Goal: Information Seeking & Learning: Check status

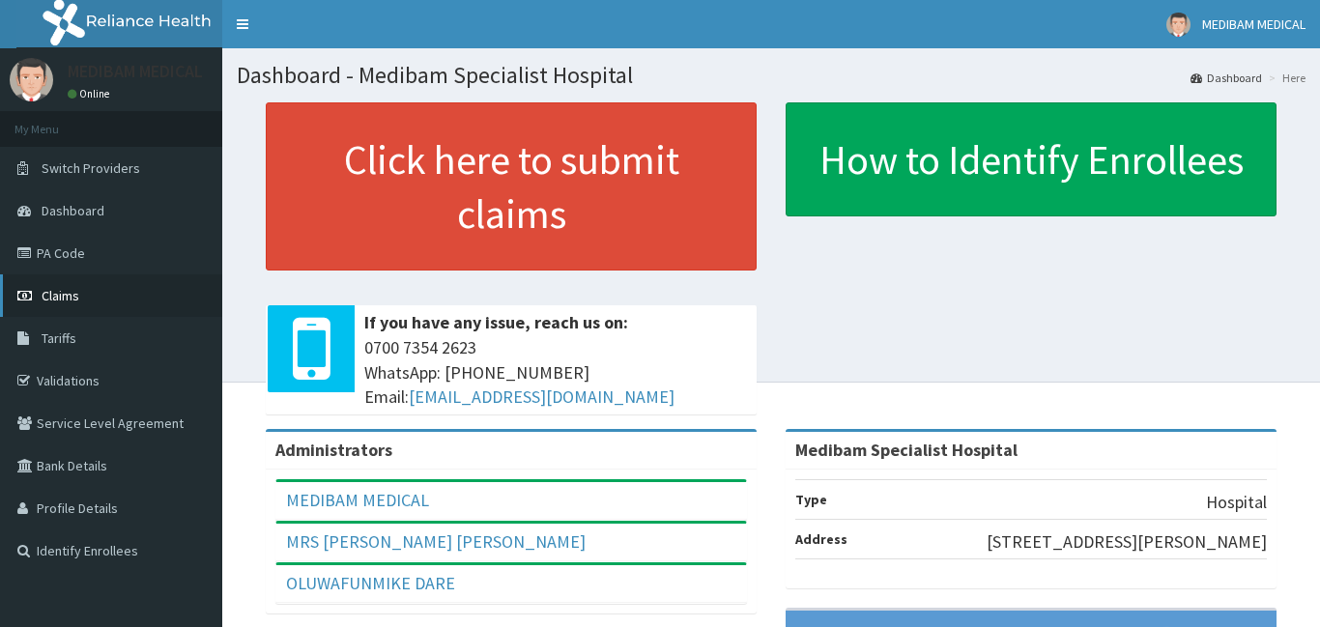
click at [52, 294] on span "Claims" at bounding box center [61, 295] width 38 height 17
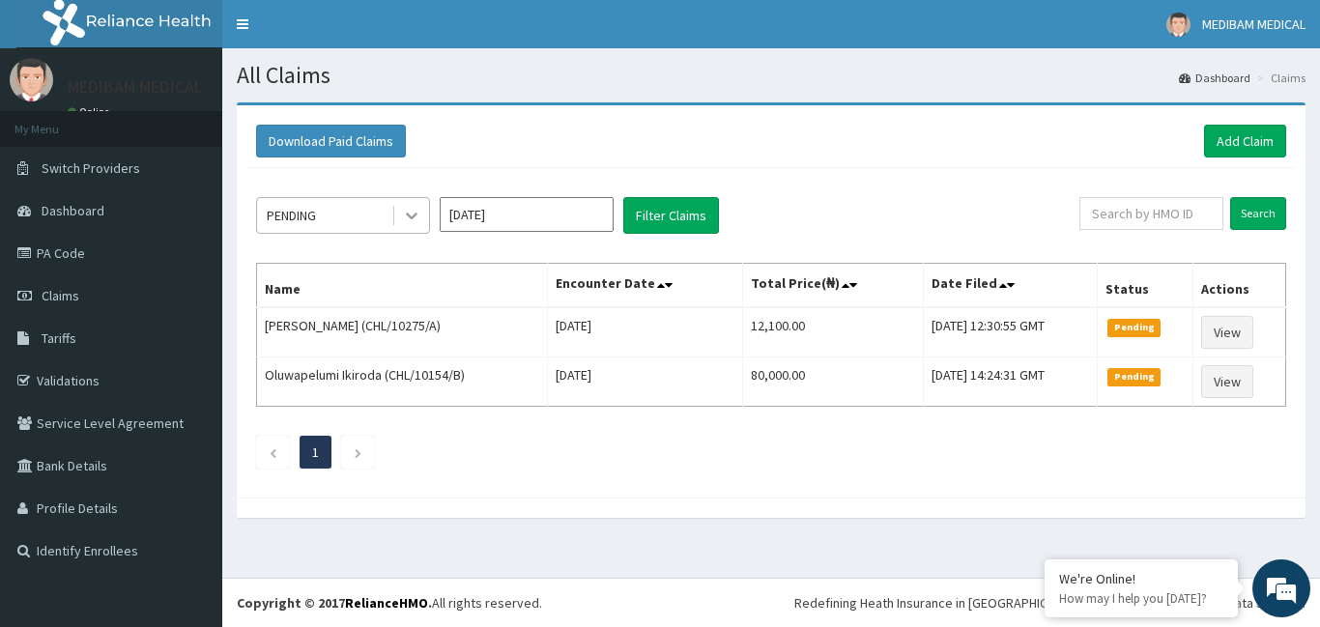
click at [415, 219] on icon at bounding box center [411, 215] width 19 height 19
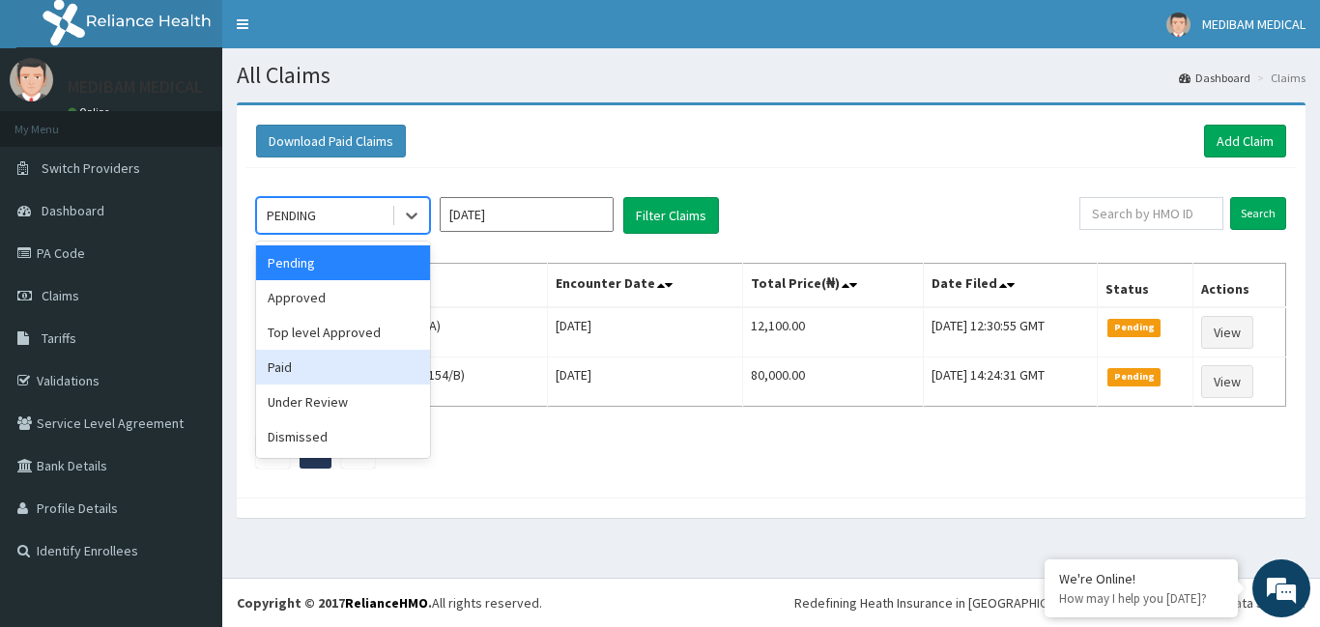
click at [313, 362] on div "Paid" at bounding box center [343, 367] width 174 height 35
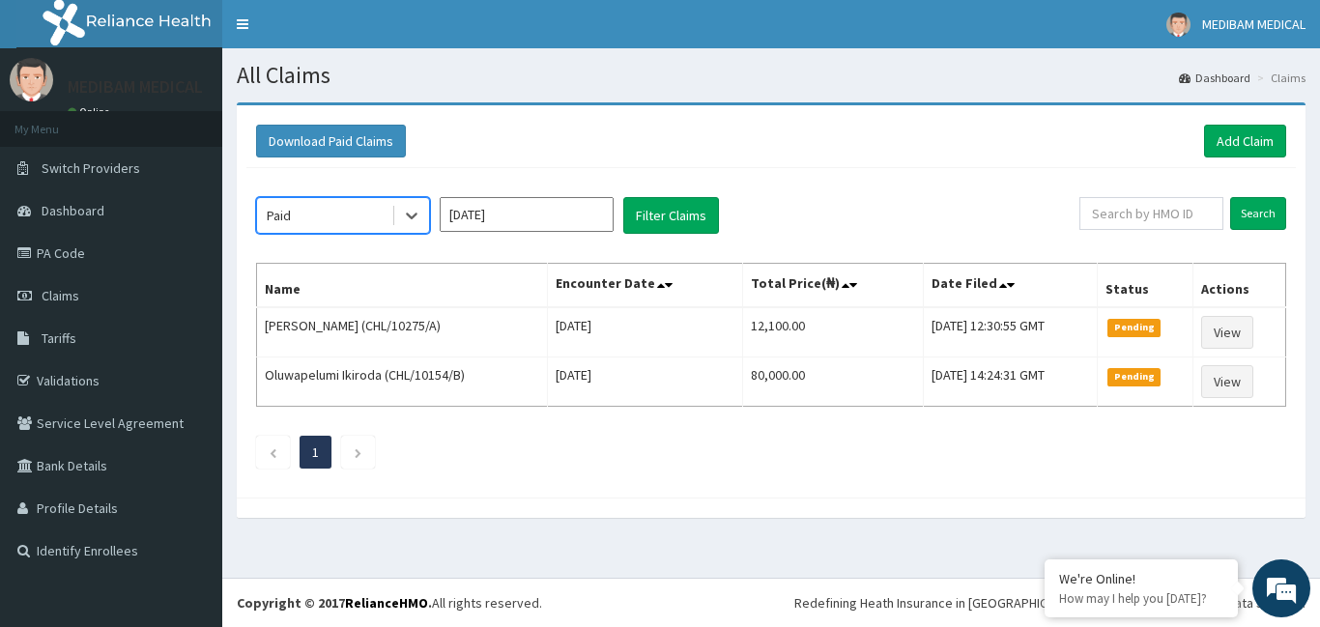
click at [562, 221] on input "Sep 2025" at bounding box center [527, 214] width 174 height 35
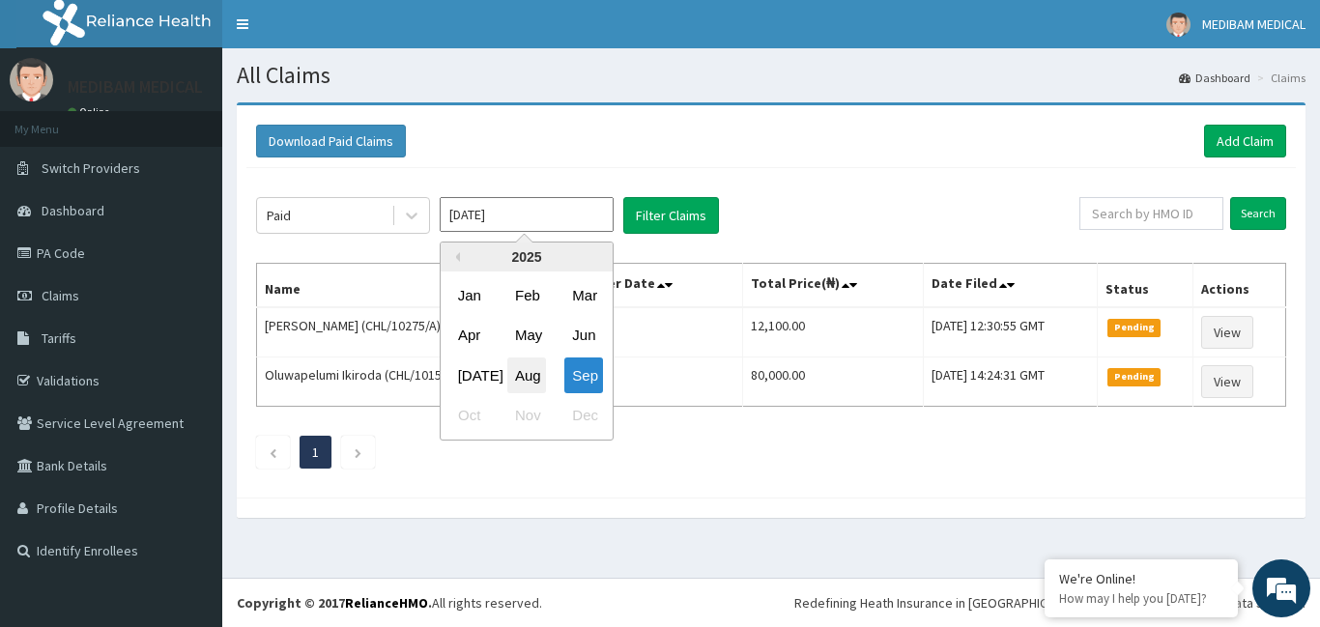
click at [534, 376] on div "Aug" at bounding box center [526, 376] width 39 height 36
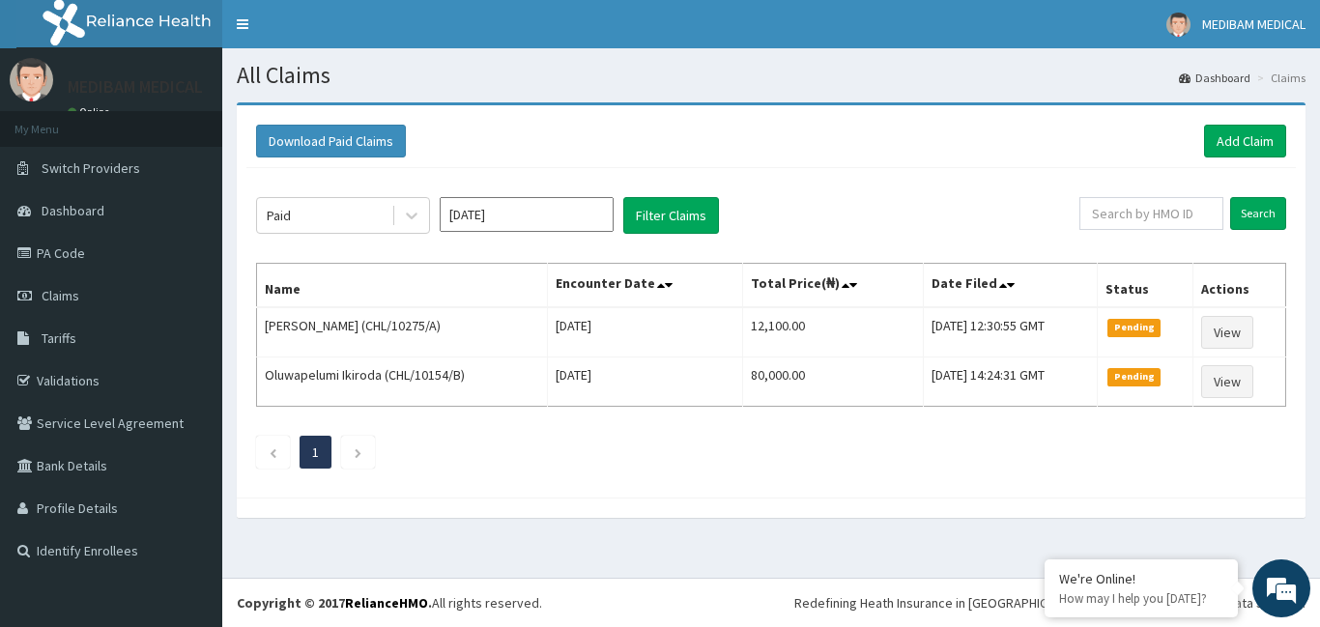
type input "Aug 2025"
click at [683, 217] on button "Filter Claims" at bounding box center [671, 215] width 96 height 37
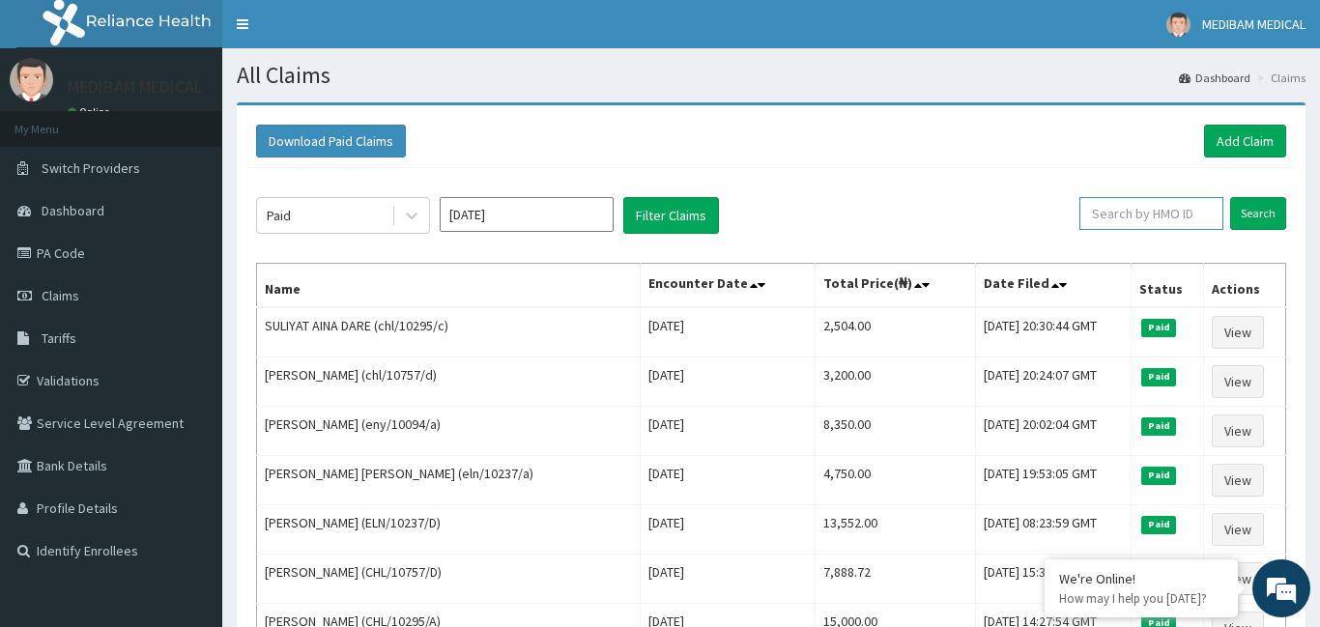
click at [1139, 221] on input "text" at bounding box center [1151, 213] width 144 height 33
type input "fao/10060/a"
click at [1250, 137] on link "Add Claim" at bounding box center [1245, 141] width 82 height 33
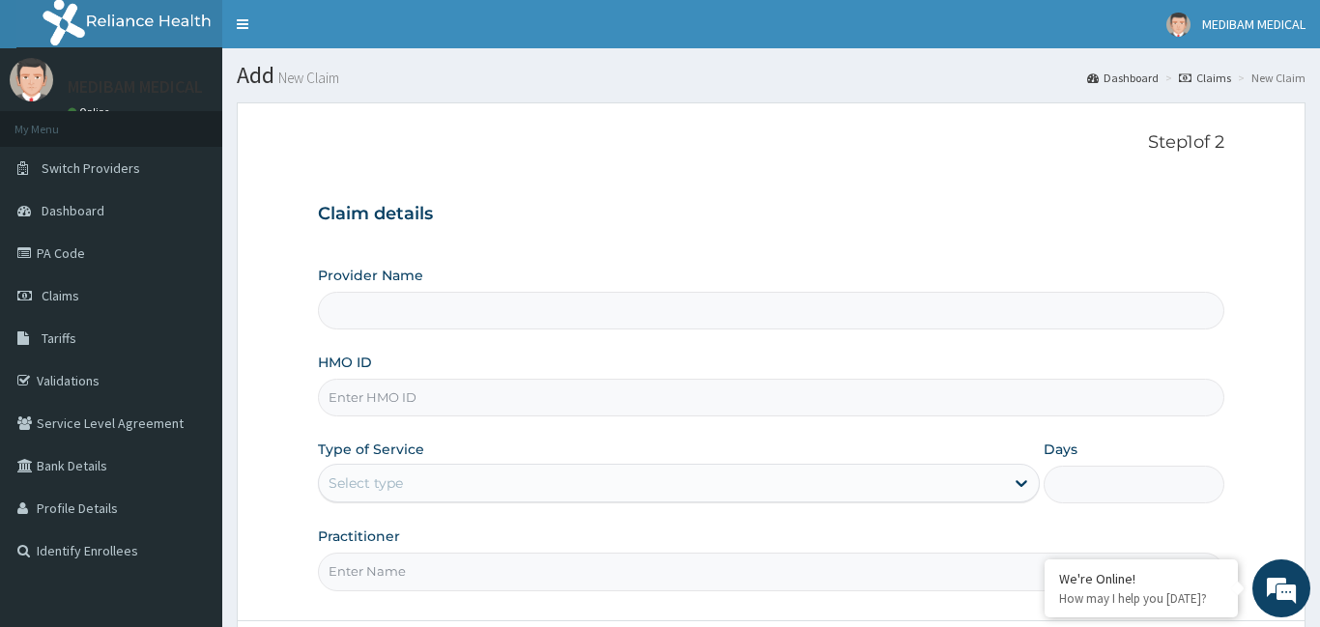
type input "Medibam Specialist Hospital"
click at [67, 302] on span "Claims" at bounding box center [61, 295] width 38 height 17
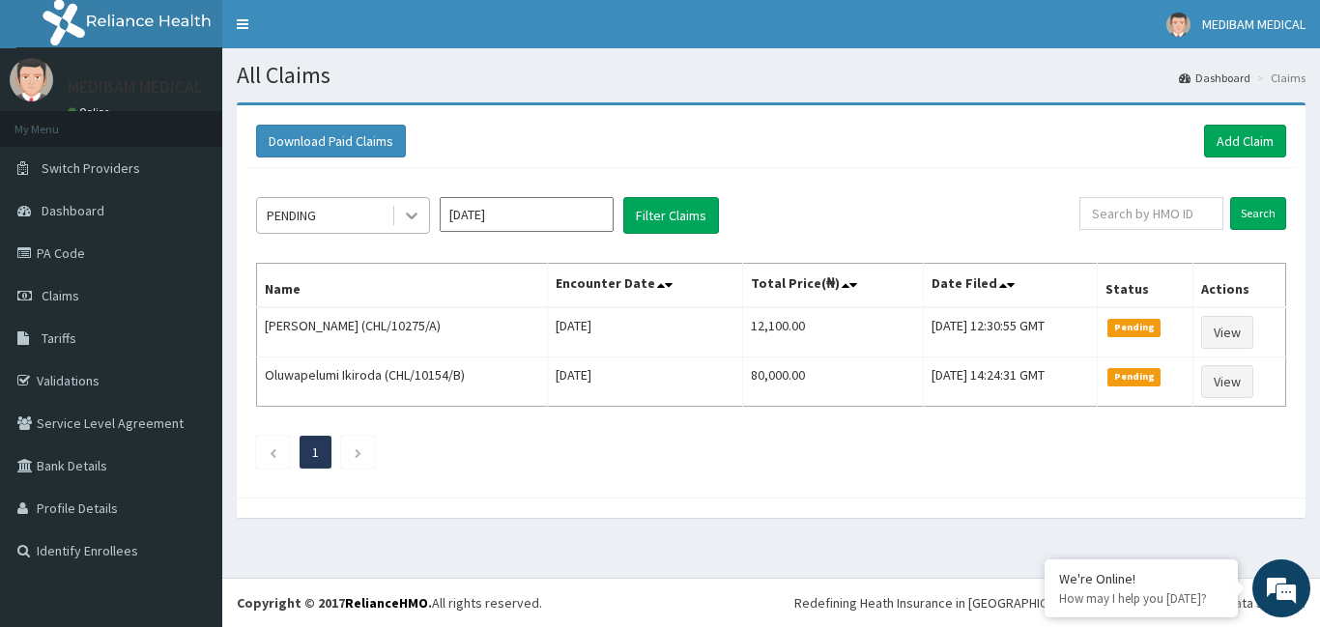
click at [412, 222] on icon at bounding box center [411, 215] width 19 height 19
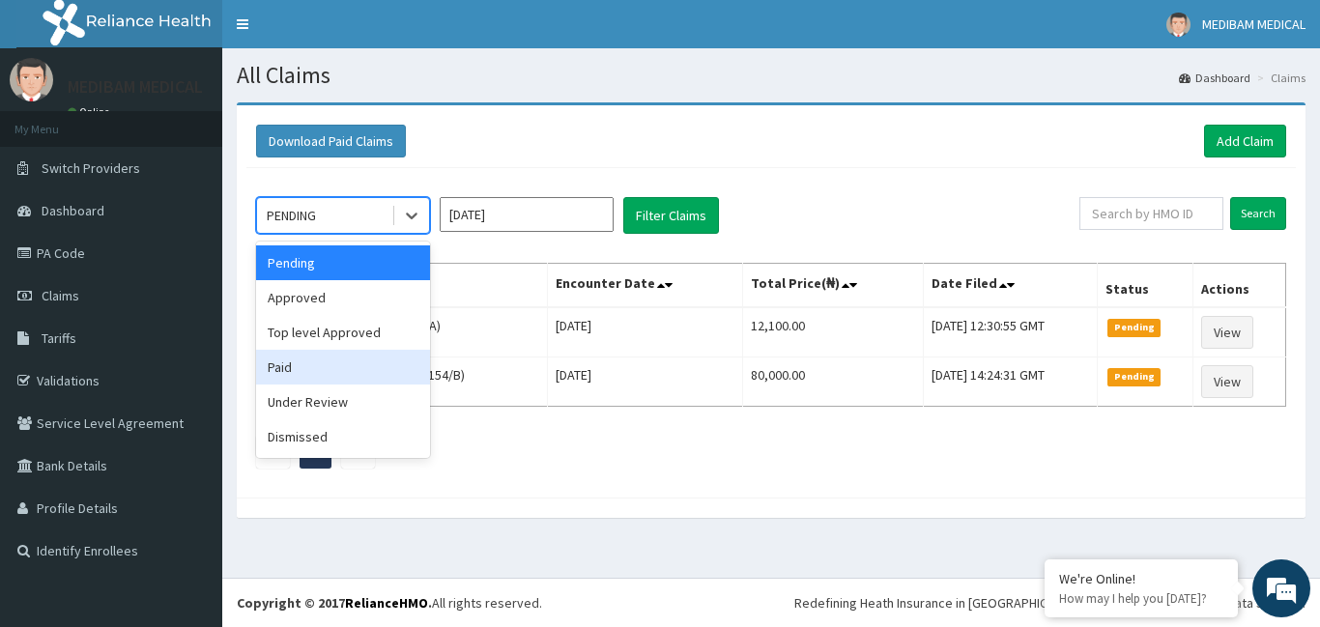
click at [321, 370] on div "Paid" at bounding box center [343, 367] width 174 height 35
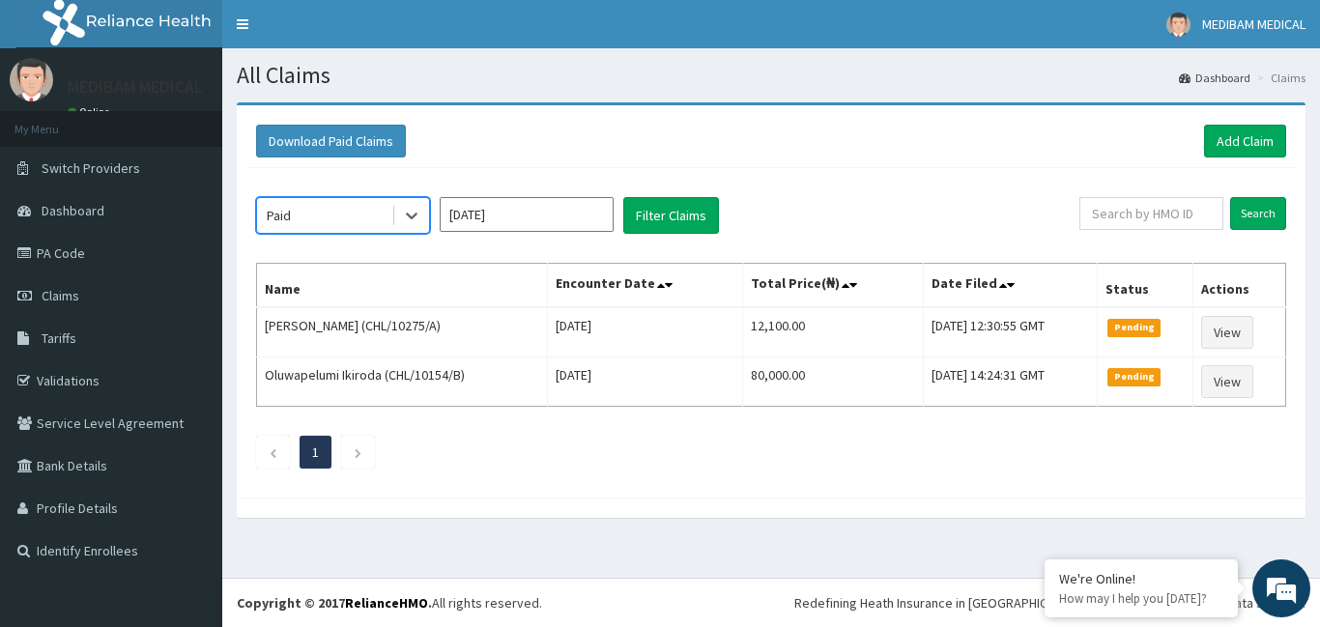
click at [558, 225] on input "Sep 2025" at bounding box center [527, 214] width 174 height 35
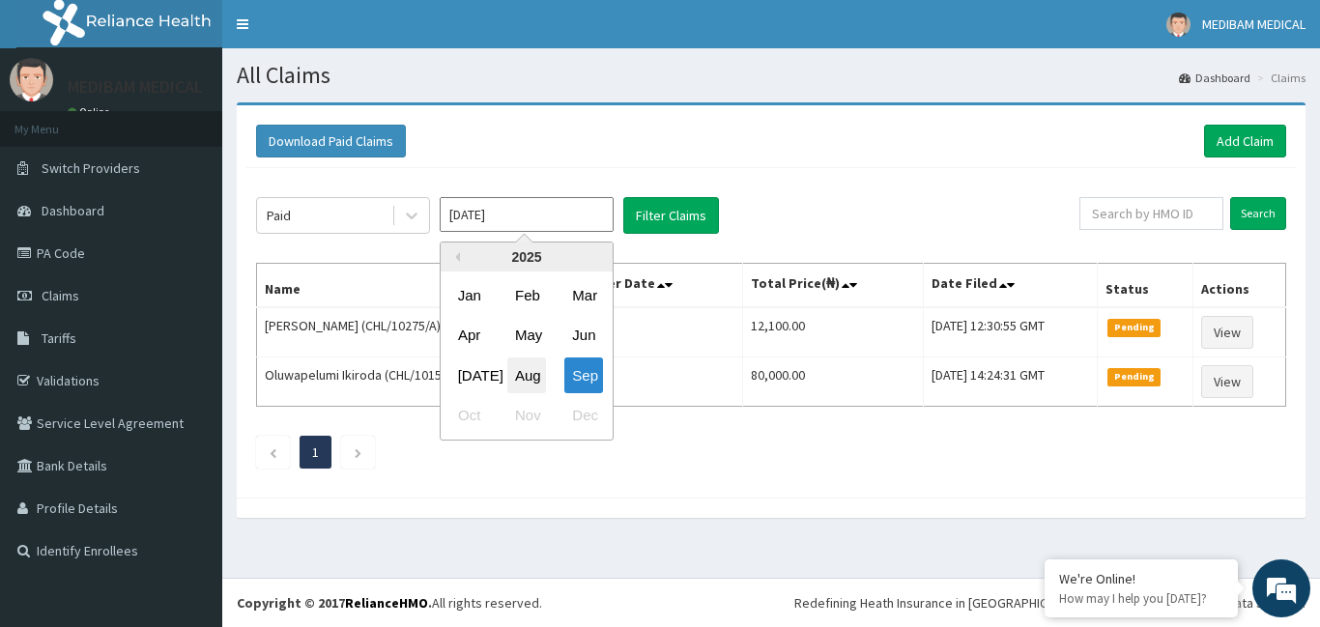
click at [528, 382] on div "Aug" at bounding box center [526, 376] width 39 height 36
type input "Aug 2025"
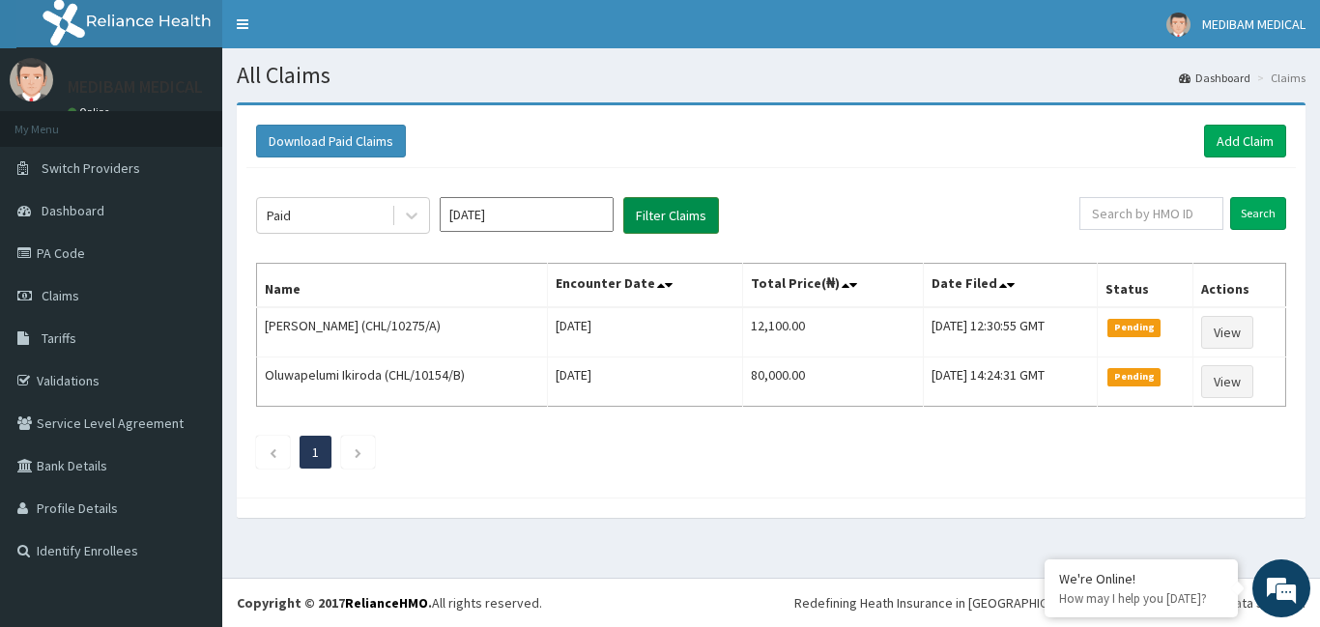
click at [670, 221] on button "Filter Claims" at bounding box center [671, 215] width 96 height 37
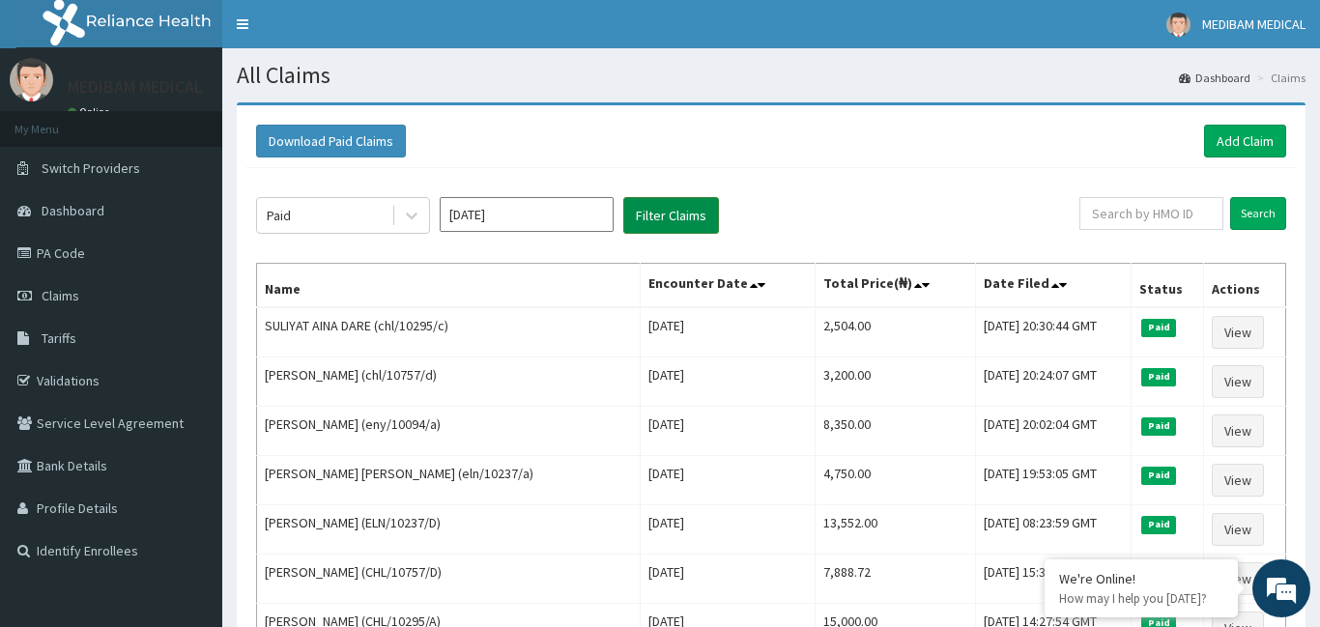
click at [623, 197] on button "Filter Claims" at bounding box center [671, 215] width 96 height 37
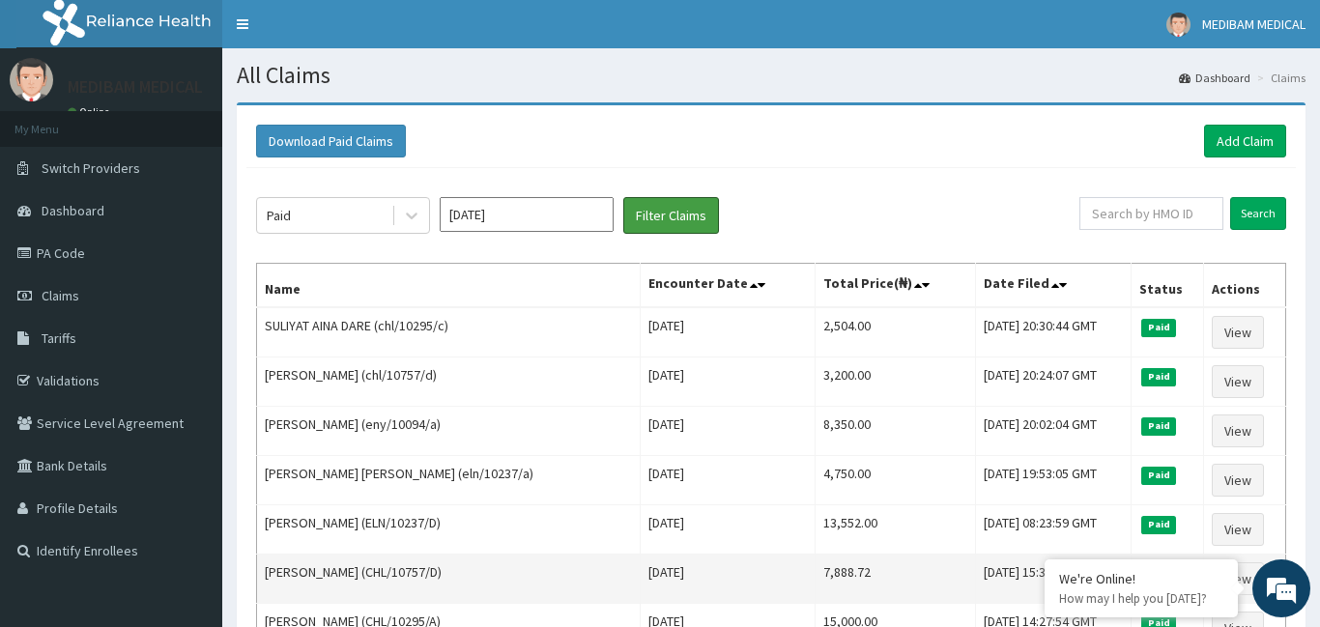
click at [623, 197] on button "Filter Claims" at bounding box center [671, 215] width 96 height 37
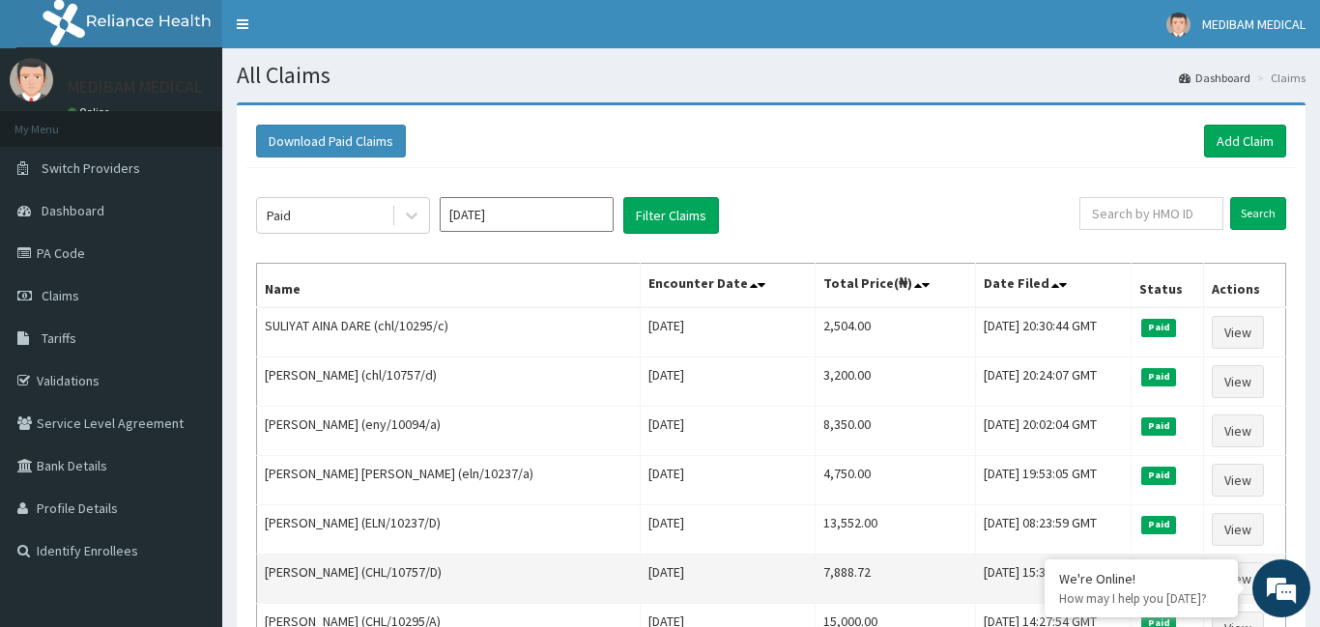
click at [682, 571] on td "[DATE]" at bounding box center [728, 579] width 174 height 49
click at [682, 571] on td "Thu Aug 28 2025" at bounding box center [728, 579] width 174 height 49
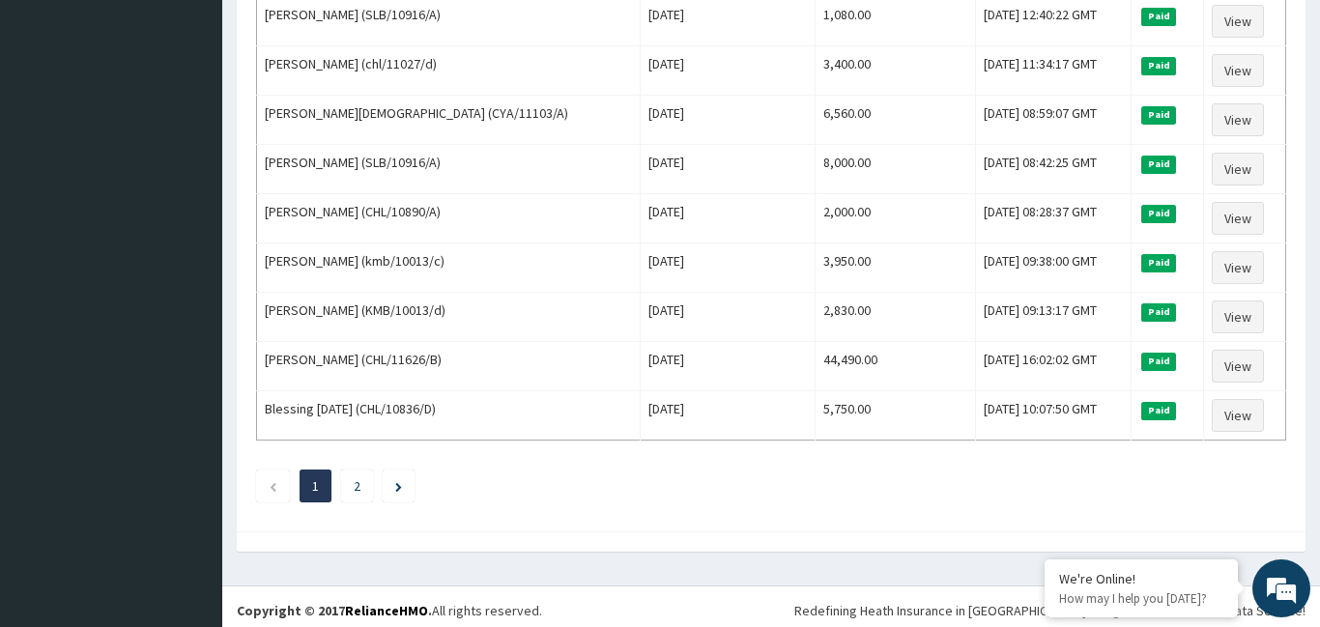
scroll to position [2341, 0]
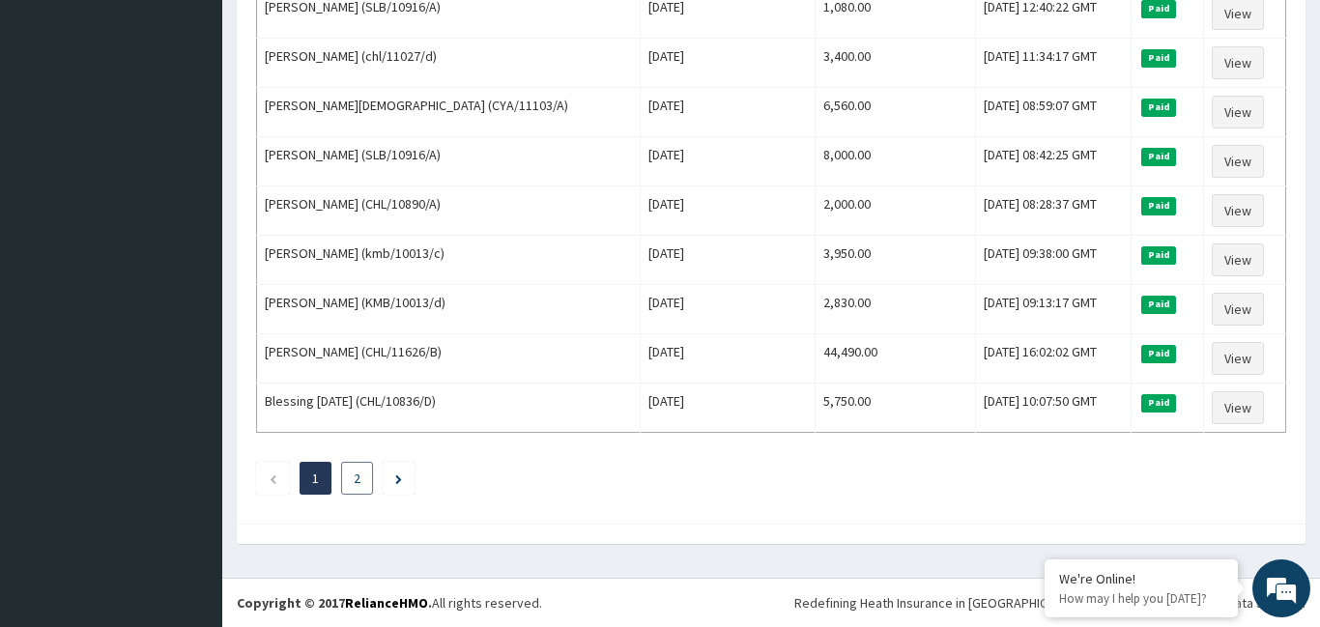
click at [355, 486] on li "2" at bounding box center [357, 478] width 32 height 33
click at [360, 481] on link "2" at bounding box center [357, 478] width 7 height 17
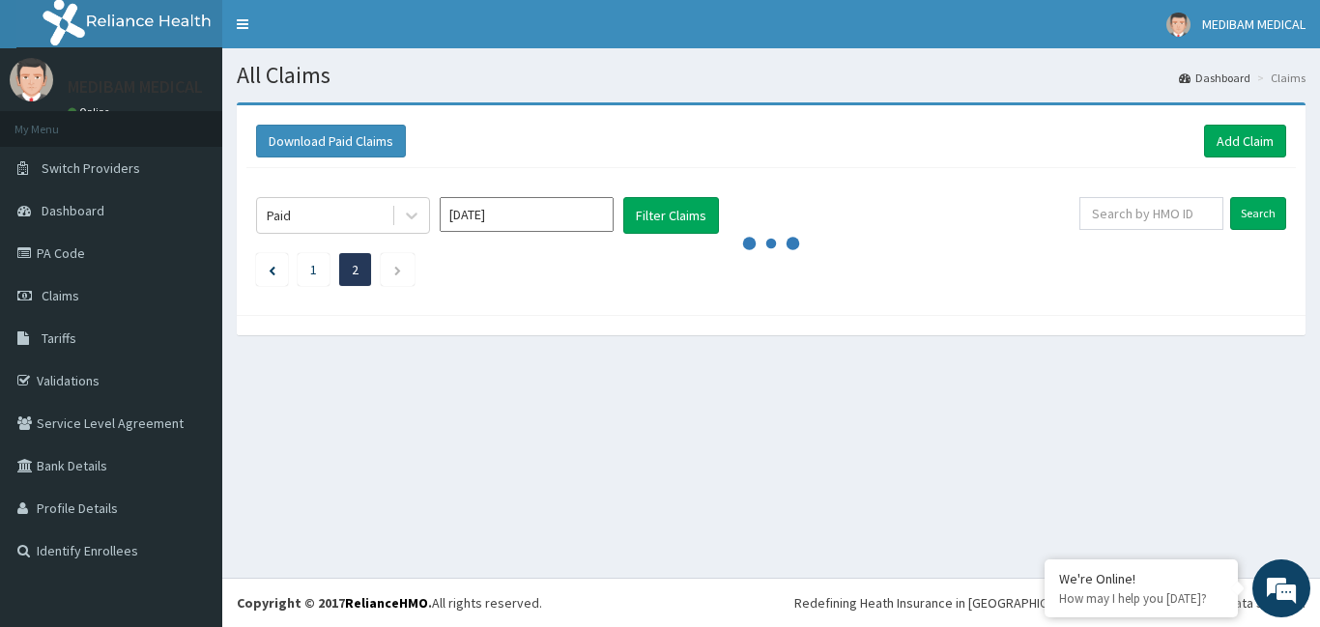
scroll to position [0, 0]
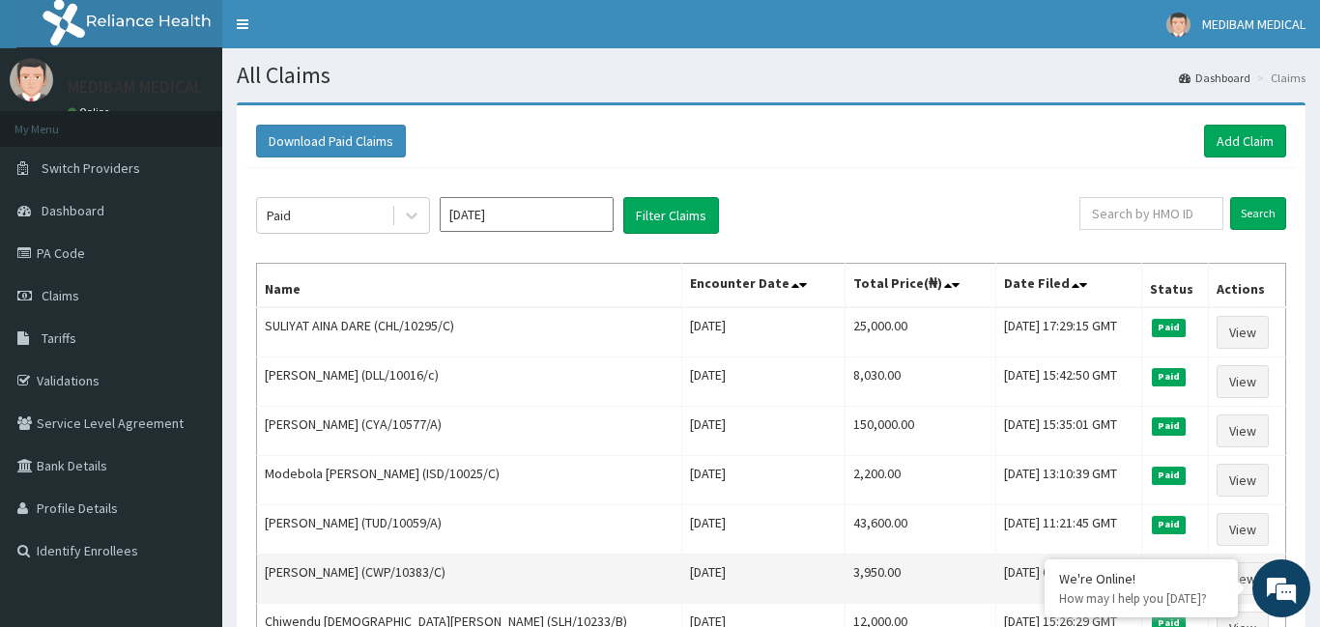
click at [594, 588] on td "QueenEsther Idowu (CWP/10383/C)" at bounding box center [469, 579] width 425 height 49
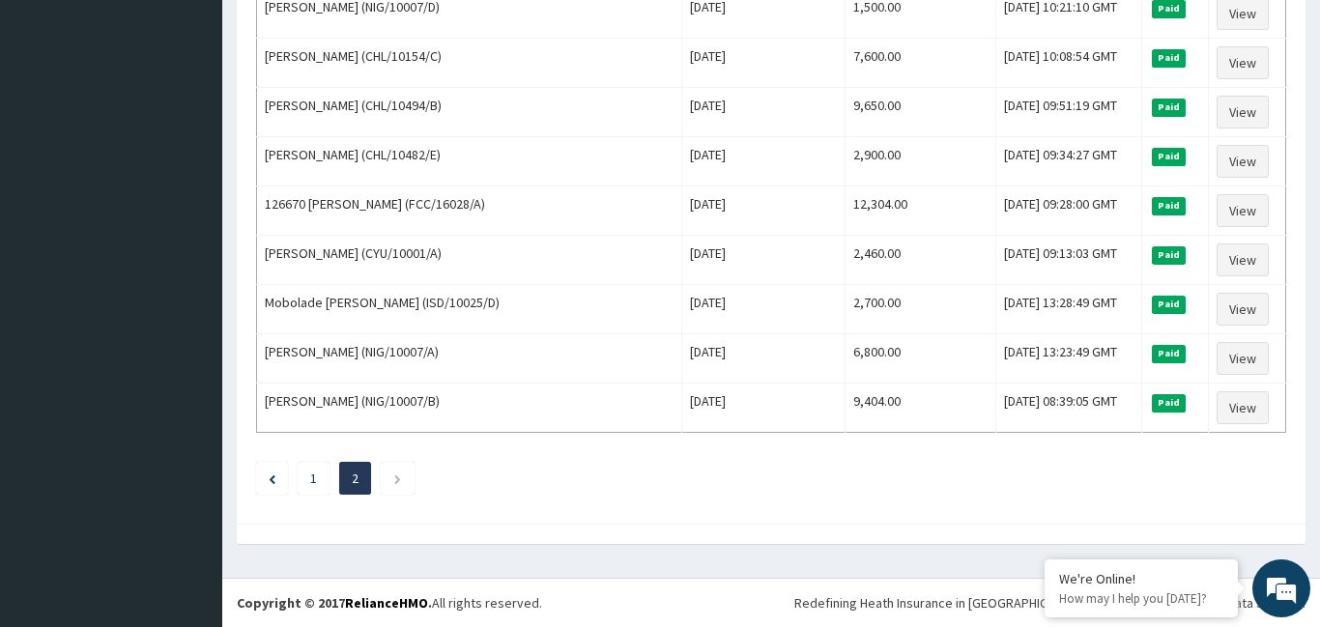
scroll to position [2193, 0]
click at [315, 486] on link "1" at bounding box center [313, 478] width 7 height 17
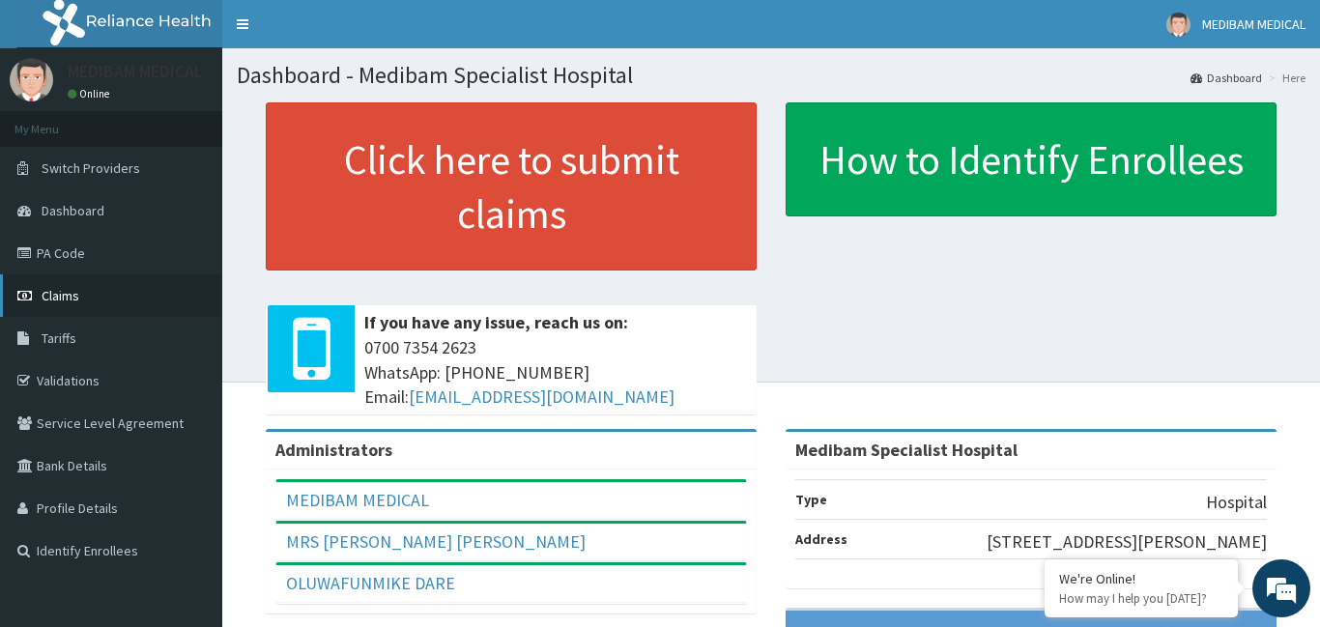
click at [57, 302] on span "Claims" at bounding box center [61, 295] width 38 height 17
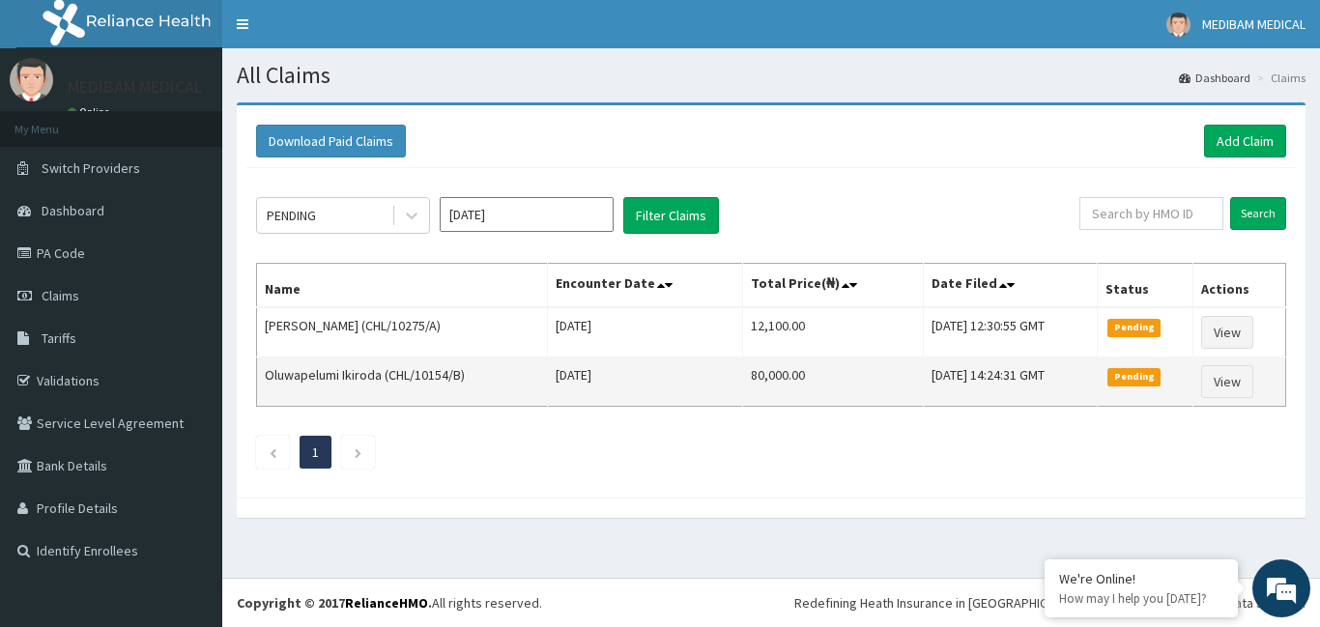
click at [811, 367] on td "80,000.00" at bounding box center [833, 382] width 181 height 49
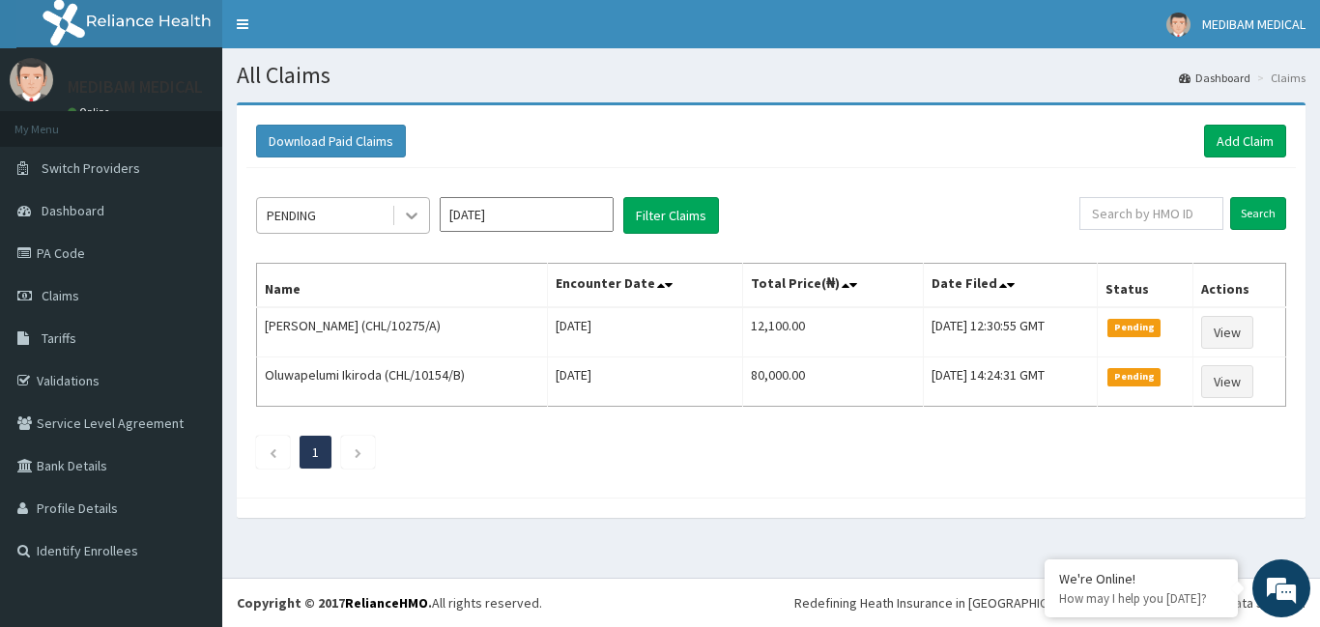
click at [413, 221] on icon at bounding box center [411, 215] width 19 height 19
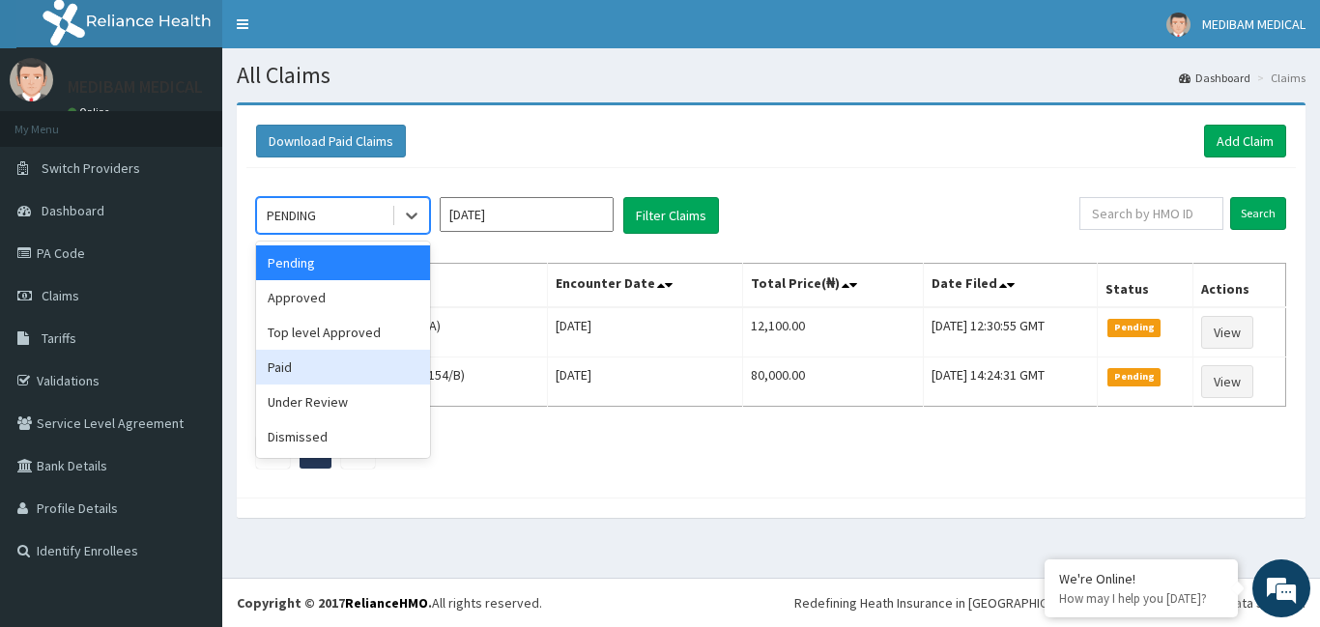
click at [328, 366] on div "Paid" at bounding box center [343, 367] width 174 height 35
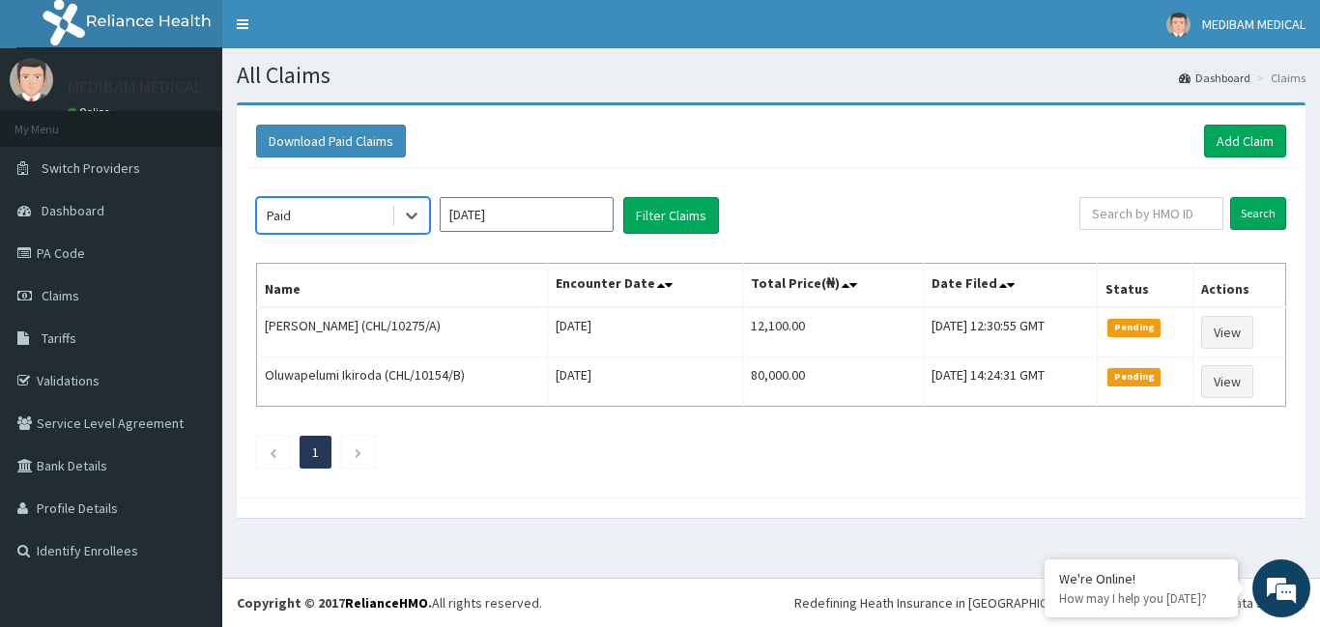
click at [499, 219] on input "Sep 2025" at bounding box center [527, 214] width 174 height 35
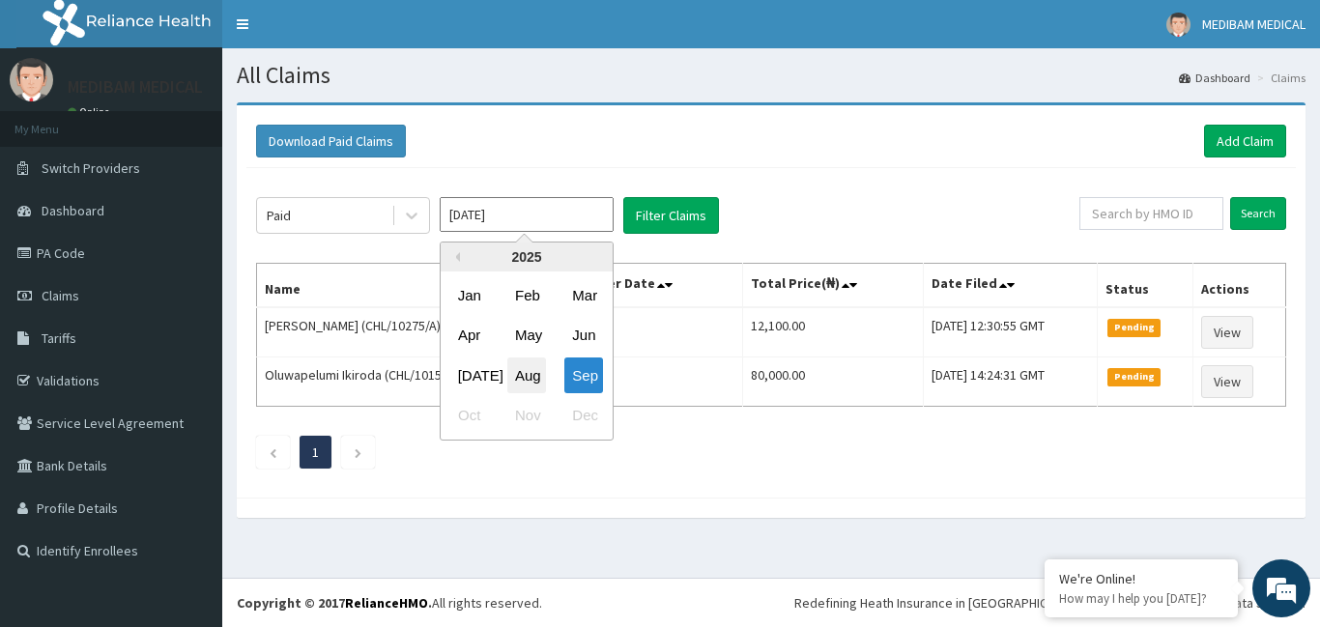
click at [529, 373] on div "Aug" at bounding box center [526, 376] width 39 height 36
type input "Aug 2025"
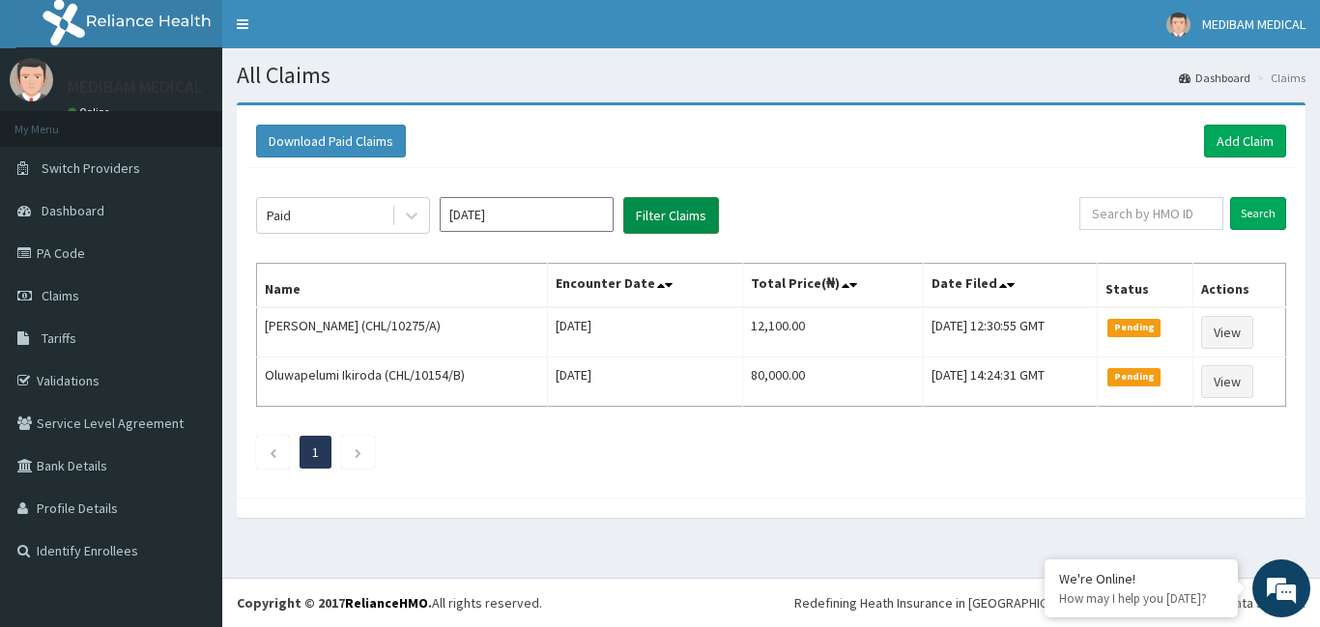
click at [663, 222] on button "Filter Claims" at bounding box center [671, 215] width 96 height 37
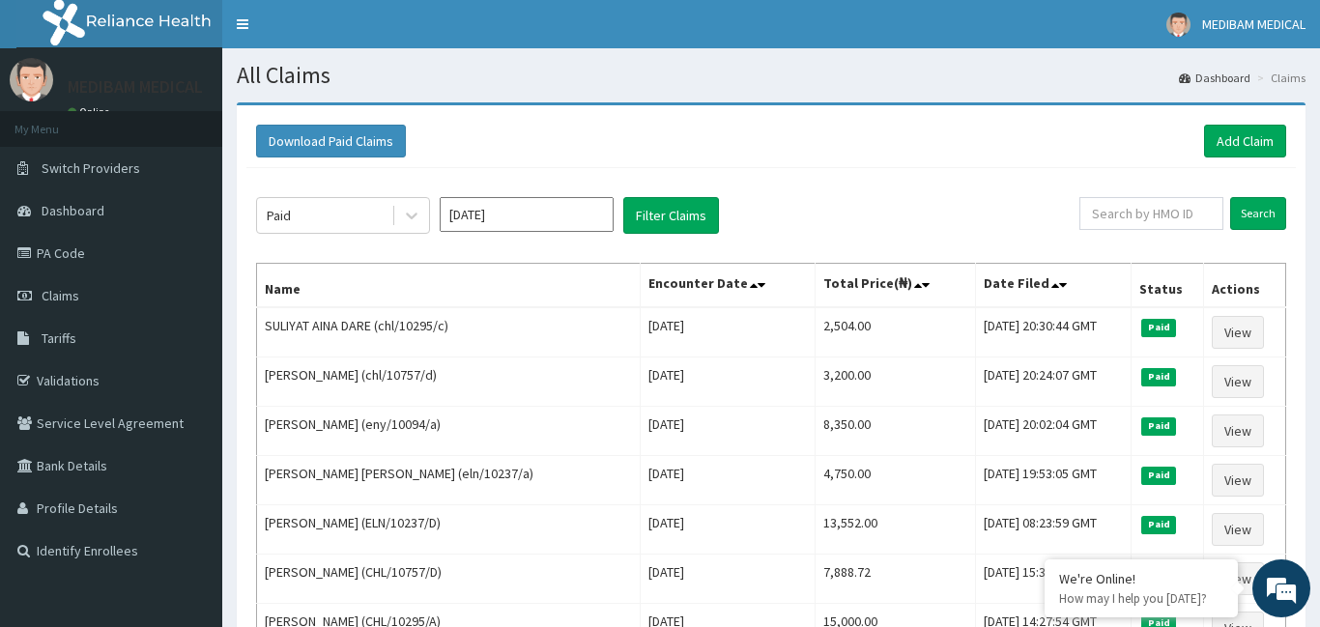
click at [750, 297] on span at bounding box center [763, 285] width 27 height 27
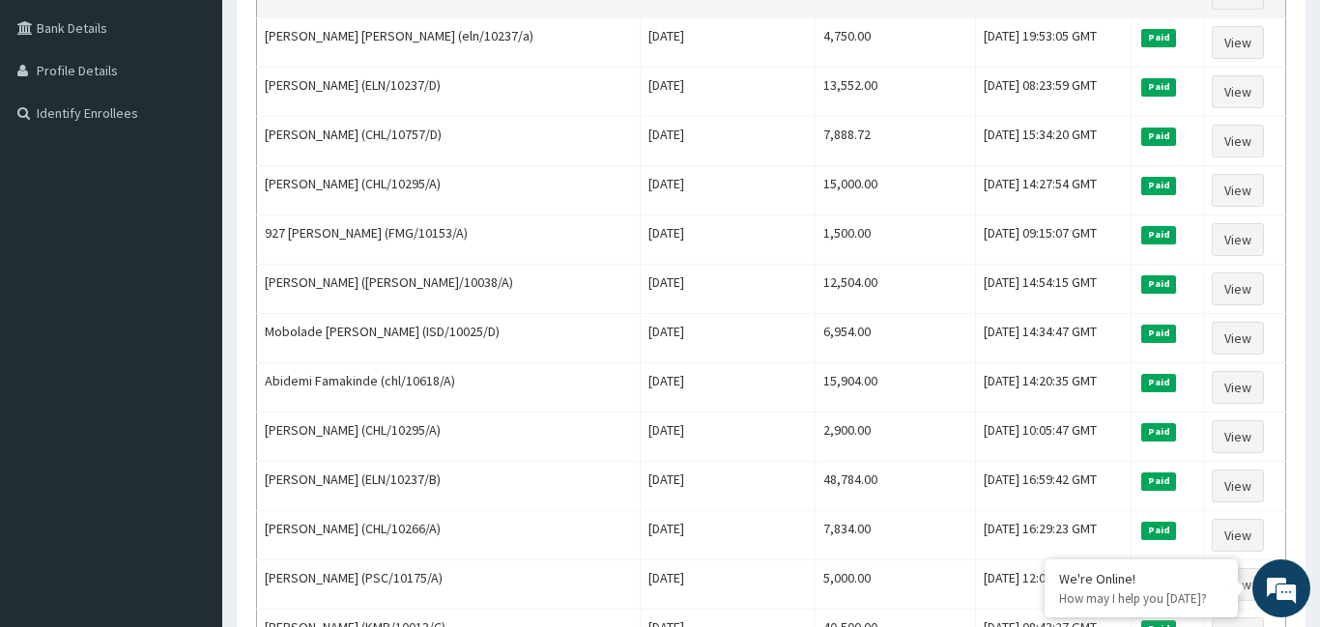
scroll to position [548, 0]
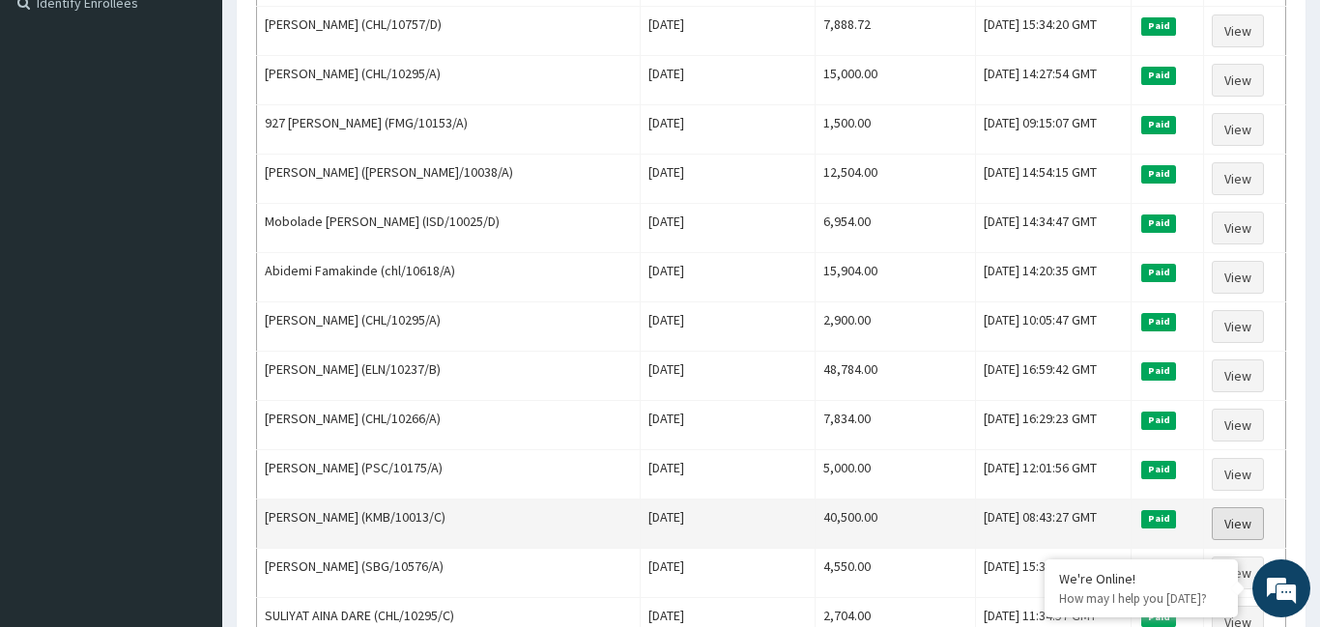
click at [1250, 534] on link "View" at bounding box center [1238, 523] width 52 height 33
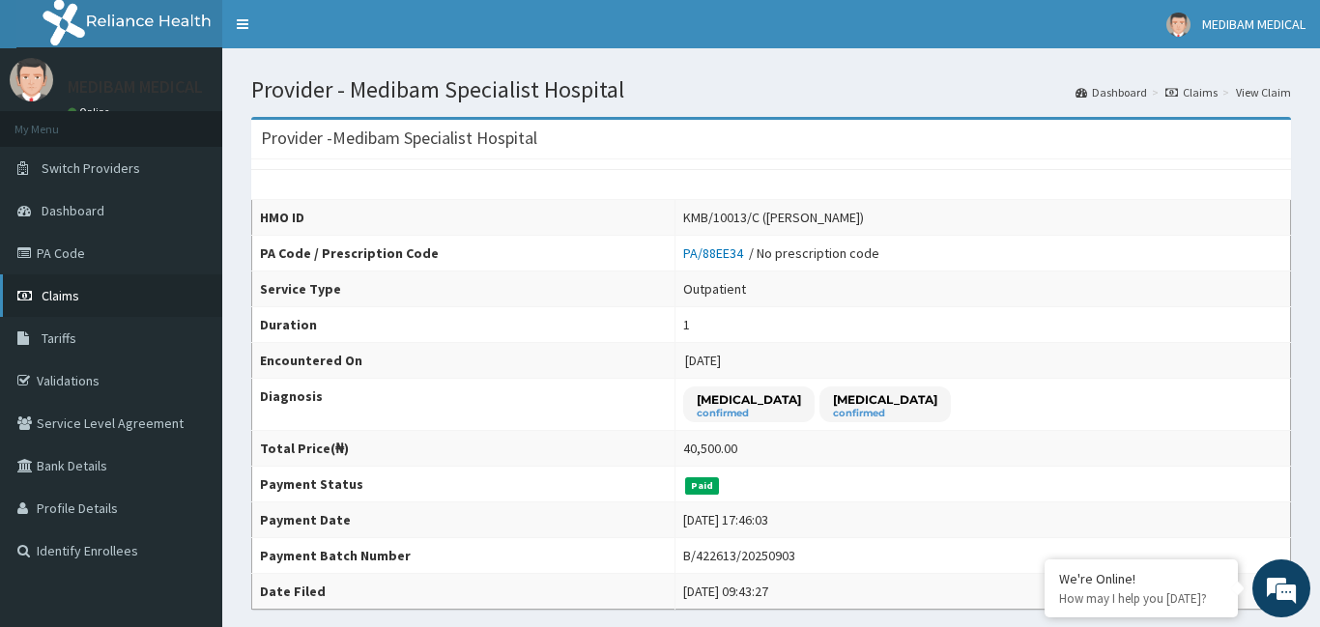
click at [54, 295] on span "Claims" at bounding box center [61, 295] width 38 height 17
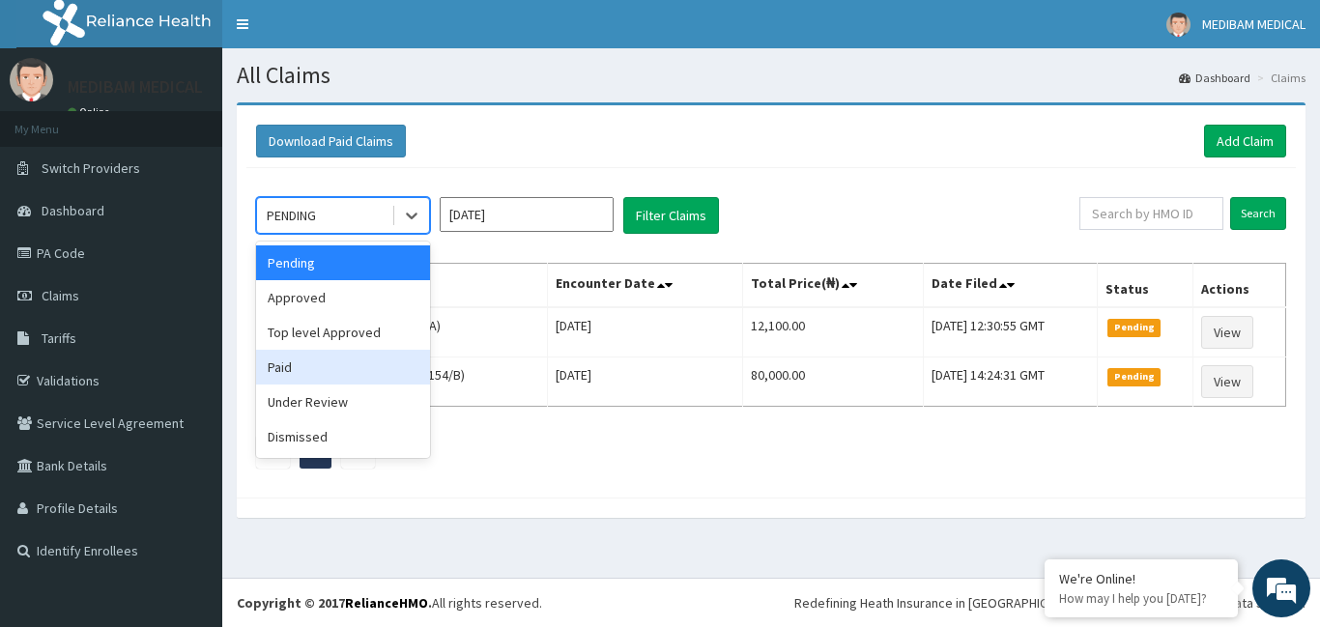
click at [310, 365] on div "Paid" at bounding box center [343, 367] width 174 height 35
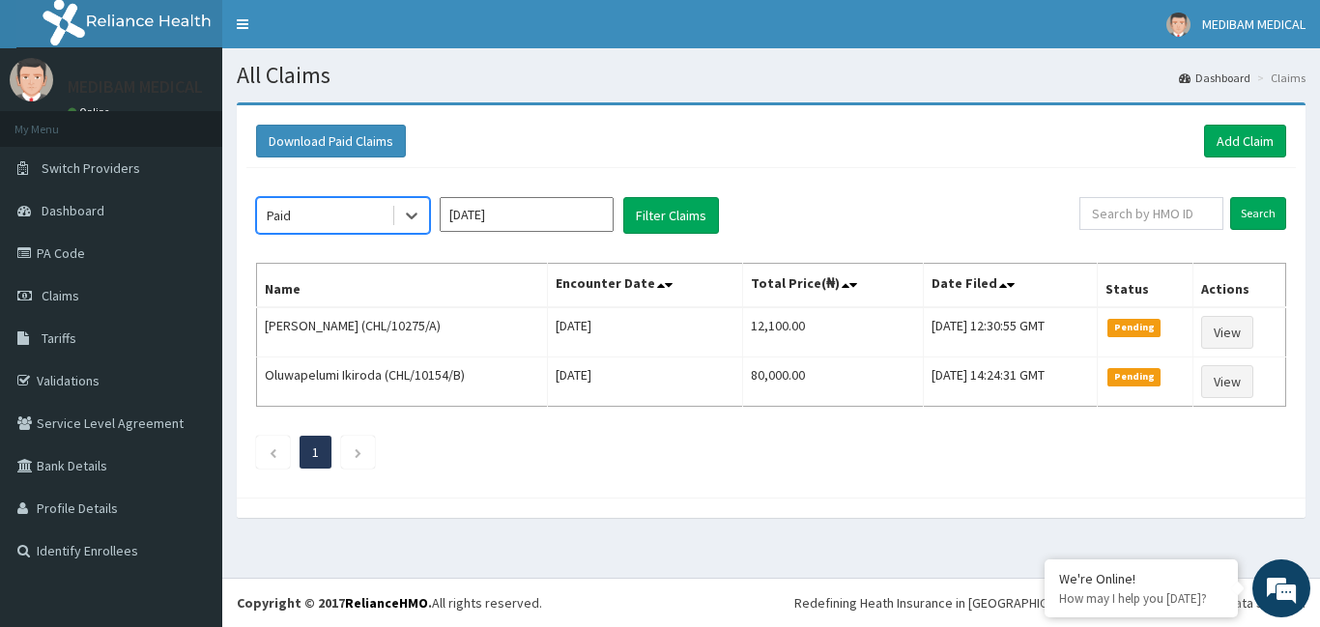
click at [555, 225] on input "Sep 2025" at bounding box center [527, 214] width 174 height 35
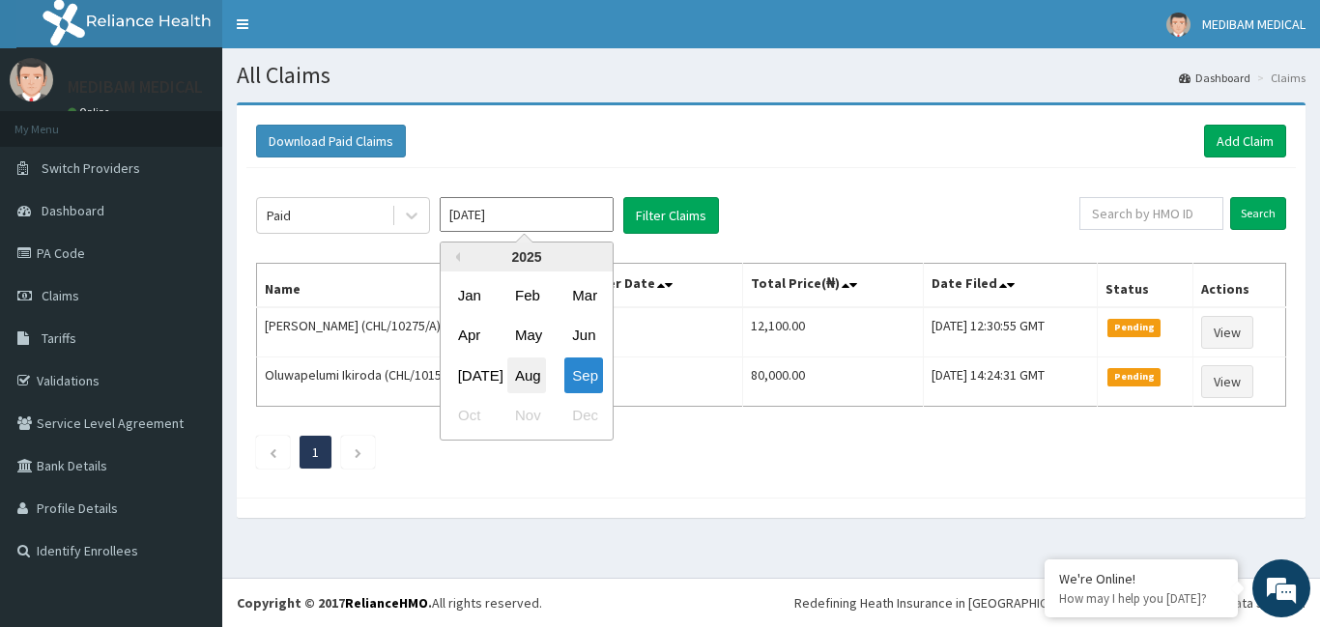
click at [516, 370] on div "Aug" at bounding box center [526, 376] width 39 height 36
type input "Aug 2025"
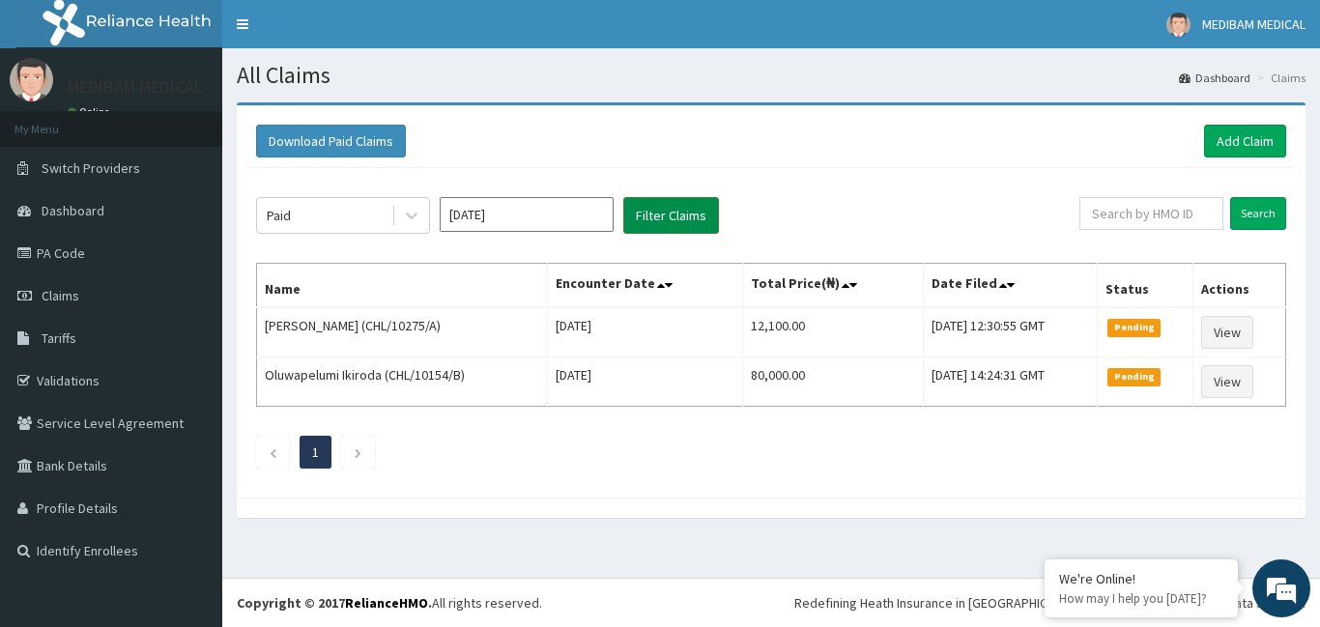
click at [679, 229] on button "Filter Claims" at bounding box center [671, 215] width 96 height 37
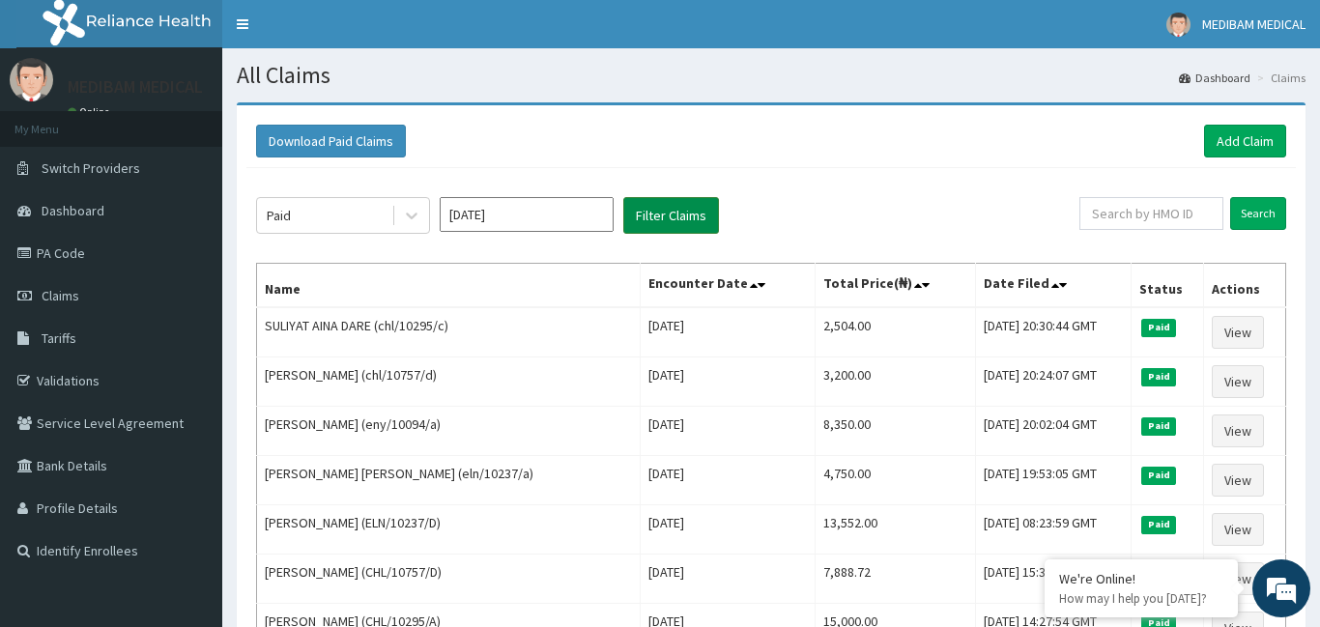
click at [623, 197] on button "Filter Claims" at bounding box center [671, 215] width 96 height 37
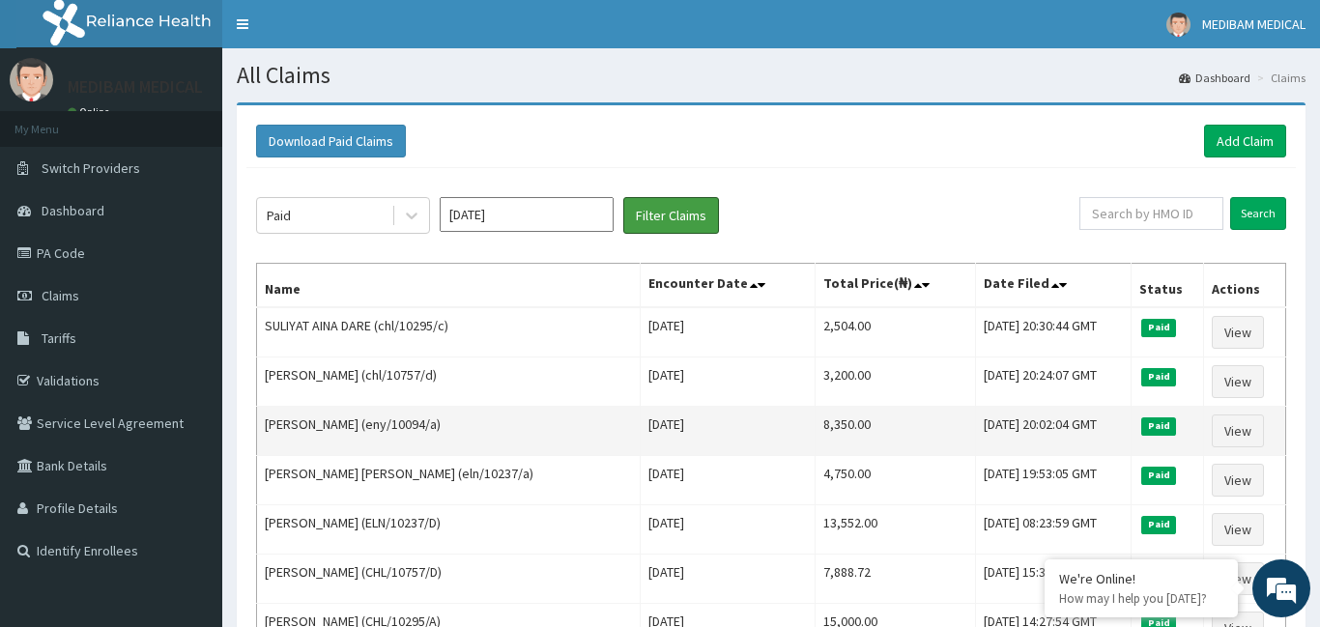
click at [623, 197] on button "Filter Claims" at bounding box center [671, 215] width 96 height 37
click at [641, 439] on td "Sat Aug 30 2025" at bounding box center [728, 431] width 174 height 49
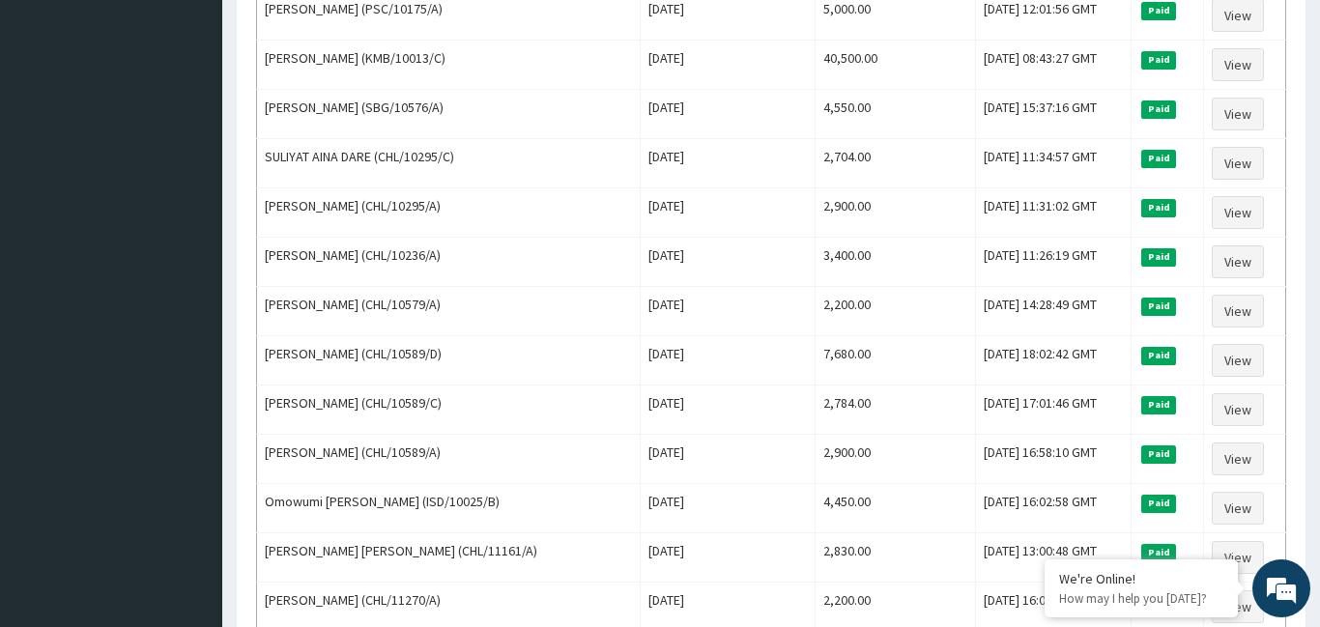
scroll to position [1096, 0]
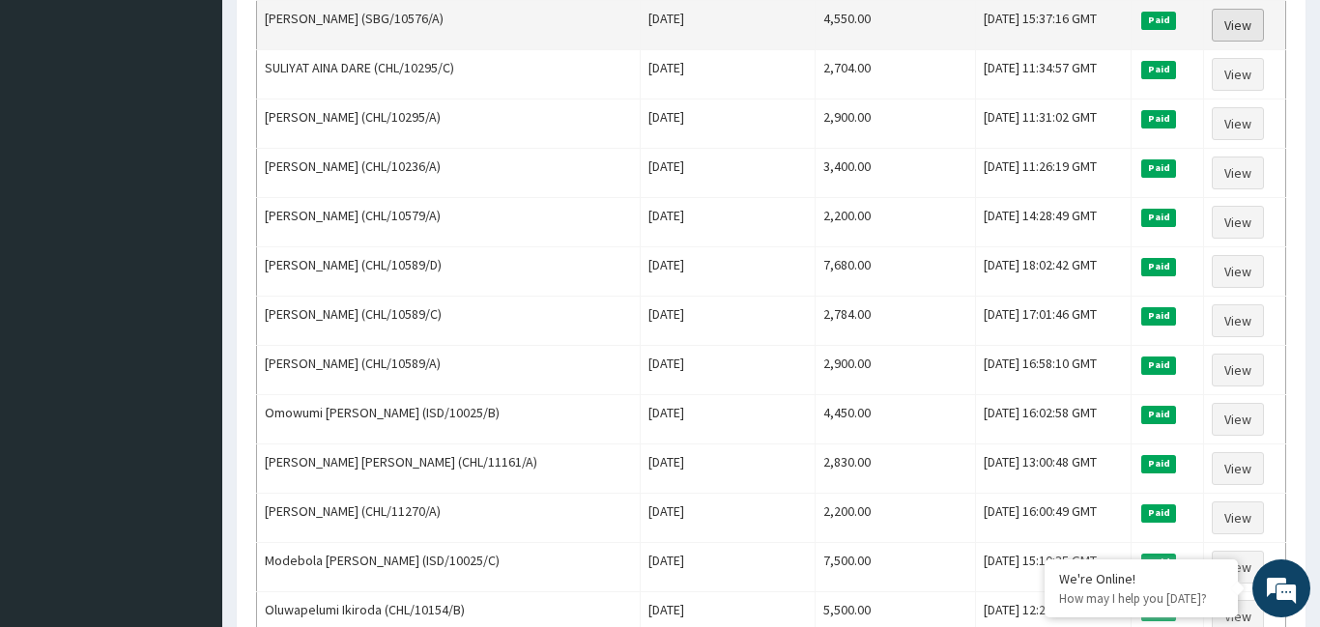
click at [1239, 29] on link "View" at bounding box center [1238, 25] width 52 height 33
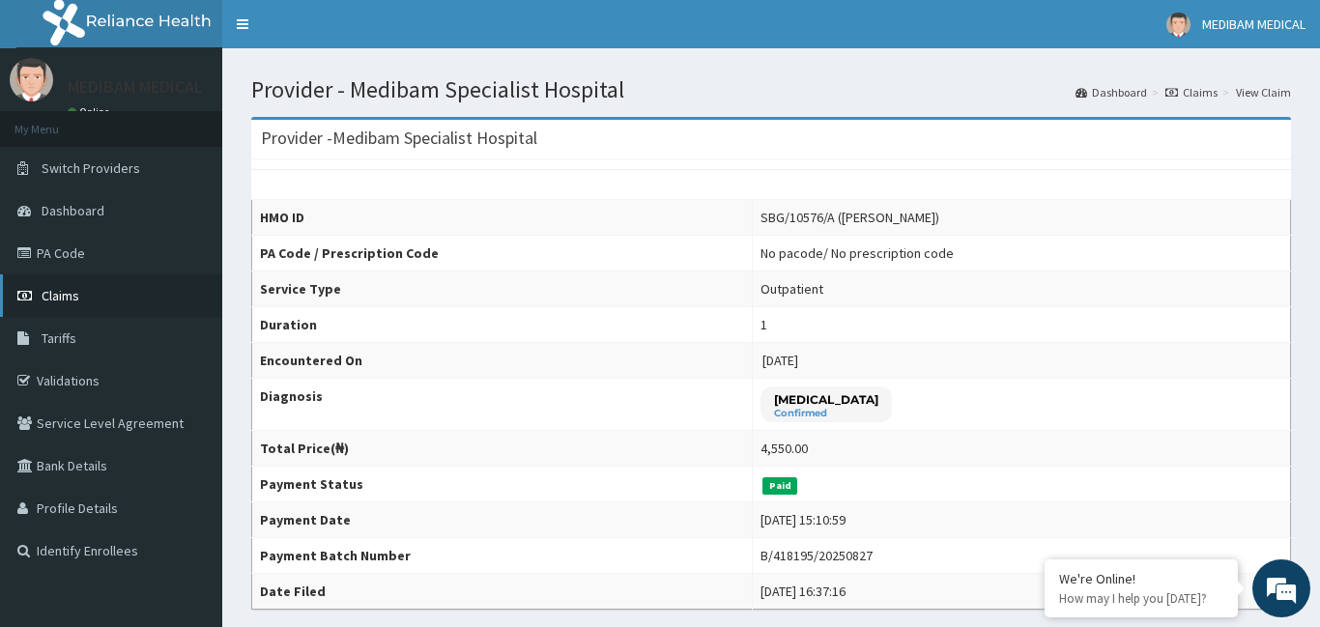
click at [69, 298] on span "Claims" at bounding box center [61, 295] width 38 height 17
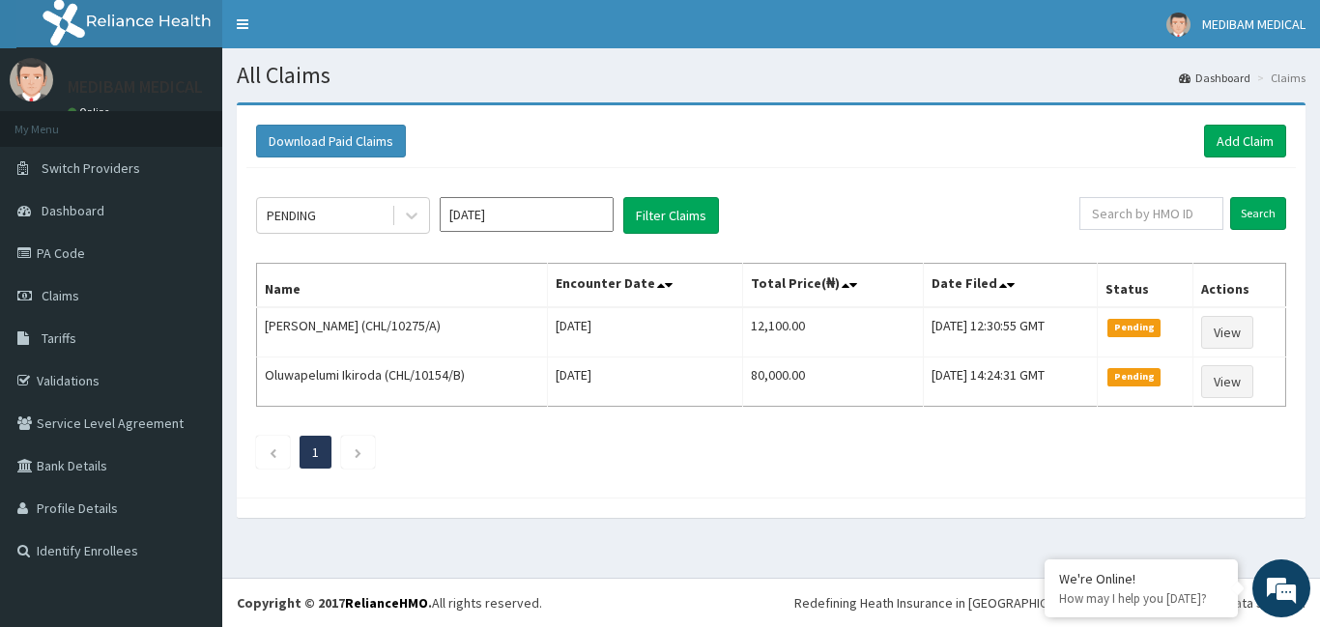
click at [69, 298] on span "Claims" at bounding box center [61, 295] width 38 height 17
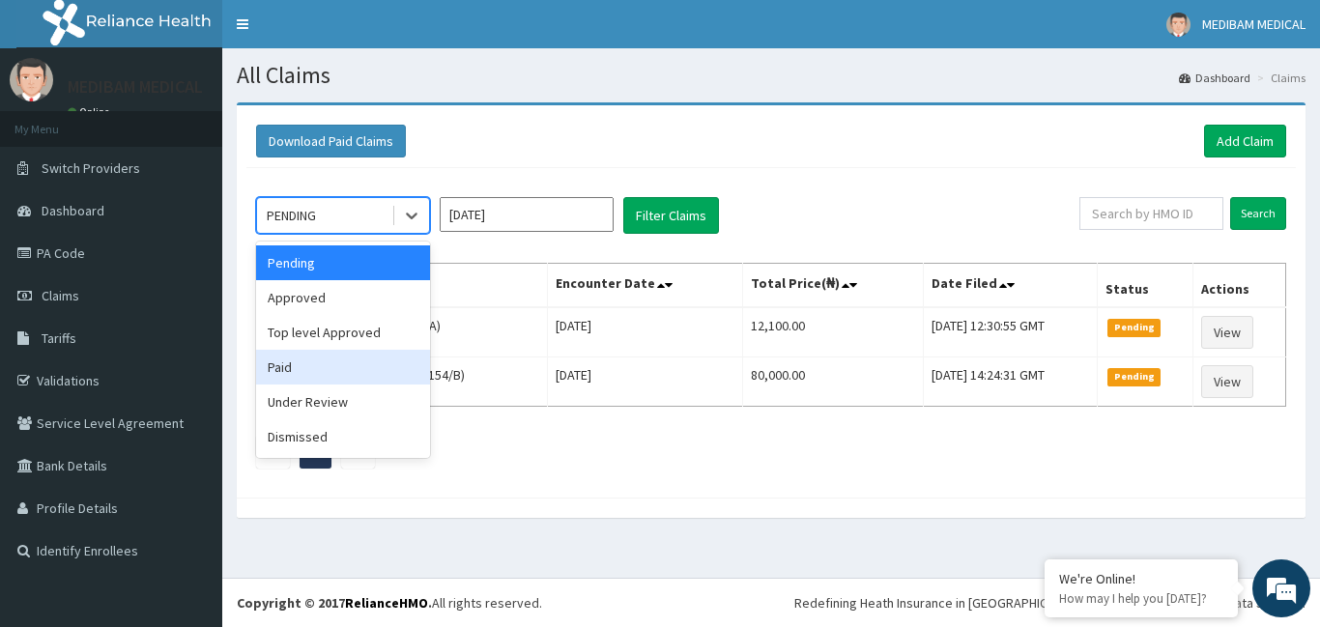
click at [294, 369] on div "Paid" at bounding box center [343, 367] width 174 height 35
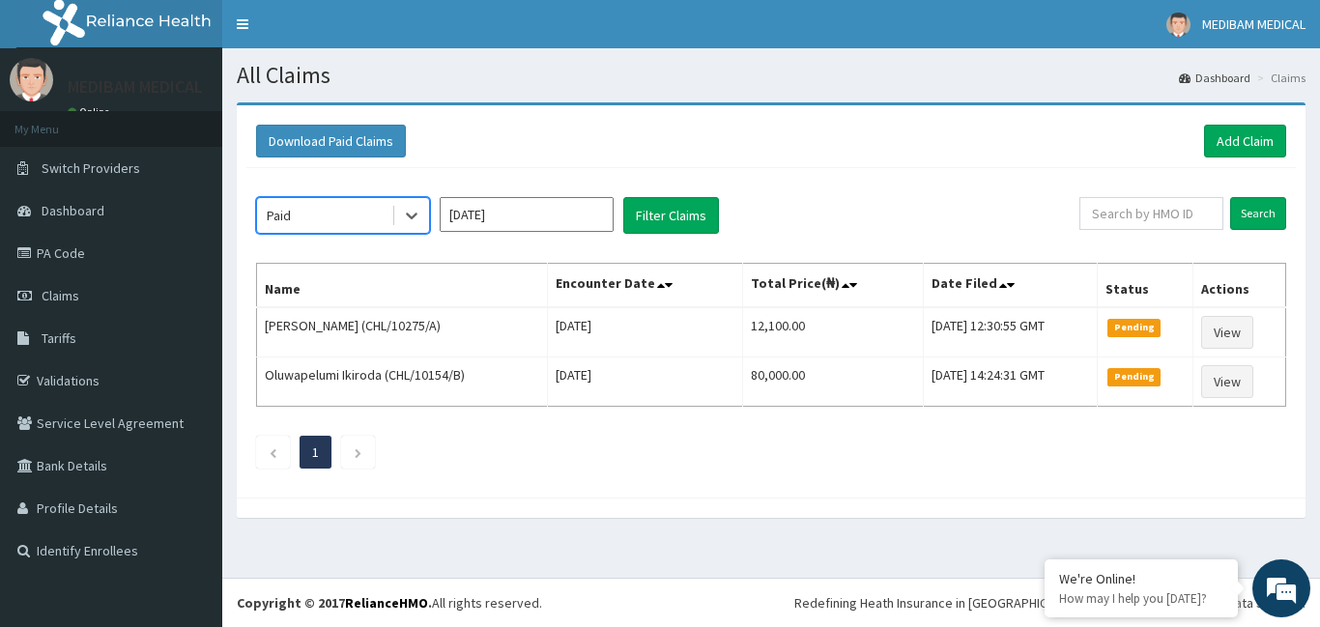
click at [510, 222] on input "[DATE]" at bounding box center [527, 214] width 174 height 35
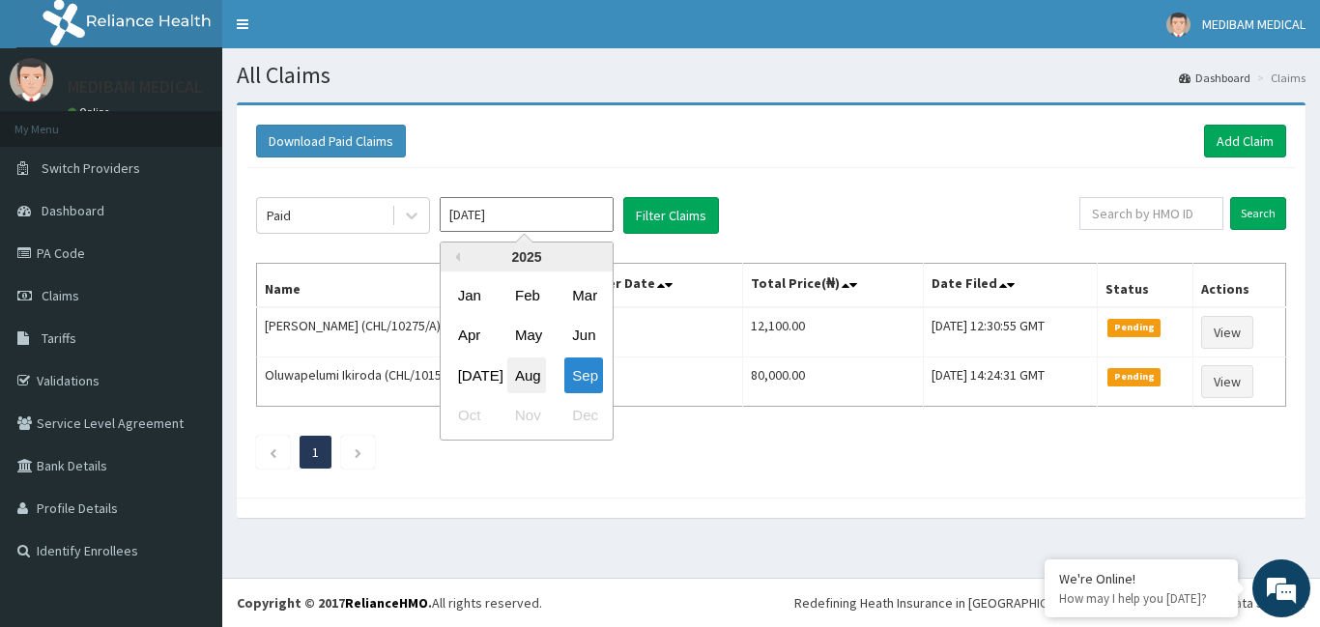
click at [524, 385] on div "Aug" at bounding box center [526, 376] width 39 height 36
type input "[DATE]"
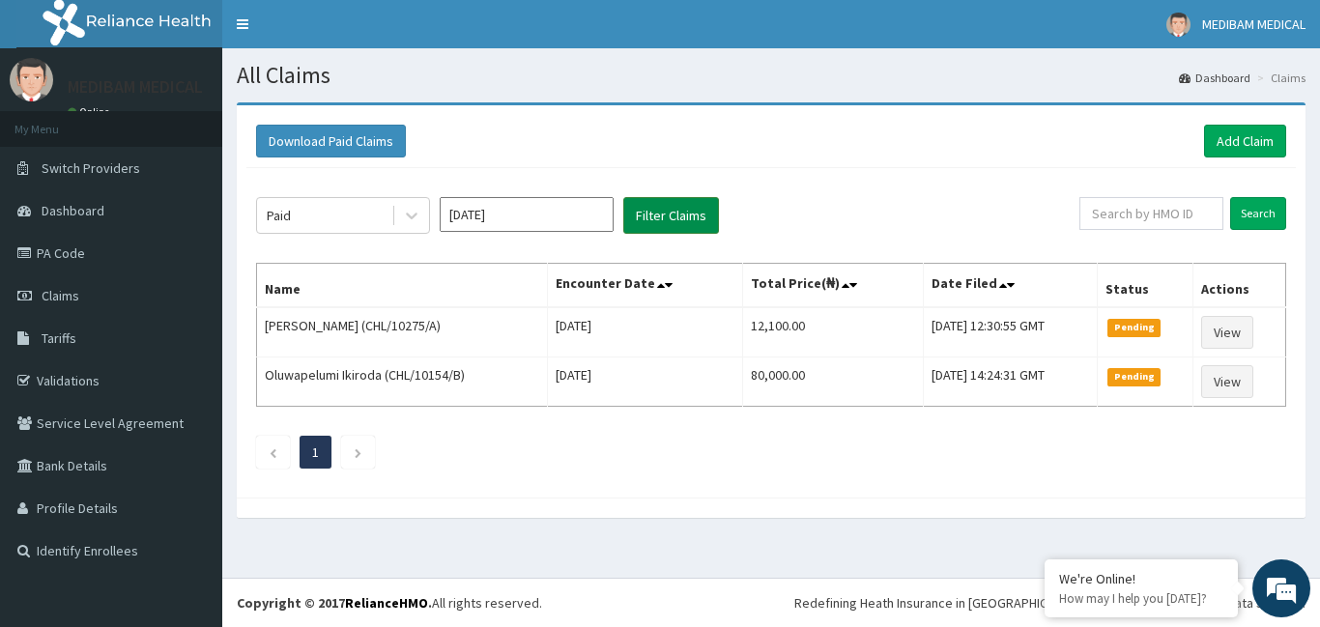
click at [664, 218] on button "Filter Claims" at bounding box center [671, 215] width 96 height 37
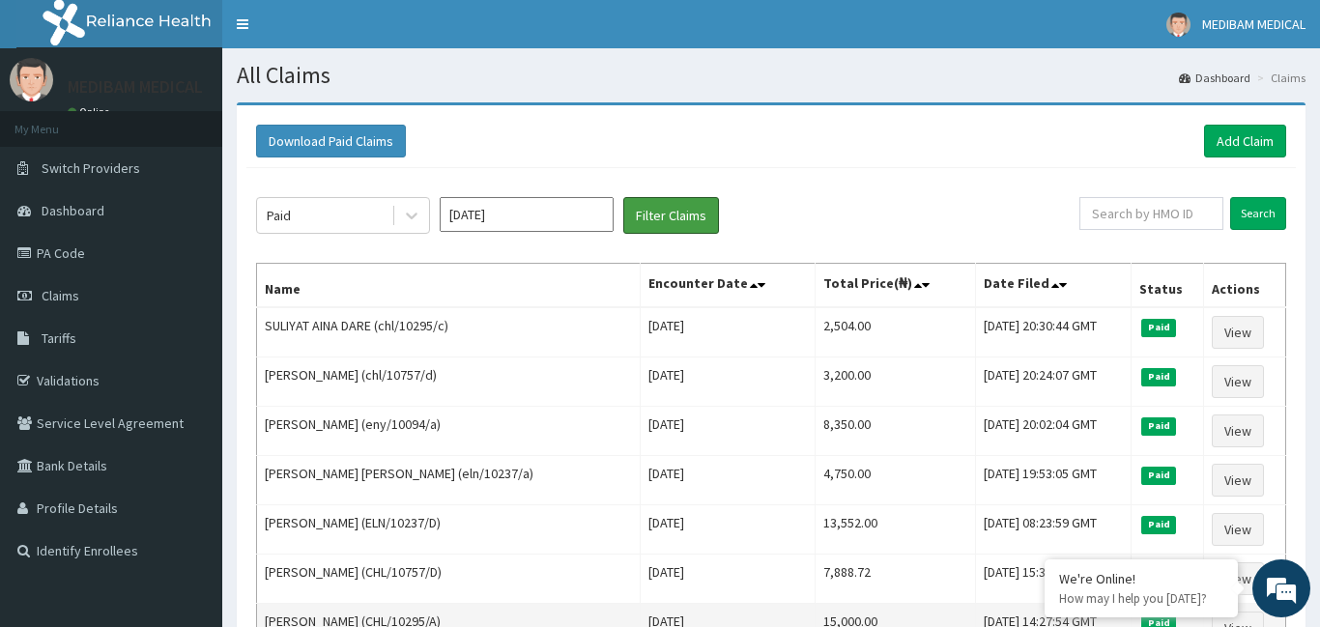
click at [623, 197] on button "Filter Claims" at bounding box center [671, 215] width 96 height 37
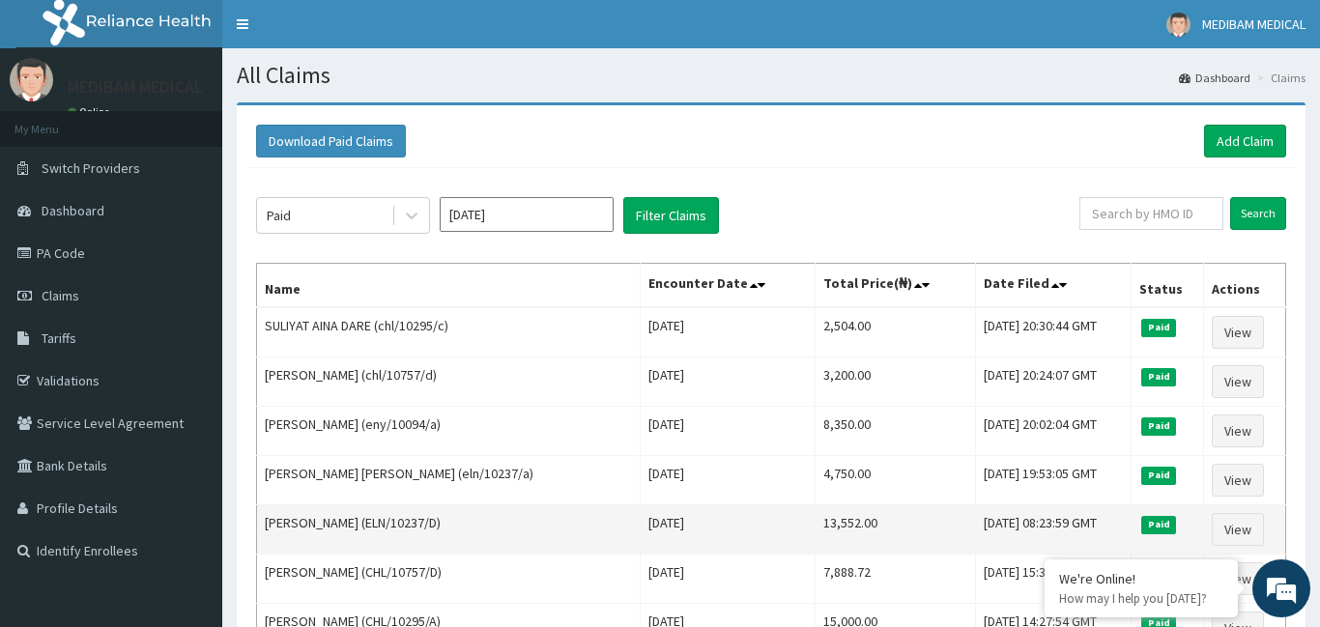
click at [842, 536] on td "13,552.00" at bounding box center [895, 529] width 161 height 49
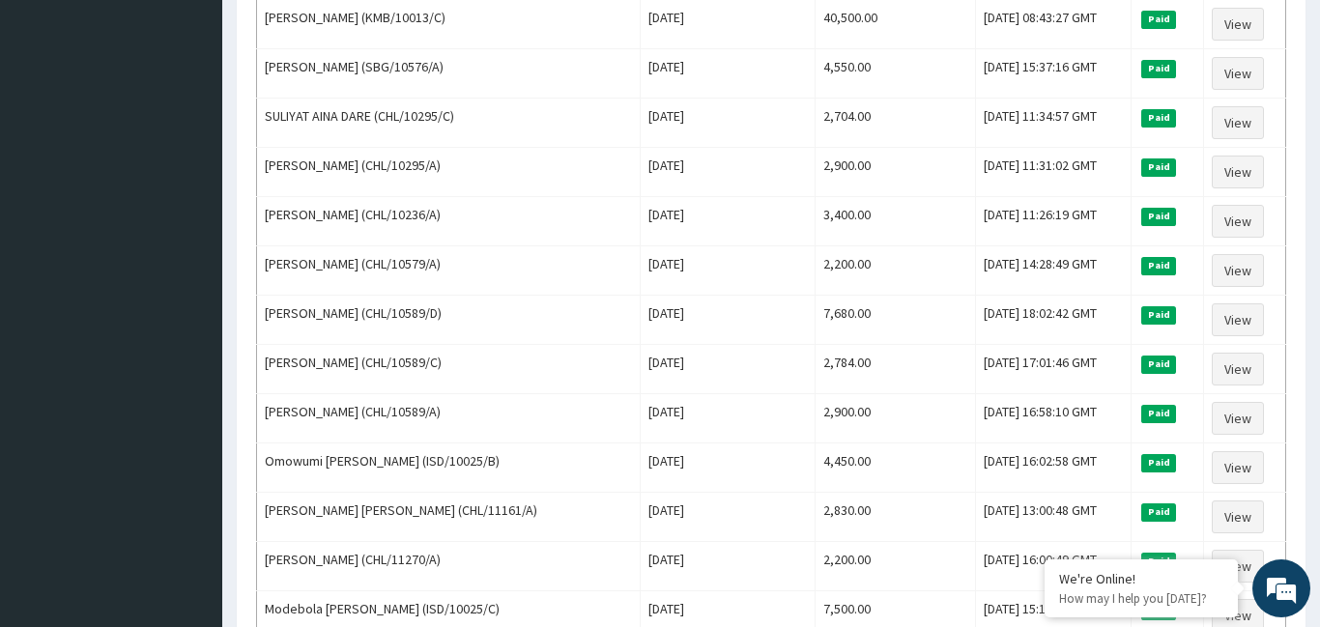
scroll to position [1096, 0]
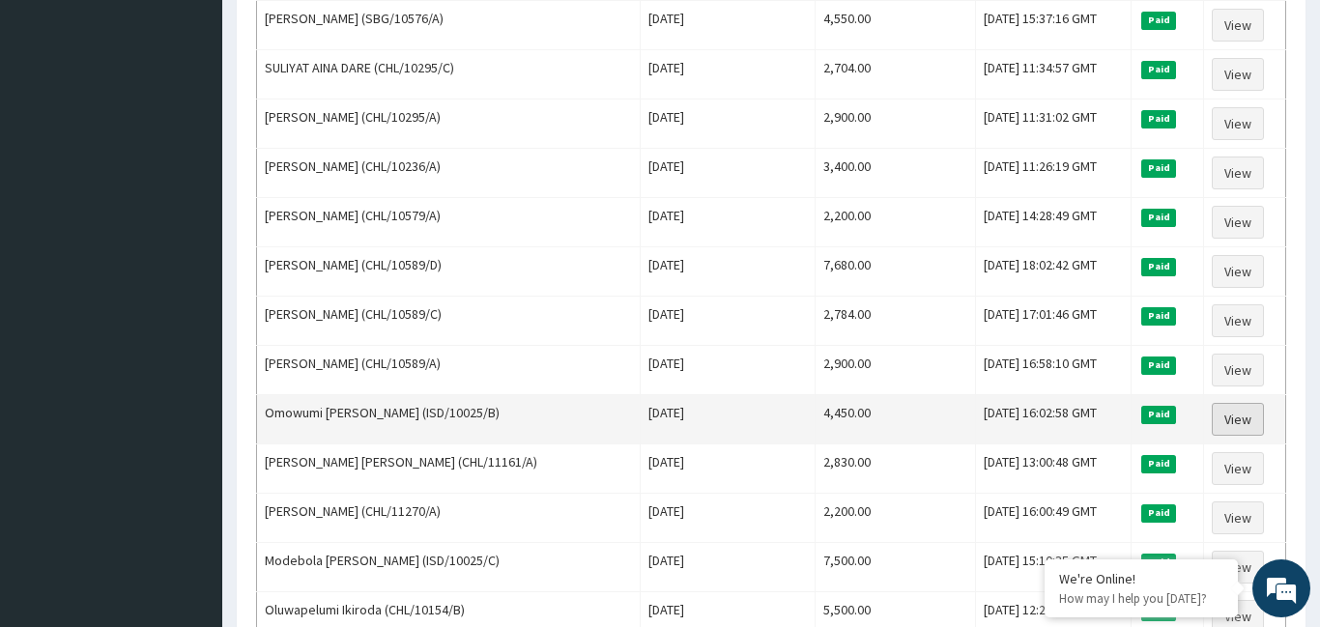
click at [1249, 419] on link "View" at bounding box center [1238, 419] width 52 height 33
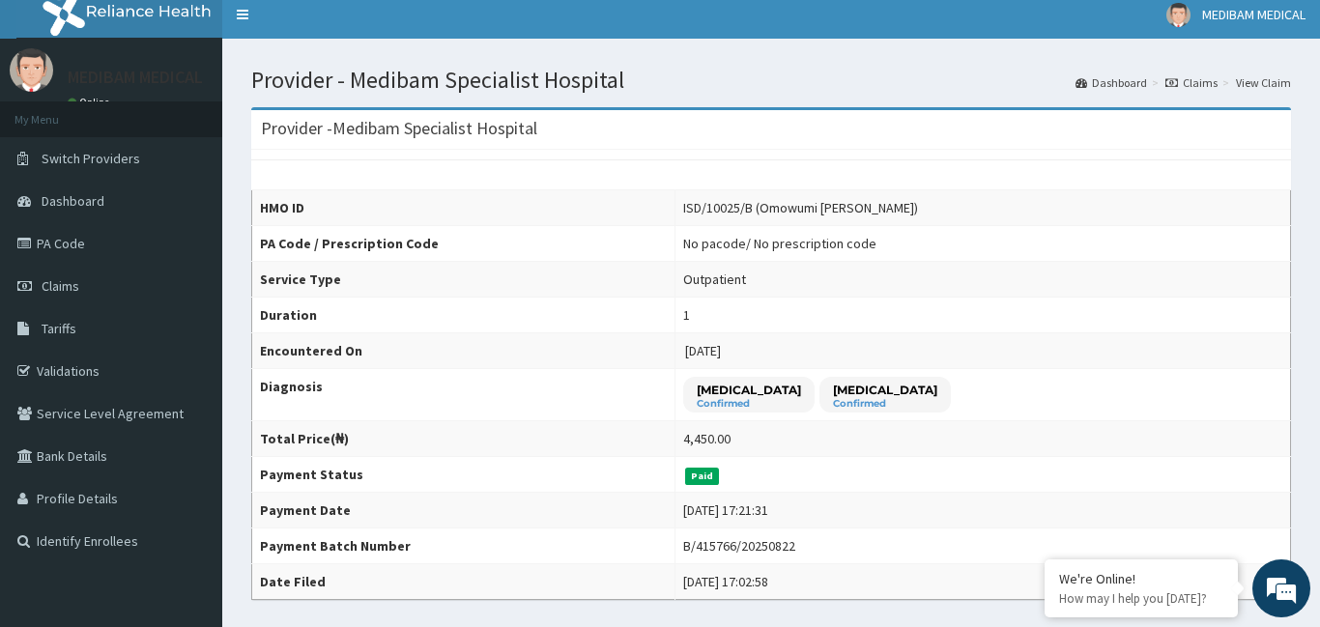
scroll to position [7, 0]
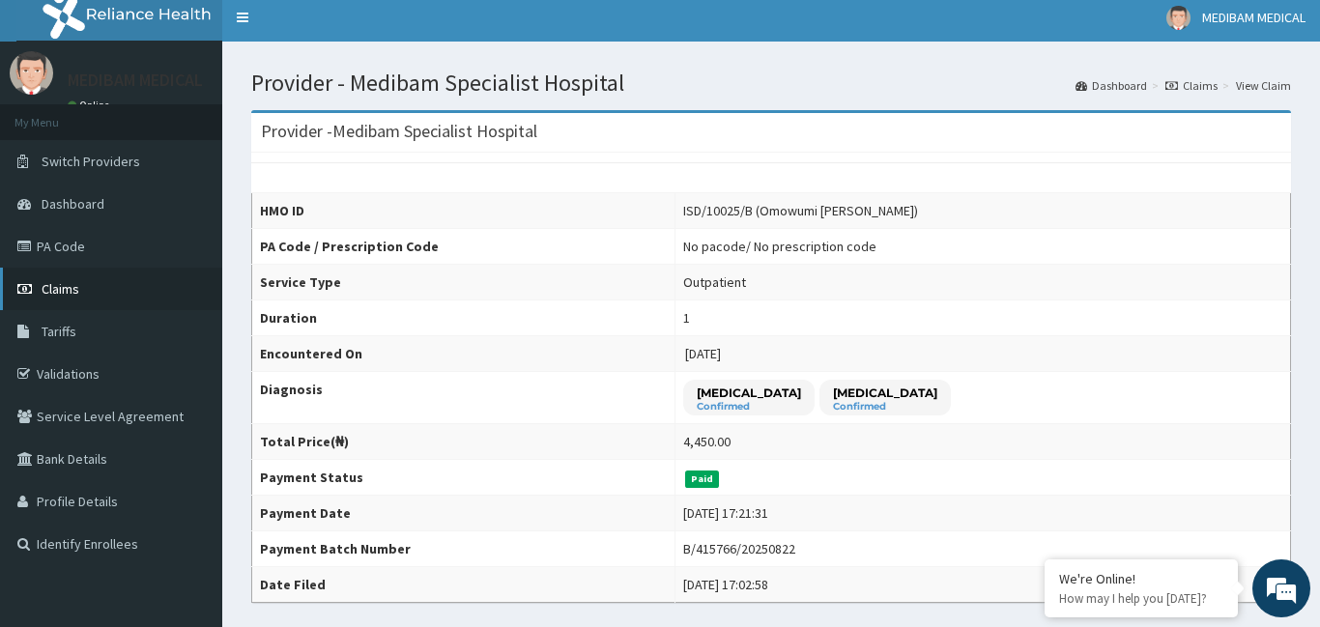
click at [90, 291] on link "Claims" at bounding box center [111, 289] width 222 height 43
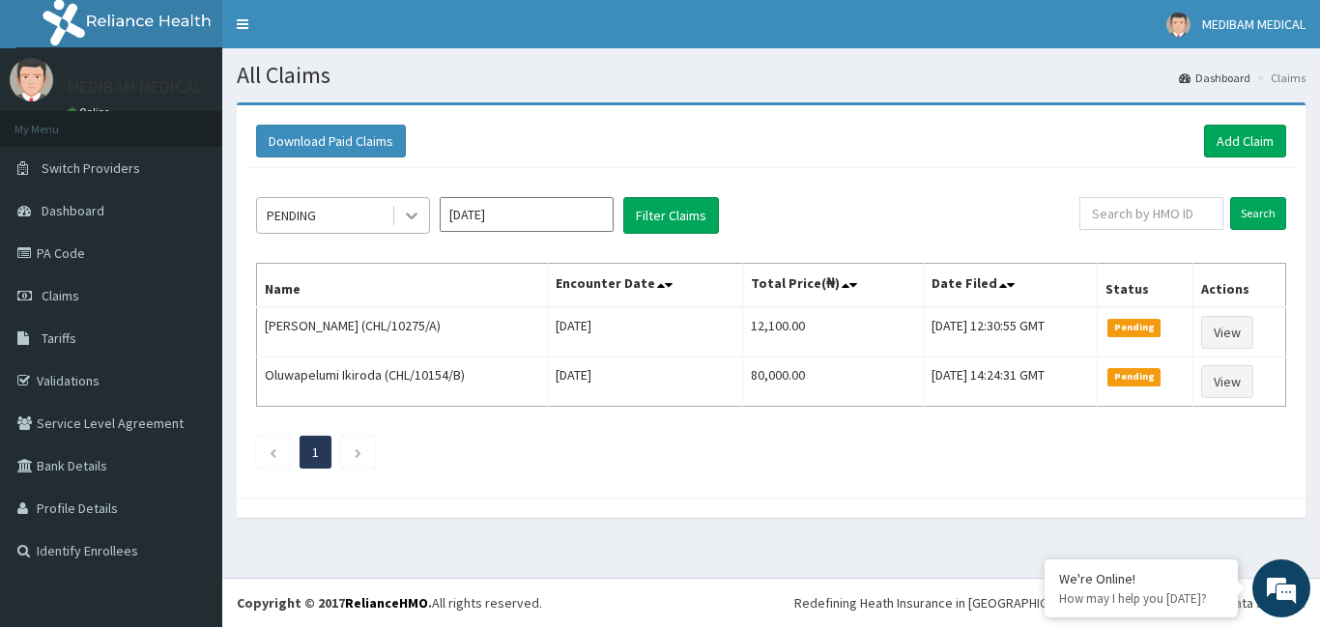
click at [411, 217] on icon at bounding box center [412, 217] width 12 height 7
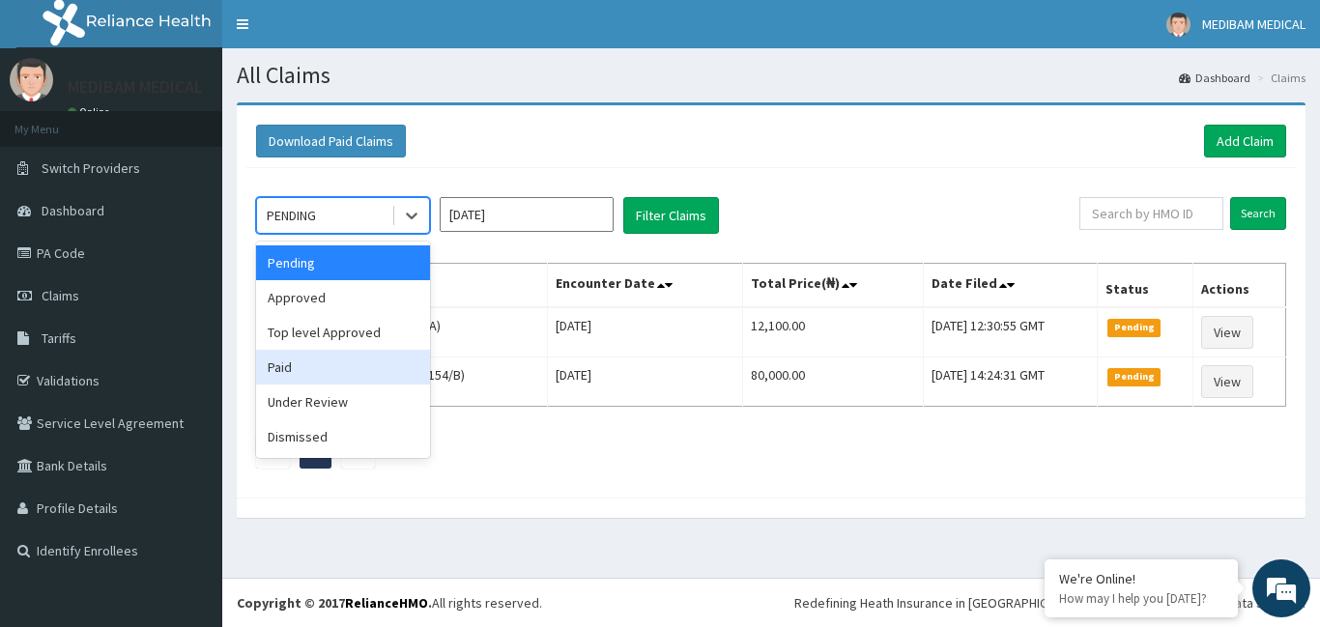
click at [327, 369] on div "Paid" at bounding box center [343, 367] width 174 height 35
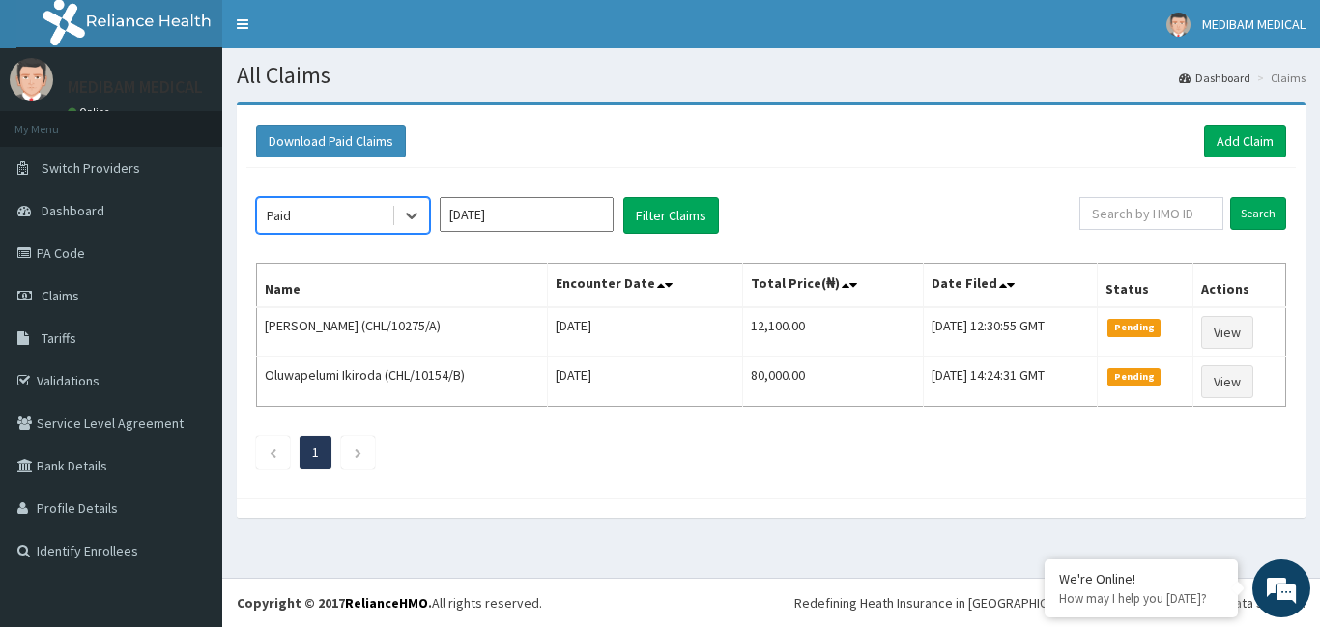
click at [588, 213] on input "[DATE]" at bounding box center [527, 214] width 174 height 35
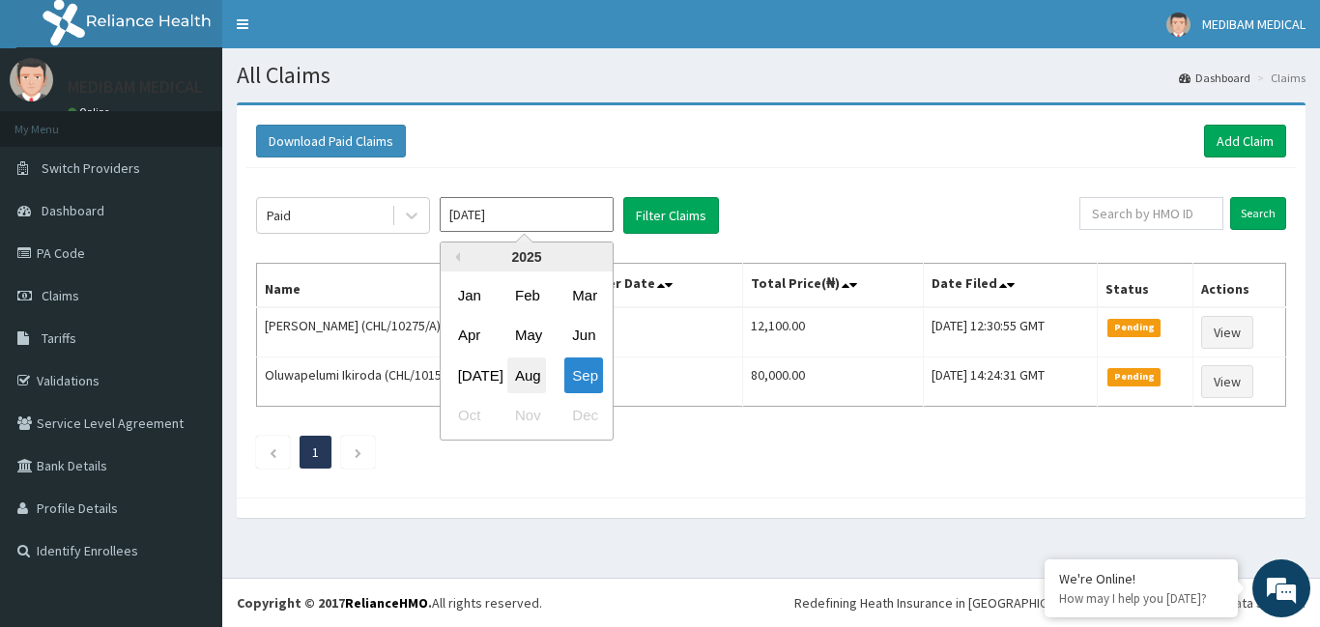
click at [542, 371] on div "Aug" at bounding box center [526, 376] width 39 height 36
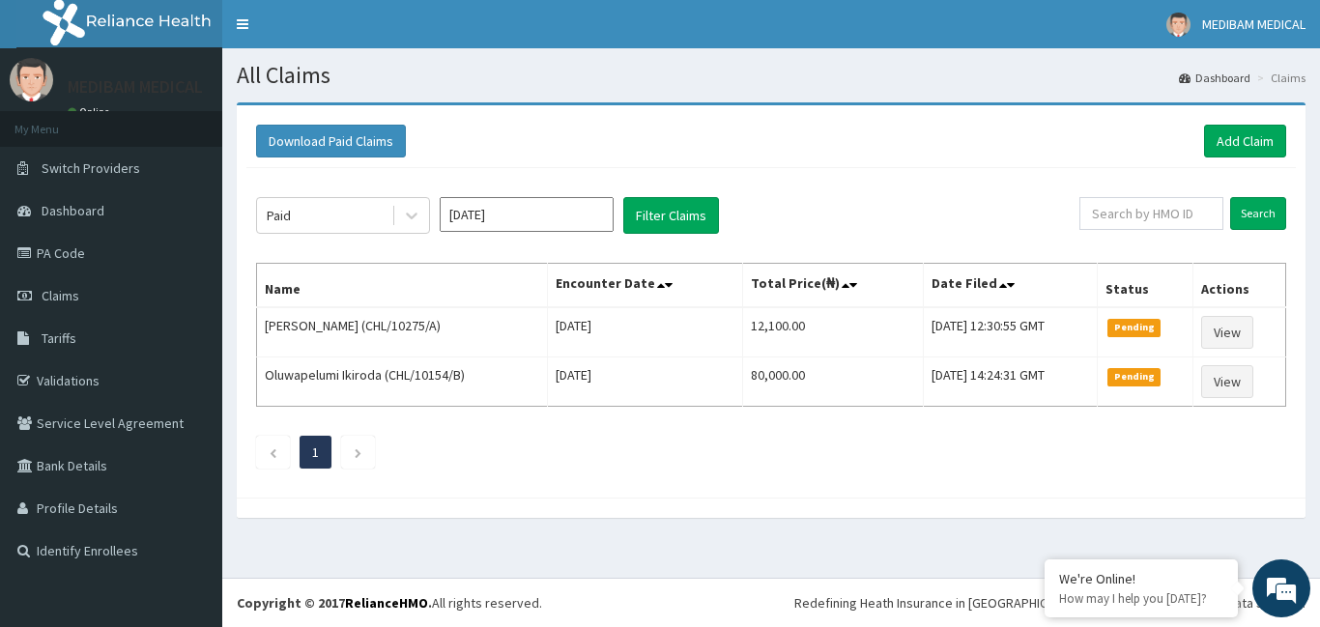
type input "[DATE]"
click at [639, 228] on button "Filter Claims" at bounding box center [671, 215] width 96 height 37
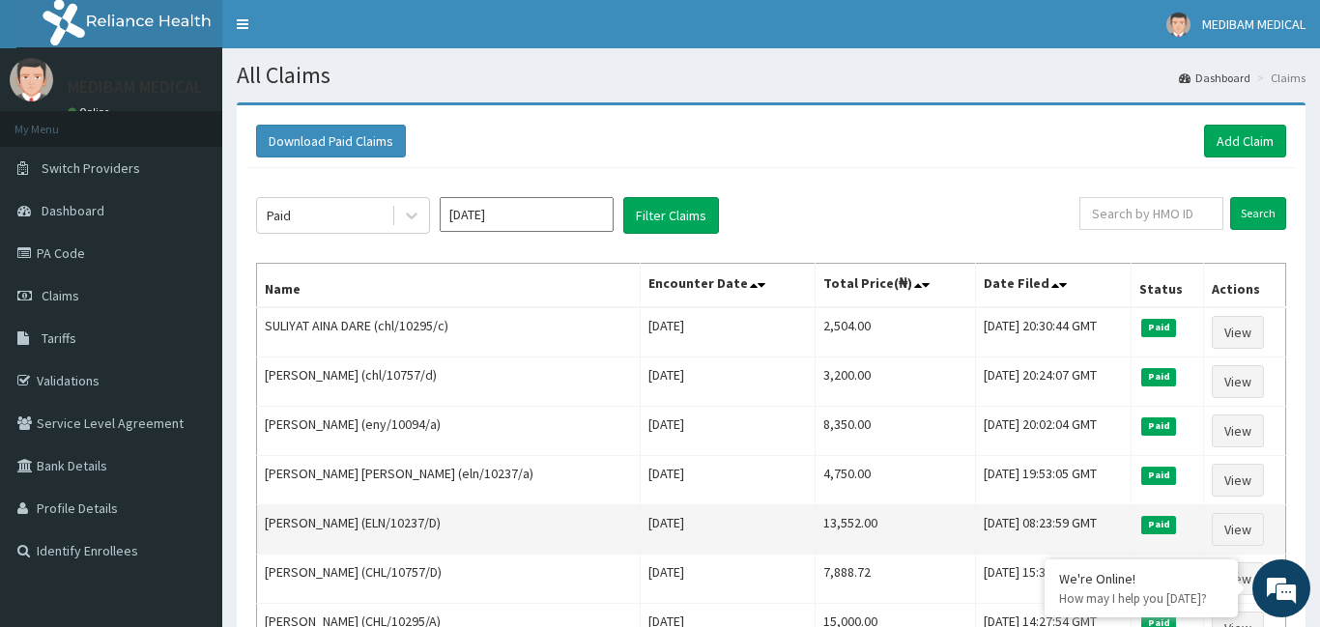
click at [574, 535] on td "[PERSON_NAME] (ELN/10237/D)" at bounding box center [449, 529] width 384 height 49
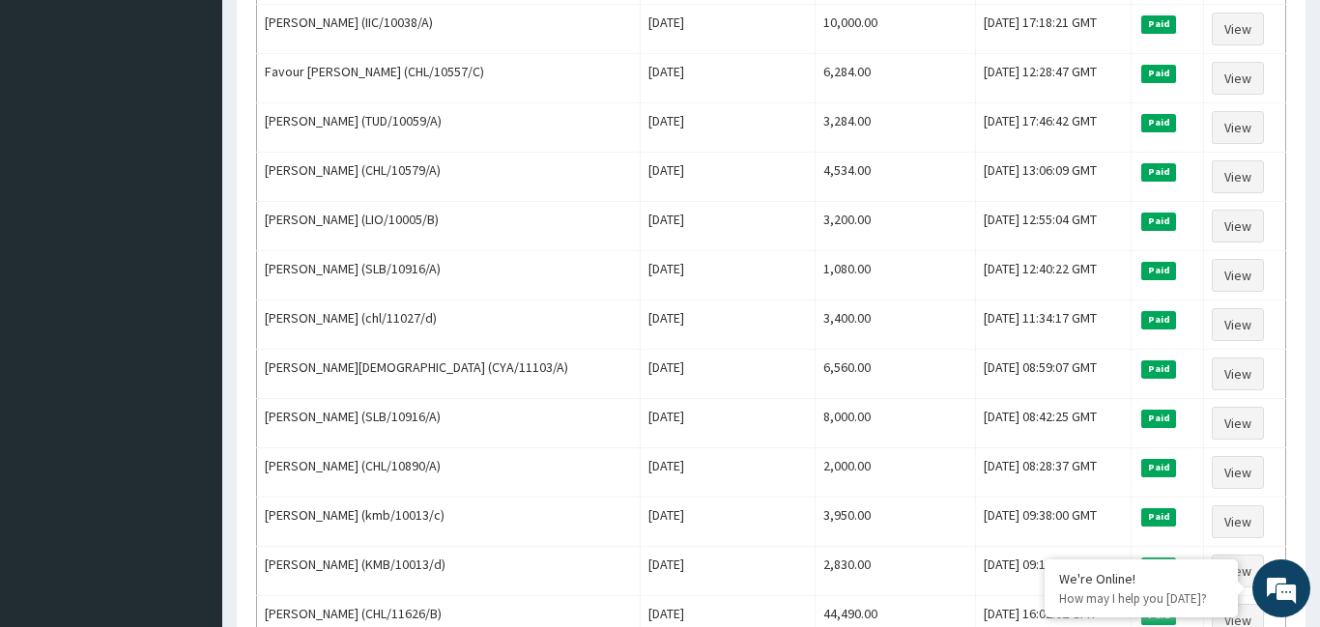
scroll to position [2076, 0]
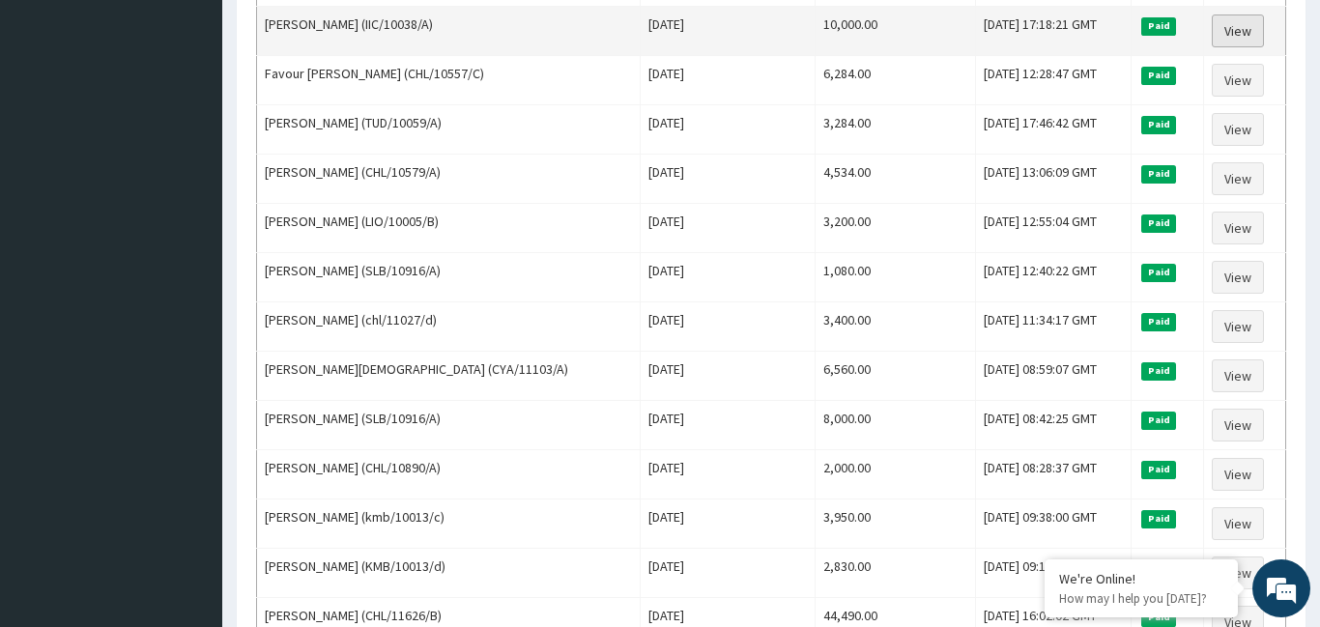
click at [1236, 35] on link "View" at bounding box center [1238, 30] width 52 height 33
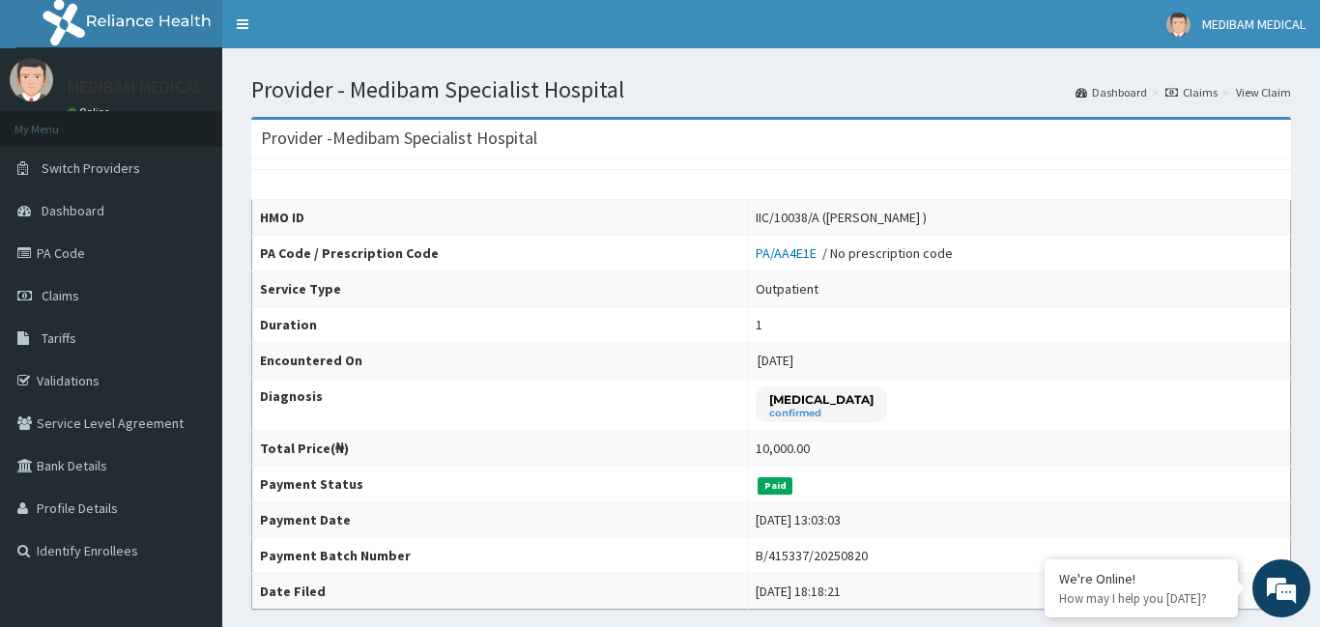
click at [1189, 451] on td "10,000.00" at bounding box center [1019, 449] width 543 height 36
click at [77, 304] on link "Claims" at bounding box center [111, 295] width 222 height 43
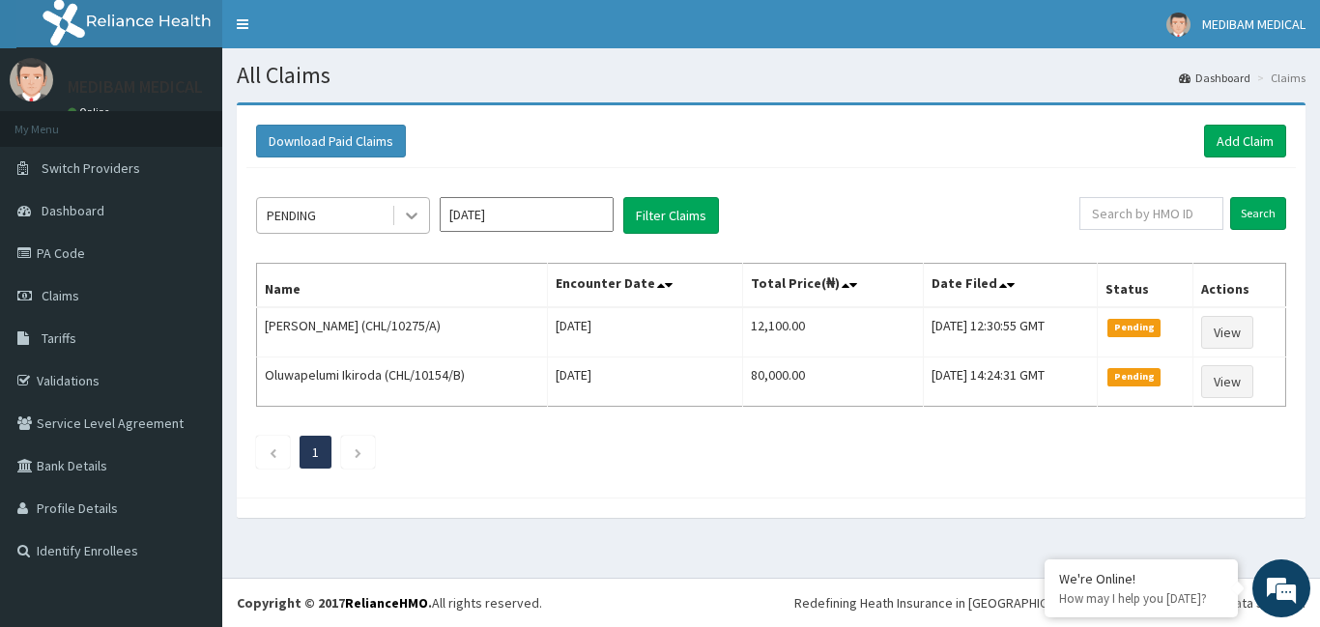
click at [408, 214] on icon at bounding box center [412, 217] width 12 height 7
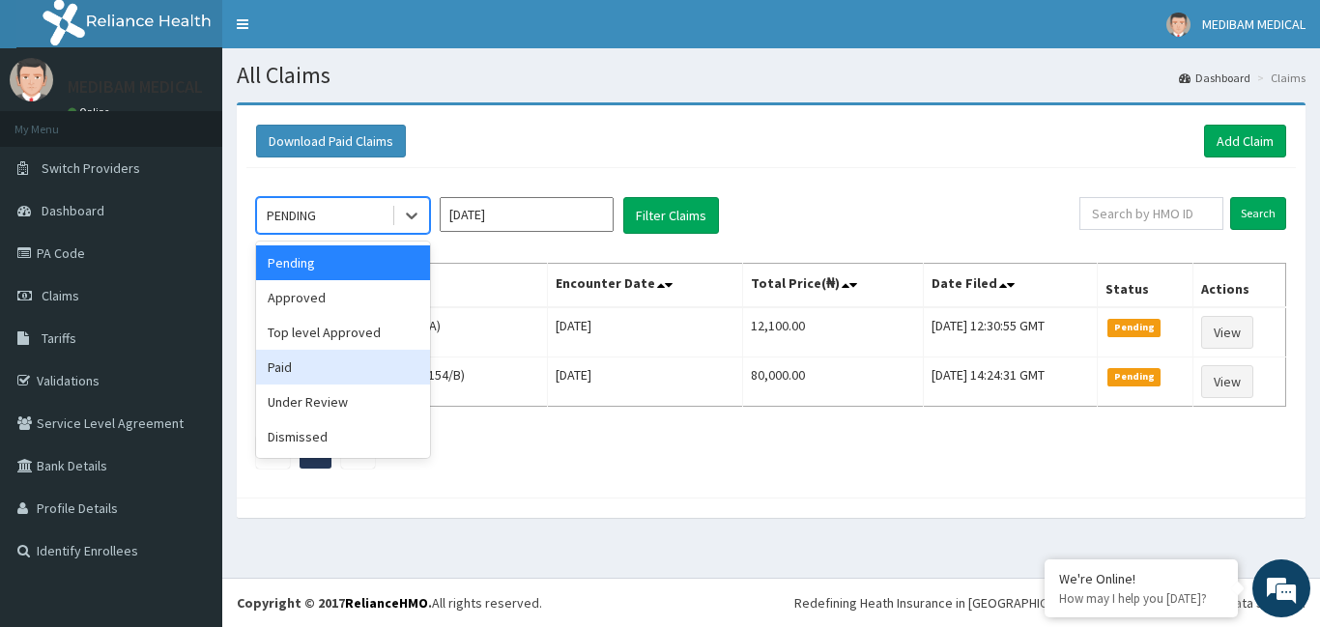
click at [335, 365] on div "Paid" at bounding box center [343, 367] width 174 height 35
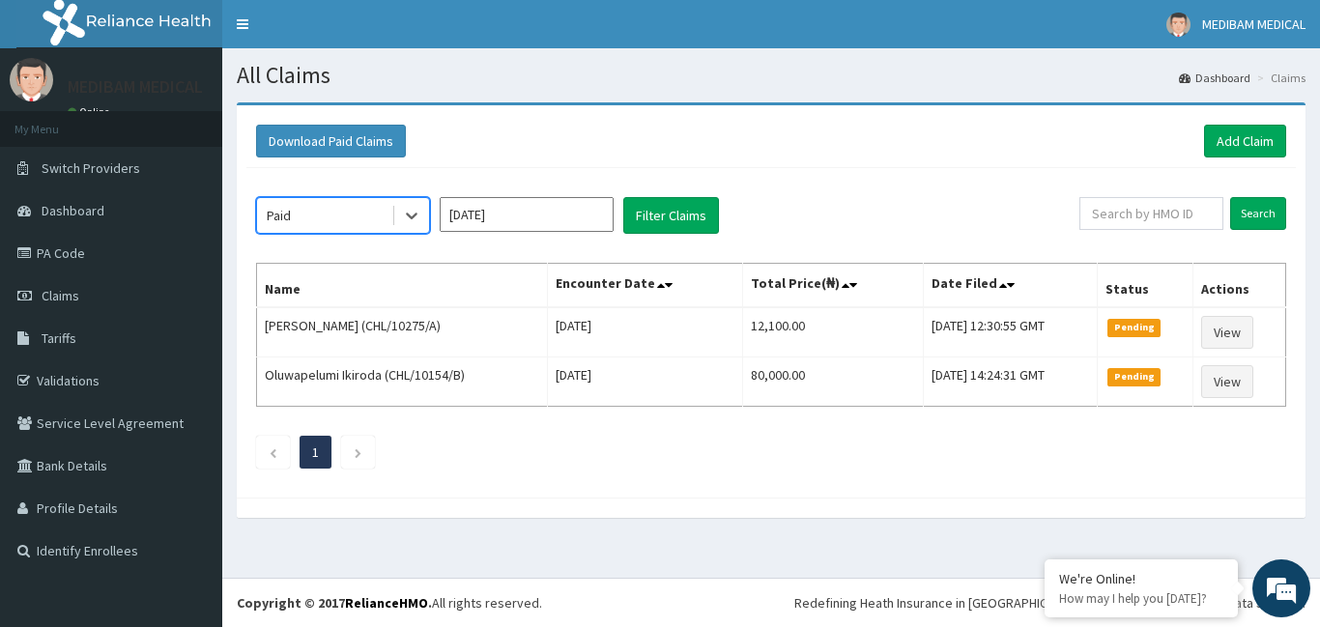
click at [533, 219] on input "[DATE]" at bounding box center [527, 214] width 174 height 35
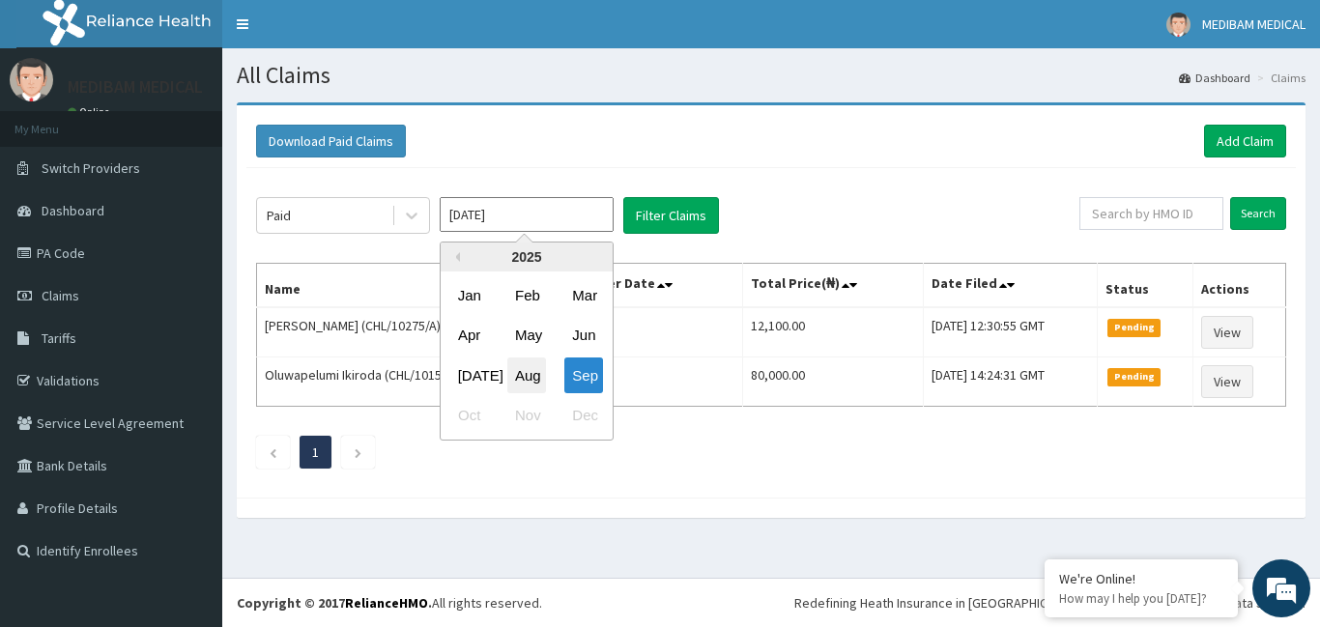
click at [524, 364] on div "Aug" at bounding box center [526, 376] width 39 height 36
type input "[DATE]"
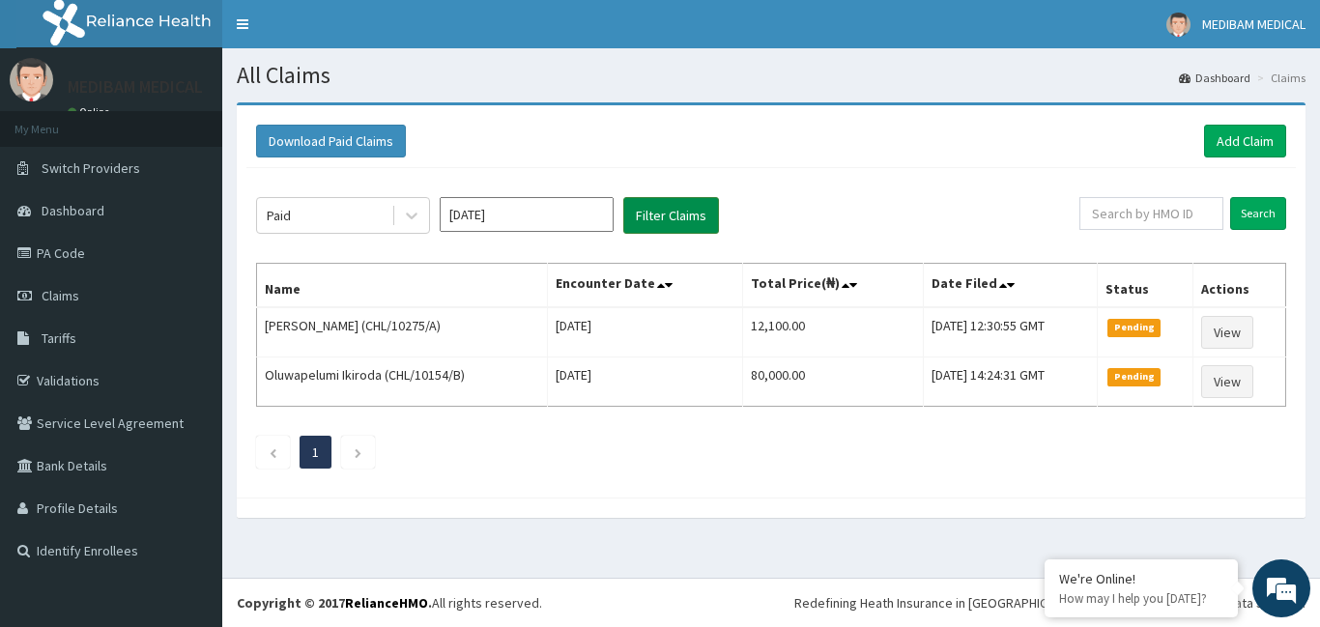
click at [674, 217] on button "Filter Claims" at bounding box center [671, 215] width 96 height 37
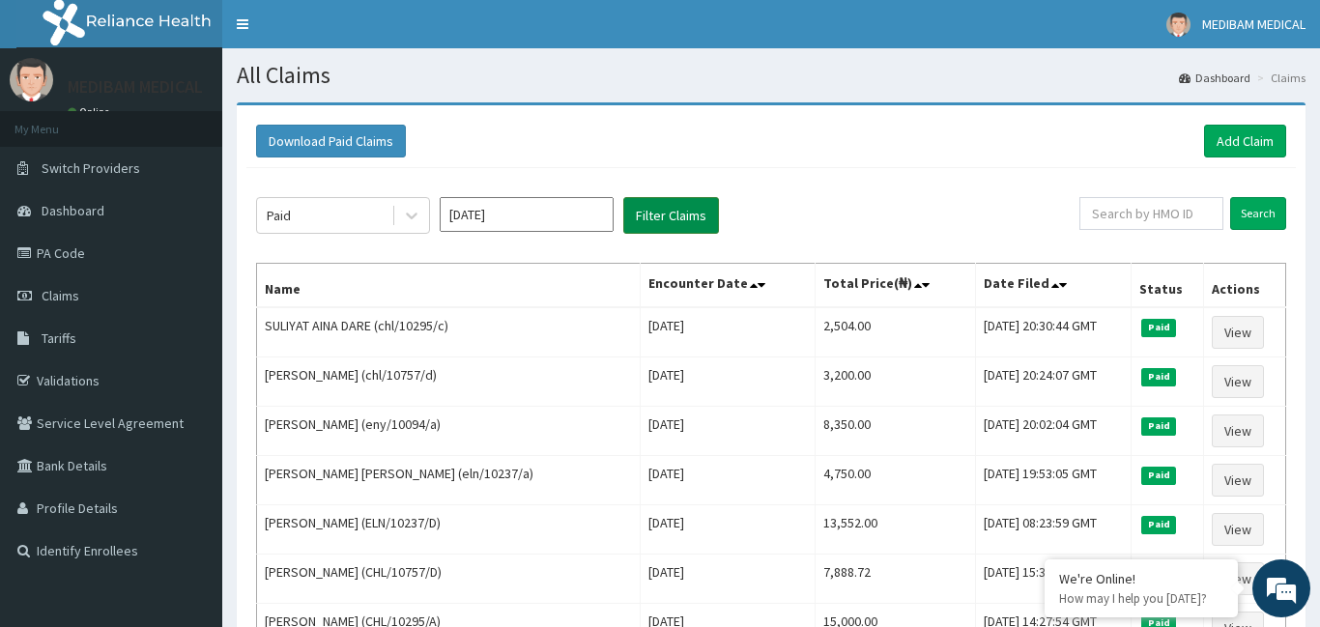
click at [674, 217] on button "Filter Claims" at bounding box center [671, 215] width 96 height 37
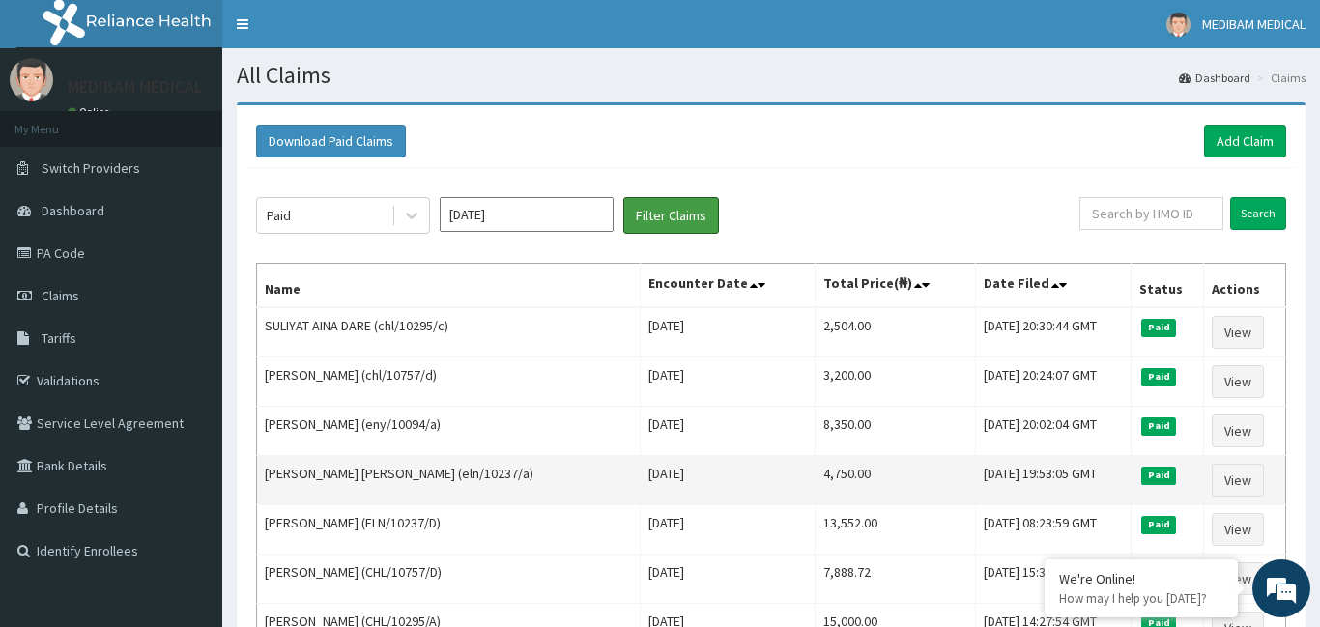
click at [623, 197] on button "Filter Claims" at bounding box center [671, 215] width 96 height 37
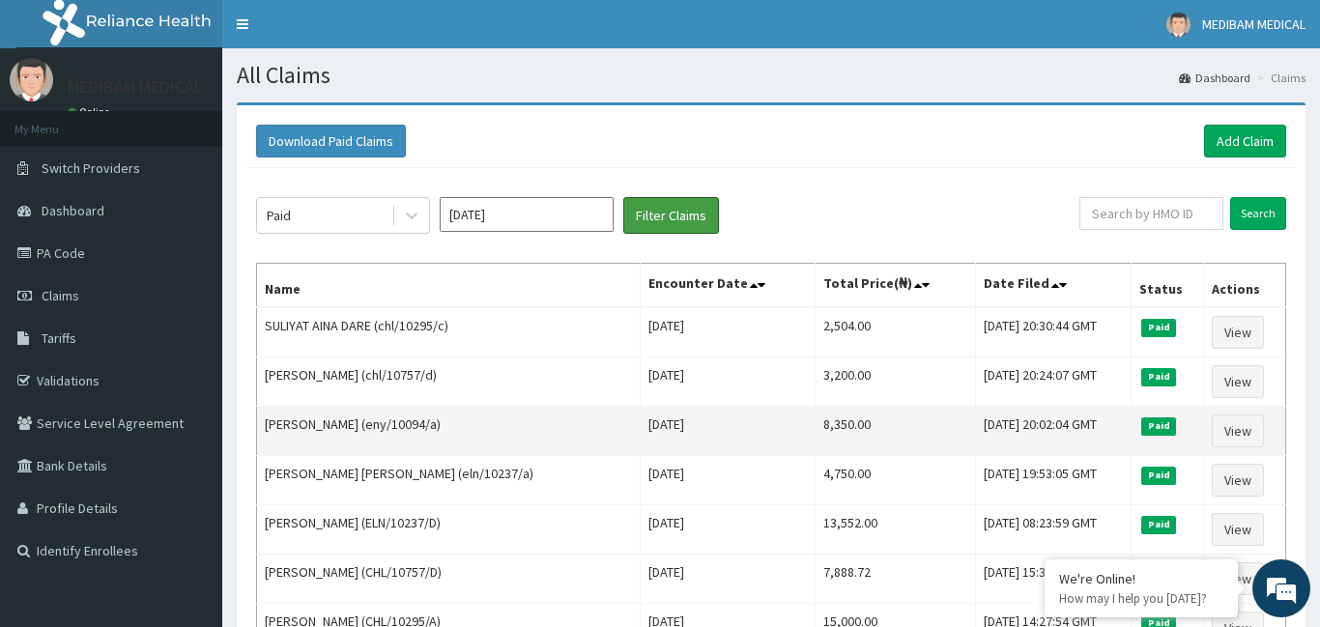
click at [623, 197] on button "Filter Claims" at bounding box center [671, 215] width 96 height 37
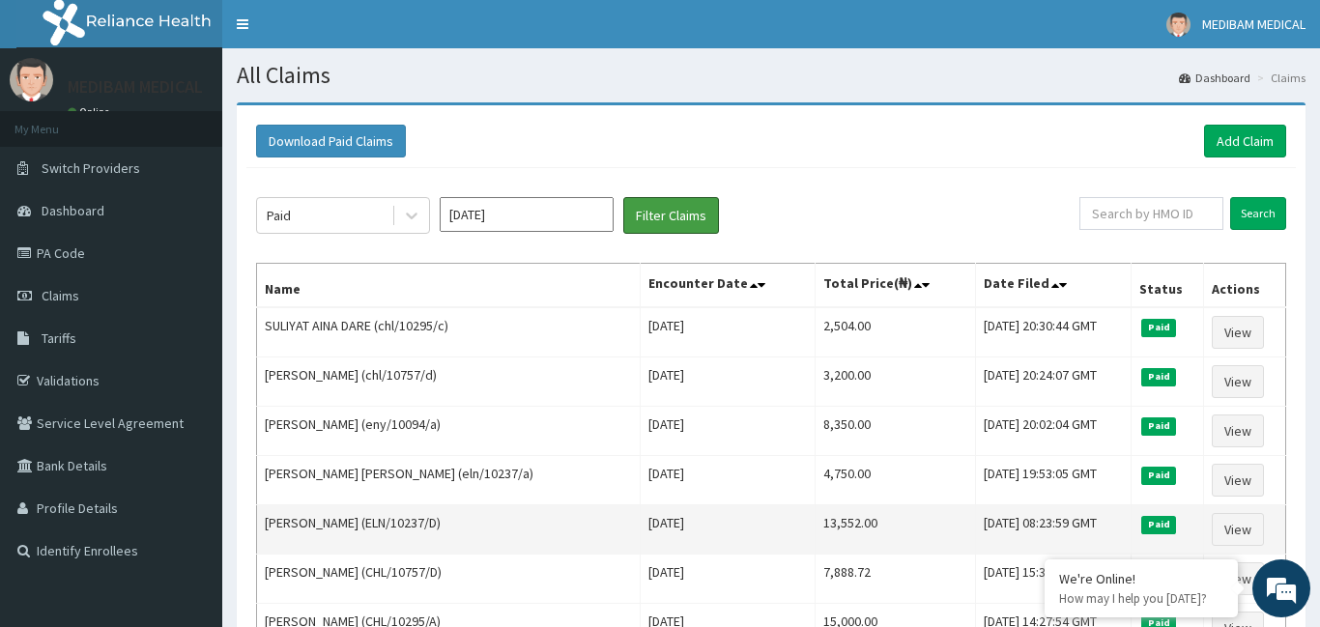
click at [623, 197] on button "Filter Claims" at bounding box center [671, 215] width 96 height 37
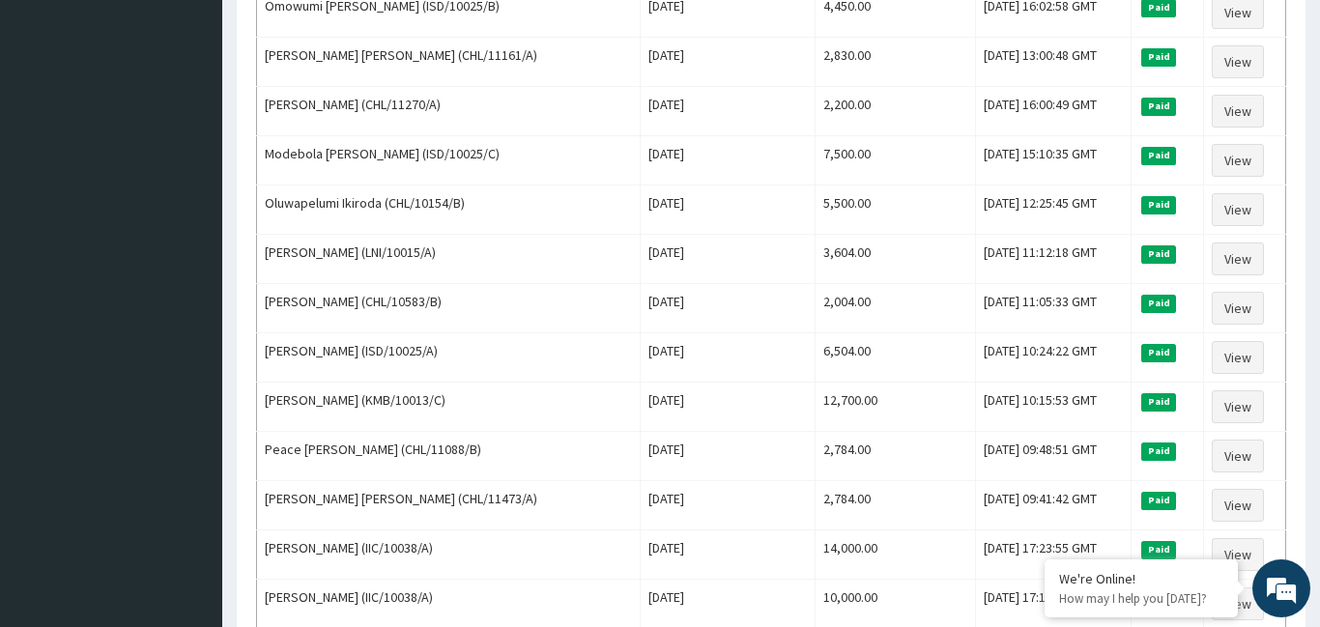
scroll to position [1508, 0]
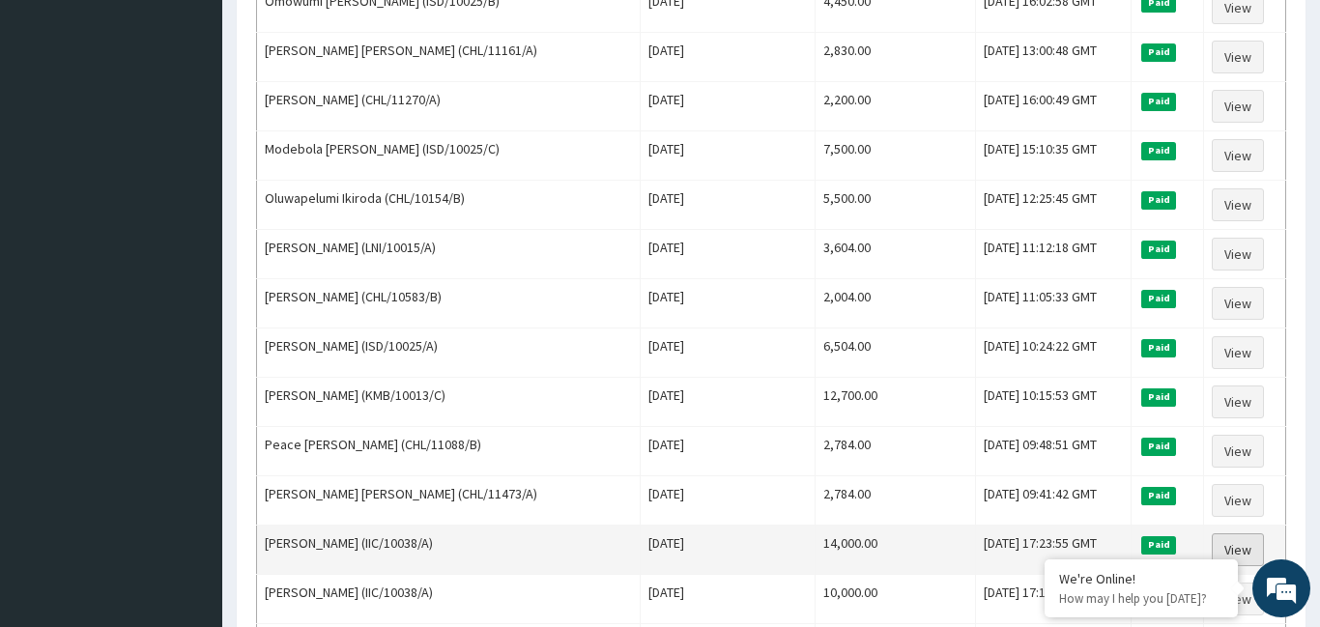
click at [1233, 555] on link "View" at bounding box center [1238, 549] width 52 height 33
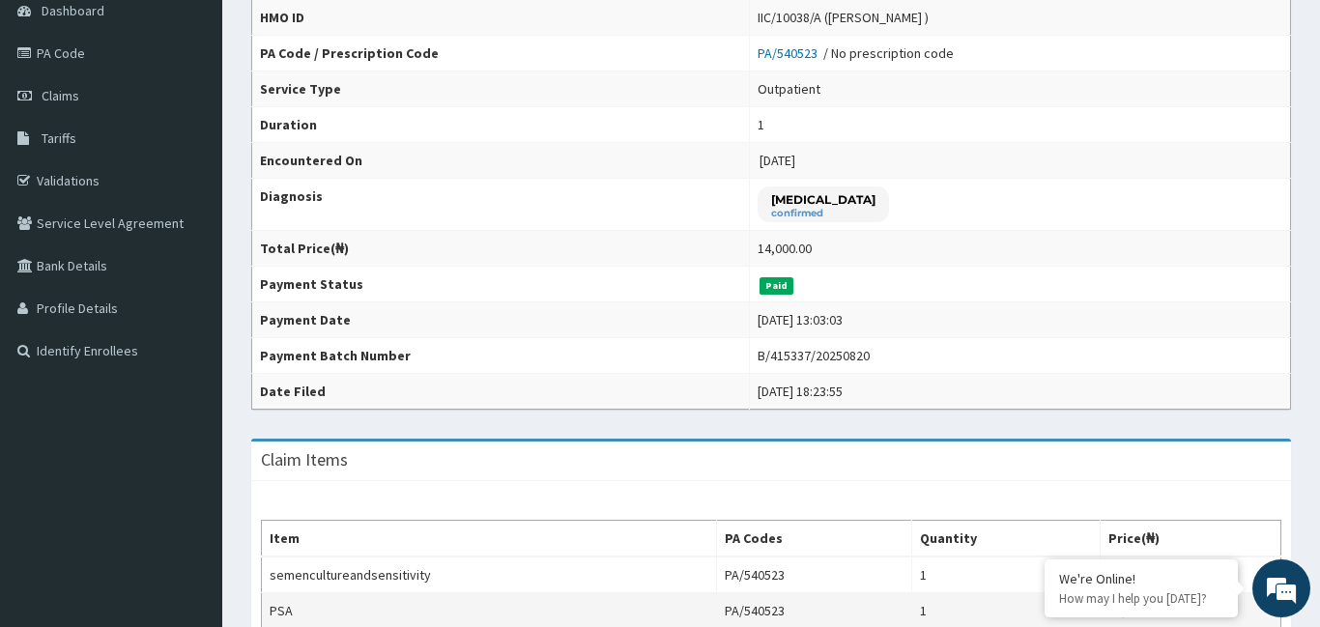
scroll to position [161, 0]
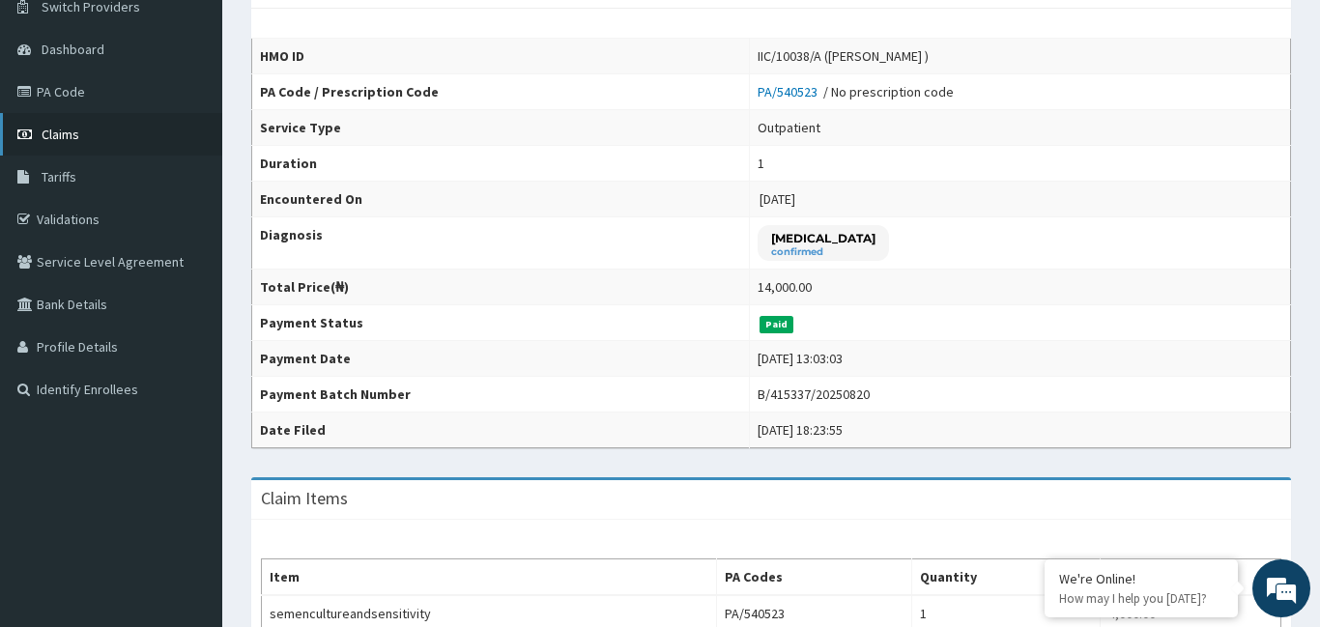
click at [65, 146] on link "Claims" at bounding box center [111, 134] width 222 height 43
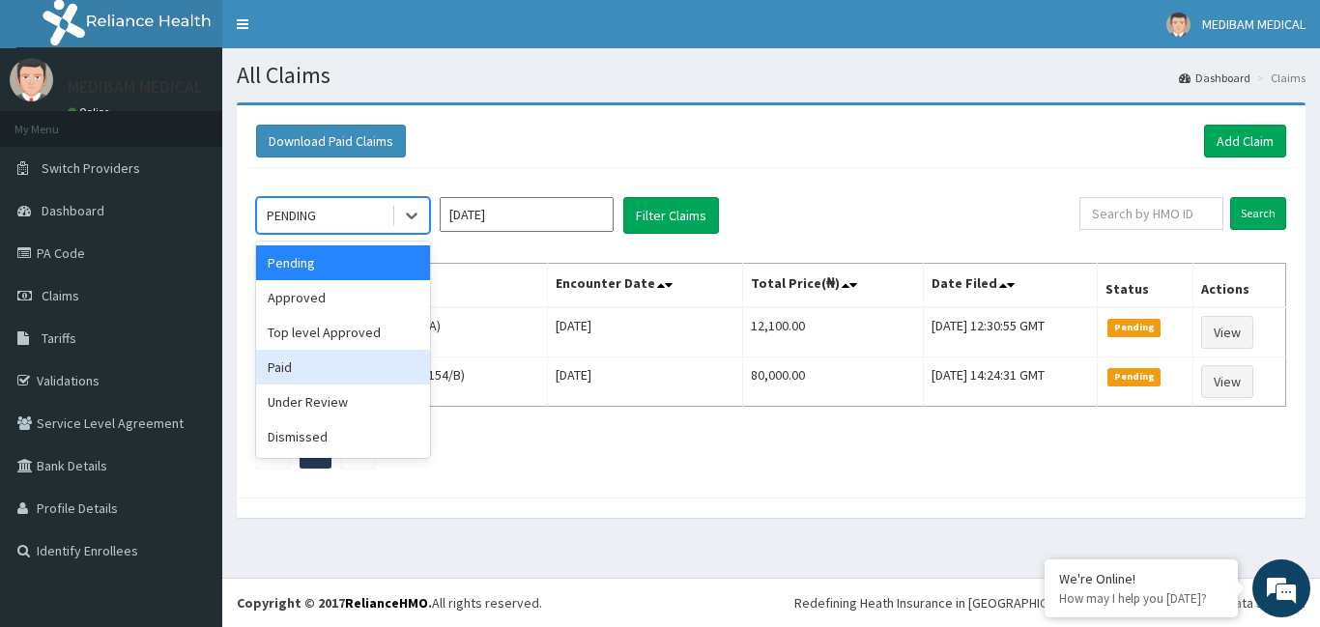
click at [313, 361] on div "Paid" at bounding box center [343, 367] width 174 height 35
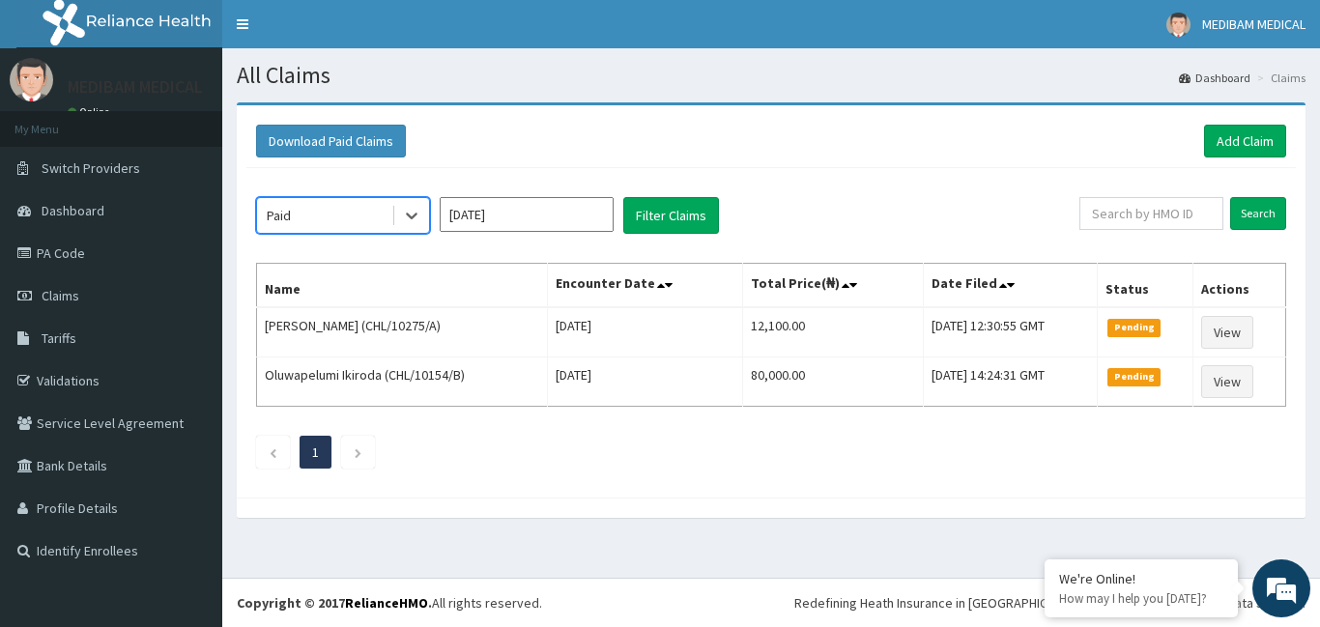
click at [576, 213] on input "[DATE]" at bounding box center [527, 214] width 174 height 35
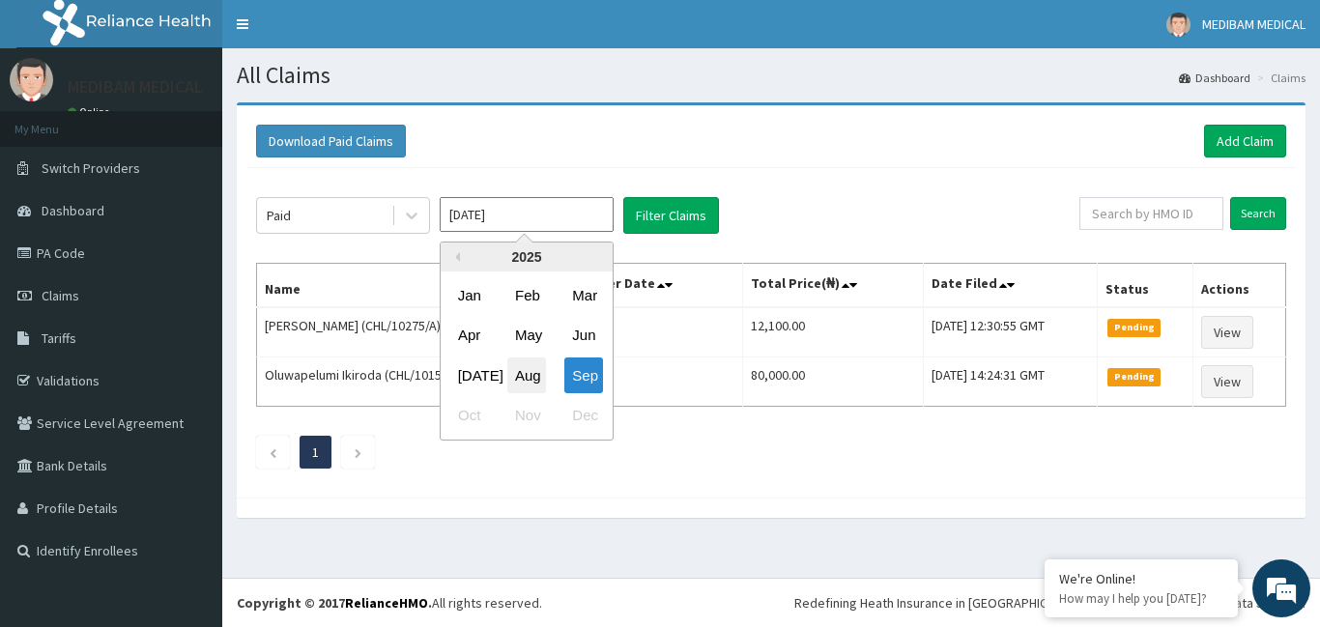
click at [532, 380] on div "Aug" at bounding box center [526, 376] width 39 height 36
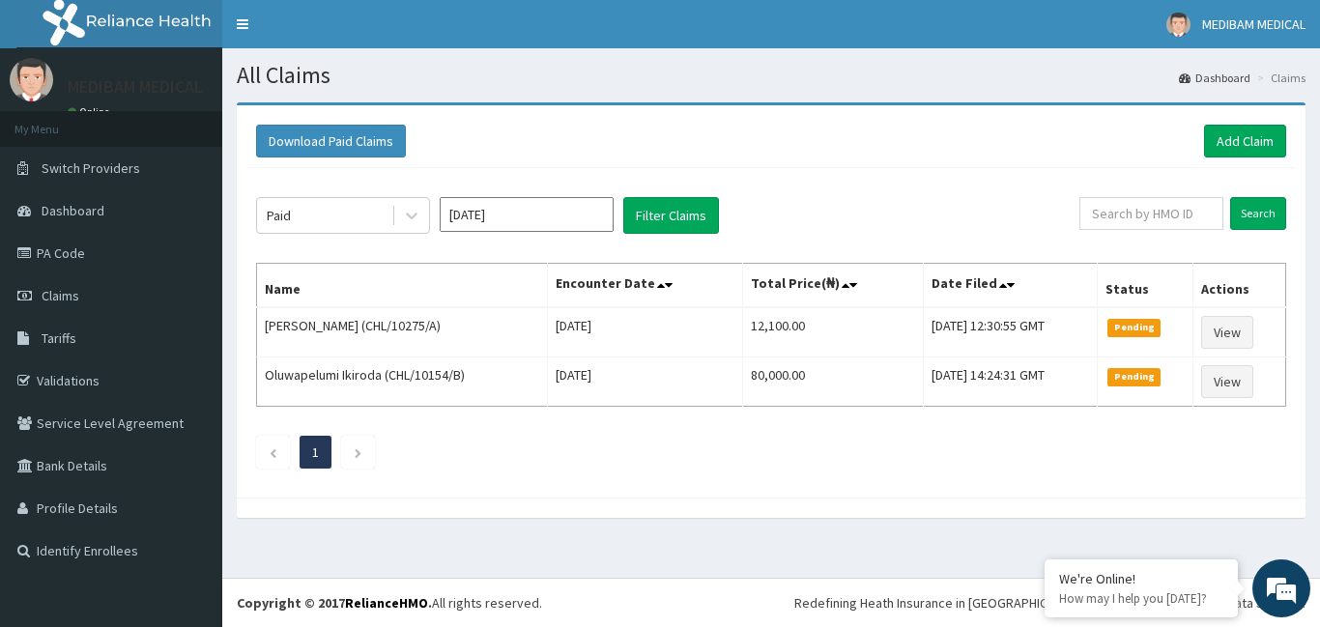
type input "[DATE]"
click at [702, 211] on button "Filter Claims" at bounding box center [671, 215] width 96 height 37
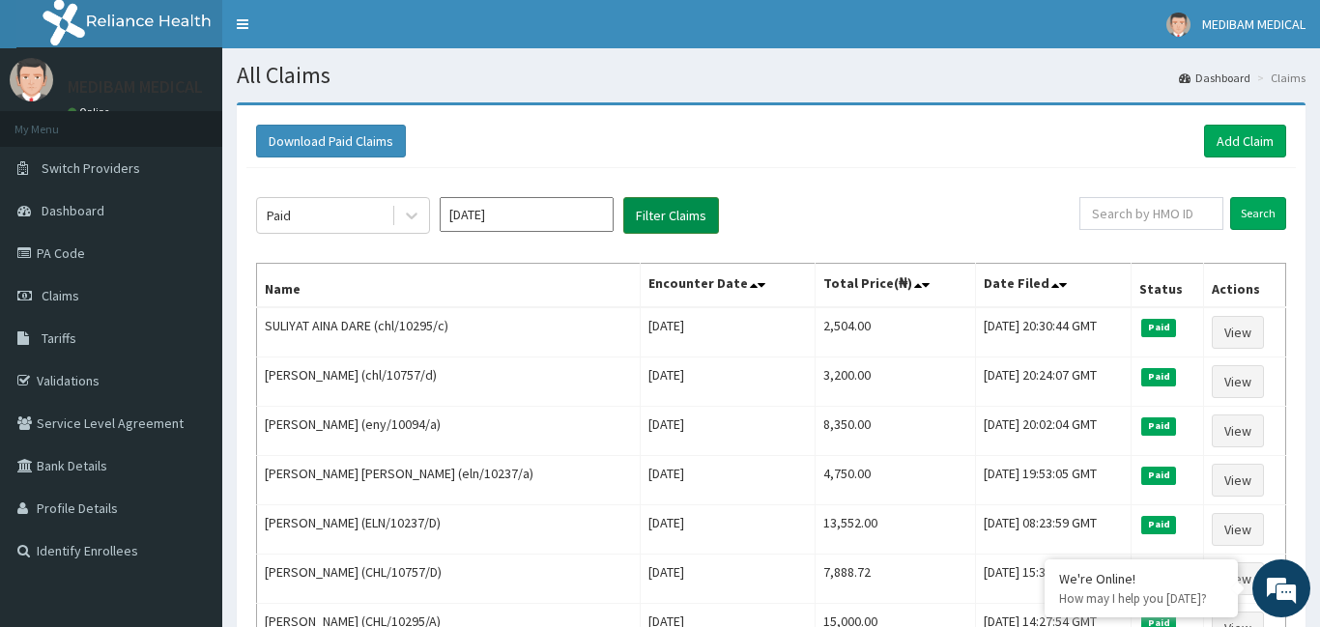
click at [682, 226] on button "Filter Claims" at bounding box center [671, 215] width 96 height 37
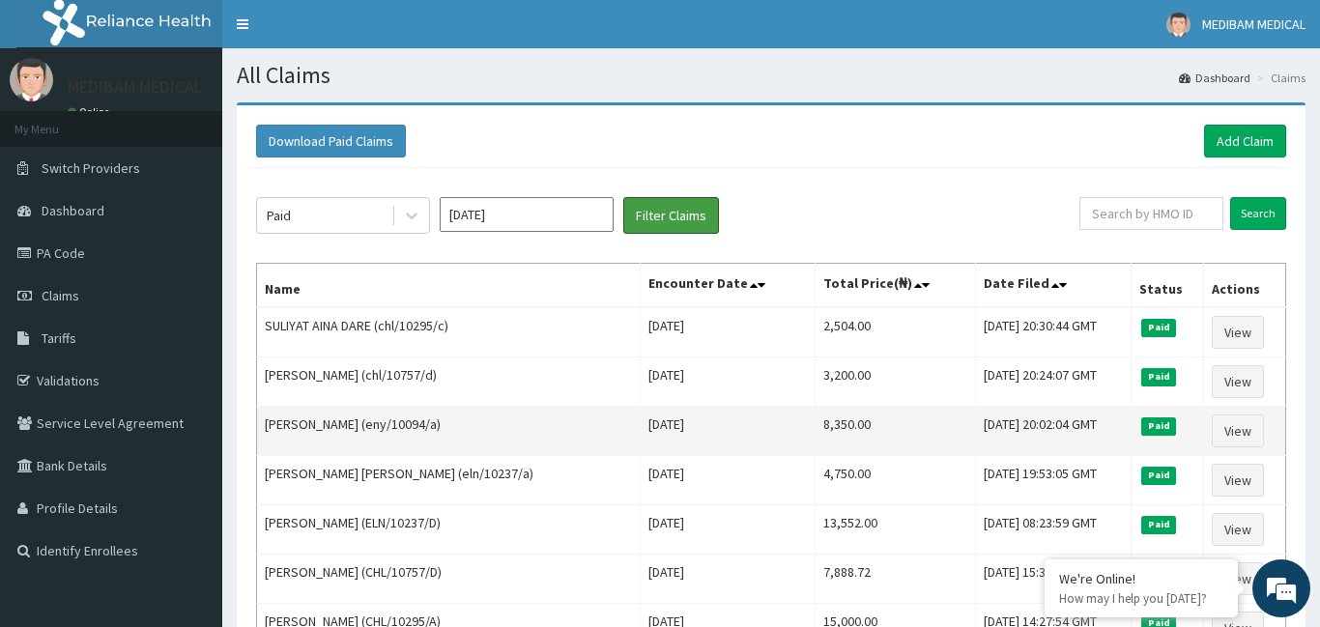
click at [623, 197] on button "Filter Claims" at bounding box center [671, 215] width 96 height 37
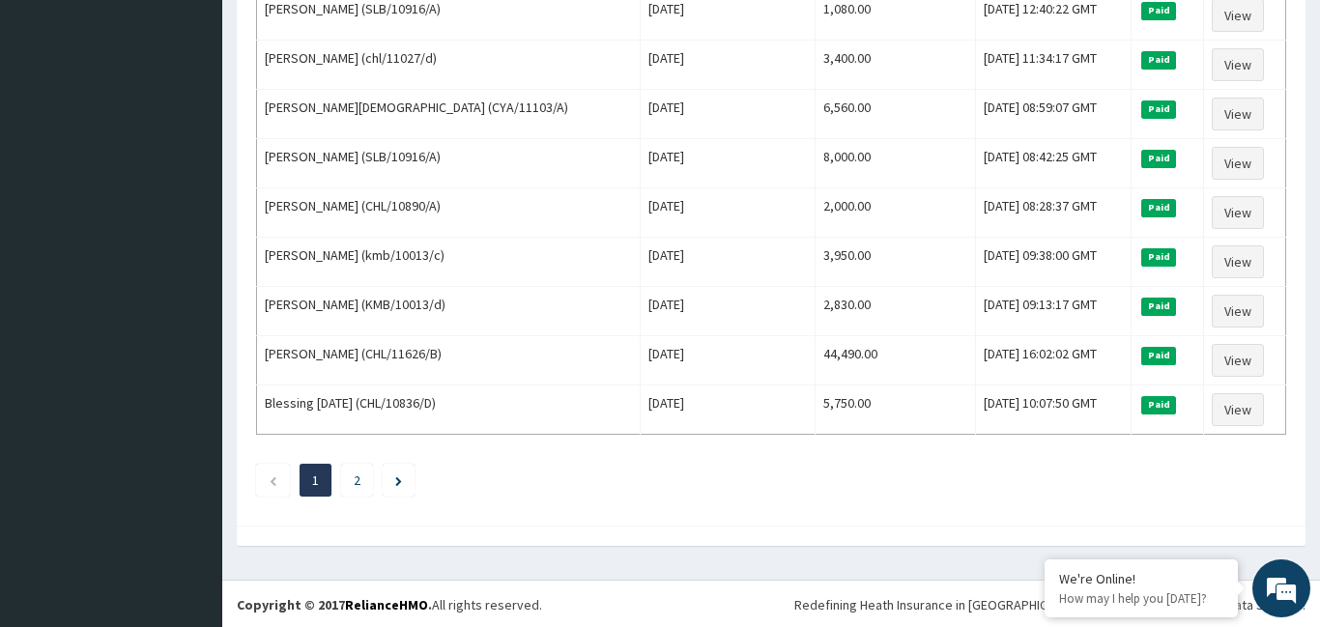
scroll to position [2341, 0]
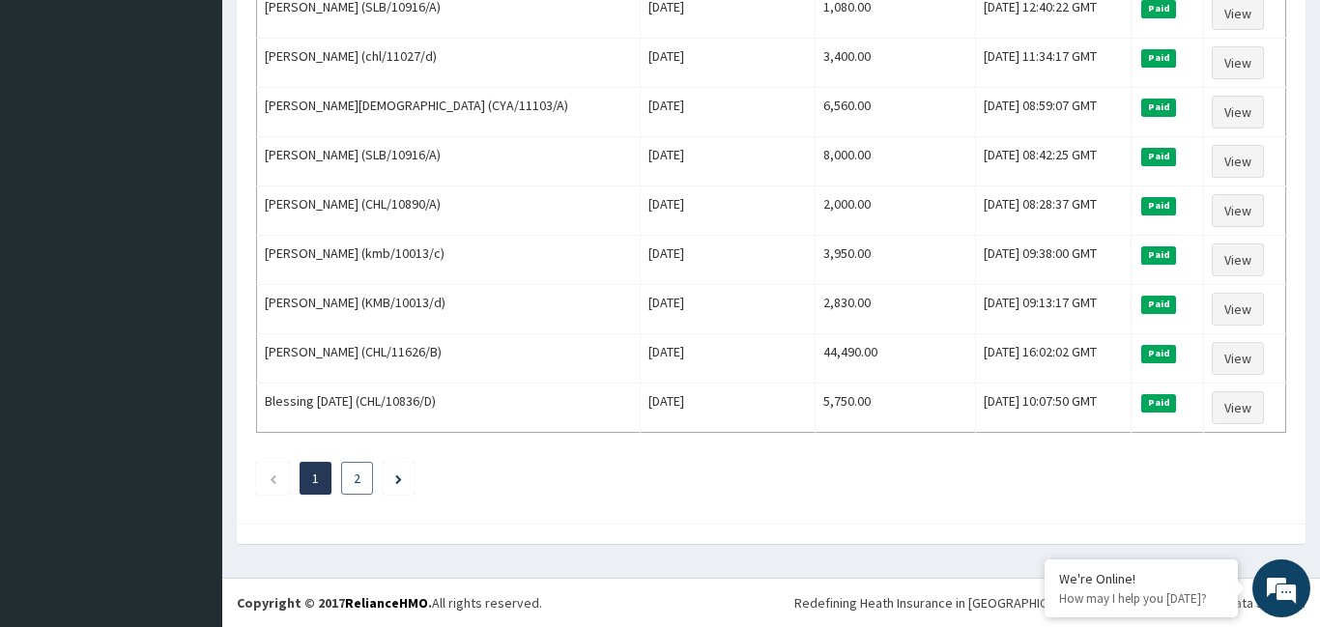
click at [360, 482] on link "2" at bounding box center [357, 478] width 7 height 17
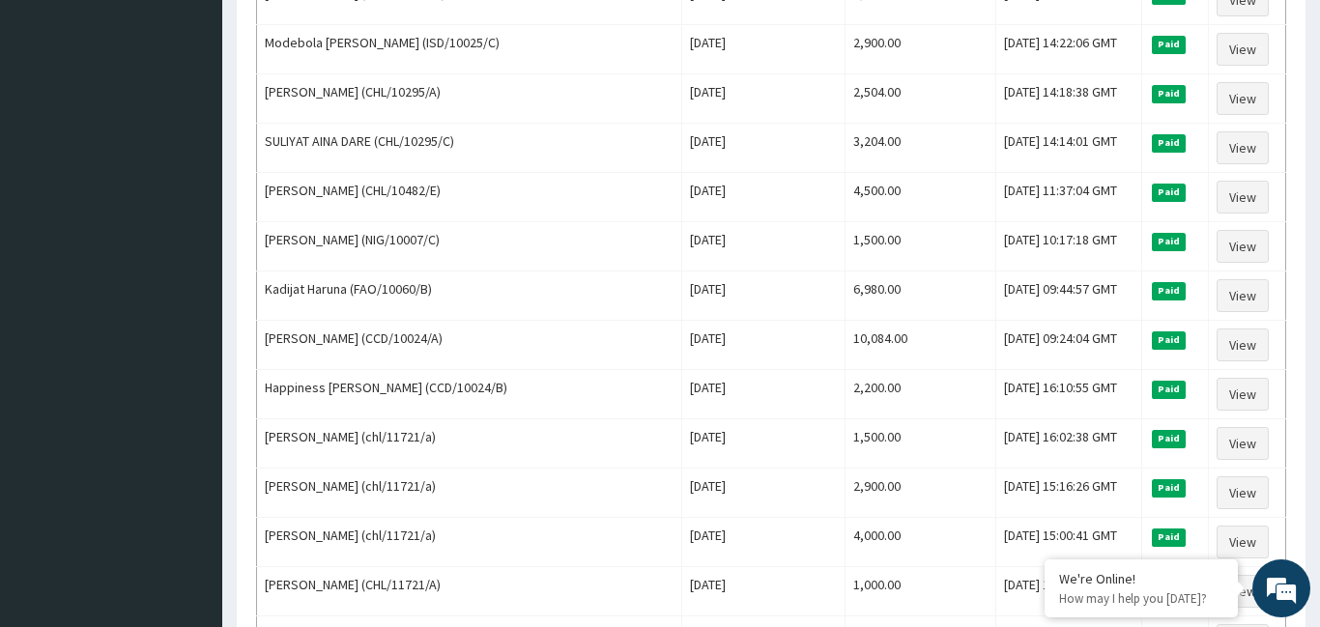
scroll to position [928, 0]
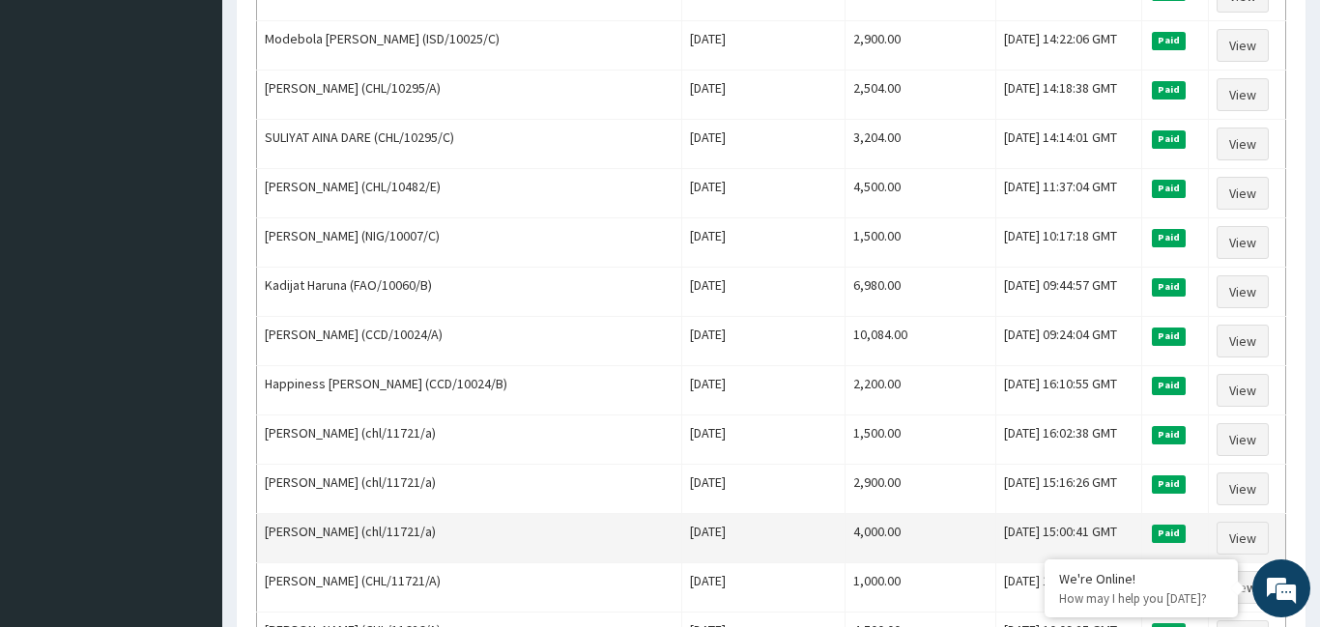
click at [845, 549] on td "4,000.00" at bounding box center [920, 538] width 151 height 49
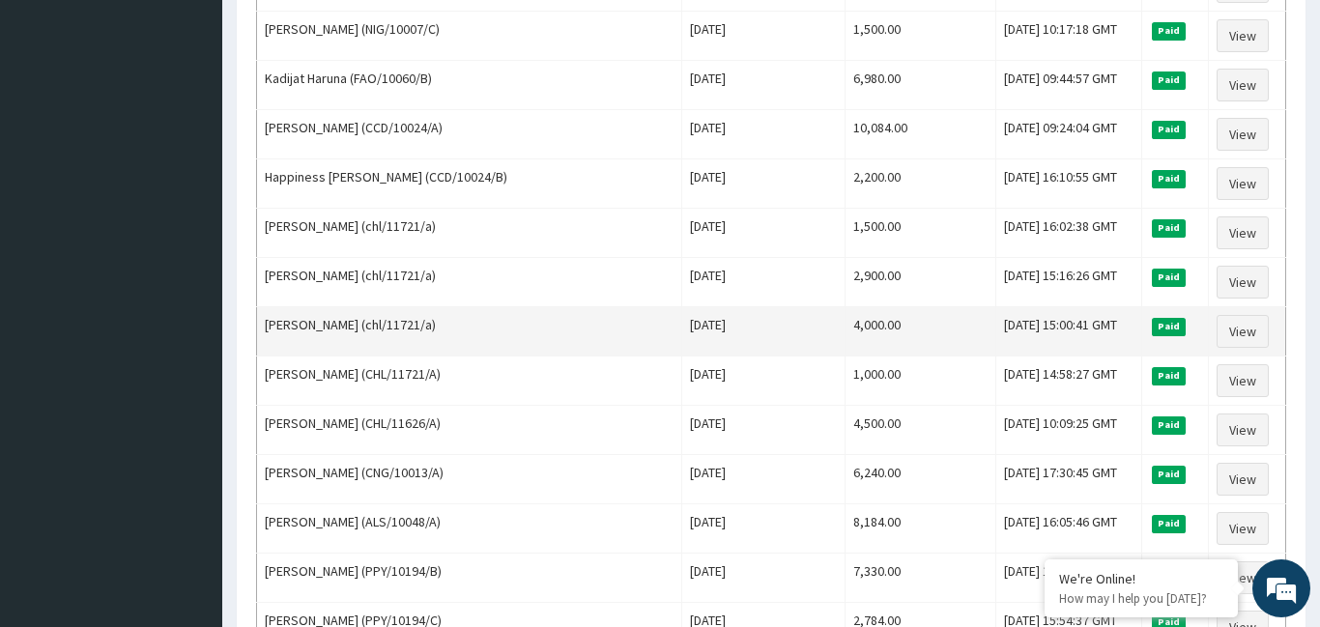
scroll to position [1096, 0]
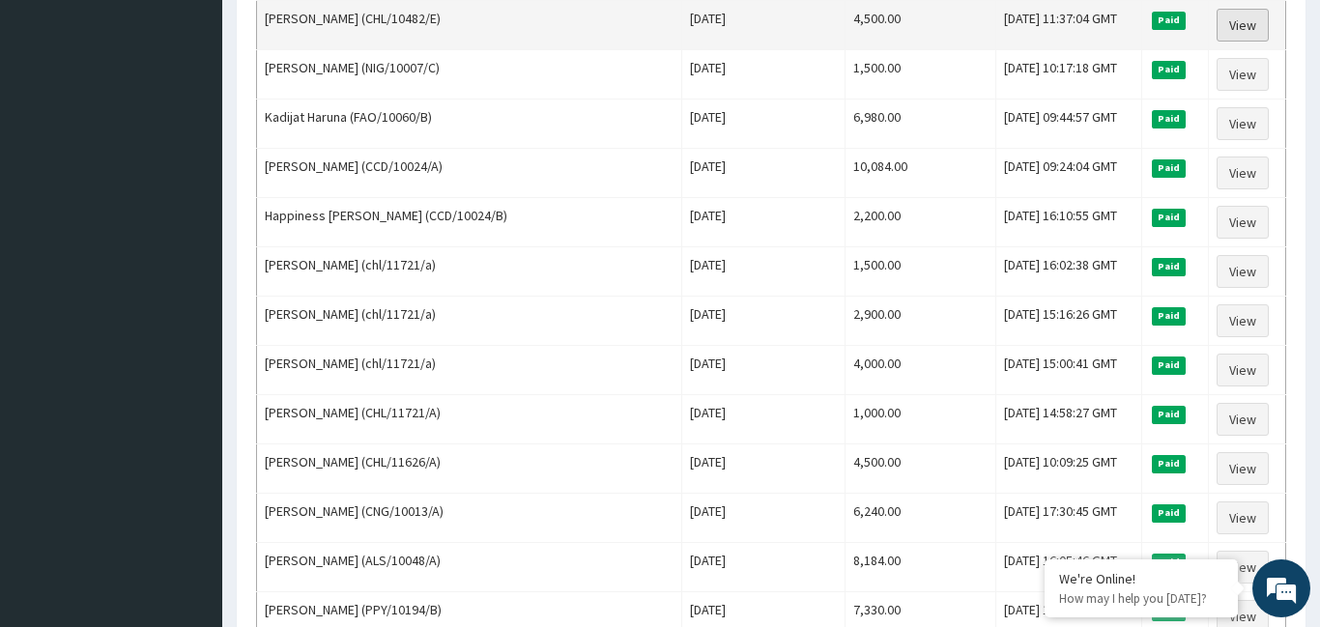
click at [1234, 26] on link "View" at bounding box center [1243, 25] width 52 height 33
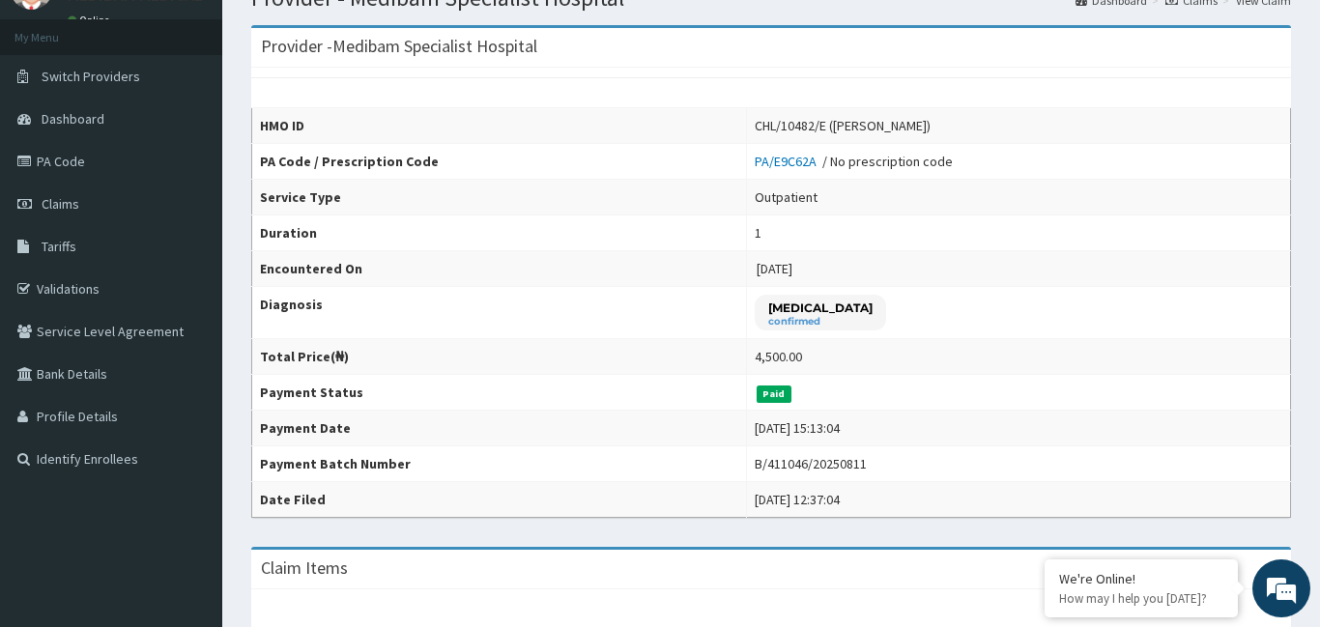
scroll to position [84, 0]
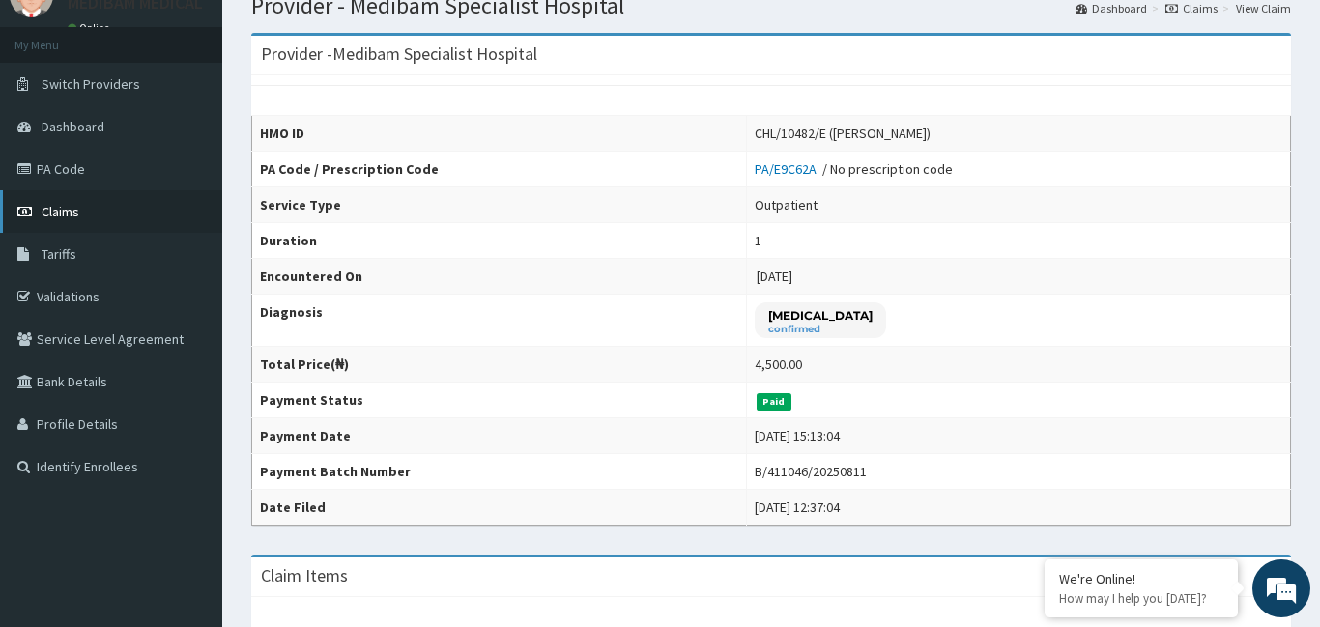
click at [91, 221] on link "Claims" at bounding box center [111, 211] width 222 height 43
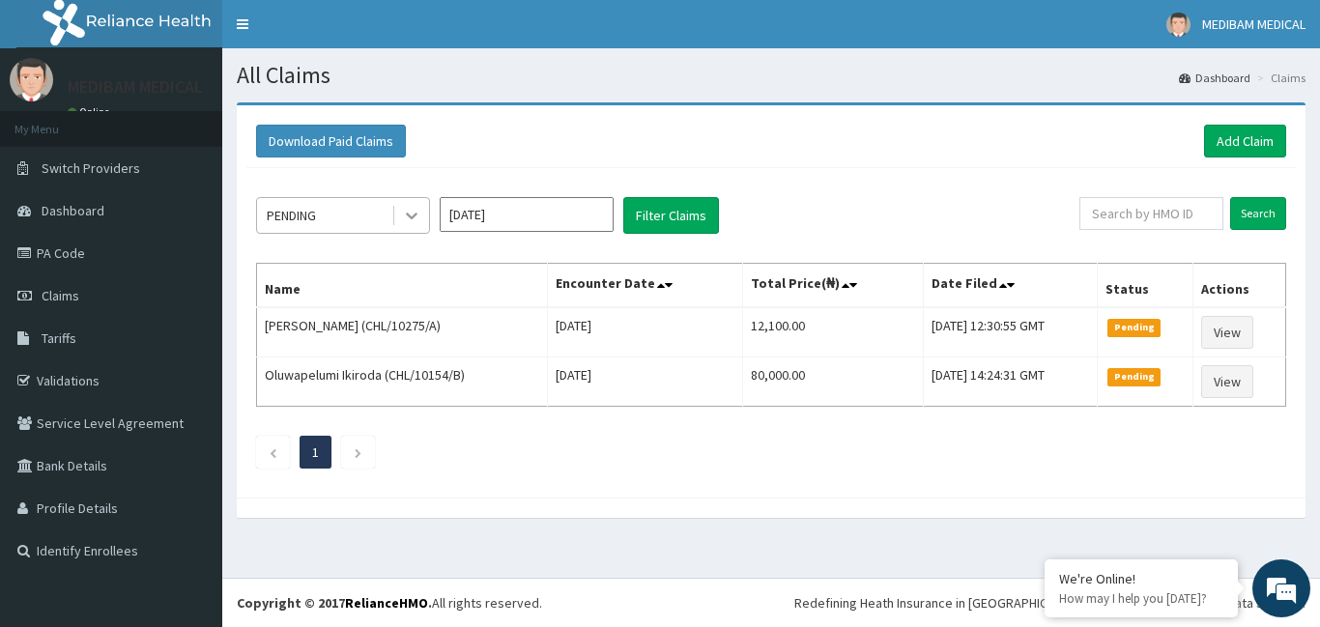
click at [408, 218] on icon at bounding box center [411, 215] width 19 height 19
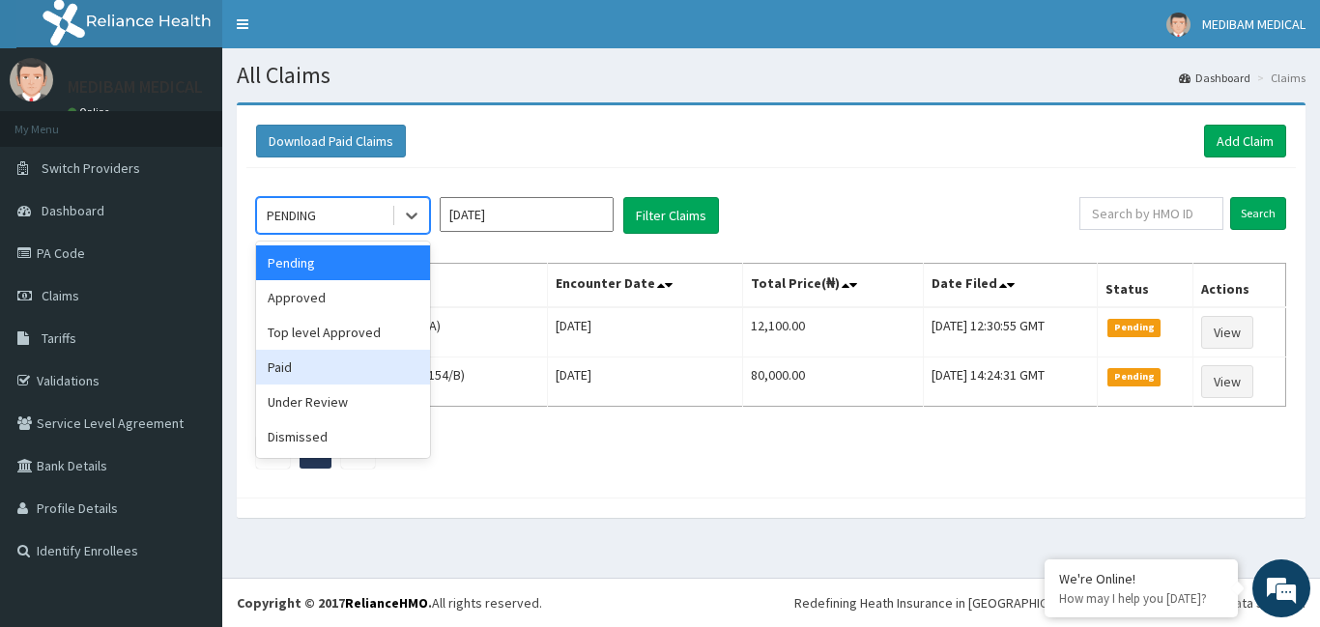
click at [351, 367] on div "Paid" at bounding box center [343, 367] width 174 height 35
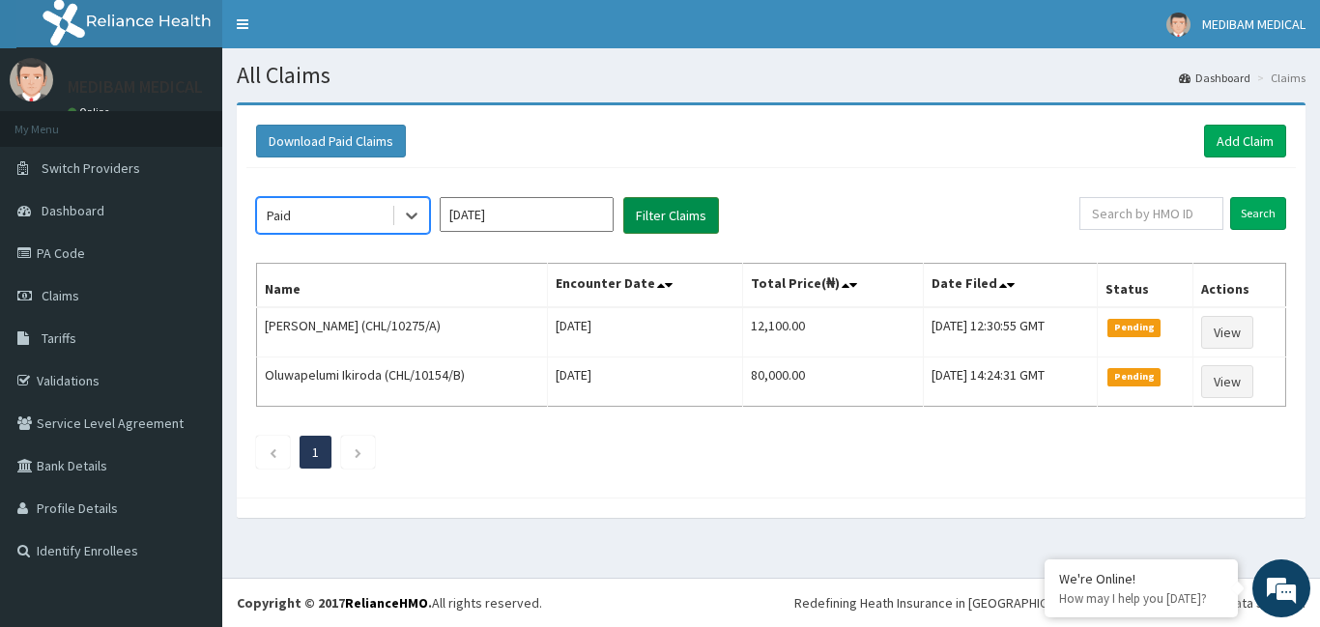
click at [654, 212] on button "Filter Claims" at bounding box center [671, 215] width 96 height 37
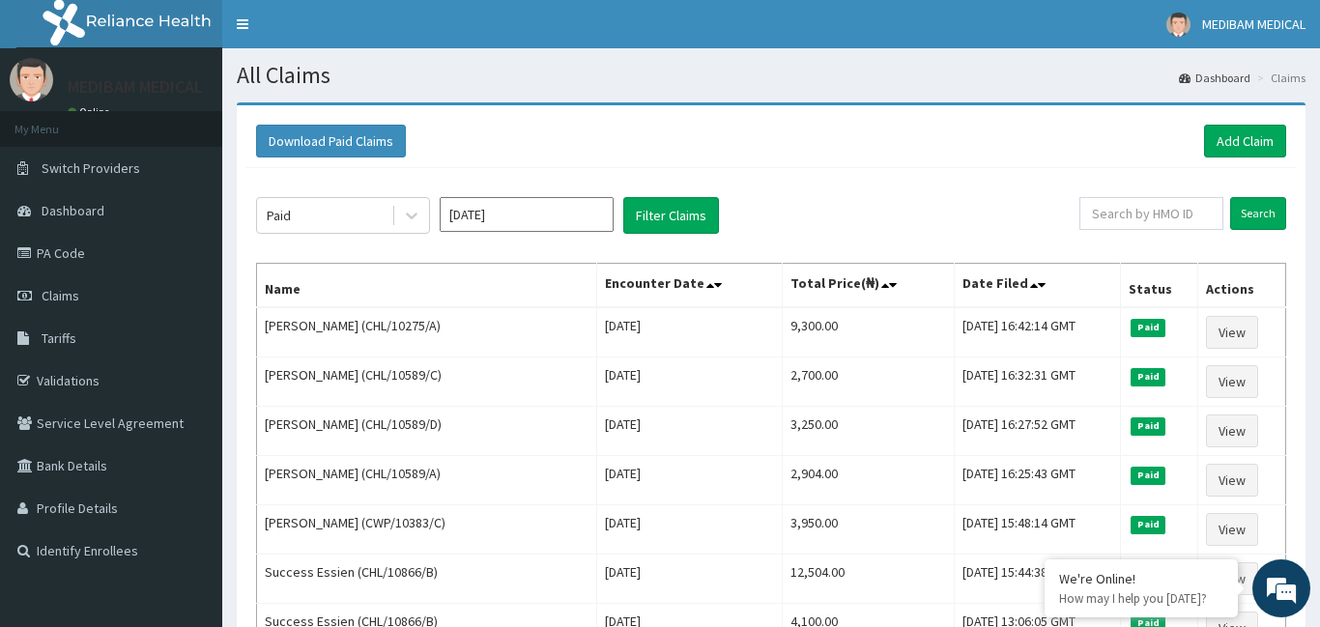
click at [589, 219] on input "[DATE]" at bounding box center [527, 214] width 174 height 35
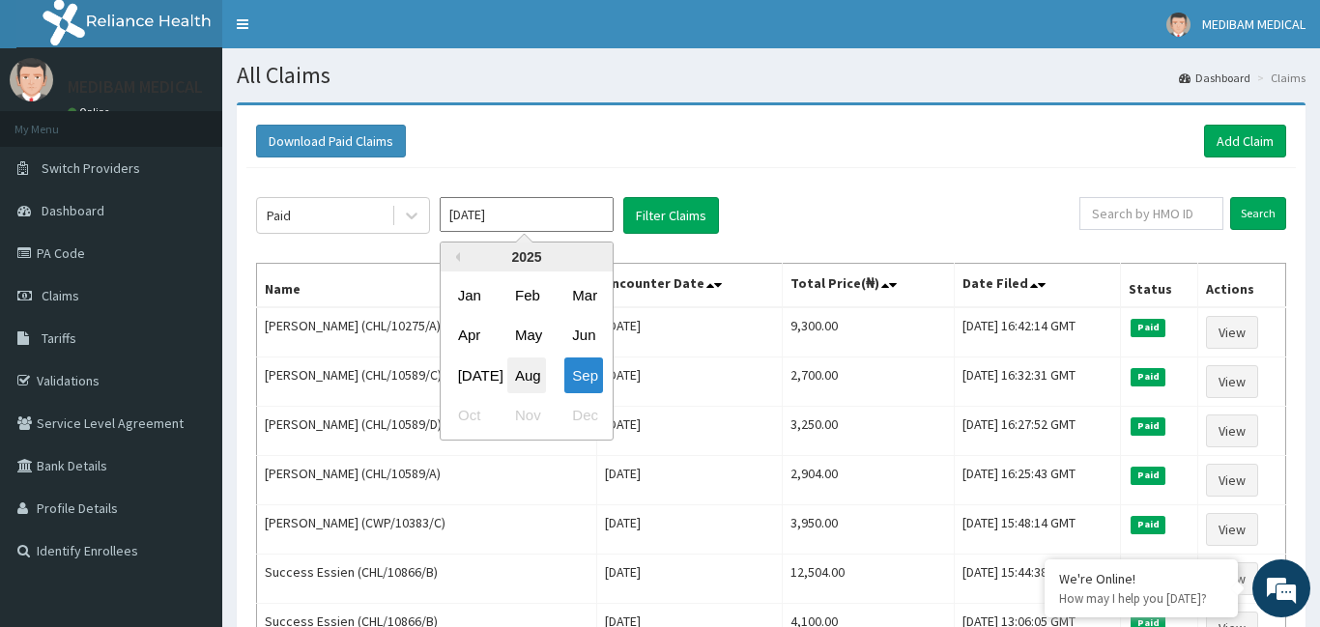
click at [531, 376] on div "Aug" at bounding box center [526, 376] width 39 height 36
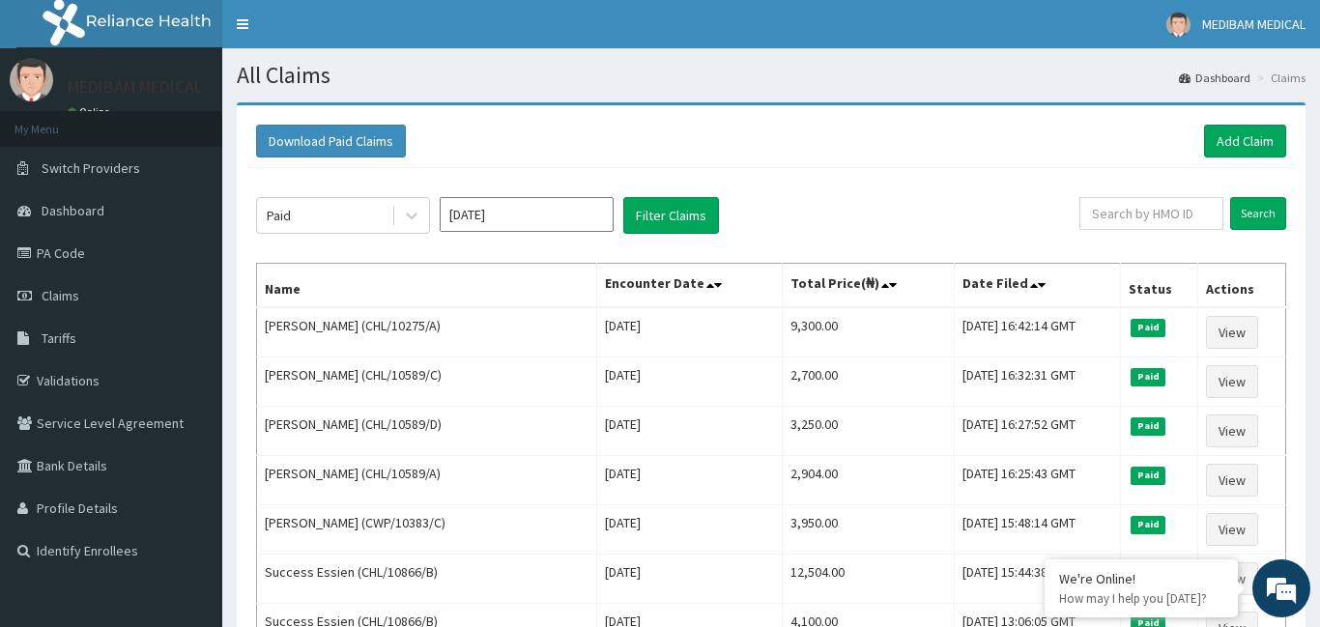
type input "Aug 2025"
click at [648, 207] on button "Filter Claims" at bounding box center [671, 215] width 96 height 37
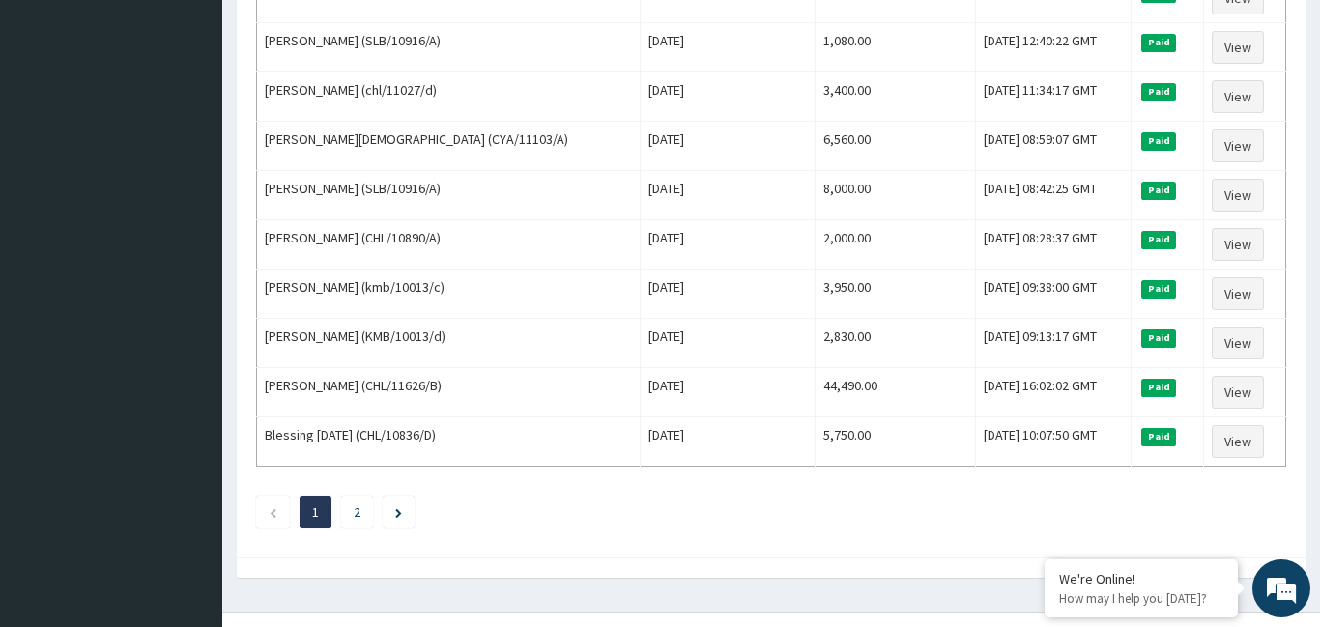
scroll to position [2319, 0]
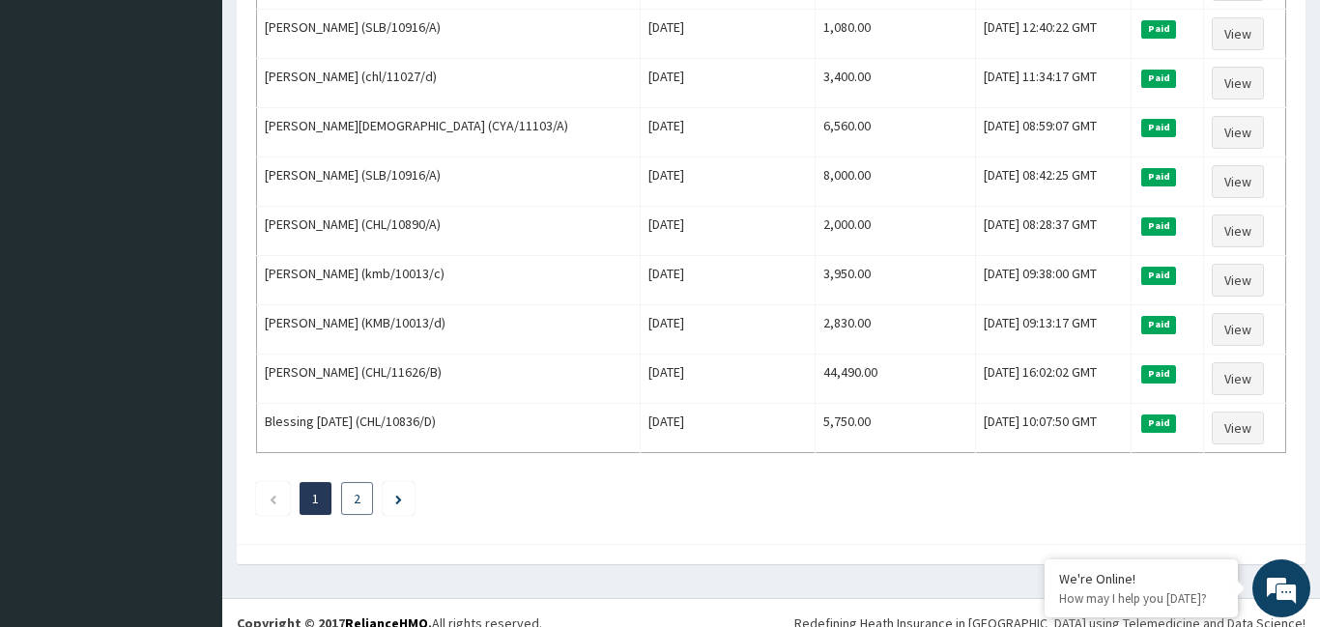
click at [360, 500] on link "2" at bounding box center [357, 498] width 7 height 17
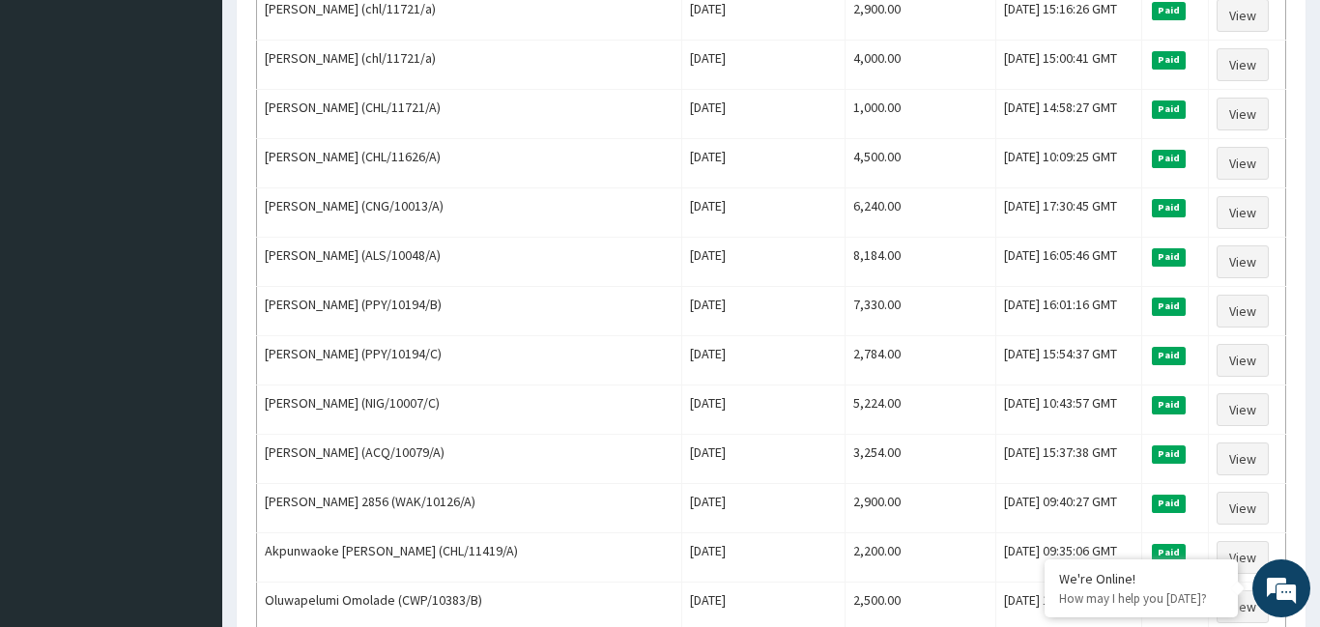
scroll to position [1392, 0]
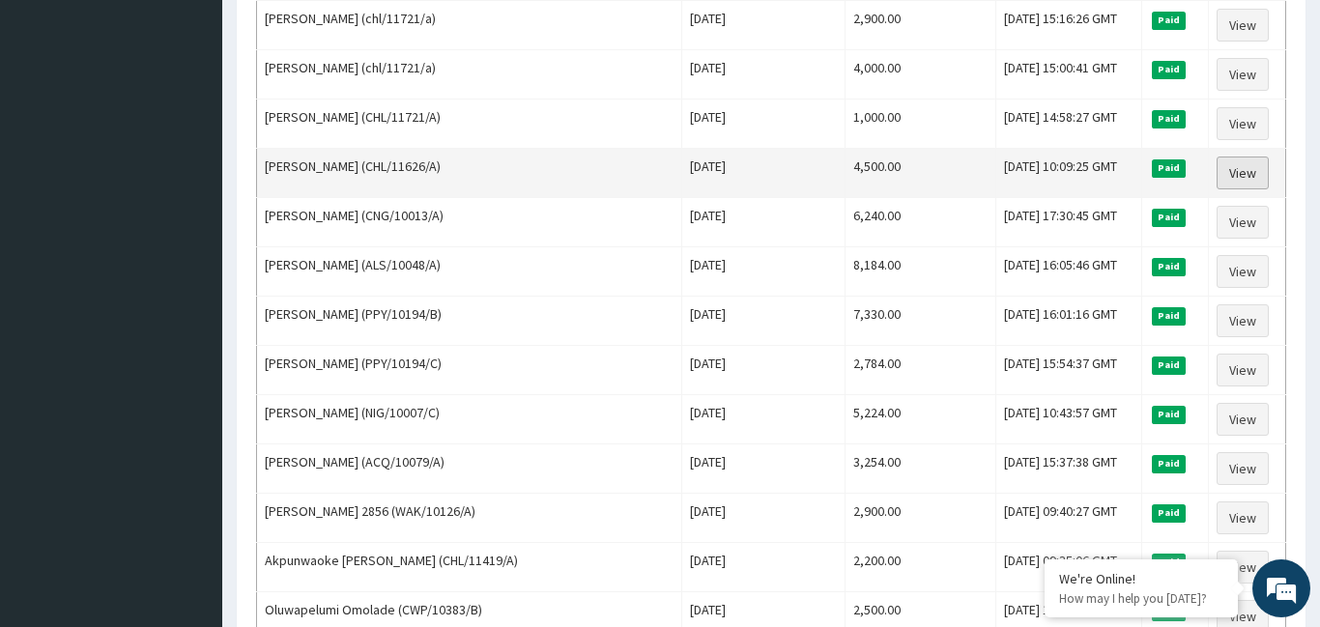
click at [1229, 176] on link "View" at bounding box center [1243, 173] width 52 height 33
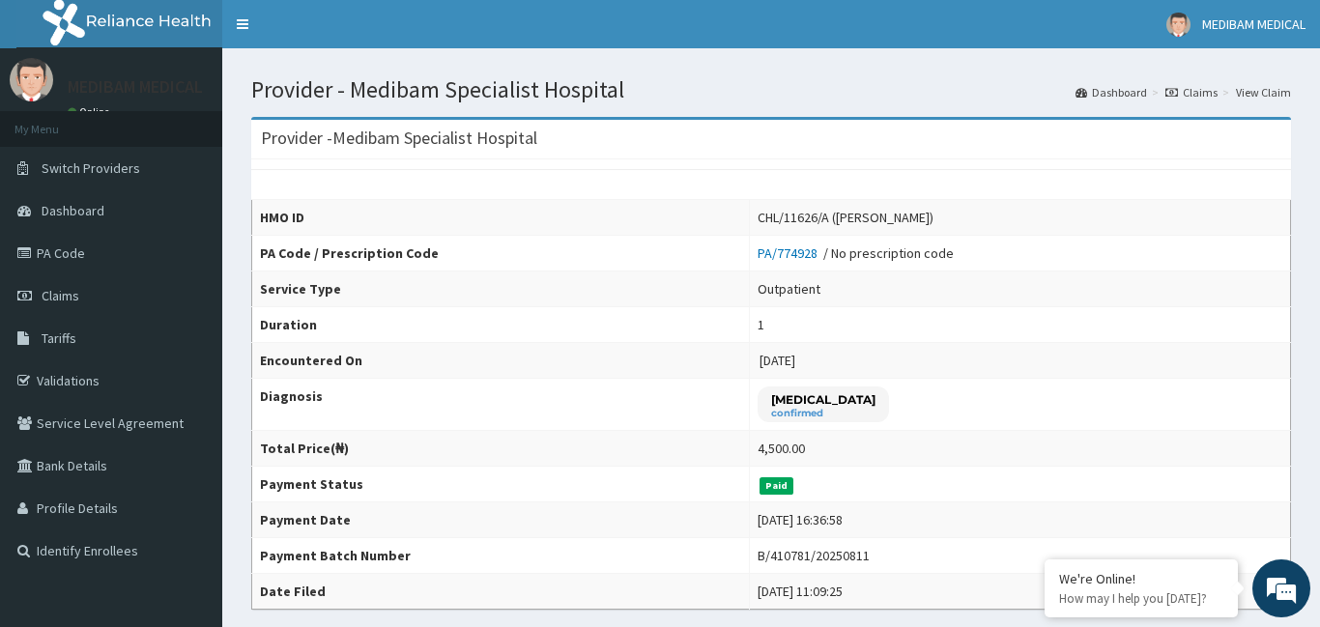
click at [1229, 176] on div "HMO ID CHL/11626/A (Thankgod James) PA Code / Prescription Code PA/774928 / No …" at bounding box center [771, 384] width 1040 height 450
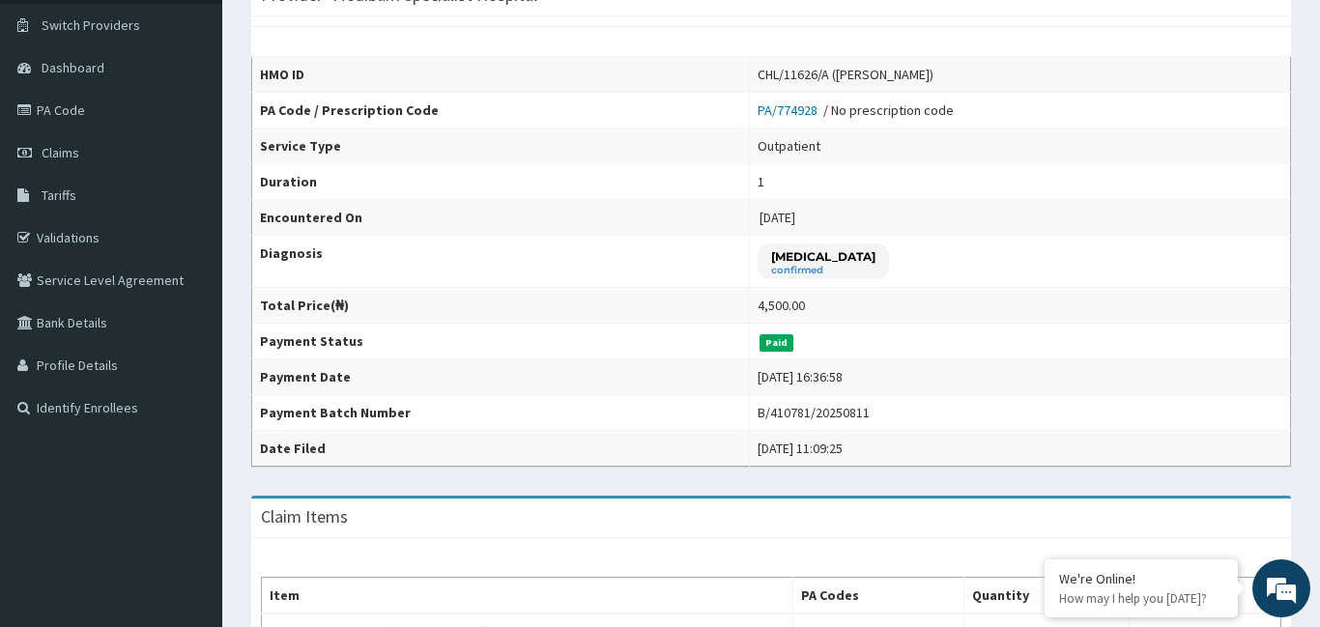
scroll to position [77, 0]
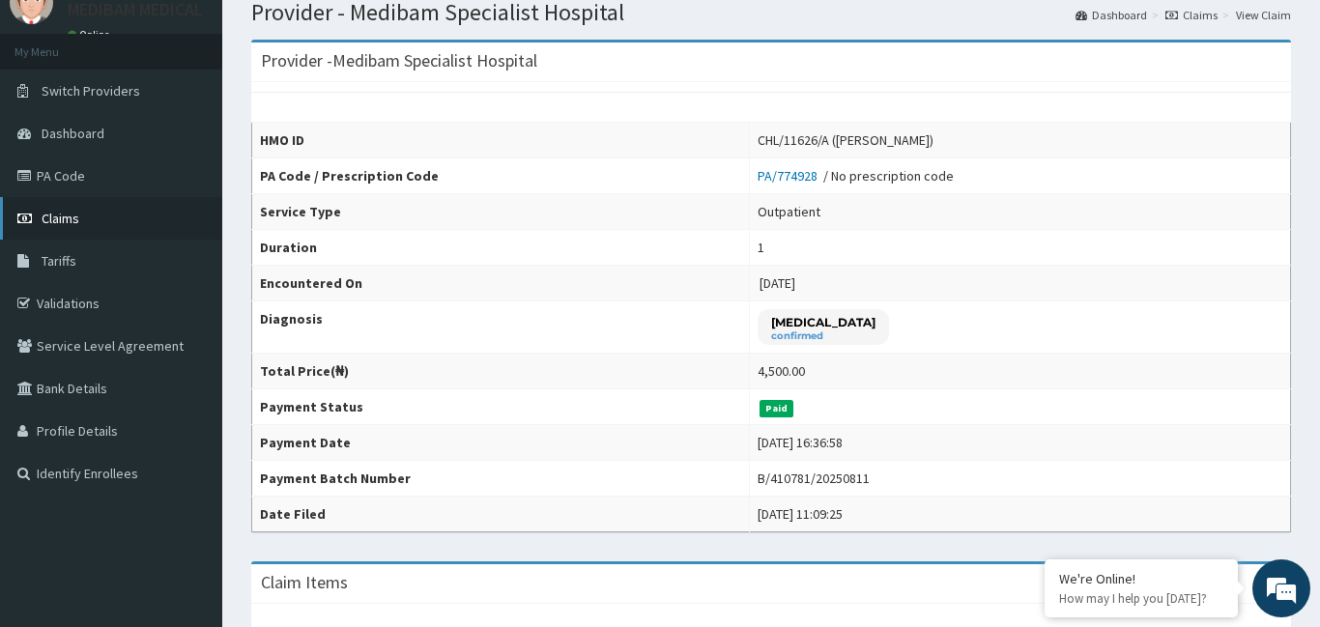
click at [63, 227] on link "Claims" at bounding box center [111, 218] width 222 height 43
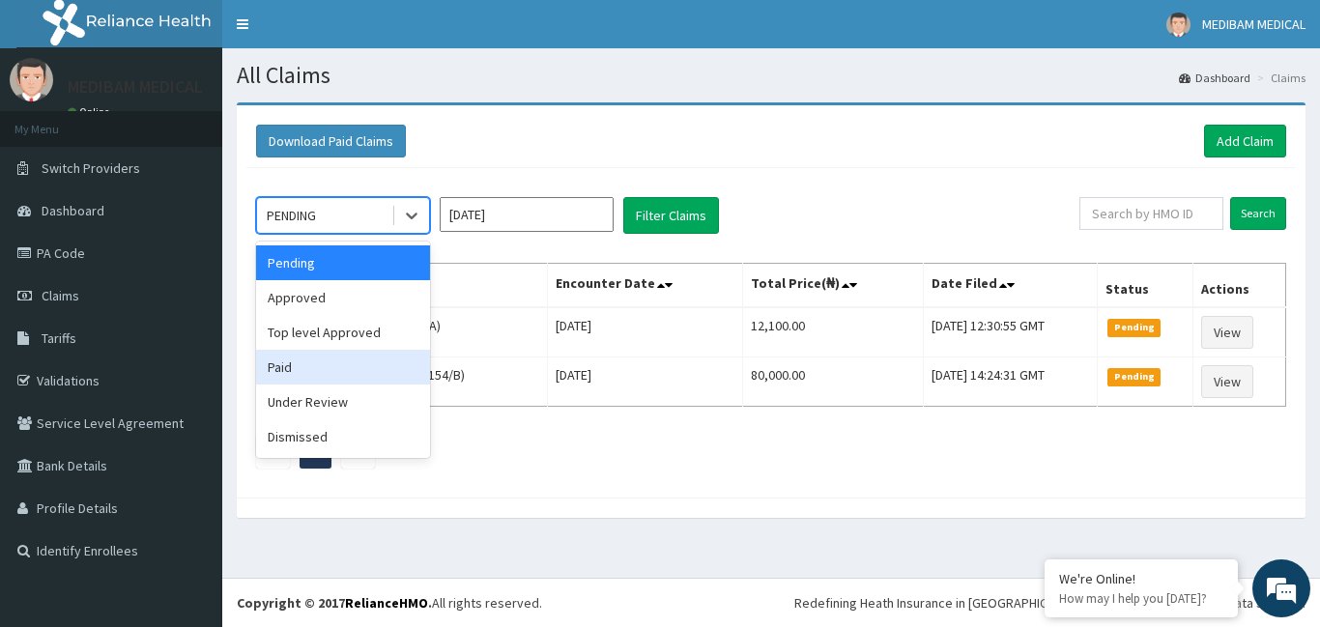
click at [331, 360] on div "Paid" at bounding box center [343, 367] width 174 height 35
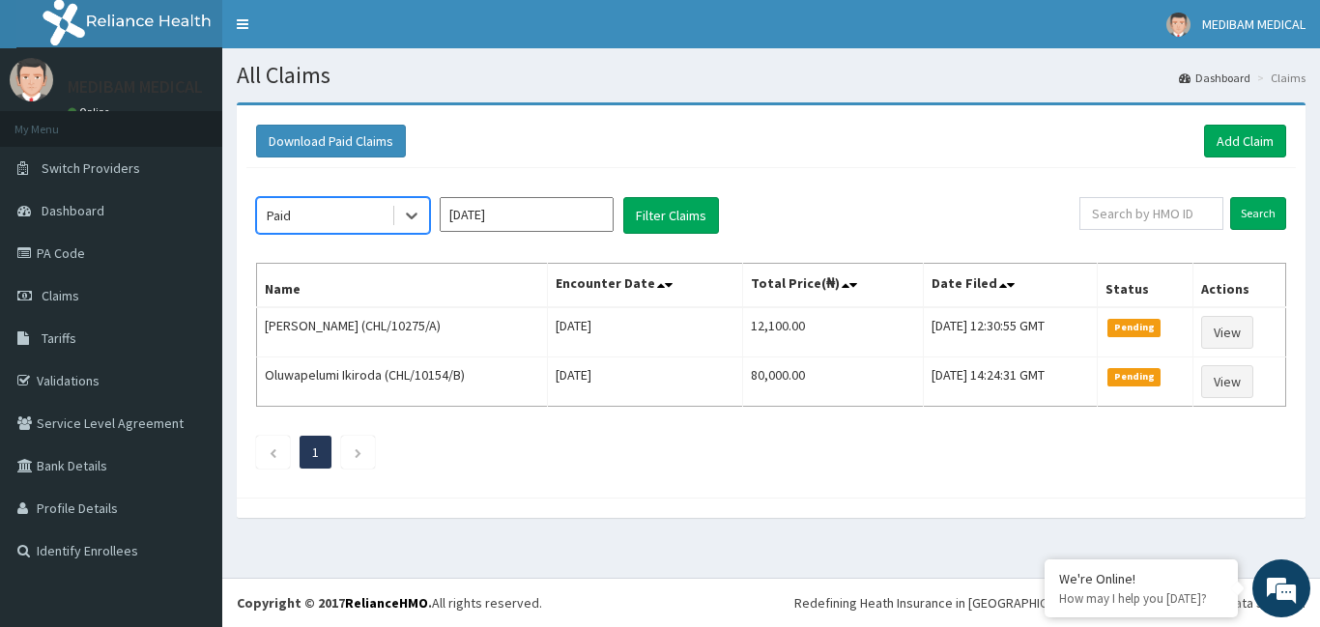
click at [592, 211] on input "Sep 2025" at bounding box center [527, 214] width 174 height 35
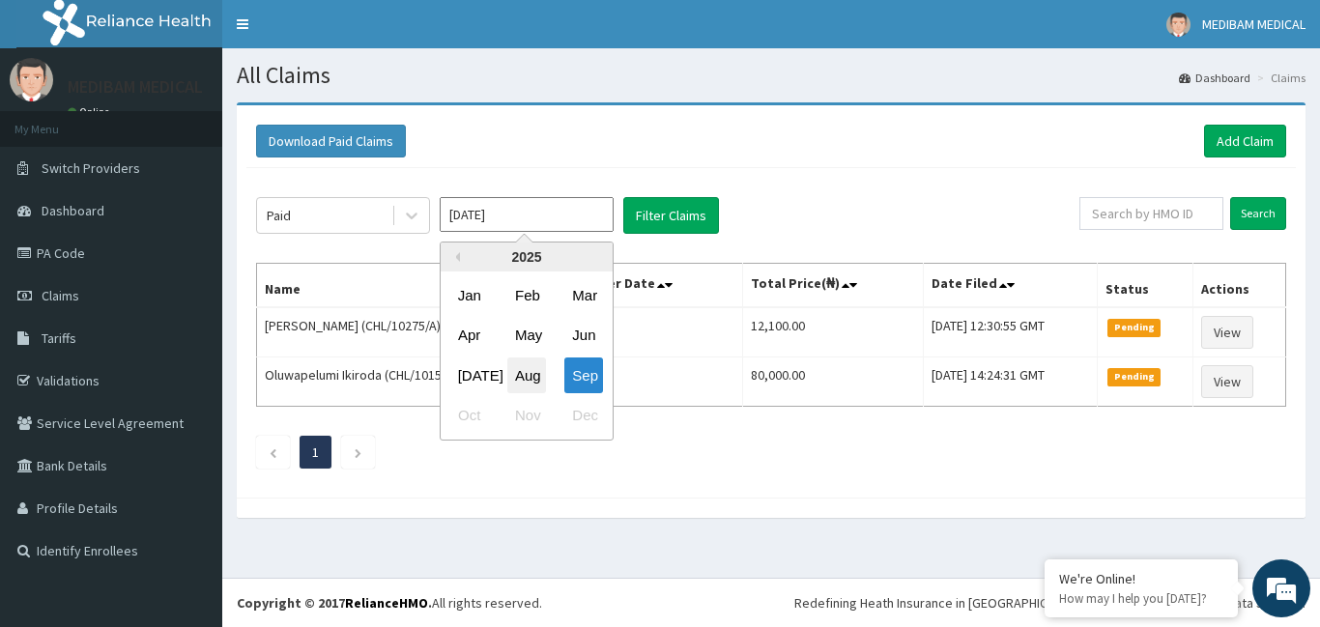
click at [521, 384] on div "Aug" at bounding box center [526, 376] width 39 height 36
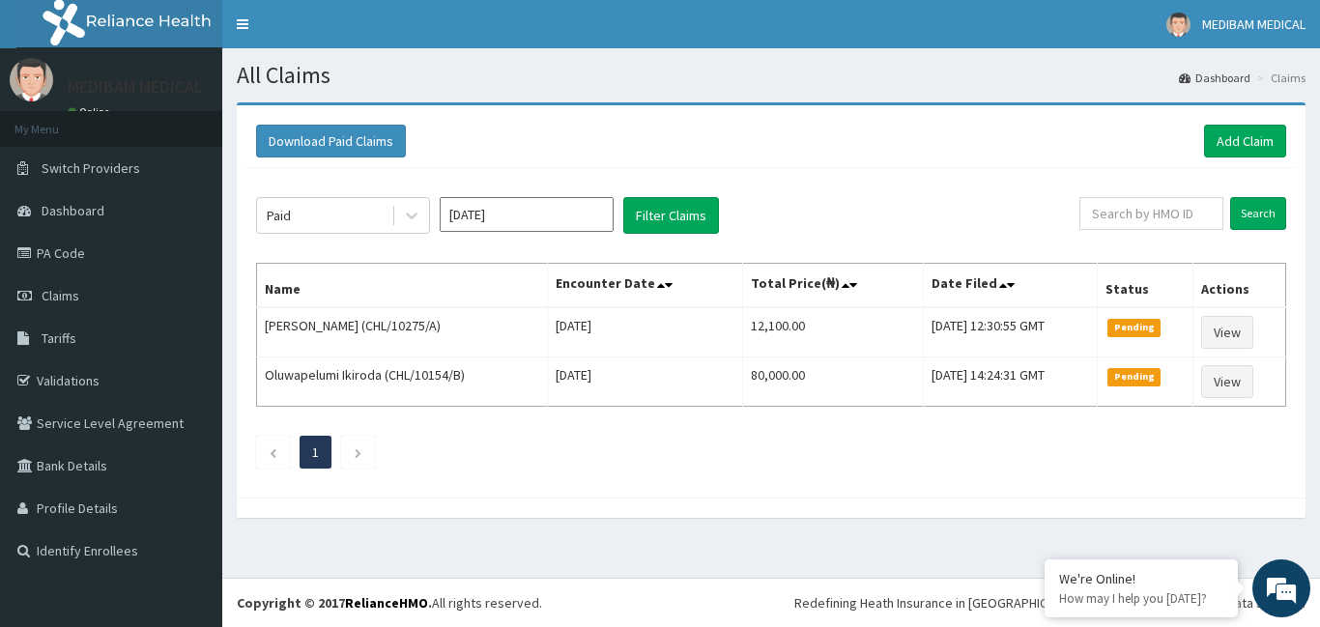
type input "Aug 2025"
click at [670, 216] on button "Filter Claims" at bounding box center [671, 215] width 96 height 37
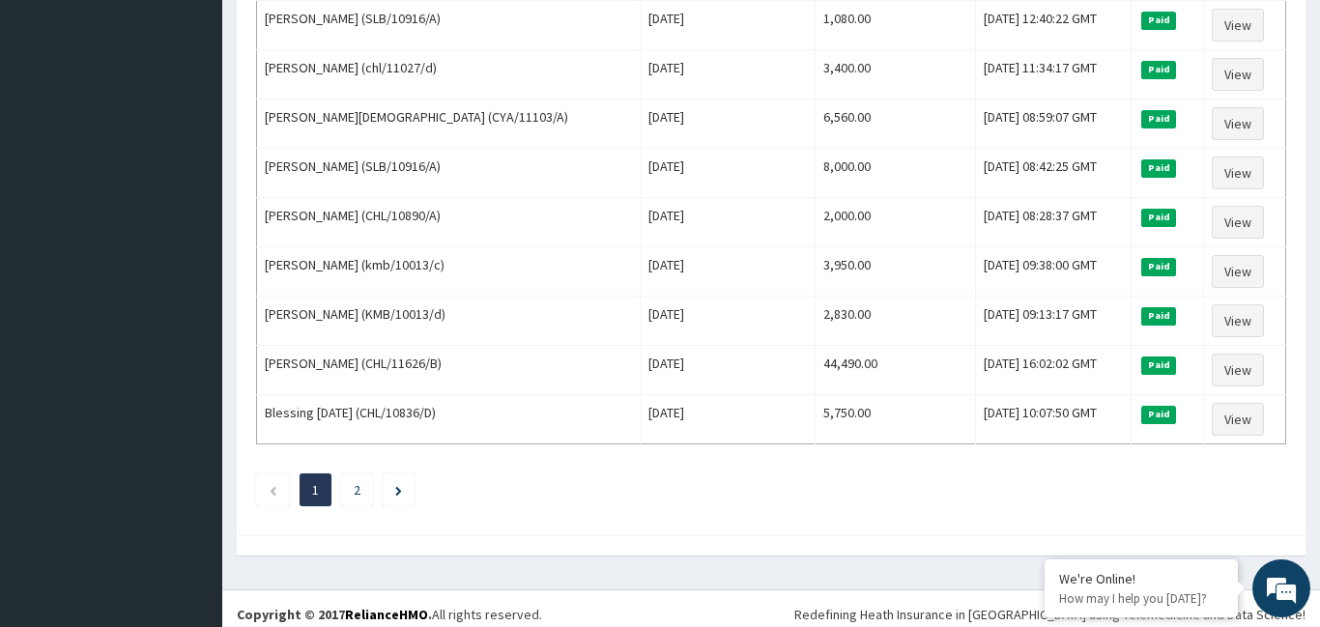
scroll to position [2341, 0]
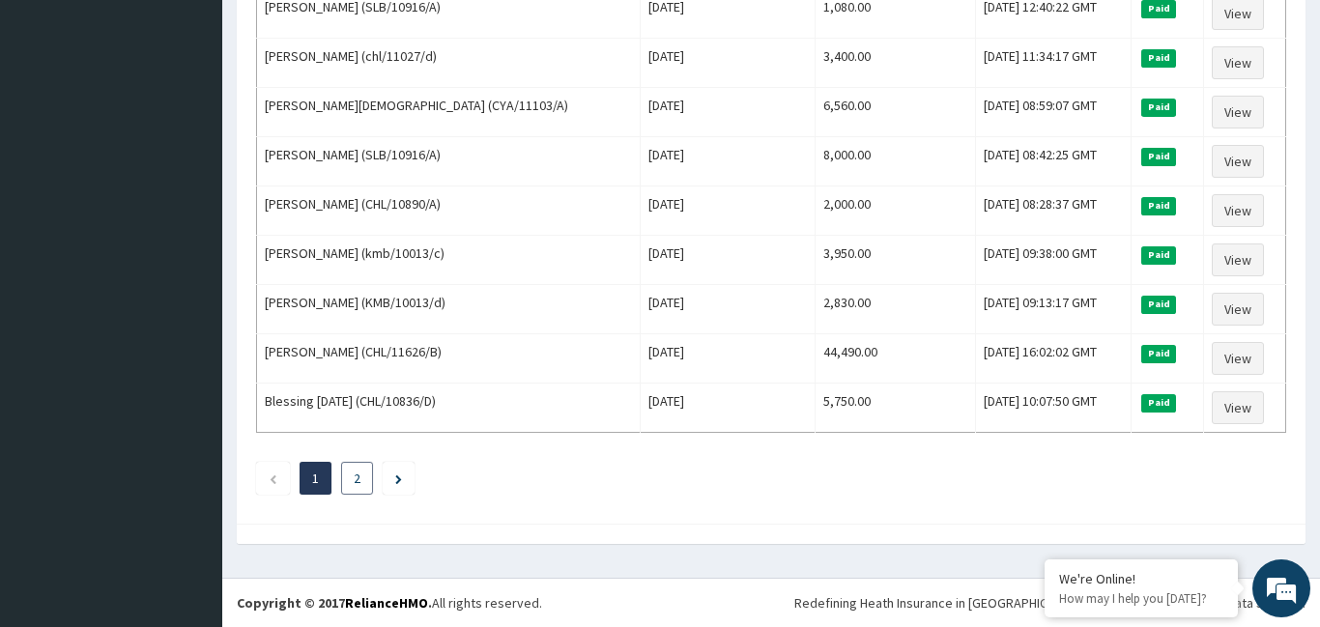
click at [358, 482] on link "2" at bounding box center [357, 478] width 7 height 17
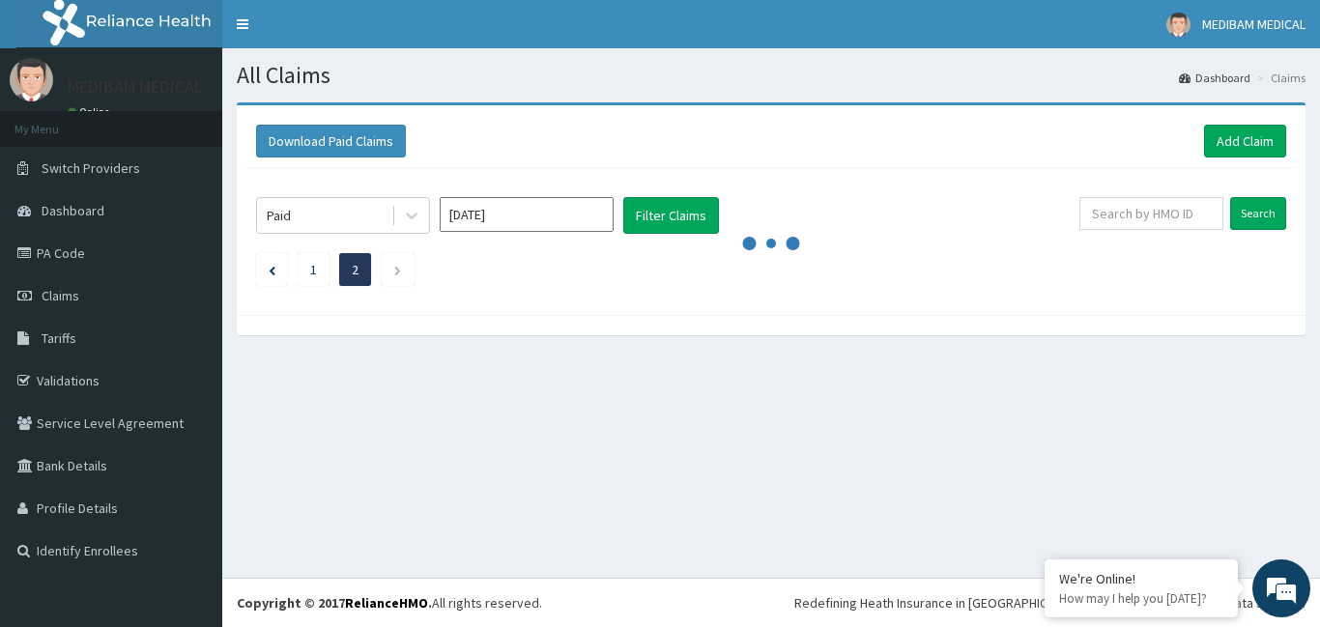
scroll to position [0, 0]
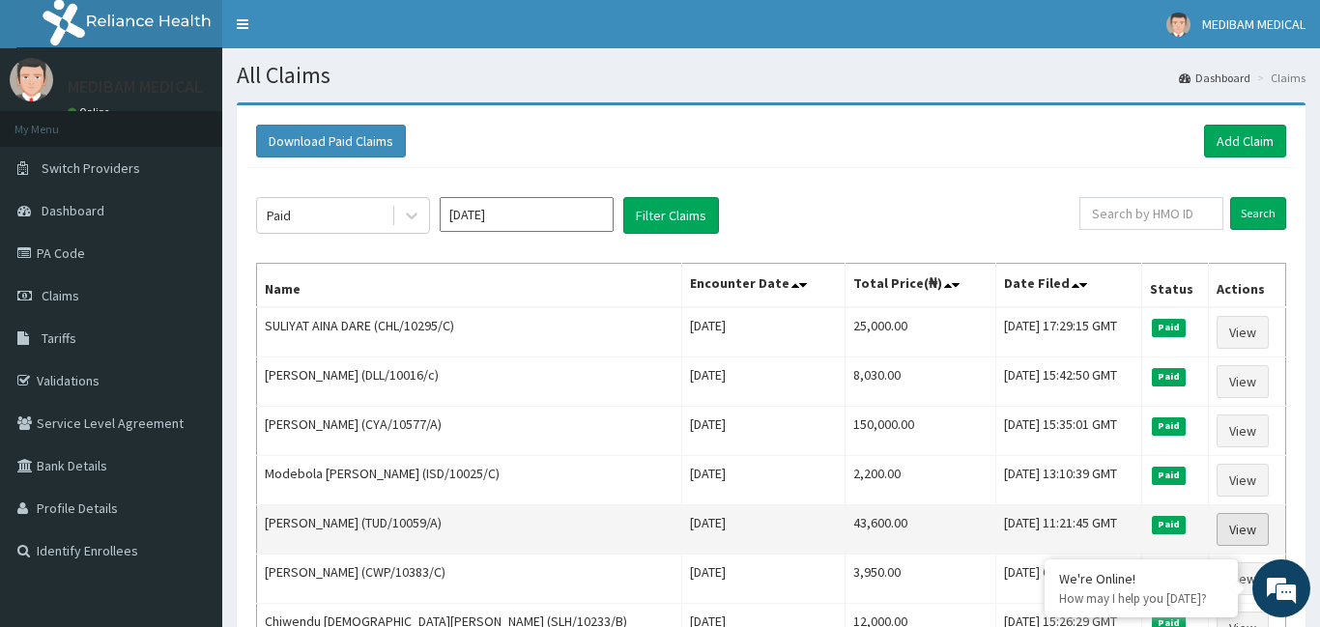
click at [1242, 537] on link "View" at bounding box center [1243, 529] width 52 height 33
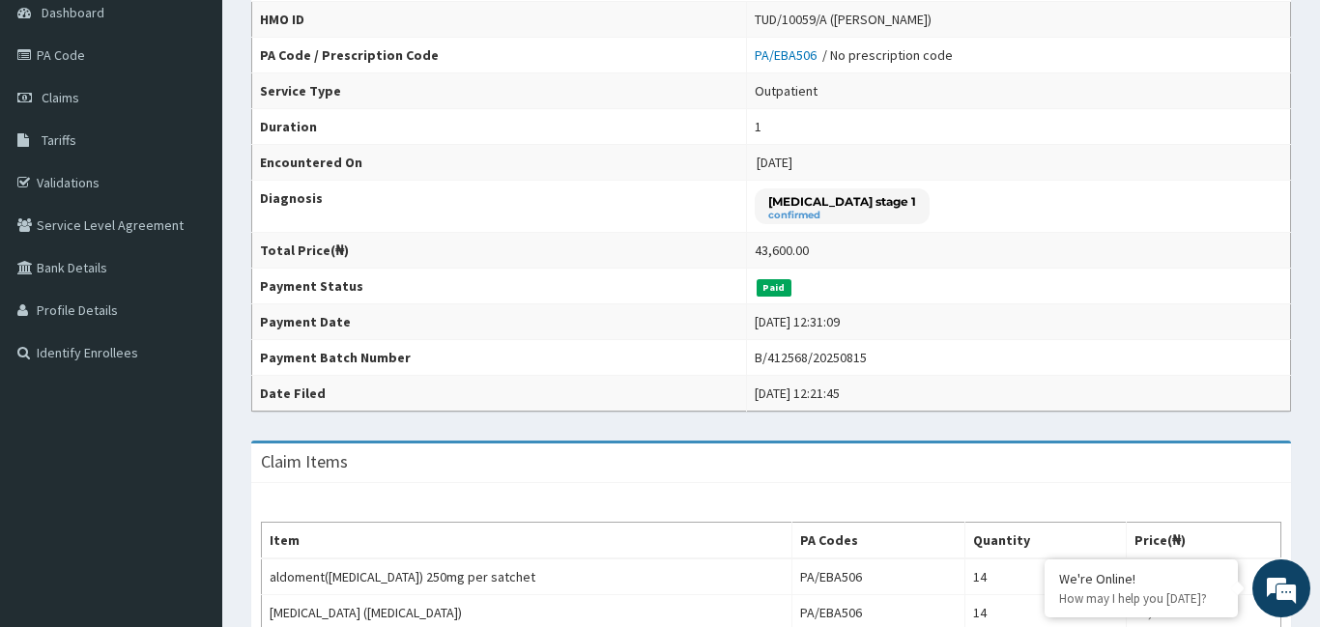
scroll to position [193, 0]
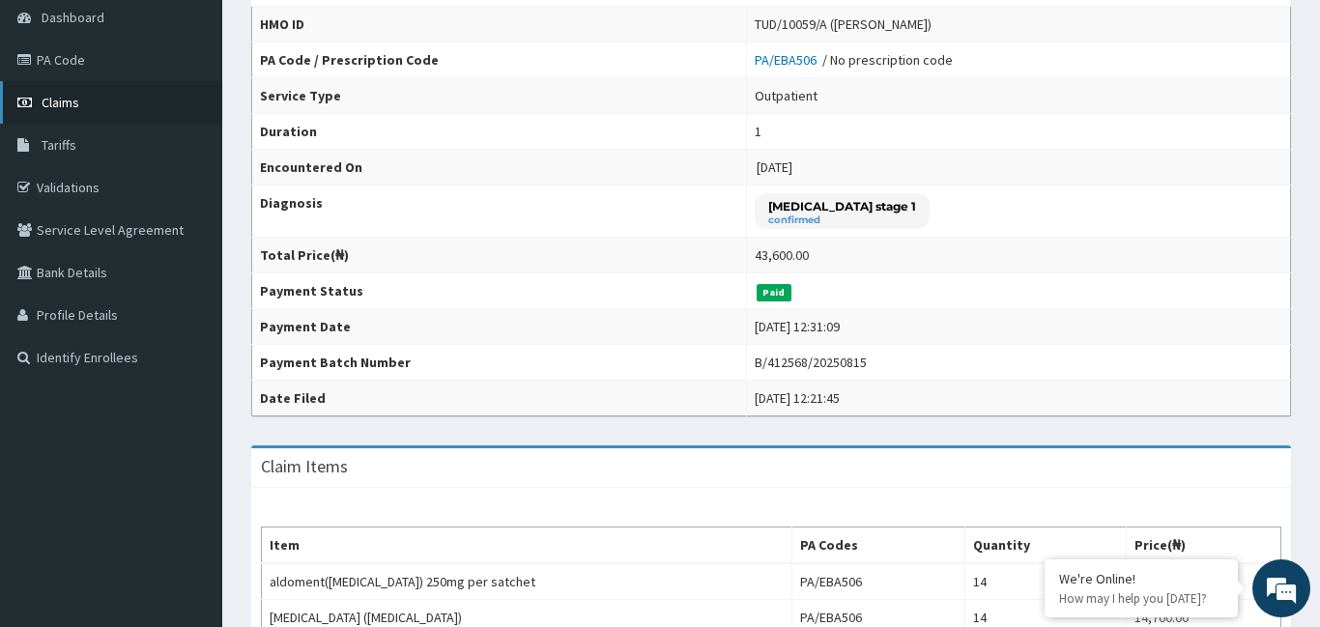
click at [64, 103] on span "Claims" at bounding box center [61, 102] width 38 height 17
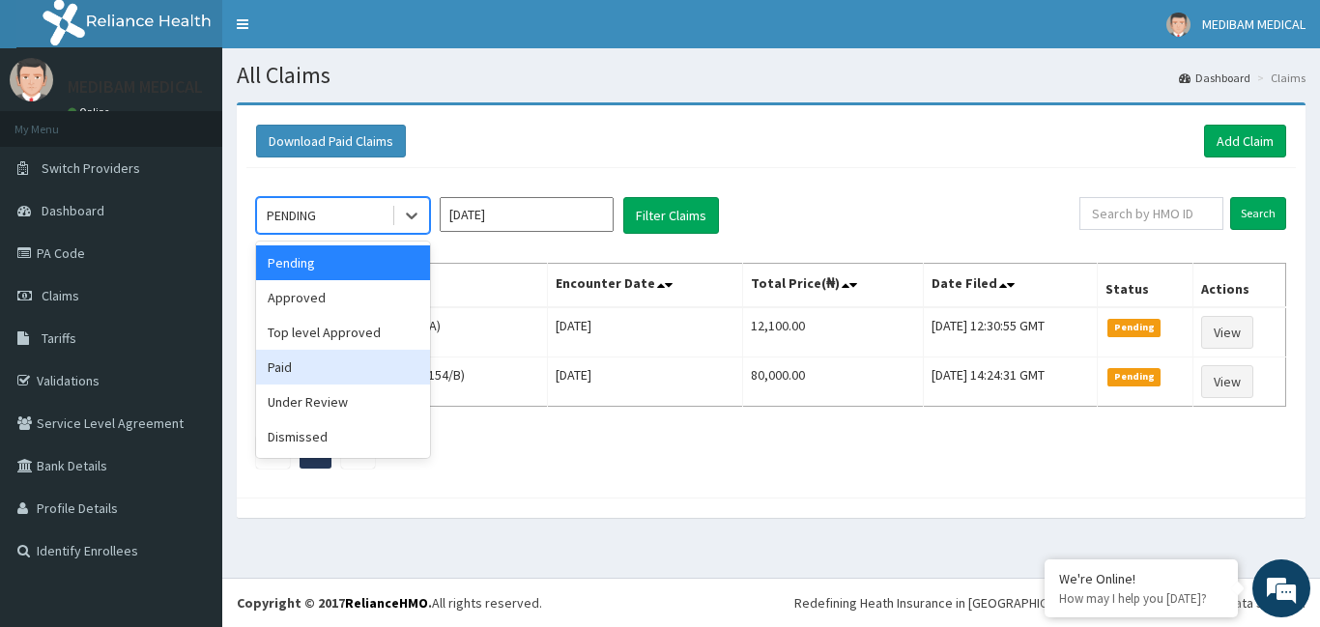
click at [293, 365] on div "Paid" at bounding box center [343, 367] width 174 height 35
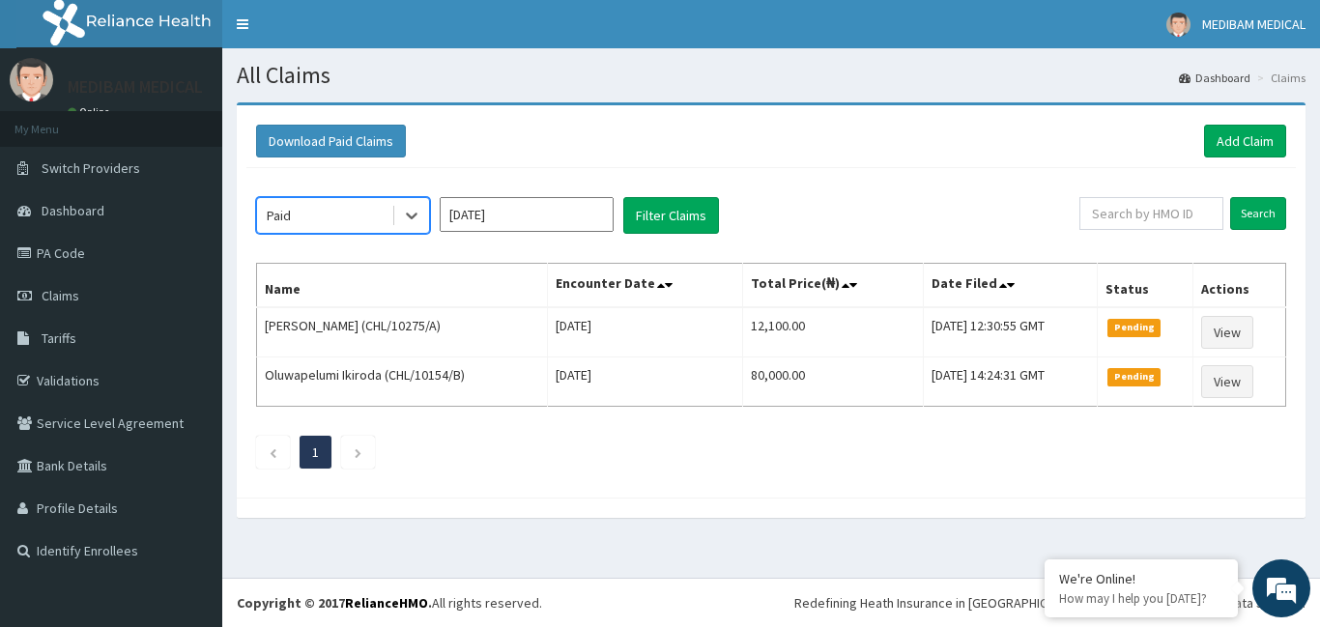
click at [567, 212] on input "[DATE]" at bounding box center [527, 214] width 174 height 35
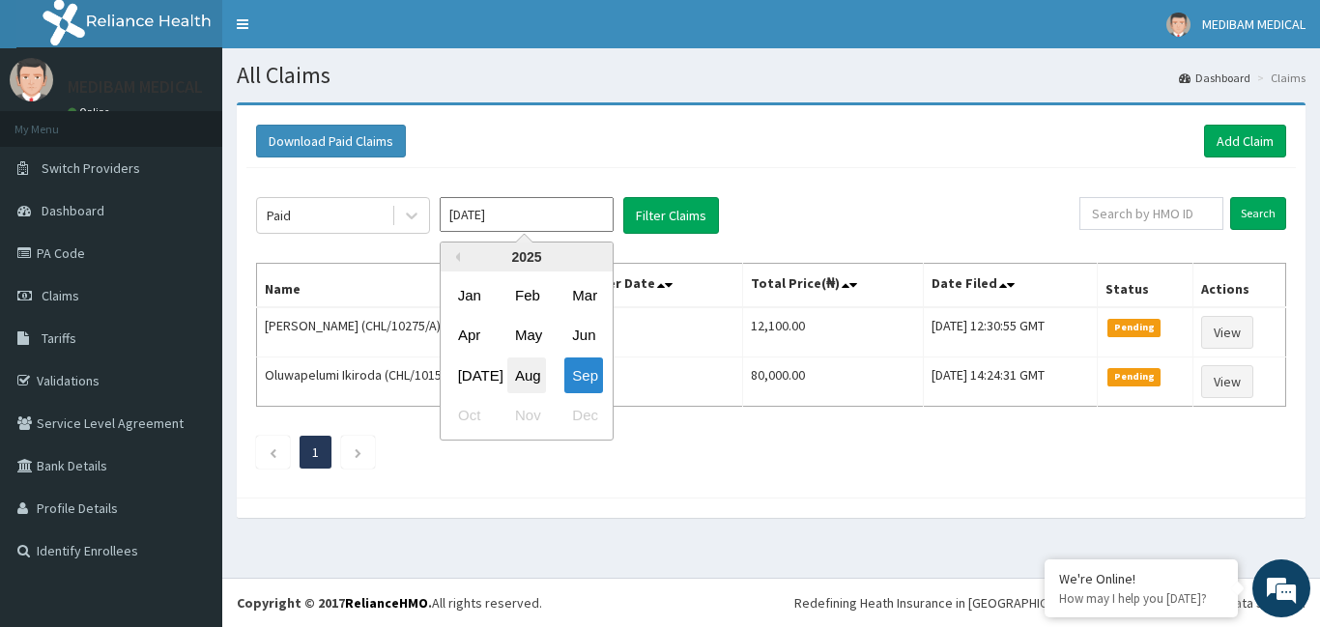
click at [534, 371] on div "Aug" at bounding box center [526, 376] width 39 height 36
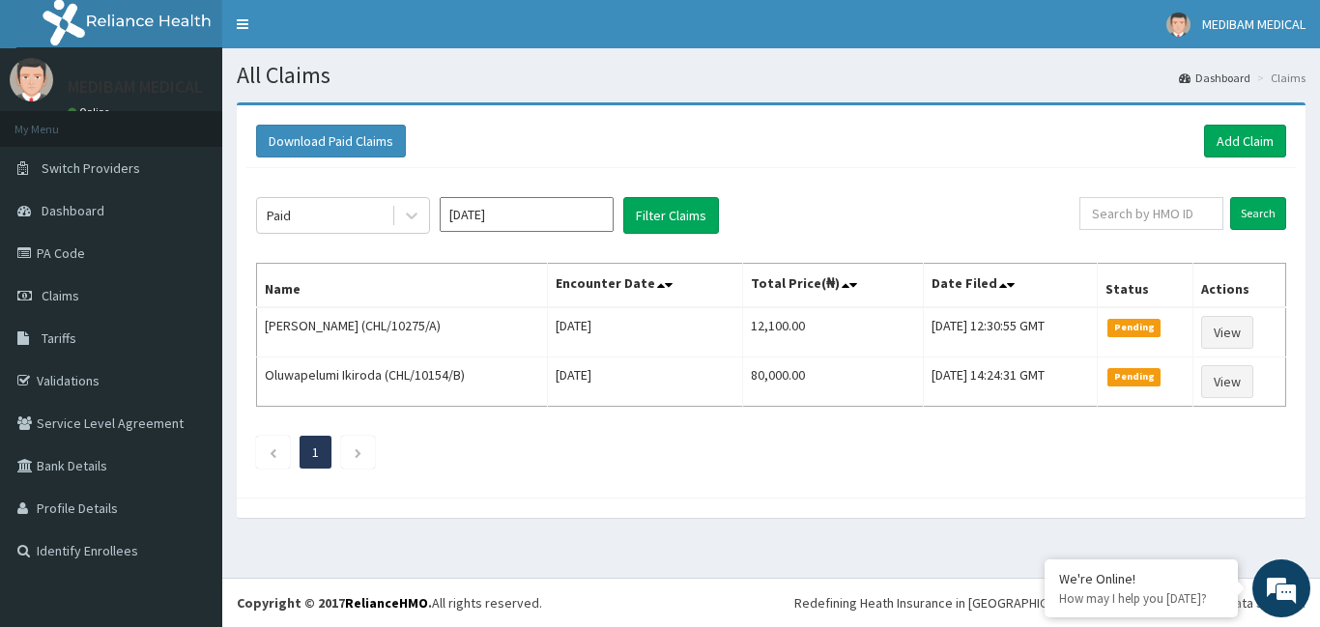
type input "[DATE]"
click at [658, 224] on button "Filter Claims" at bounding box center [671, 215] width 96 height 37
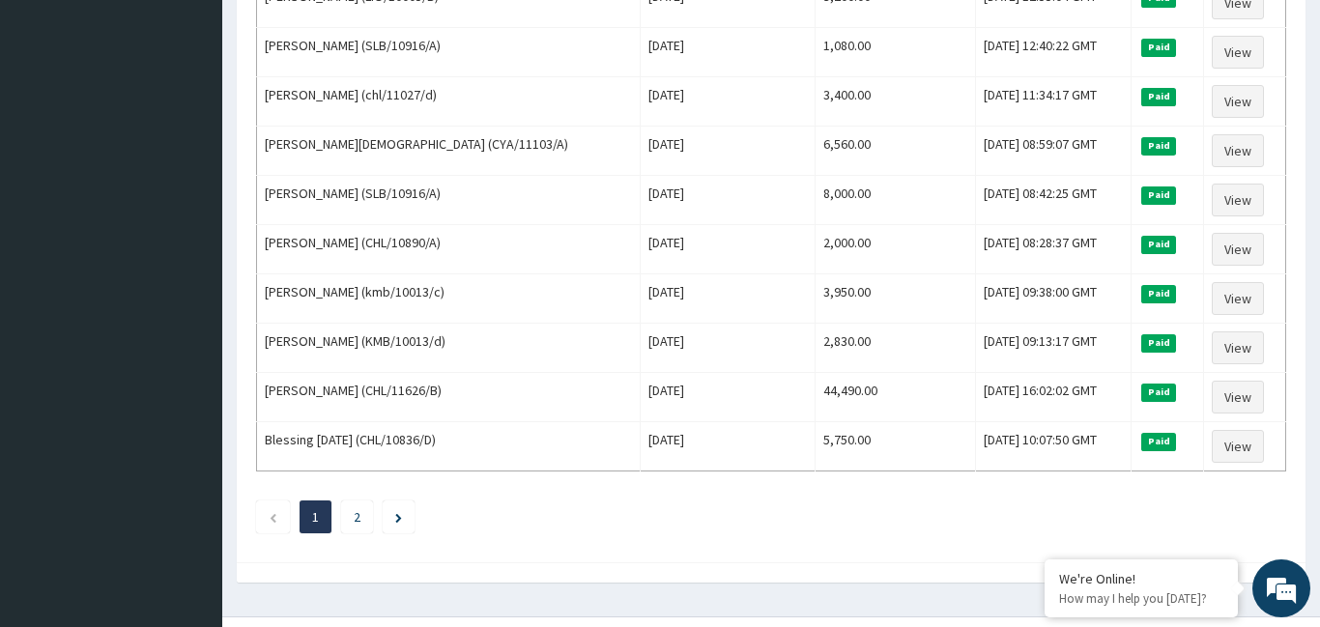
scroll to position [2341, 0]
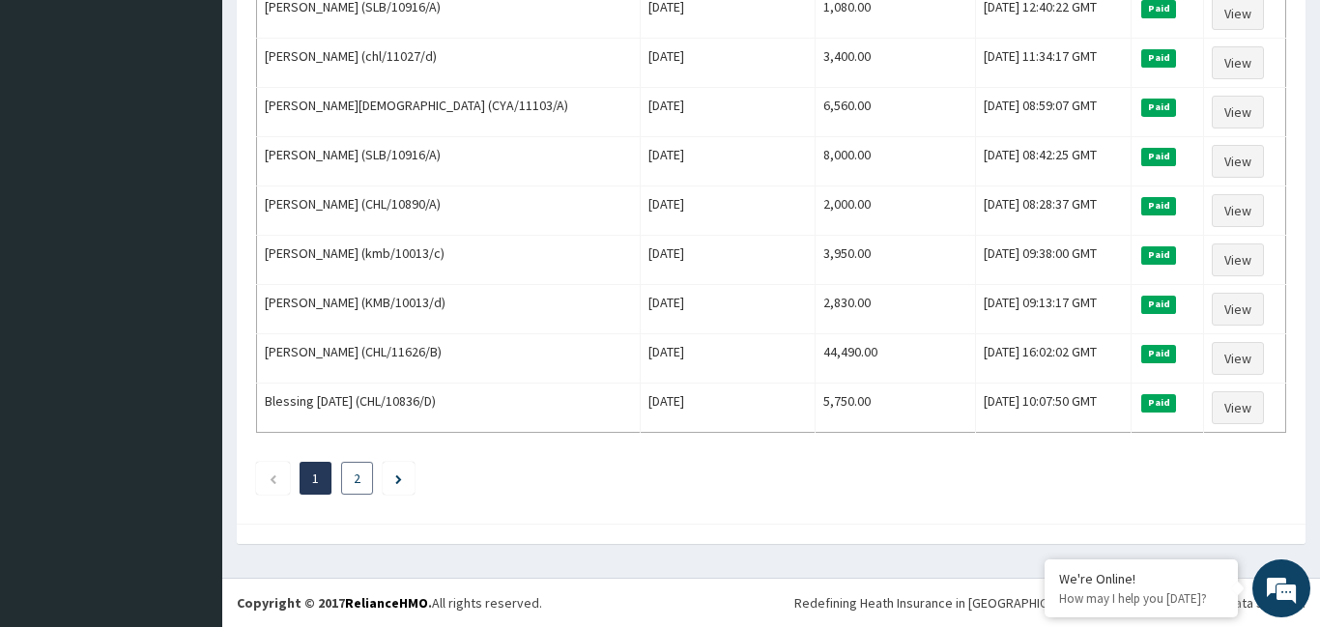
click at [360, 476] on link "2" at bounding box center [357, 478] width 7 height 17
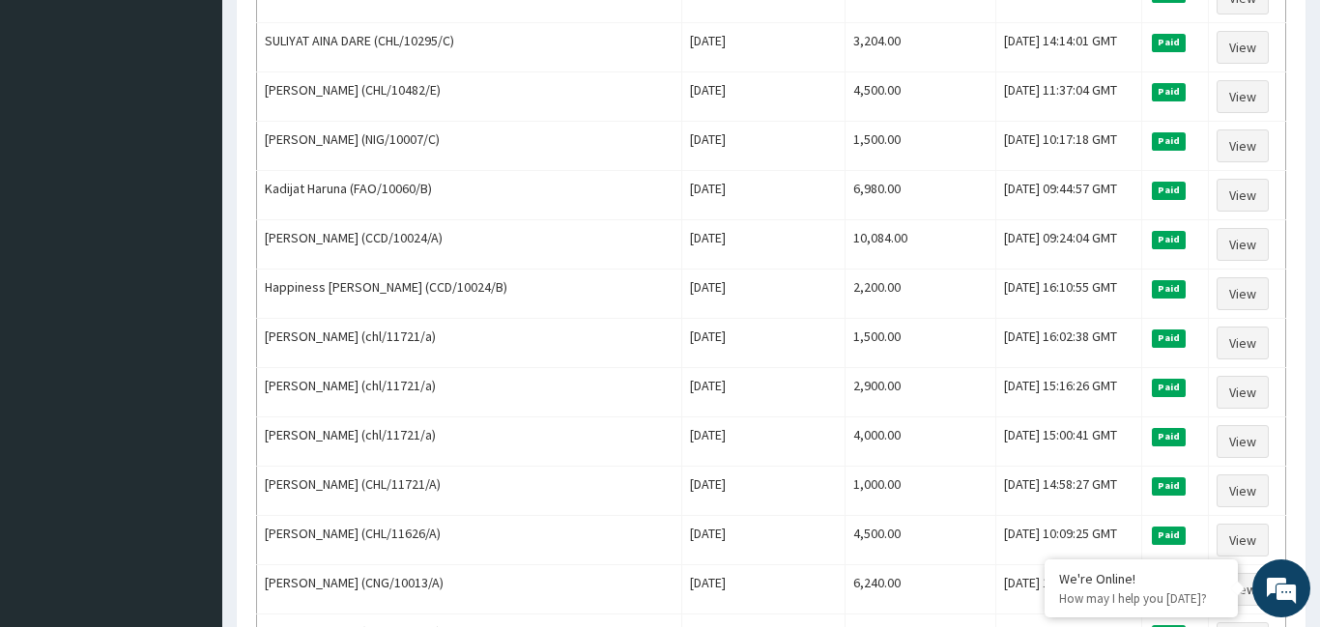
scroll to position [1005, 0]
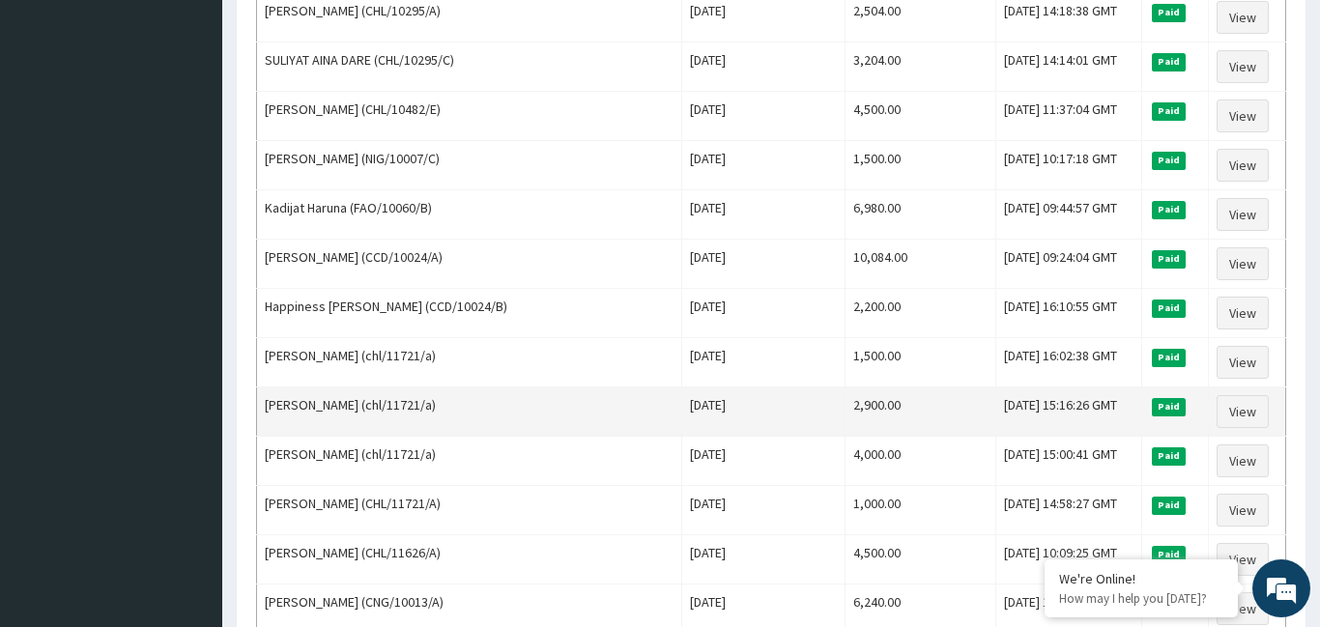
click at [494, 433] on td "[PERSON_NAME] (chl/11721/a)" at bounding box center [469, 412] width 425 height 49
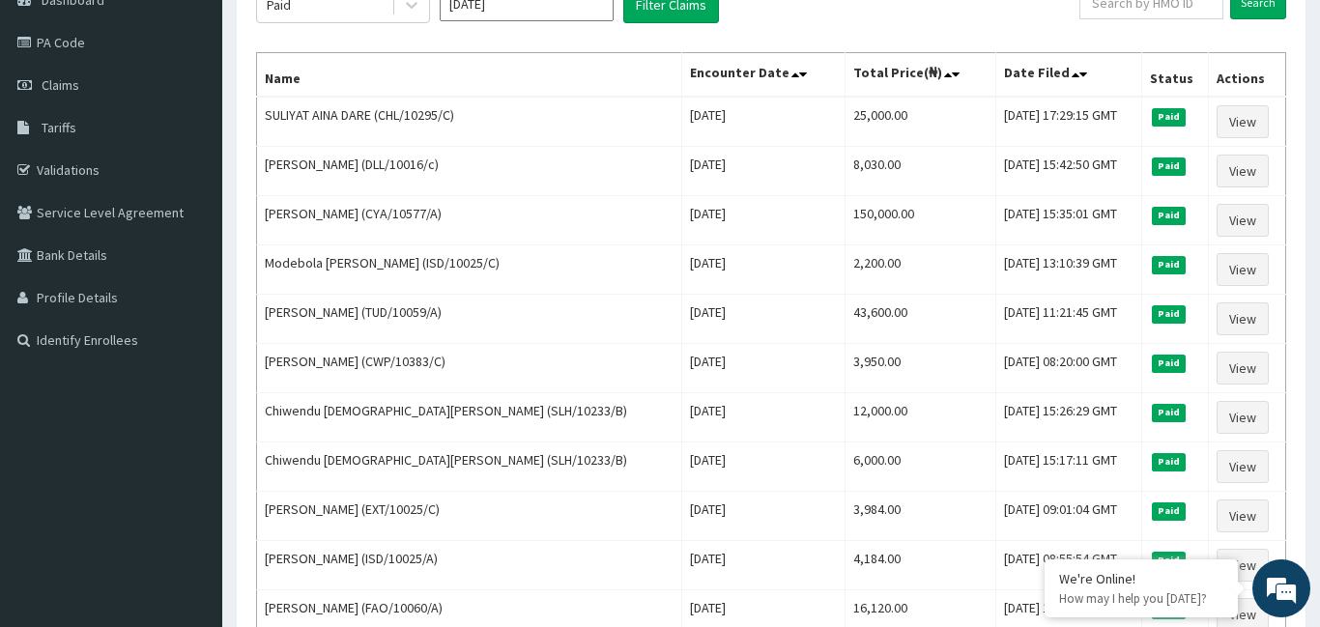
scroll to position [155, 0]
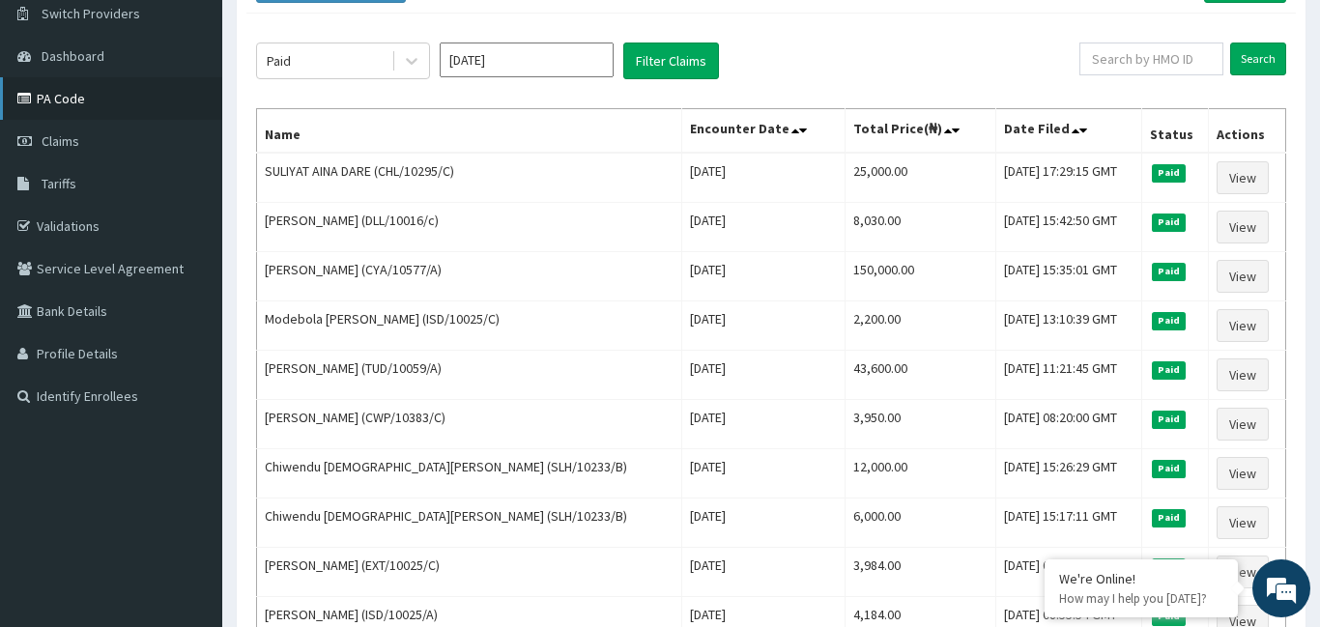
click at [65, 97] on link "PA Code" at bounding box center [111, 98] width 222 height 43
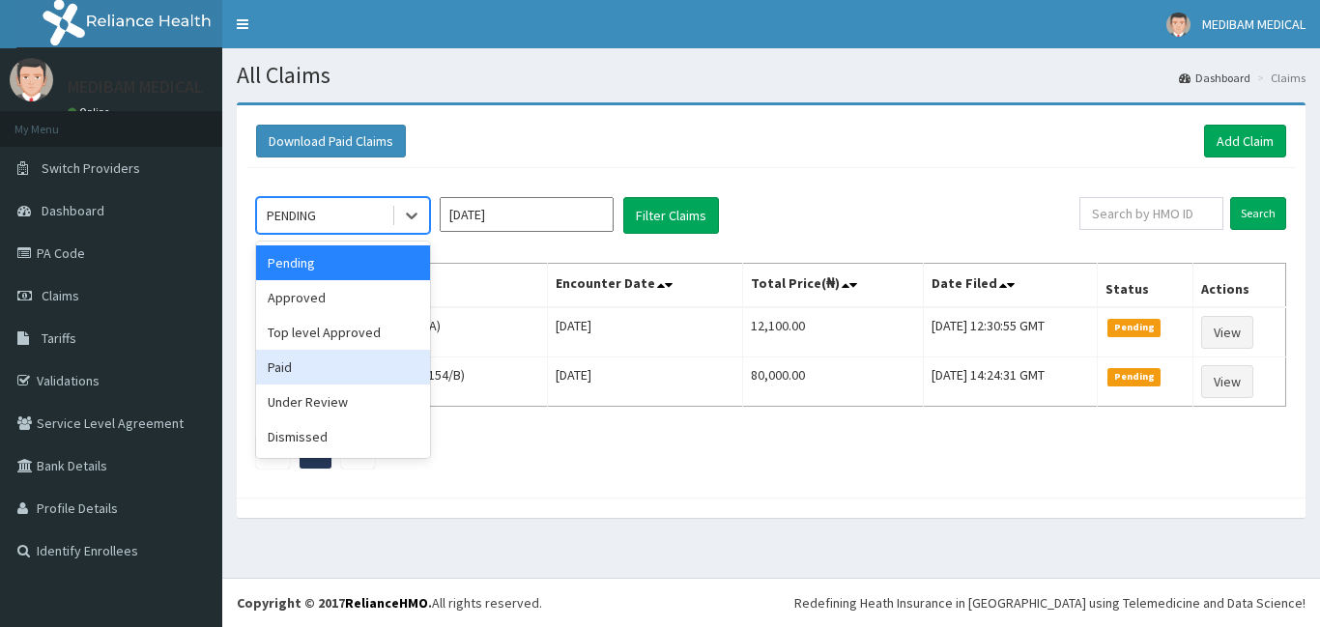
click at [291, 364] on div "Paid" at bounding box center [343, 367] width 174 height 35
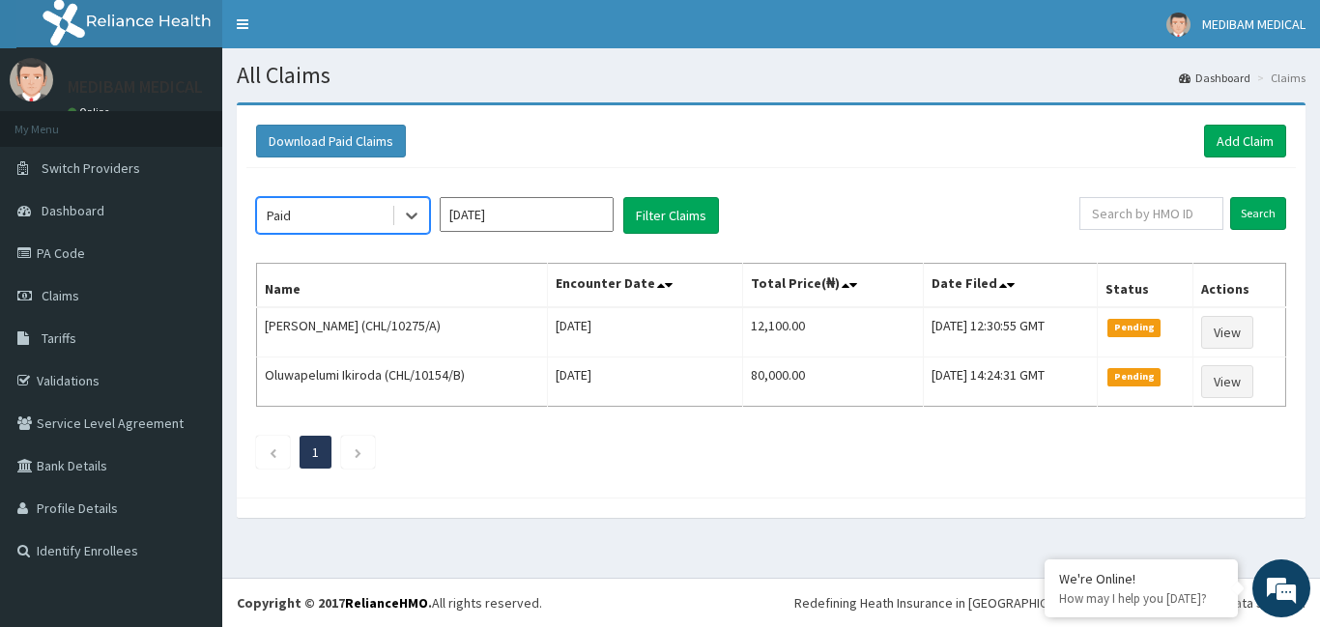
click at [536, 214] on input "[DATE]" at bounding box center [527, 214] width 174 height 35
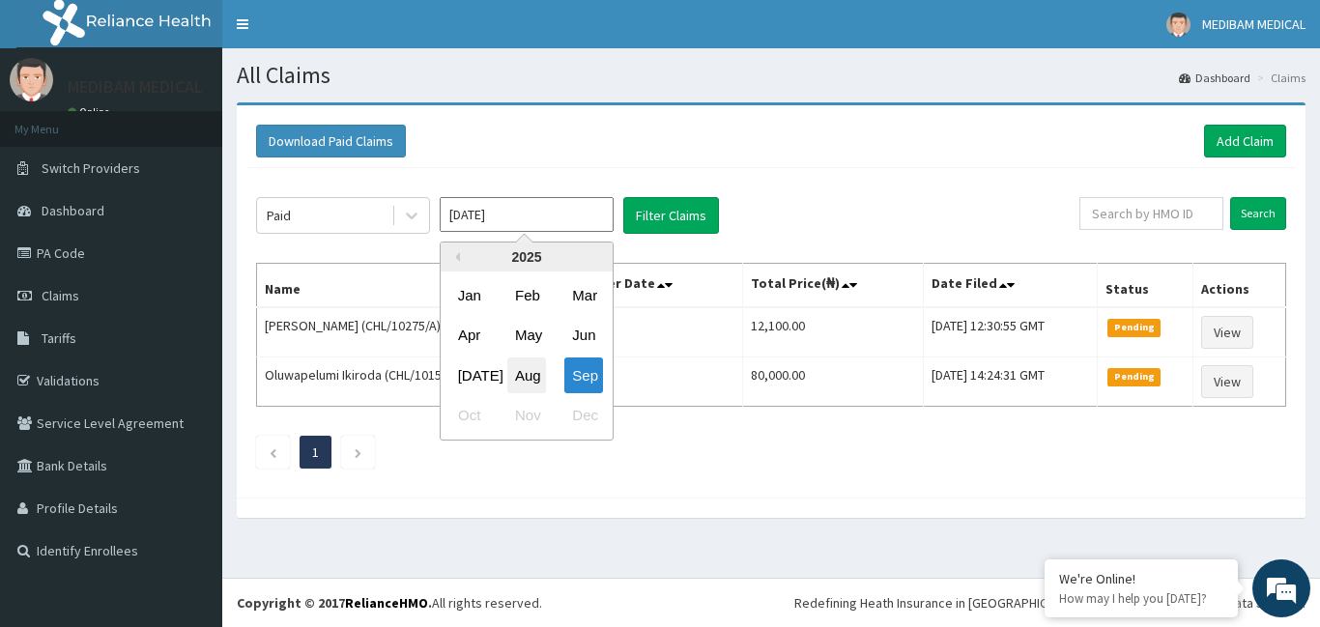
click at [528, 373] on div "Aug" at bounding box center [526, 376] width 39 height 36
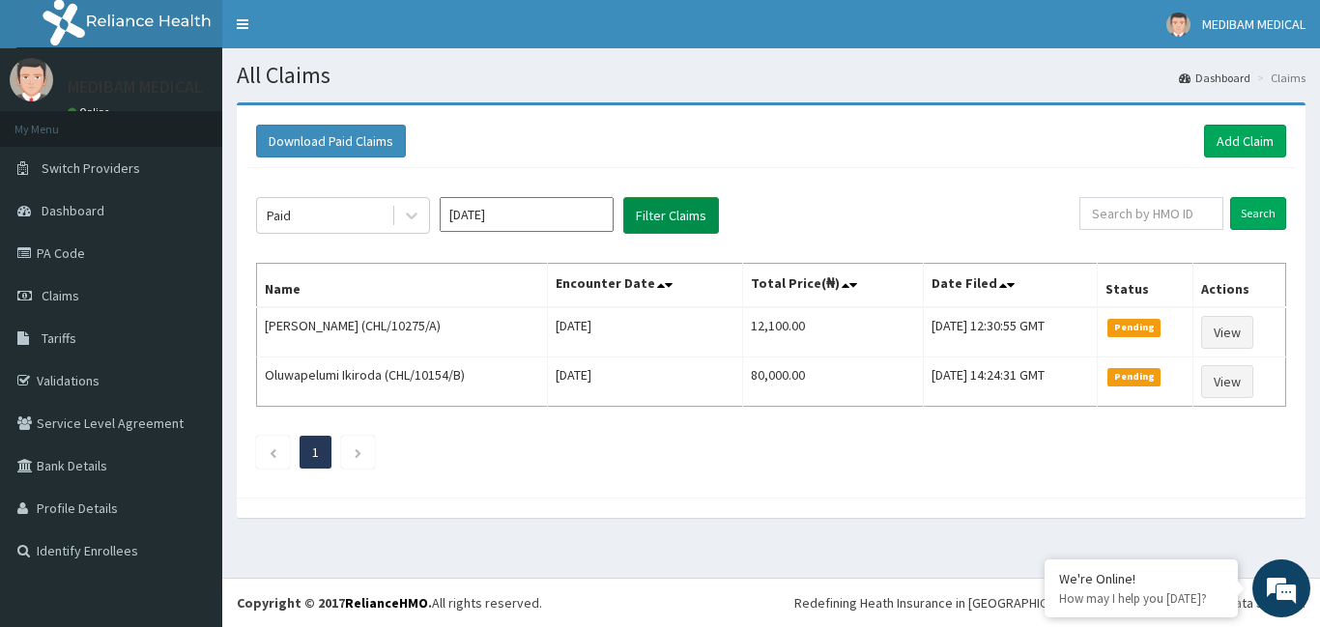
click at [686, 215] on button "Filter Claims" at bounding box center [671, 215] width 96 height 37
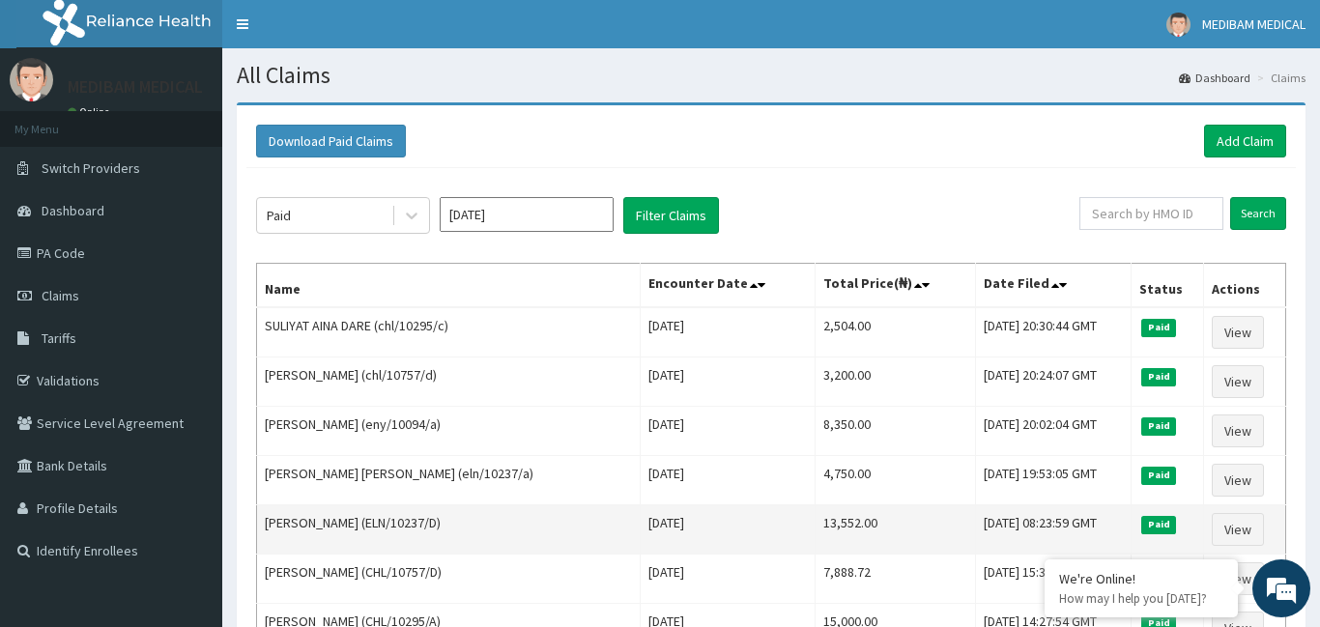
click at [376, 532] on td "[PERSON_NAME] (ELN/10237/D)" at bounding box center [449, 529] width 384 height 49
click at [376, 532] on td "Abeedat Ismail (ELN/10237/D)" at bounding box center [449, 529] width 384 height 49
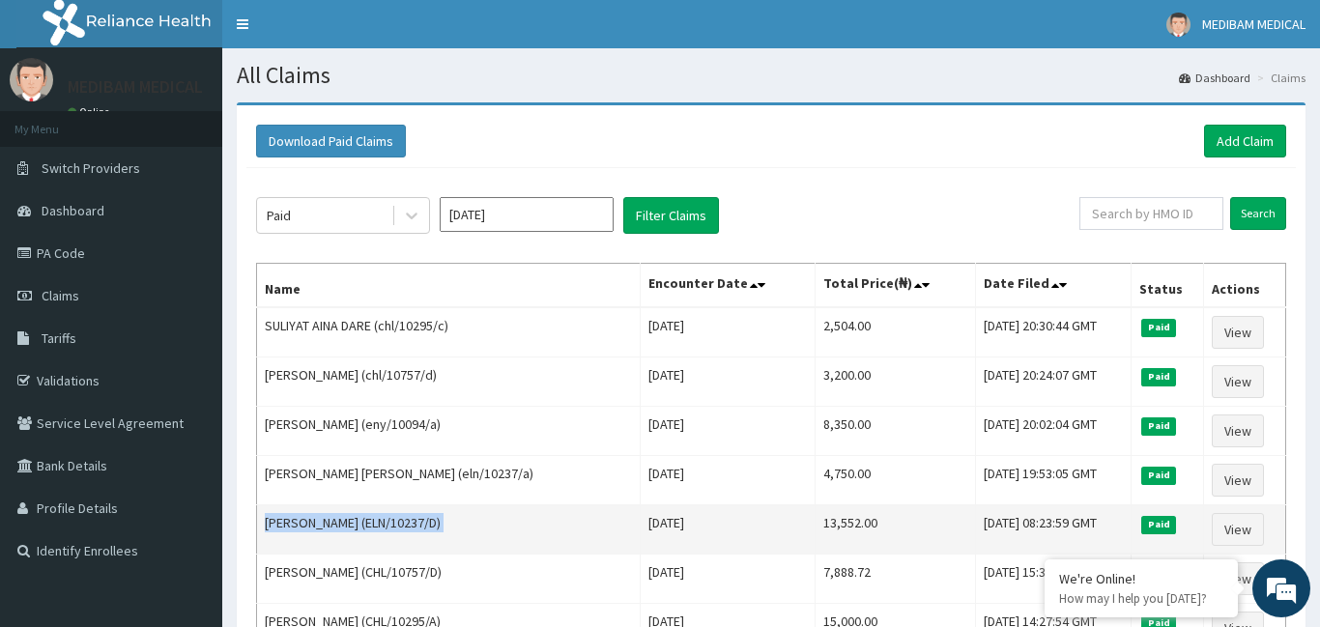
click at [376, 532] on td "Abeedat Ismail (ELN/10237/D)" at bounding box center [449, 529] width 384 height 49
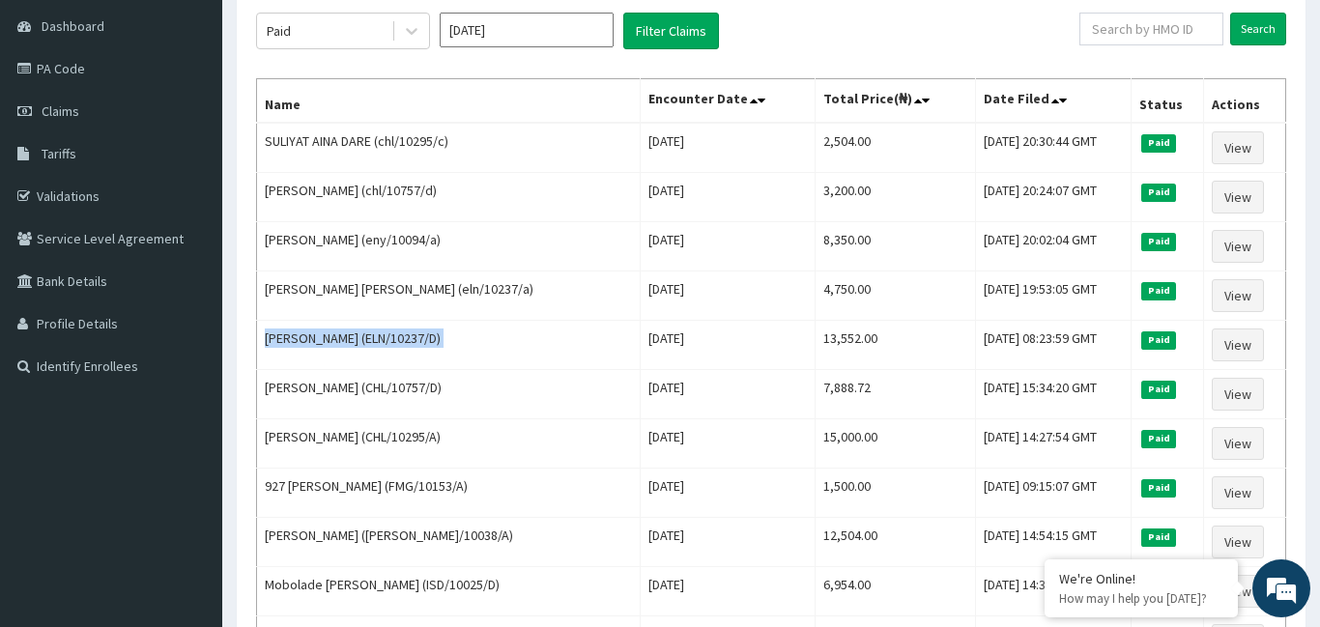
scroll to position [175, 0]
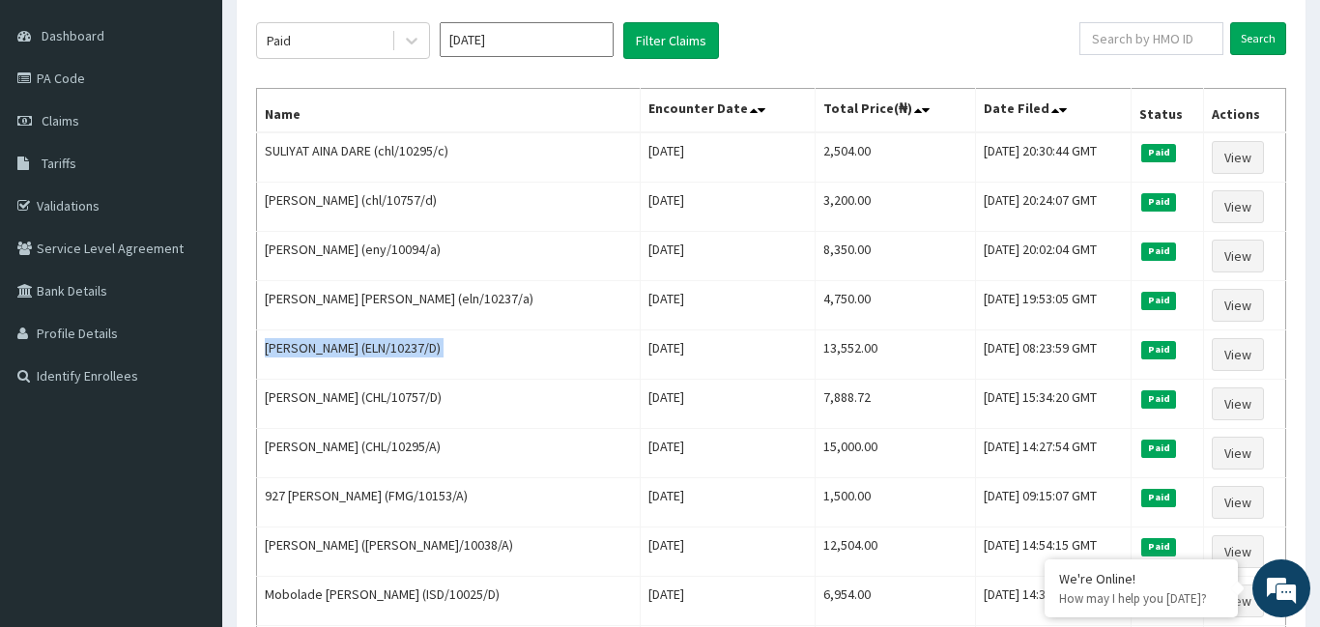
click at [546, 46] on input "Aug 2025" at bounding box center [527, 39] width 174 height 35
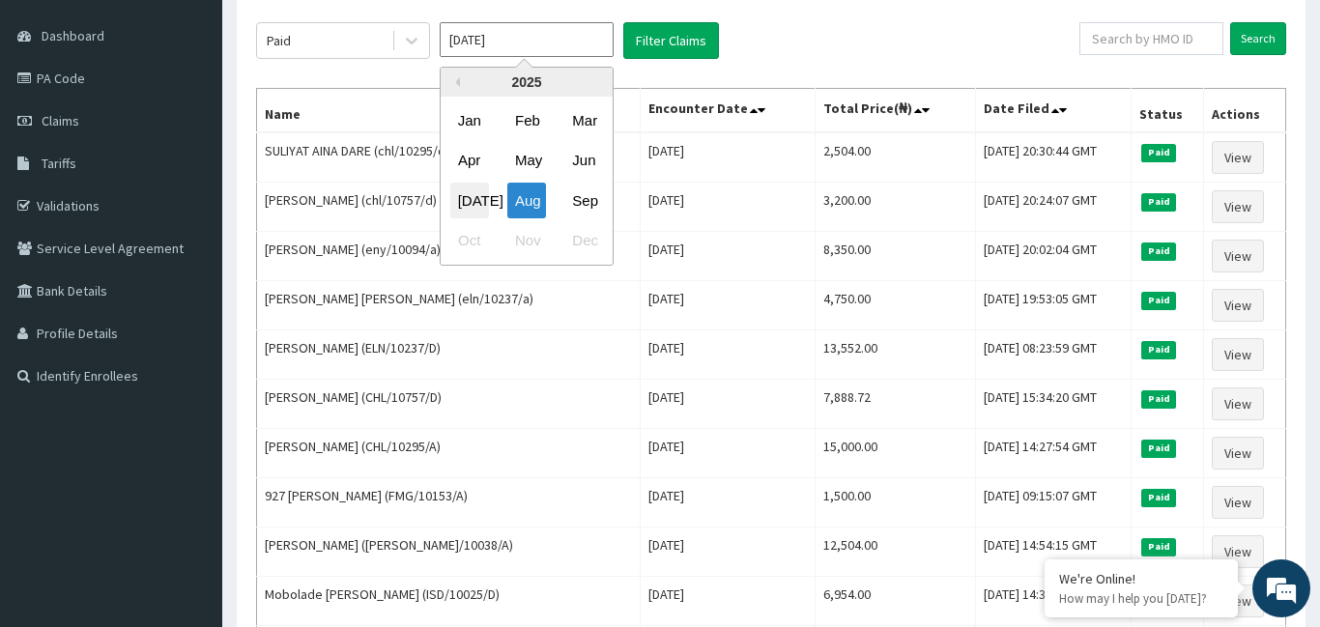
click at [476, 213] on div "[DATE]" at bounding box center [469, 201] width 39 height 36
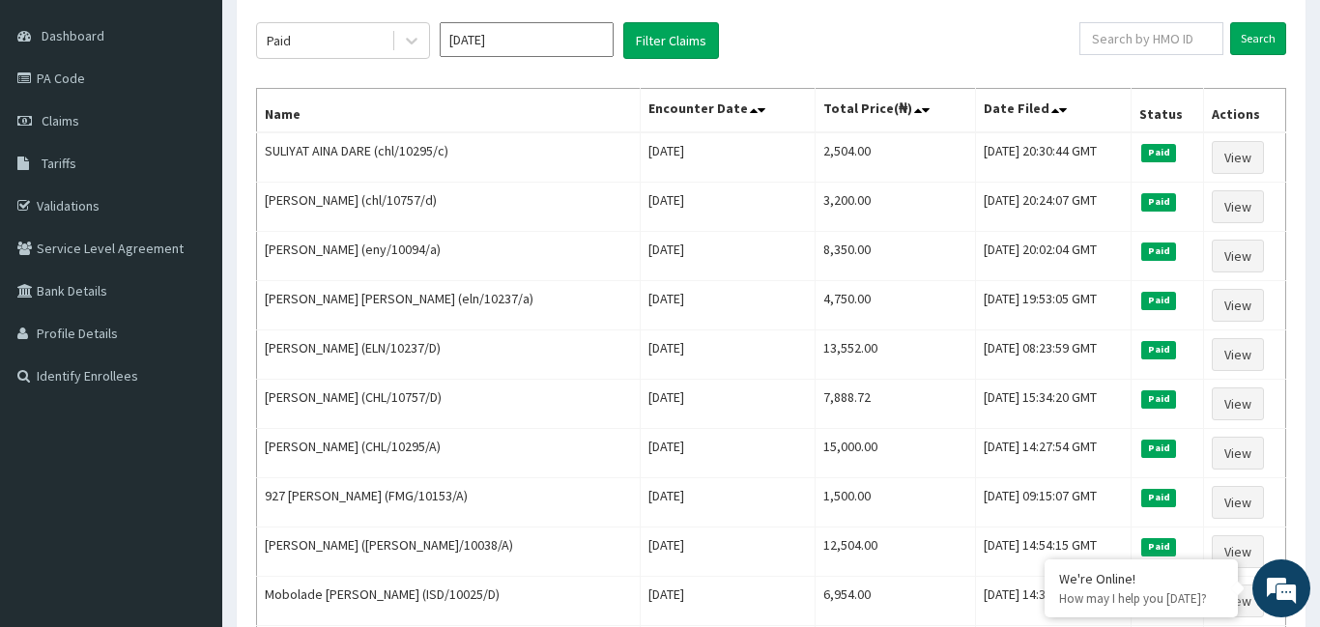
type input "Jul 2025"
click at [665, 50] on button "Filter Claims" at bounding box center [671, 40] width 96 height 37
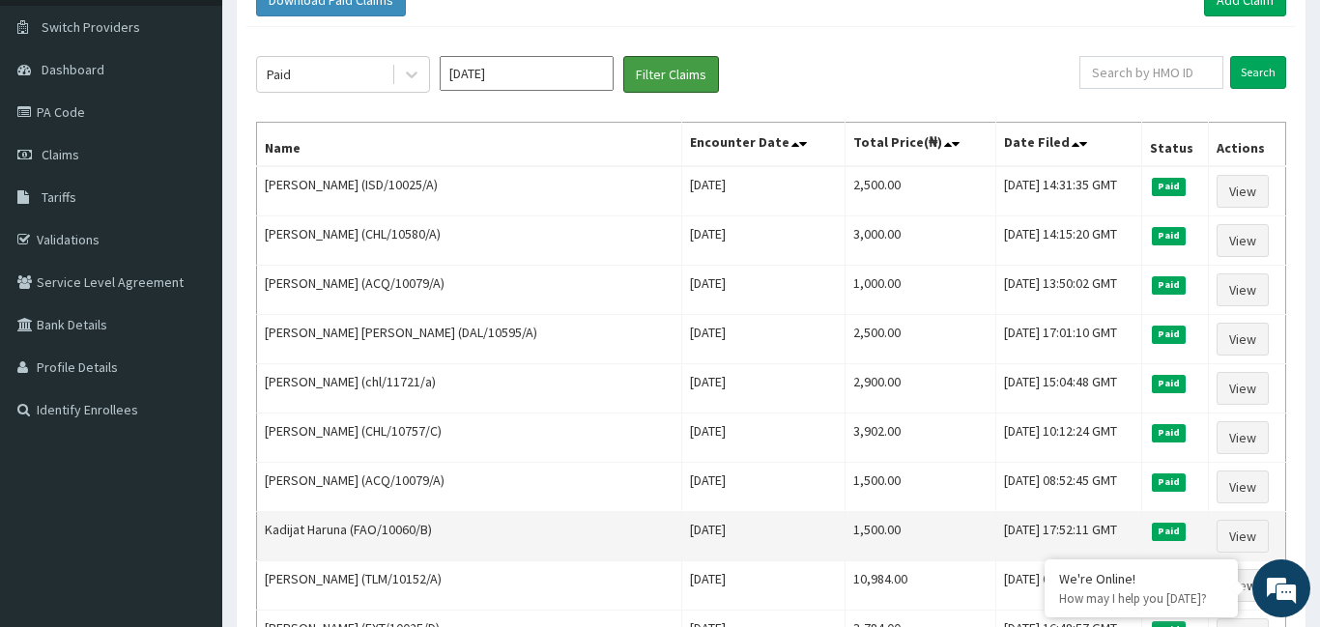
scroll to position [136, 0]
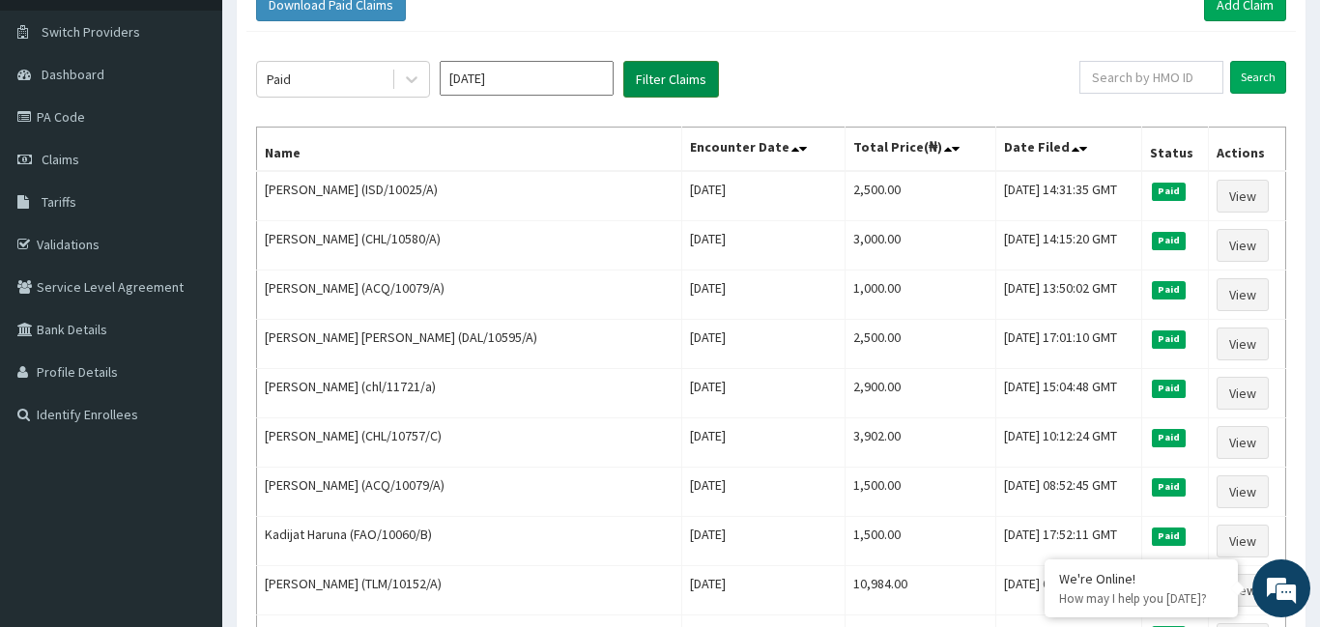
click at [678, 77] on button "Filter Claims" at bounding box center [671, 79] width 96 height 37
click at [354, 87] on div "Paid" at bounding box center [324, 79] width 134 height 31
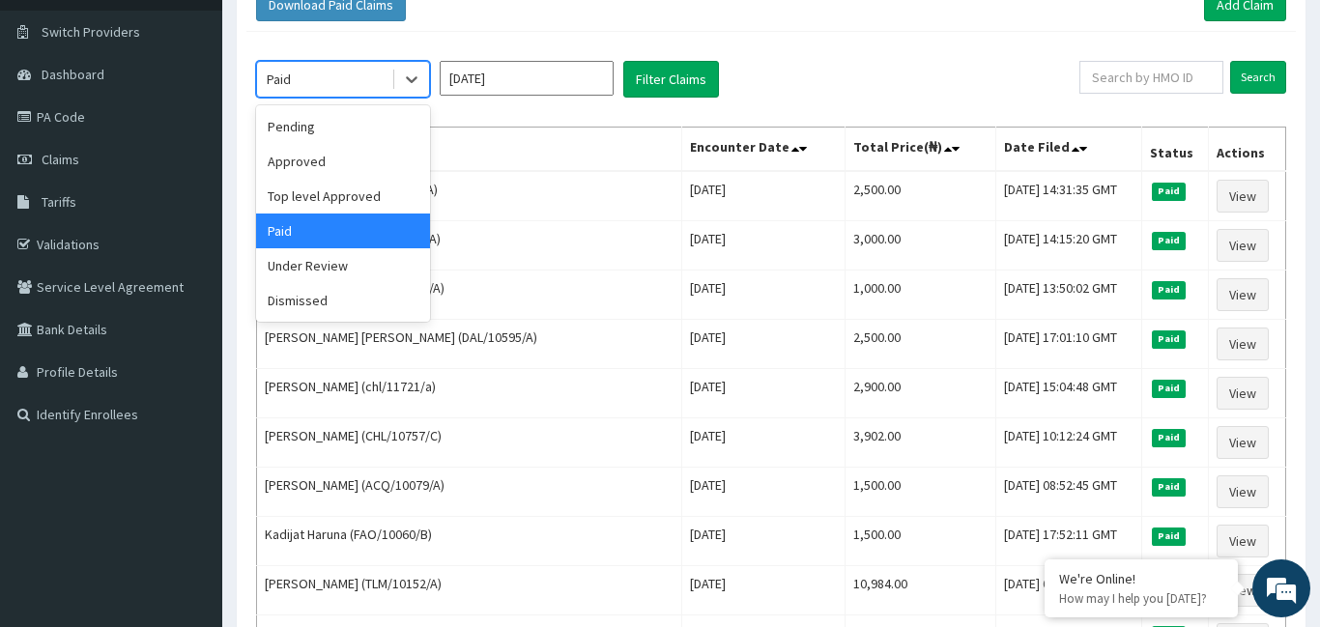
click at [335, 221] on div "Paid" at bounding box center [343, 231] width 174 height 35
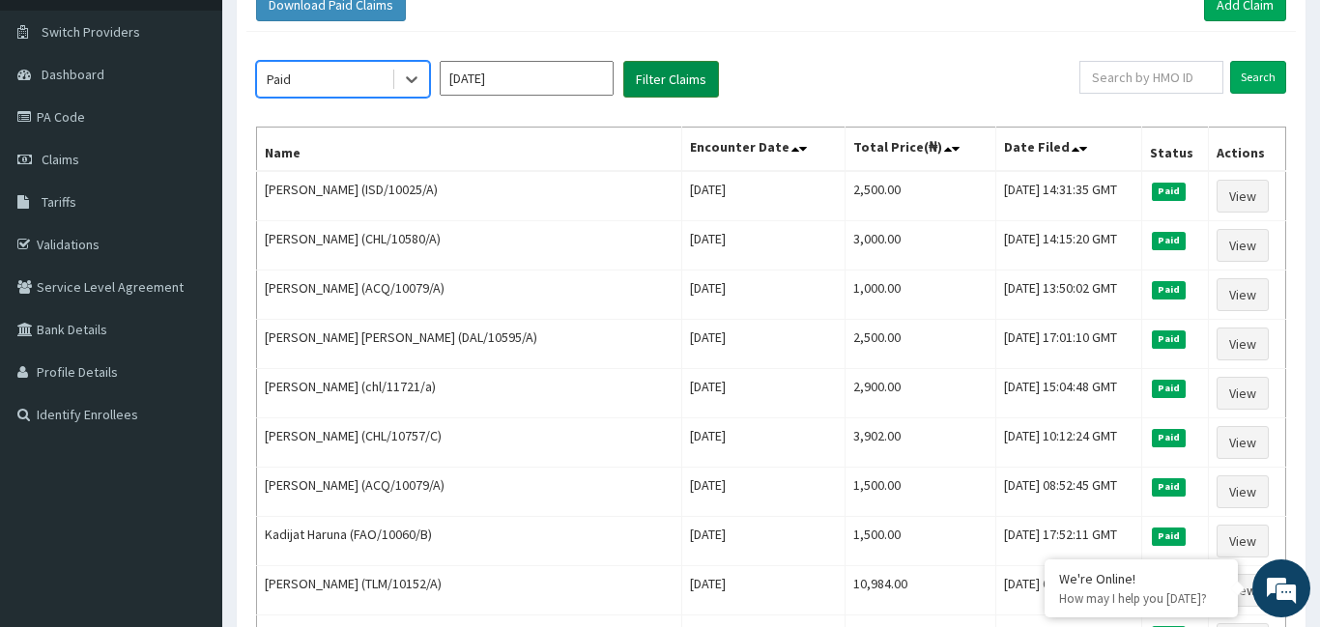
click at [657, 77] on button "Filter Claims" at bounding box center [671, 79] width 96 height 37
click at [339, 74] on div "Paid" at bounding box center [324, 79] width 134 height 31
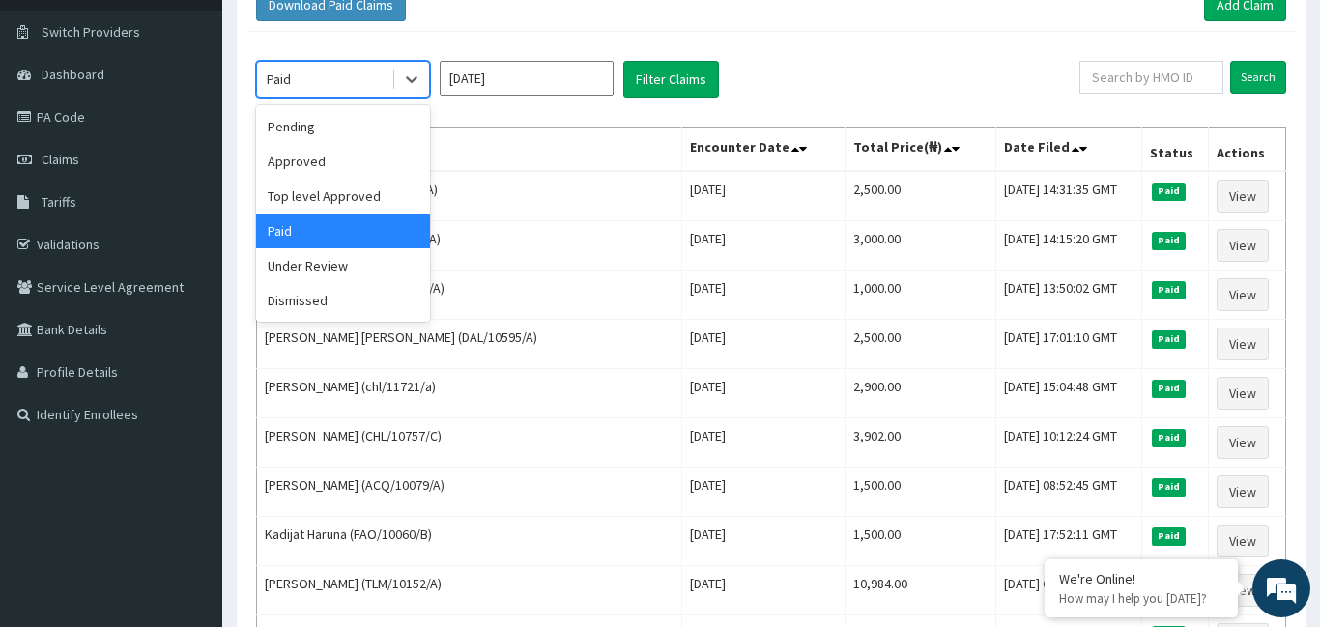
click at [339, 74] on div "Paid" at bounding box center [324, 79] width 134 height 31
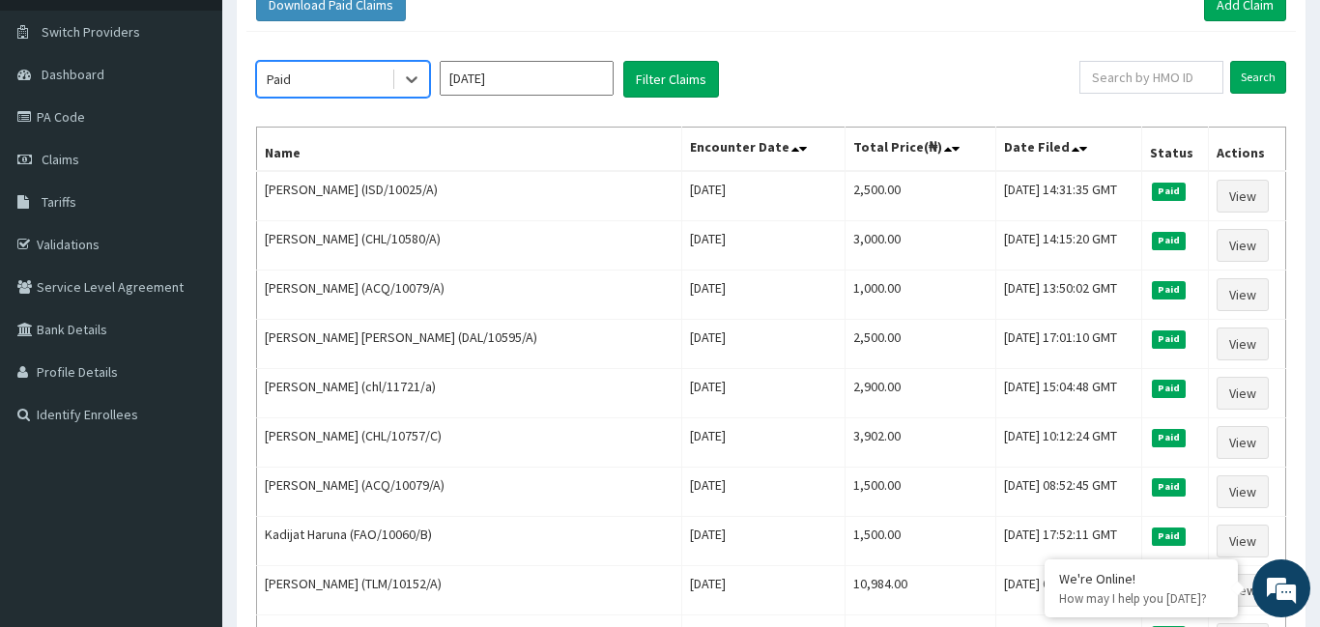
click at [534, 81] on input "Jul 2025" at bounding box center [527, 78] width 174 height 35
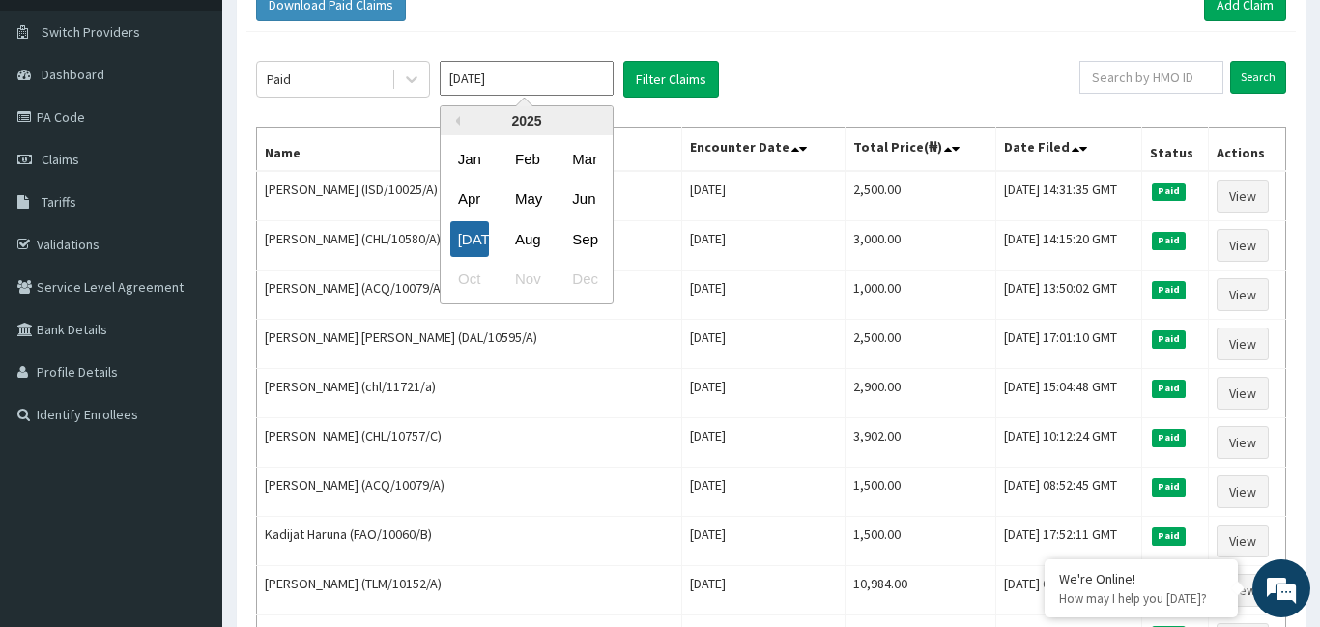
click at [467, 240] on div "Jul" at bounding box center [469, 239] width 39 height 36
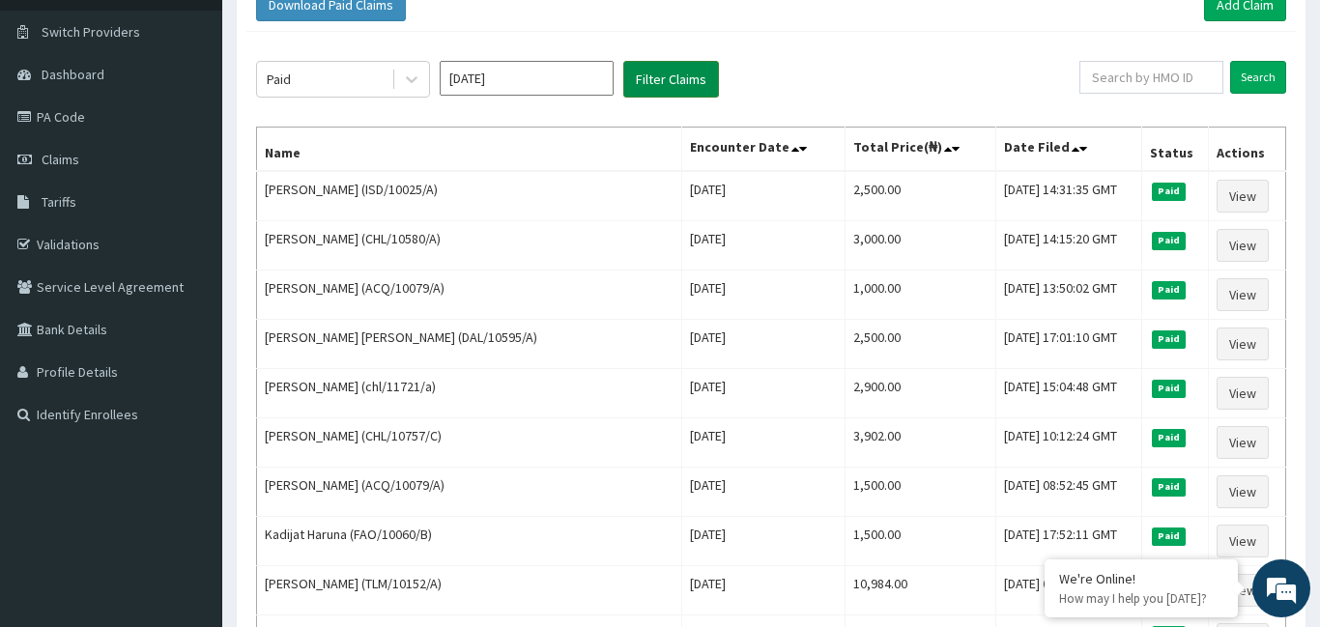
click at [655, 72] on button "Filter Claims" at bounding box center [671, 79] width 96 height 37
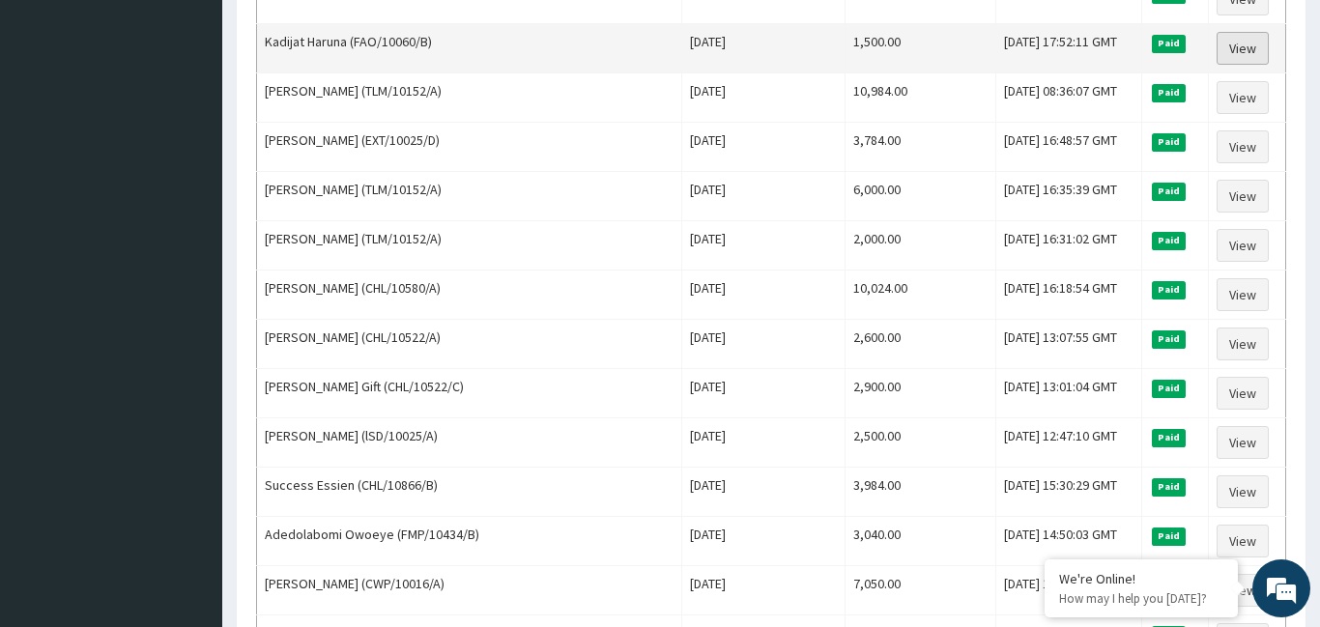
scroll to position [639, 0]
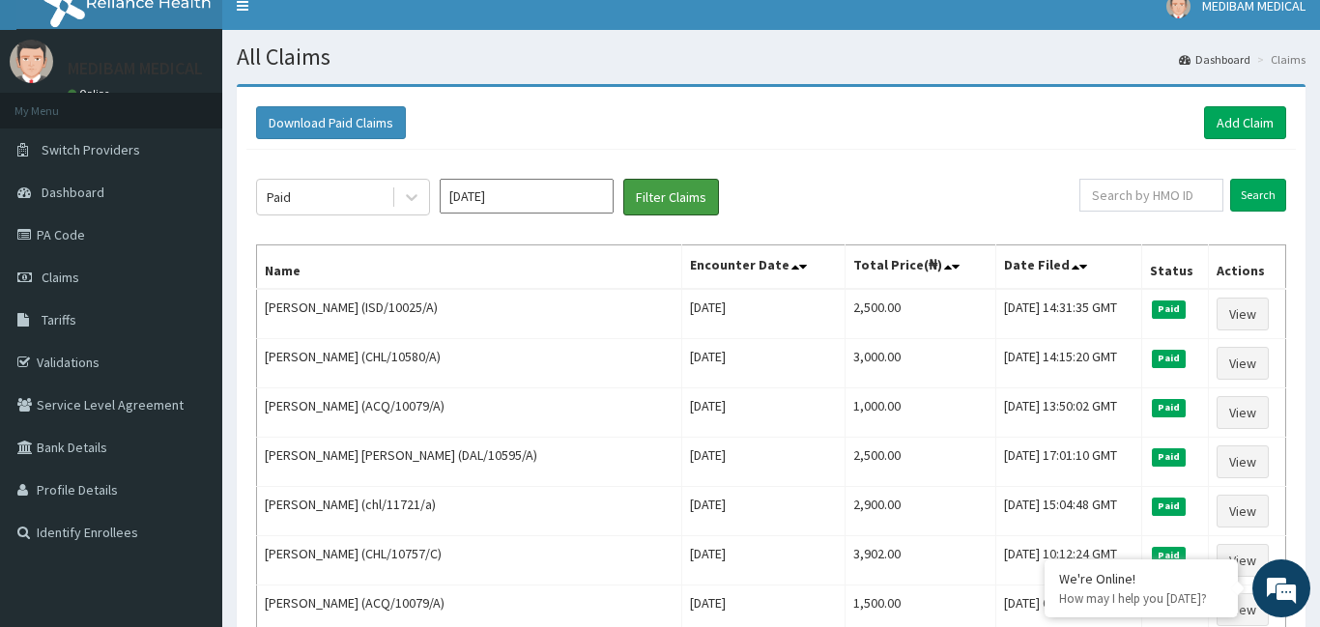
scroll to position [0, 0]
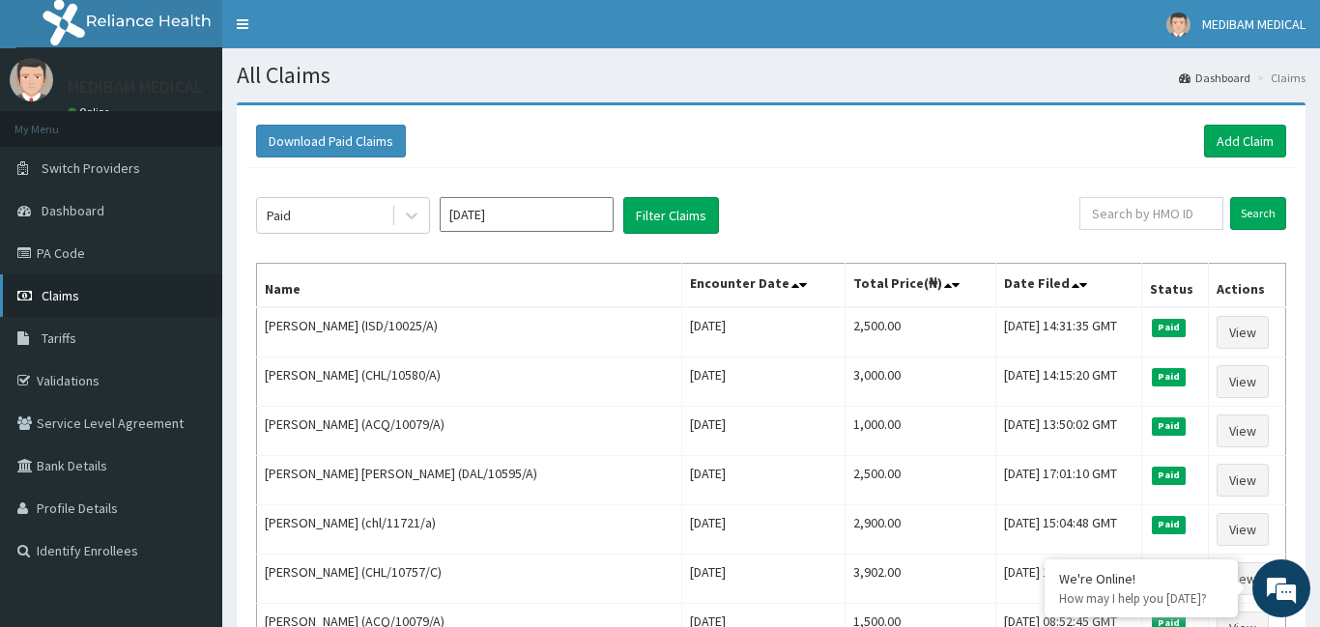
click at [59, 298] on span "Claims" at bounding box center [61, 295] width 38 height 17
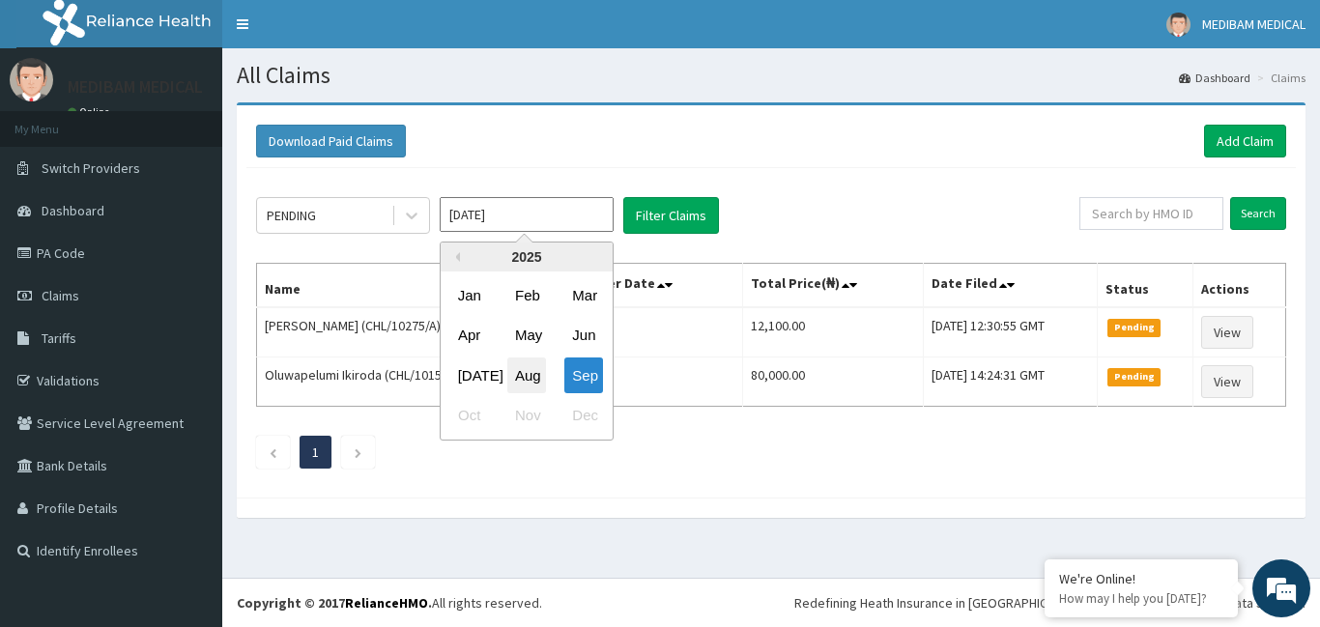
click at [524, 378] on div "Aug" at bounding box center [526, 376] width 39 height 36
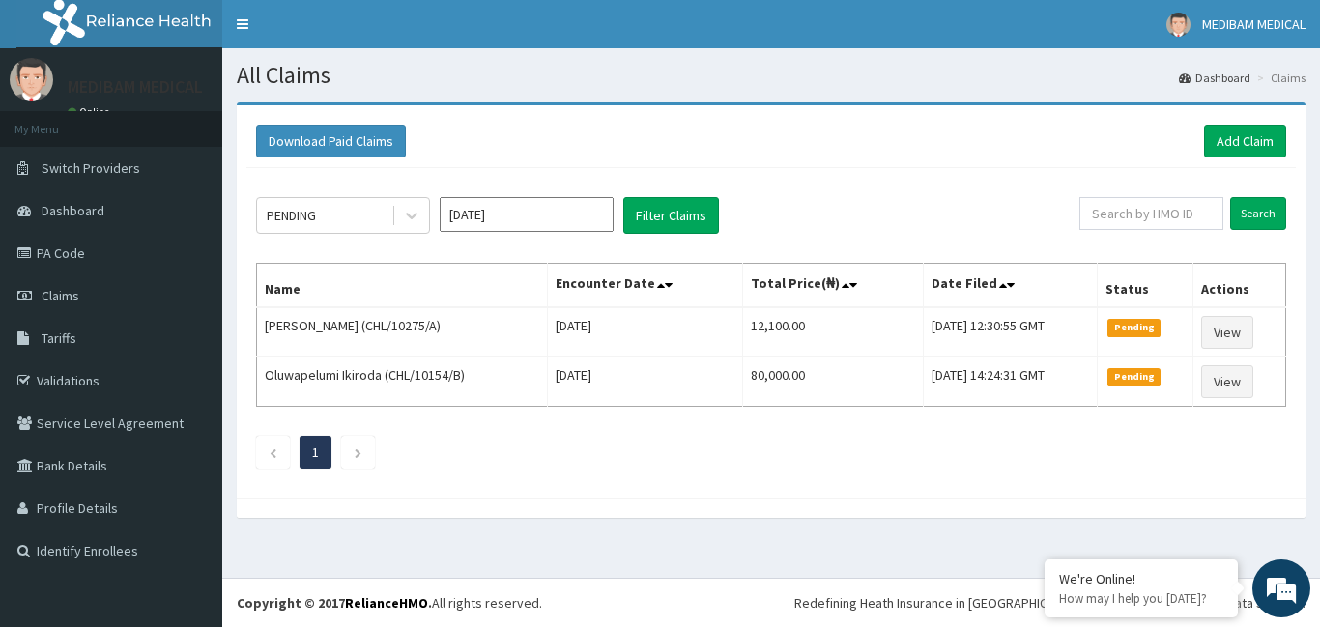
type input "[DATE]"
click at [413, 220] on icon at bounding box center [411, 215] width 19 height 19
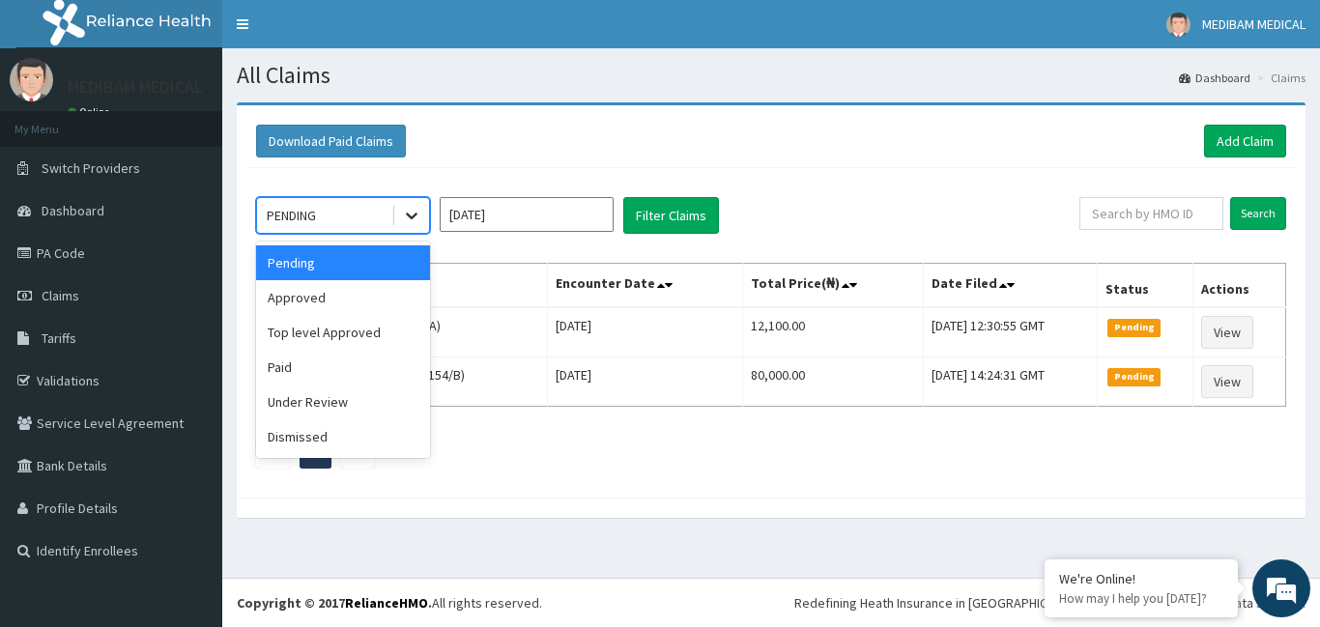
click at [413, 220] on icon at bounding box center [411, 215] width 19 height 19
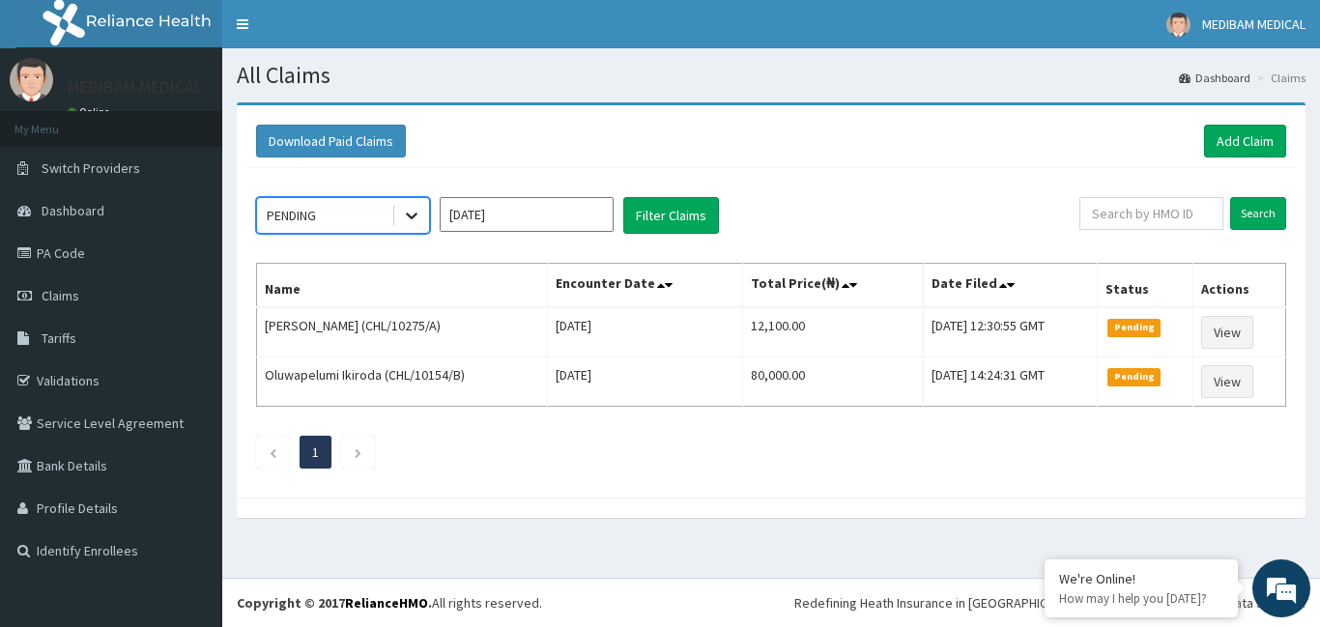
click at [411, 216] on icon at bounding box center [412, 217] width 12 height 7
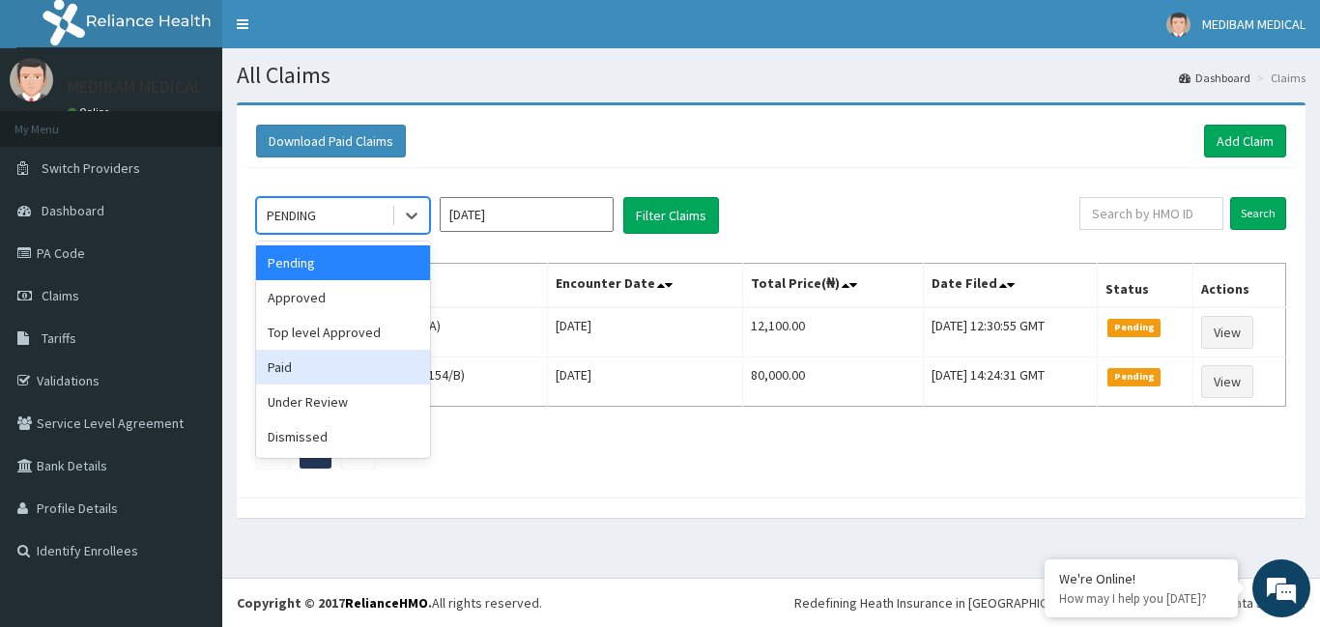
click at [308, 376] on div "Paid" at bounding box center [343, 367] width 174 height 35
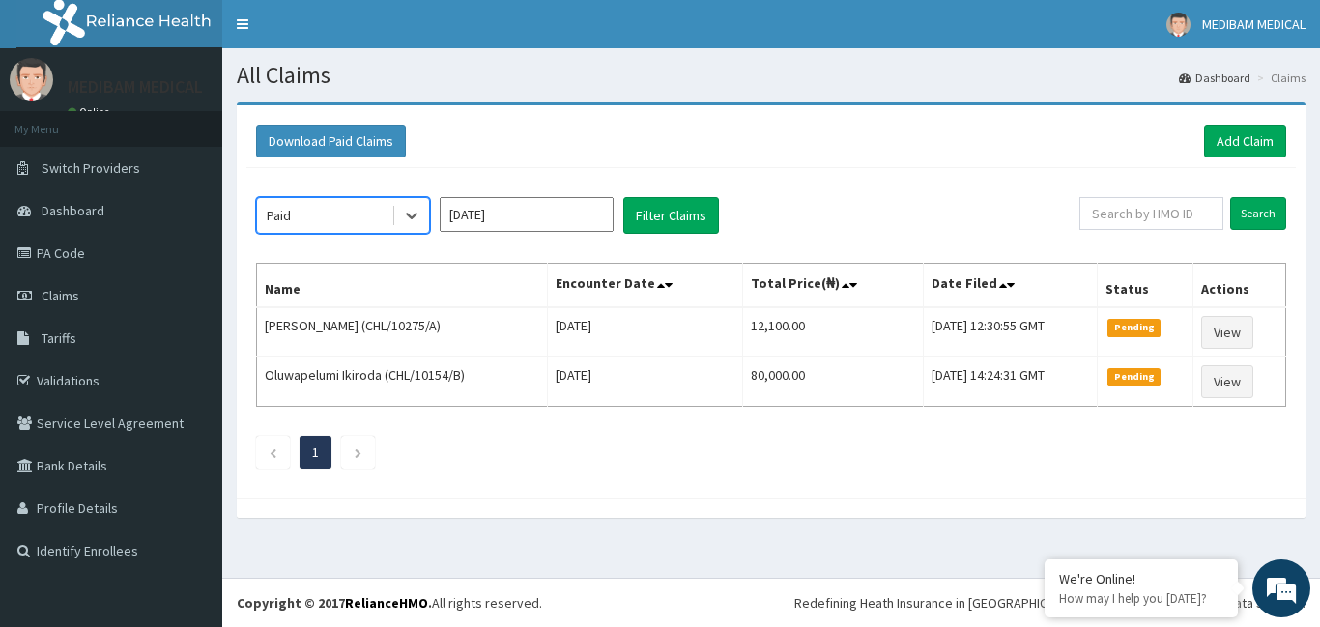
click at [308, 376] on td "Oluwapelumi Ikiroda (CHL/10154/B)" at bounding box center [402, 382] width 291 height 49
click at [647, 210] on button "Filter Claims" at bounding box center [671, 215] width 96 height 37
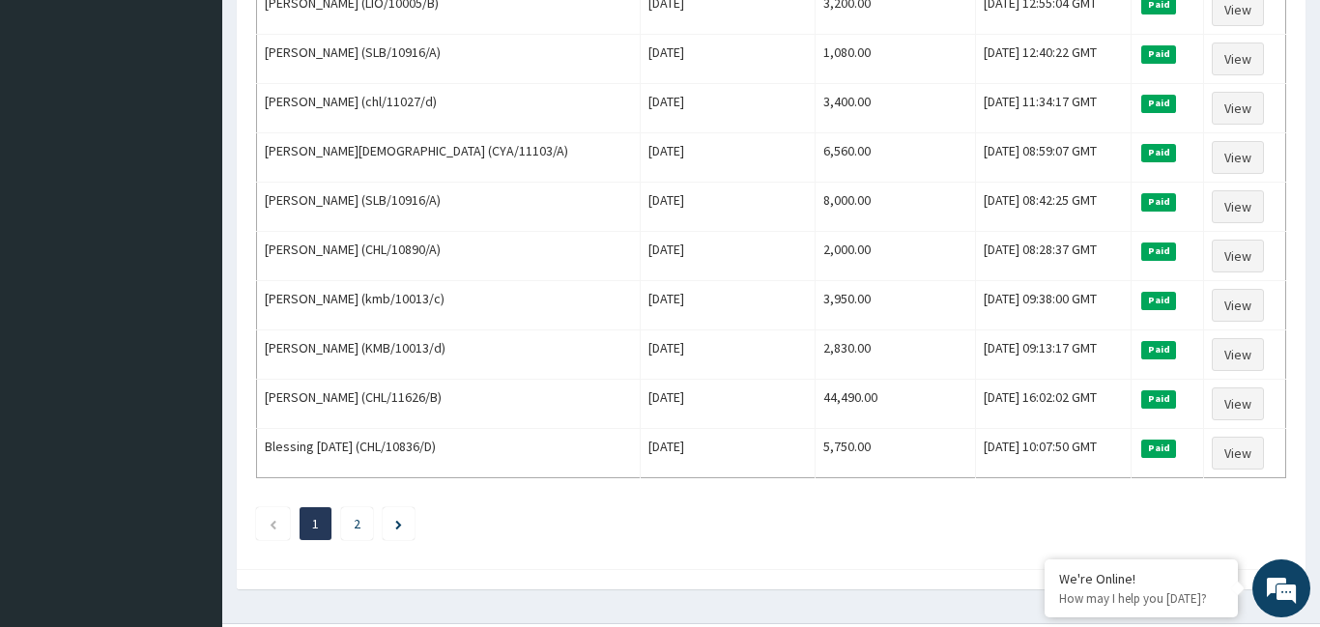
scroll to position [2341, 0]
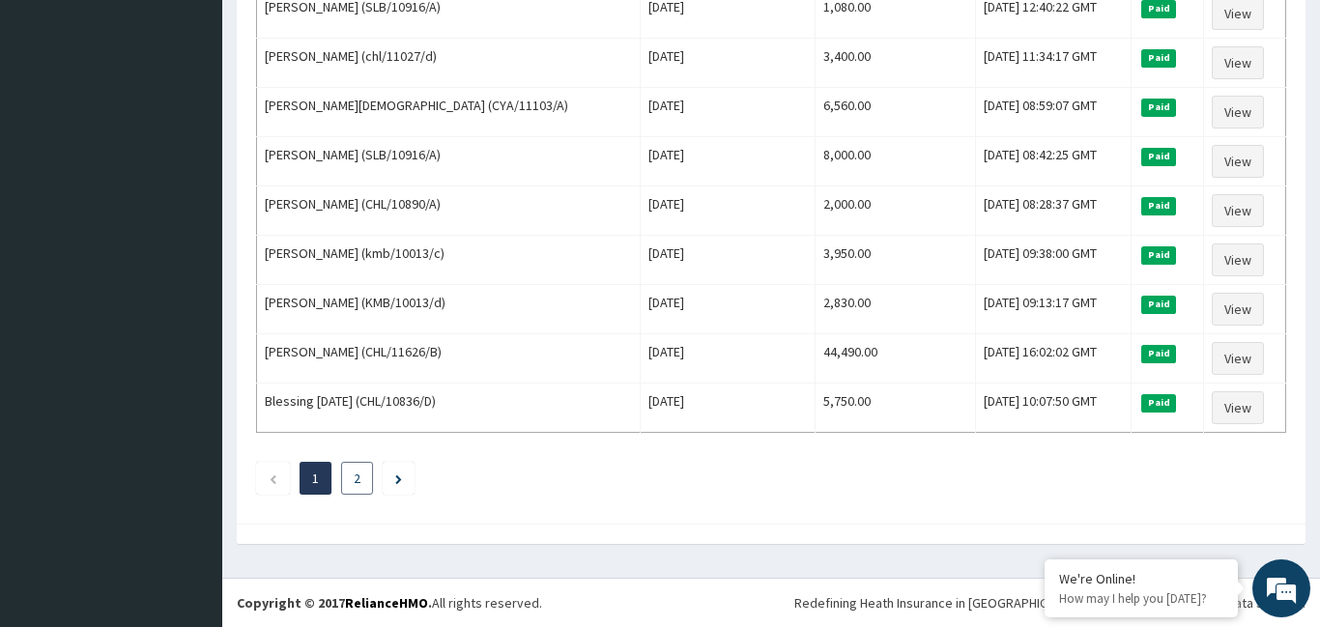
click at [357, 479] on link "2" at bounding box center [357, 478] width 7 height 17
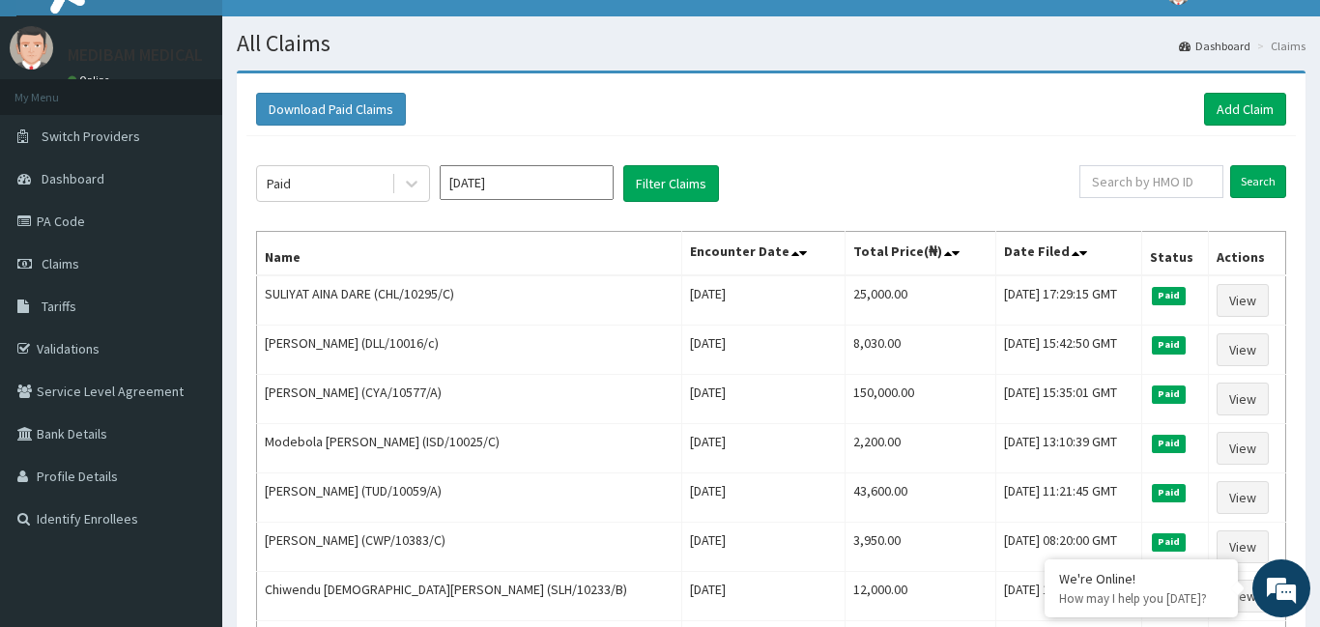
scroll to position [0, 0]
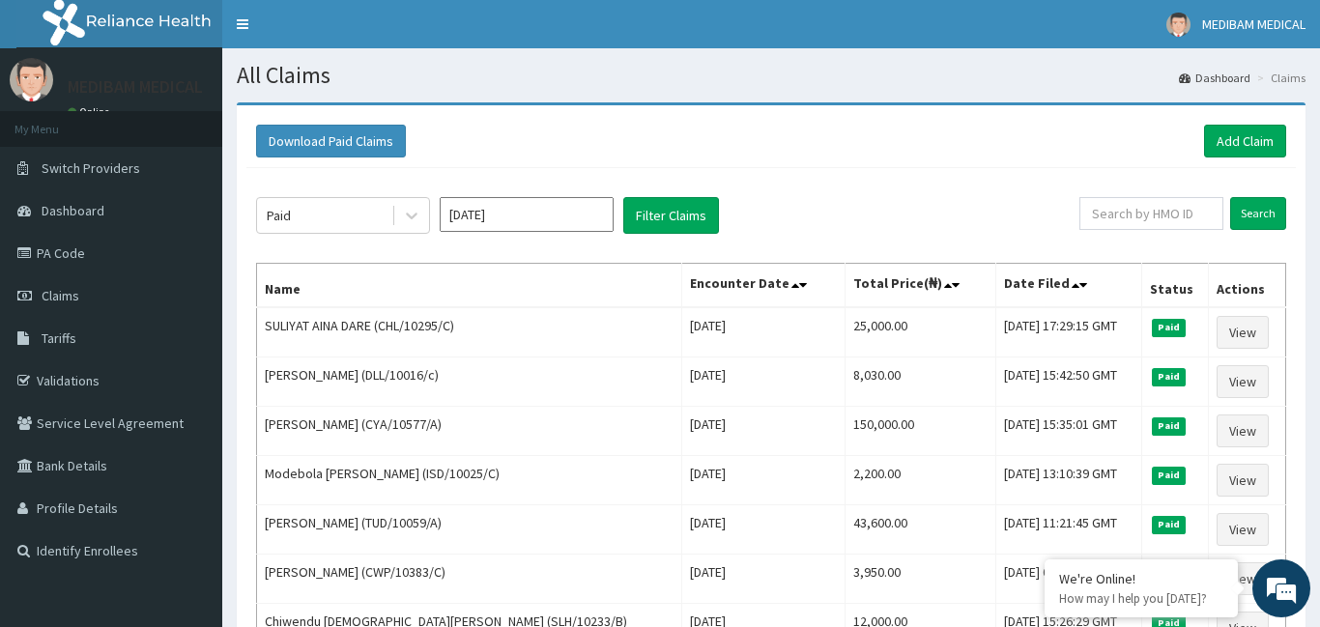
click at [593, 219] on input "Aug 2025" at bounding box center [527, 214] width 174 height 35
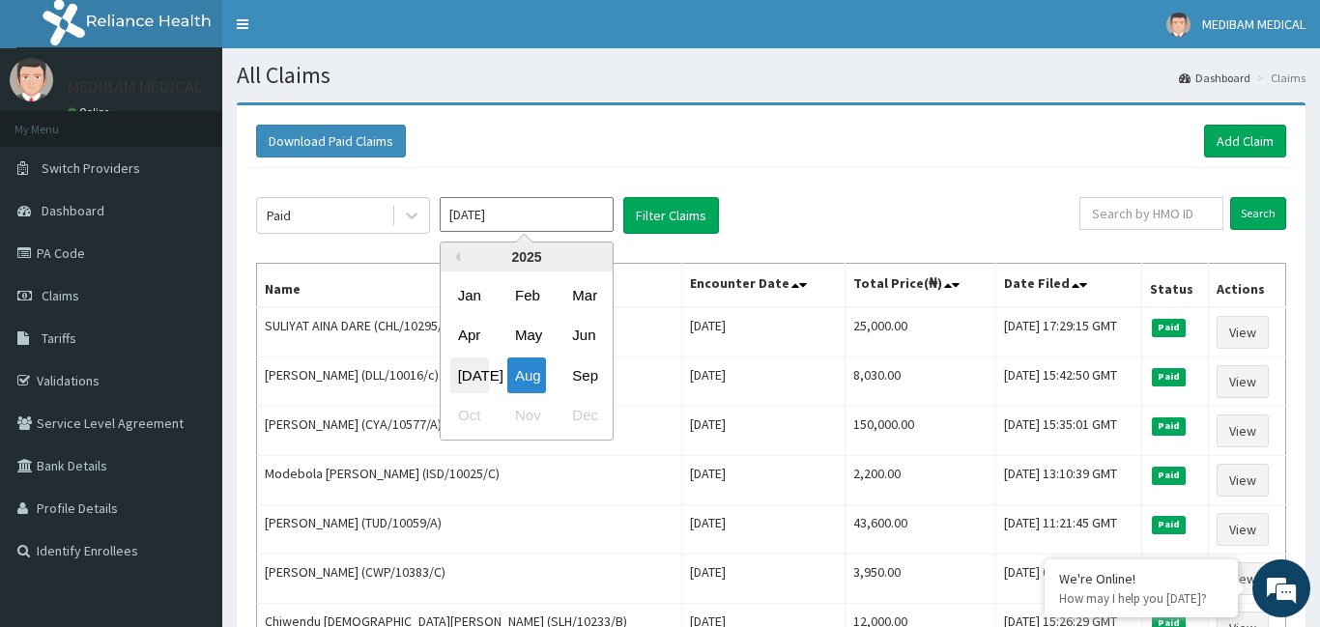
click at [470, 385] on div "[DATE]" at bounding box center [469, 376] width 39 height 36
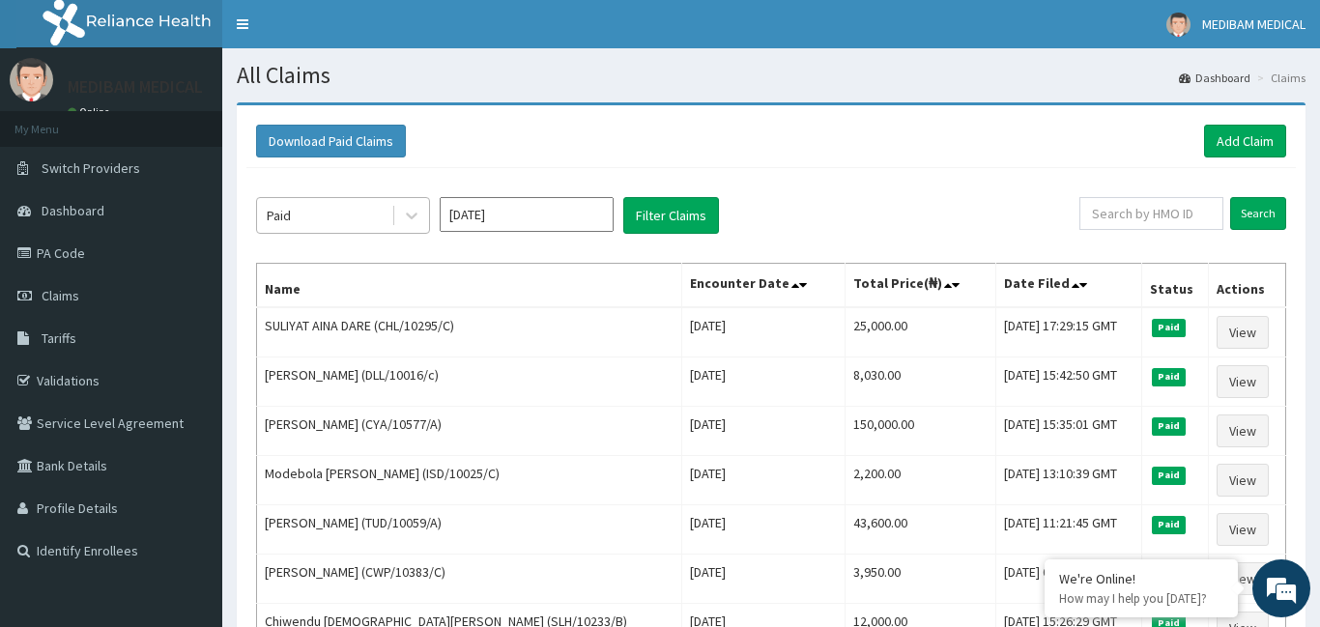
click at [320, 216] on div "Paid" at bounding box center [324, 215] width 134 height 31
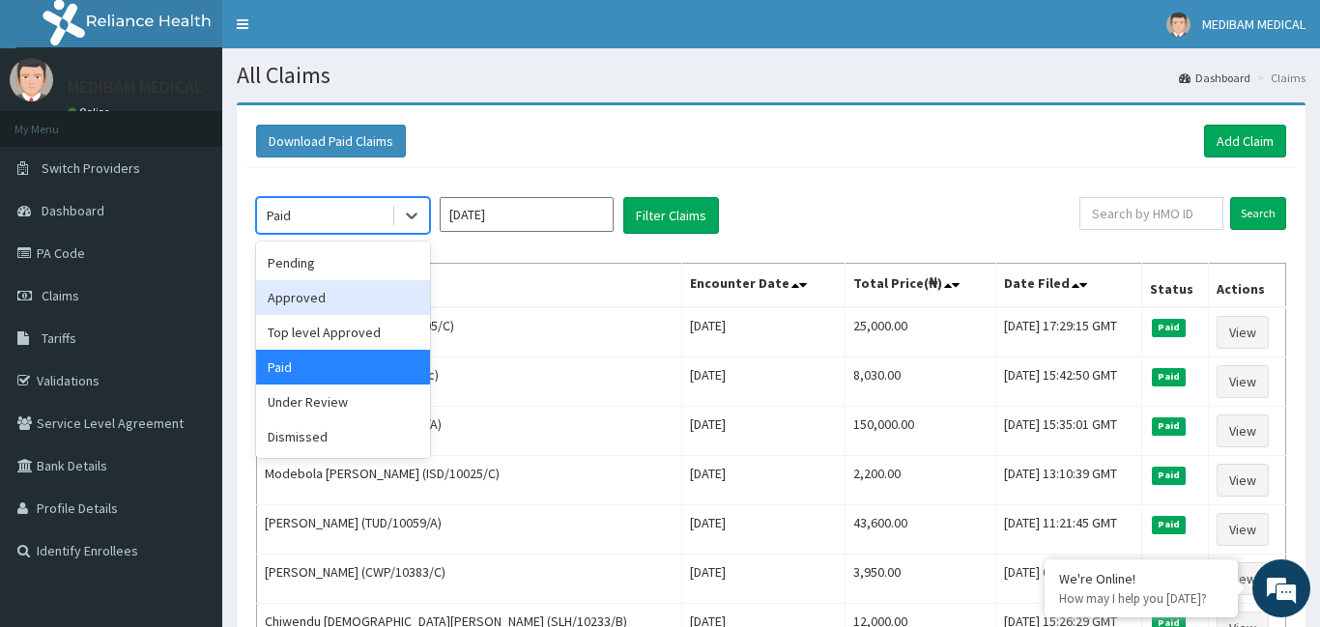
click at [279, 304] on div "Approved" at bounding box center [343, 297] width 174 height 35
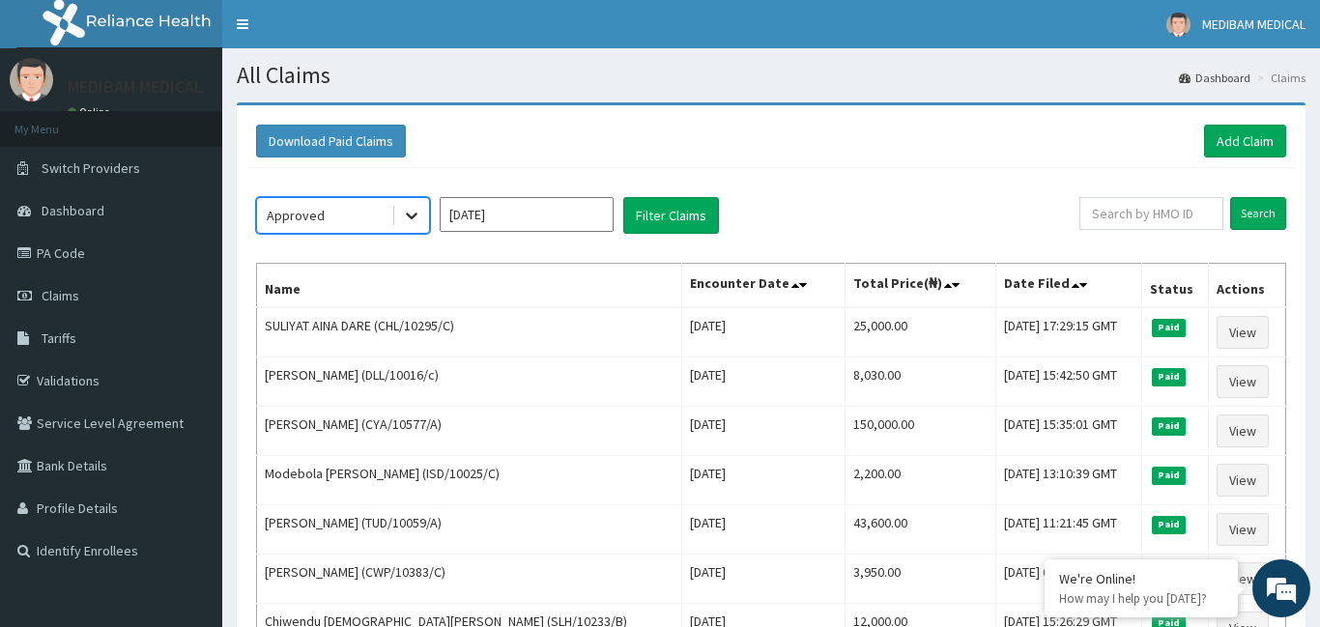
click at [412, 215] on icon at bounding box center [411, 215] width 19 height 19
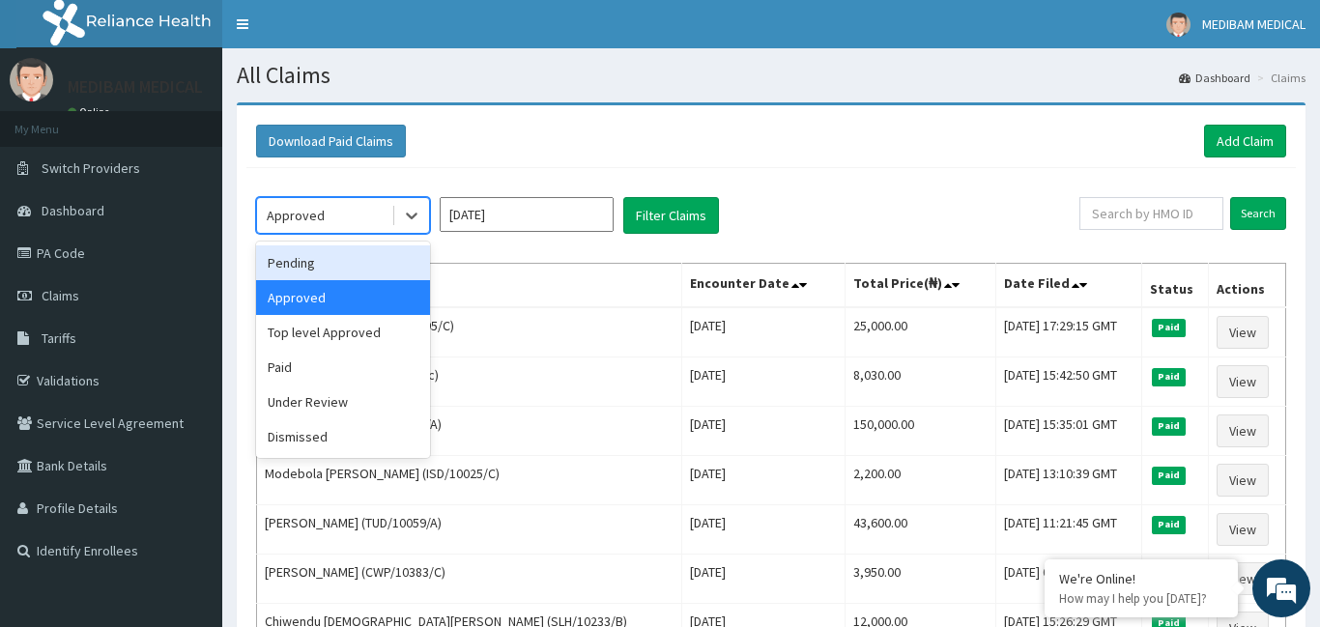
click at [325, 266] on div "Pending" at bounding box center [343, 262] width 174 height 35
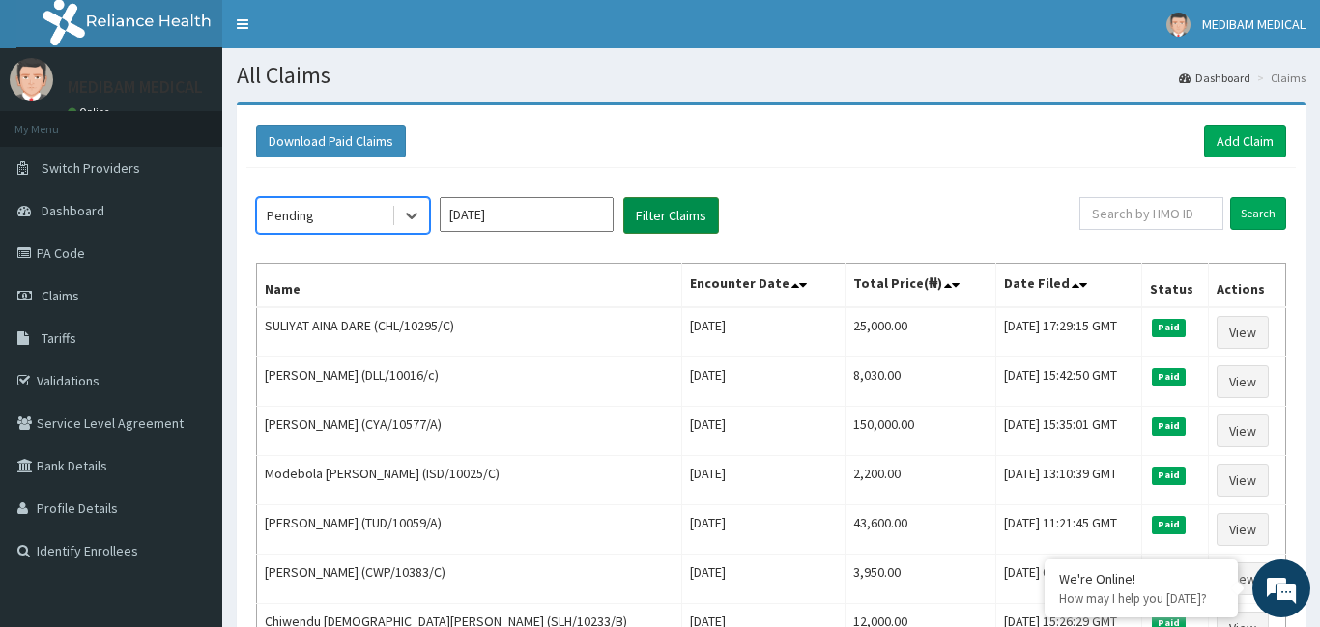
click at [651, 214] on button "Filter Claims" at bounding box center [671, 215] width 96 height 37
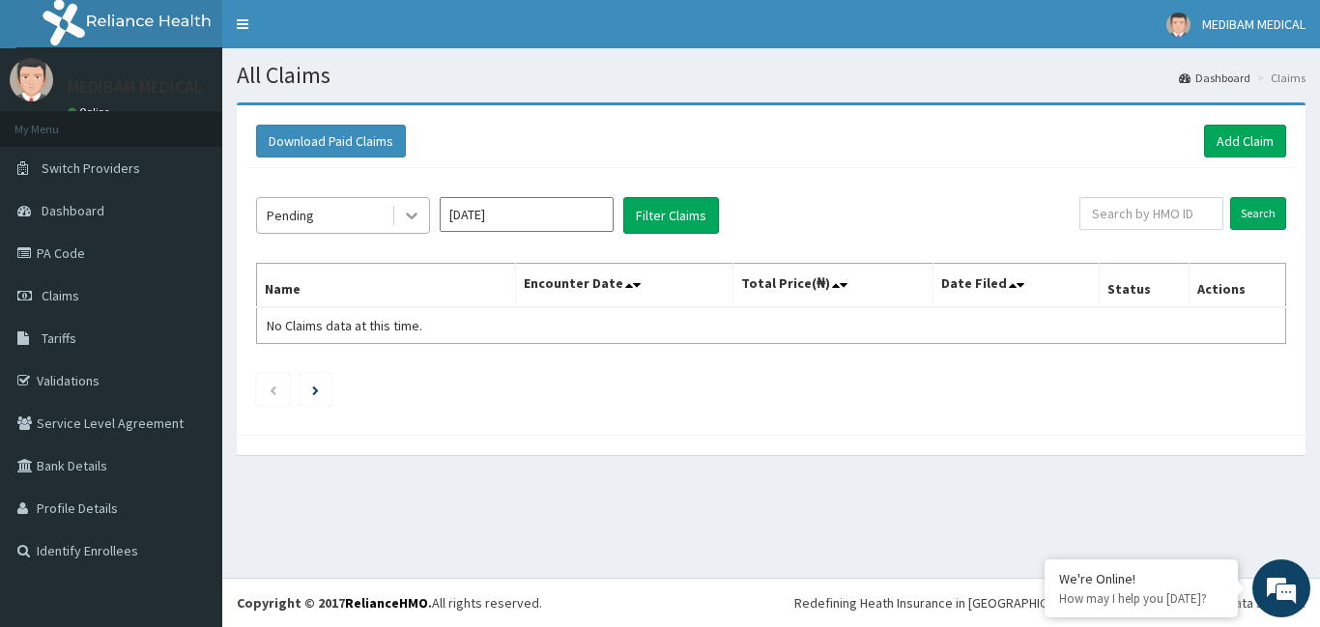
click at [402, 214] on icon at bounding box center [411, 215] width 19 height 19
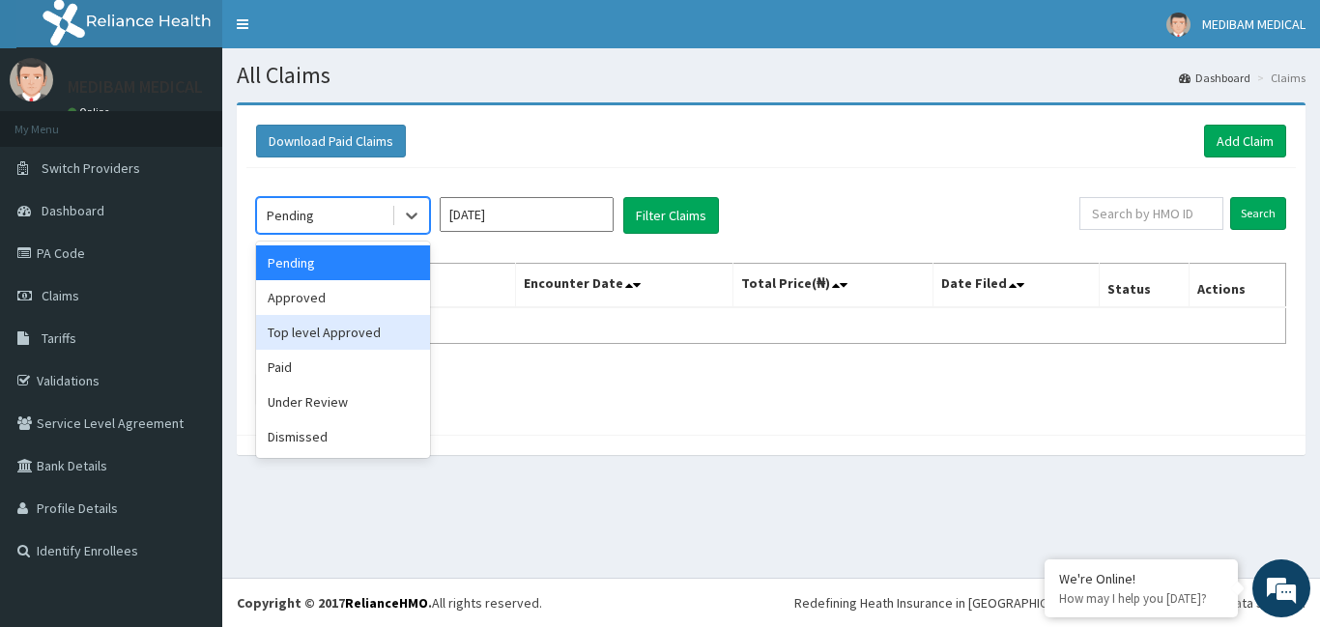
click at [313, 325] on div "Top level Approved" at bounding box center [343, 332] width 174 height 35
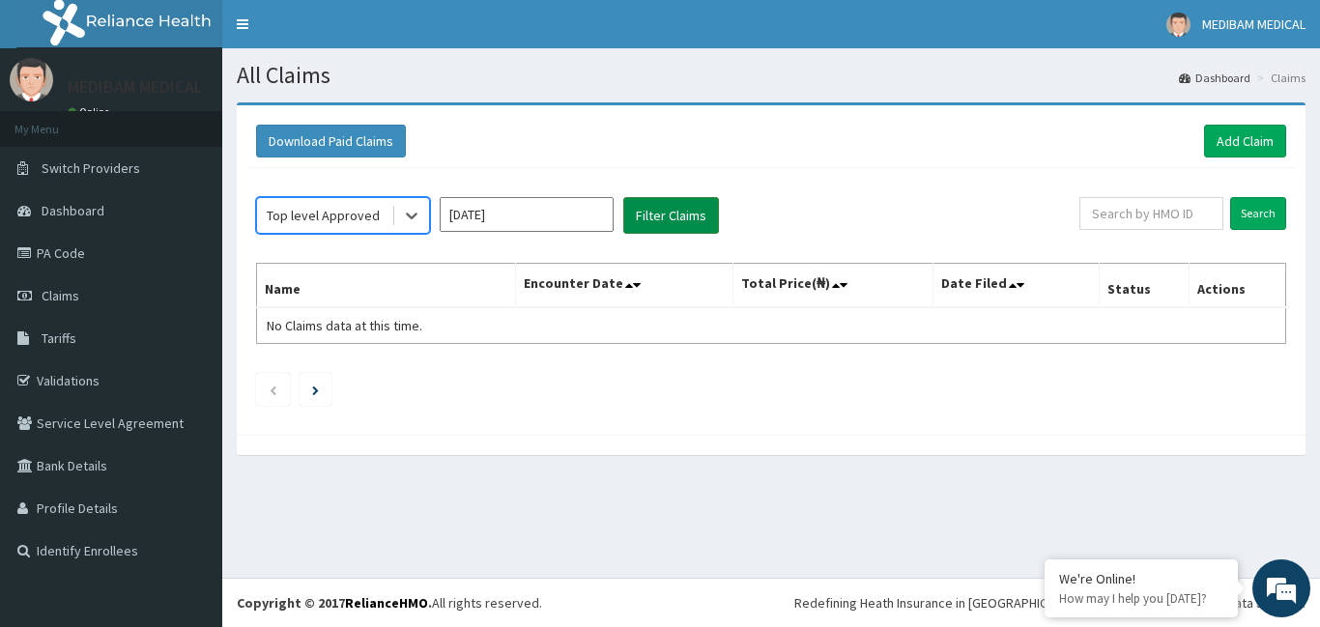
click at [645, 212] on button "Filter Claims" at bounding box center [671, 215] width 96 height 37
click at [417, 219] on icon at bounding box center [411, 215] width 19 height 19
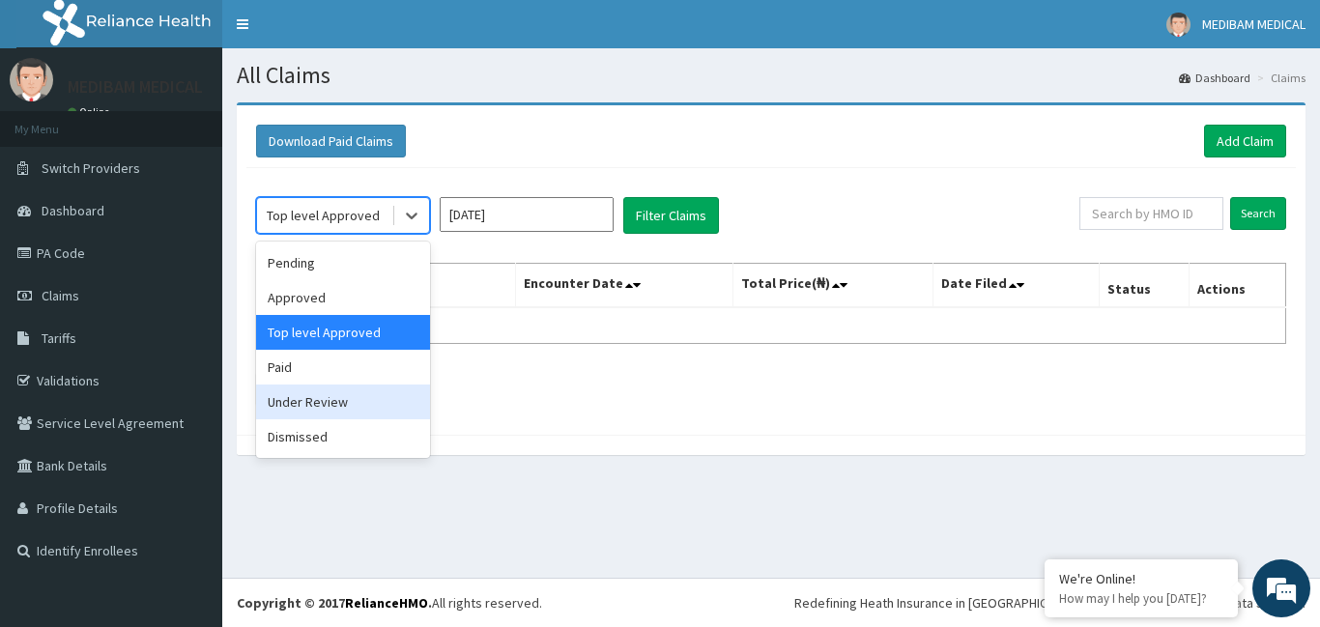
click at [298, 398] on div "Under Review" at bounding box center [343, 402] width 174 height 35
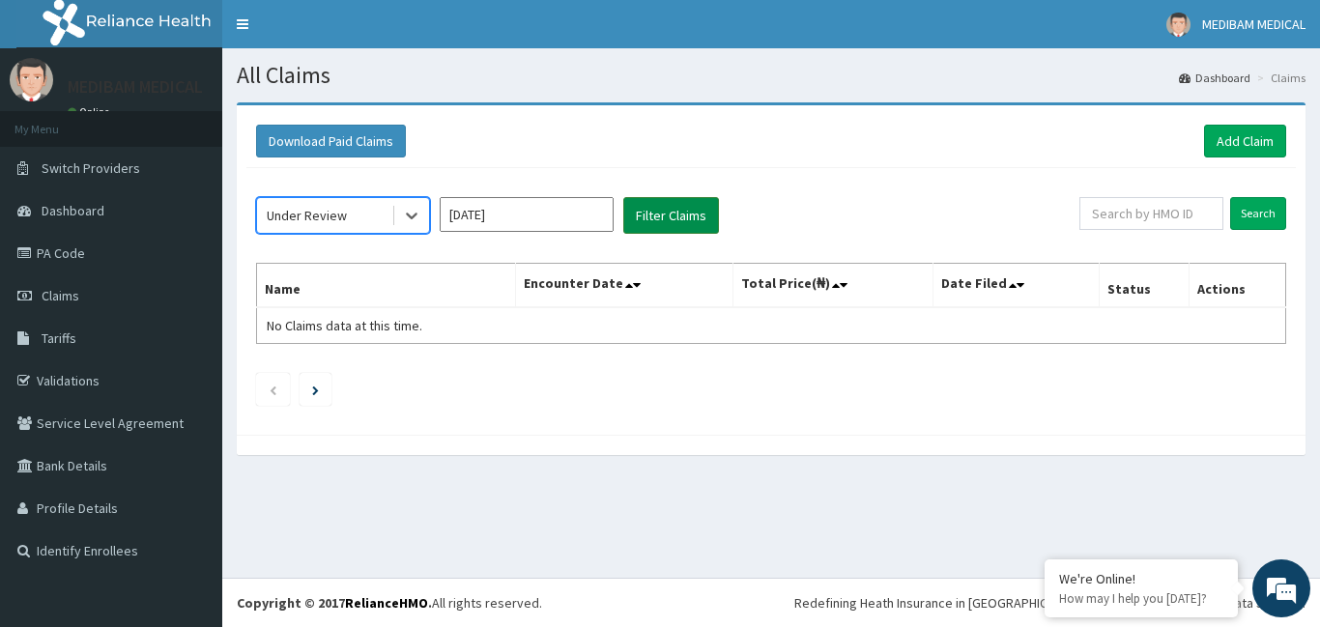
click at [645, 226] on button "Filter Claims" at bounding box center [671, 215] width 96 height 37
click at [655, 218] on button "Filter Claims" at bounding box center [671, 215] width 96 height 37
click at [408, 214] on icon at bounding box center [412, 217] width 12 height 7
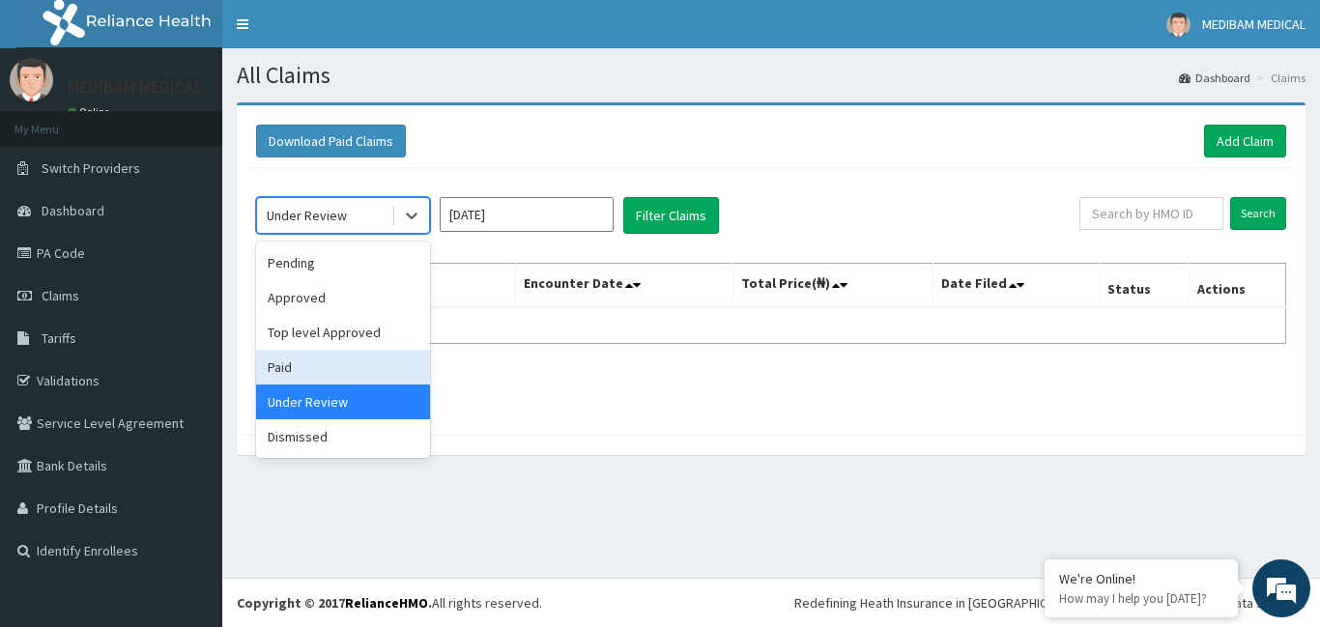
click at [309, 376] on div "Paid" at bounding box center [343, 367] width 174 height 35
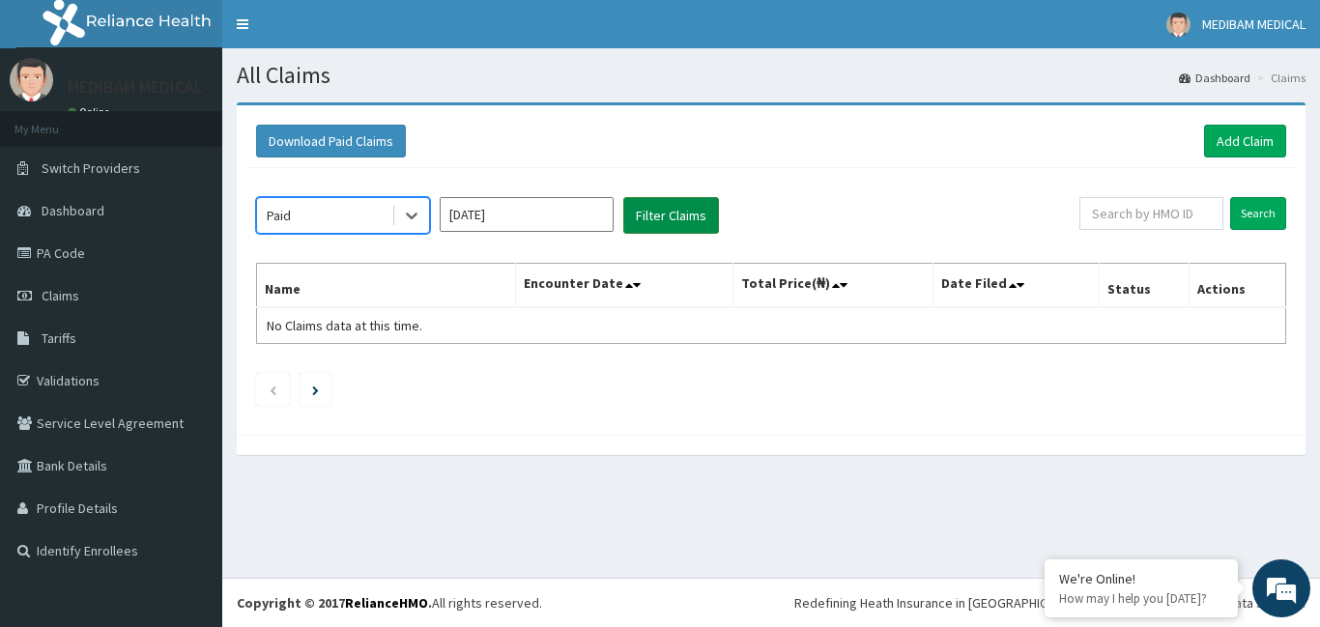
click at [669, 226] on button "Filter Claims" at bounding box center [671, 215] width 96 height 37
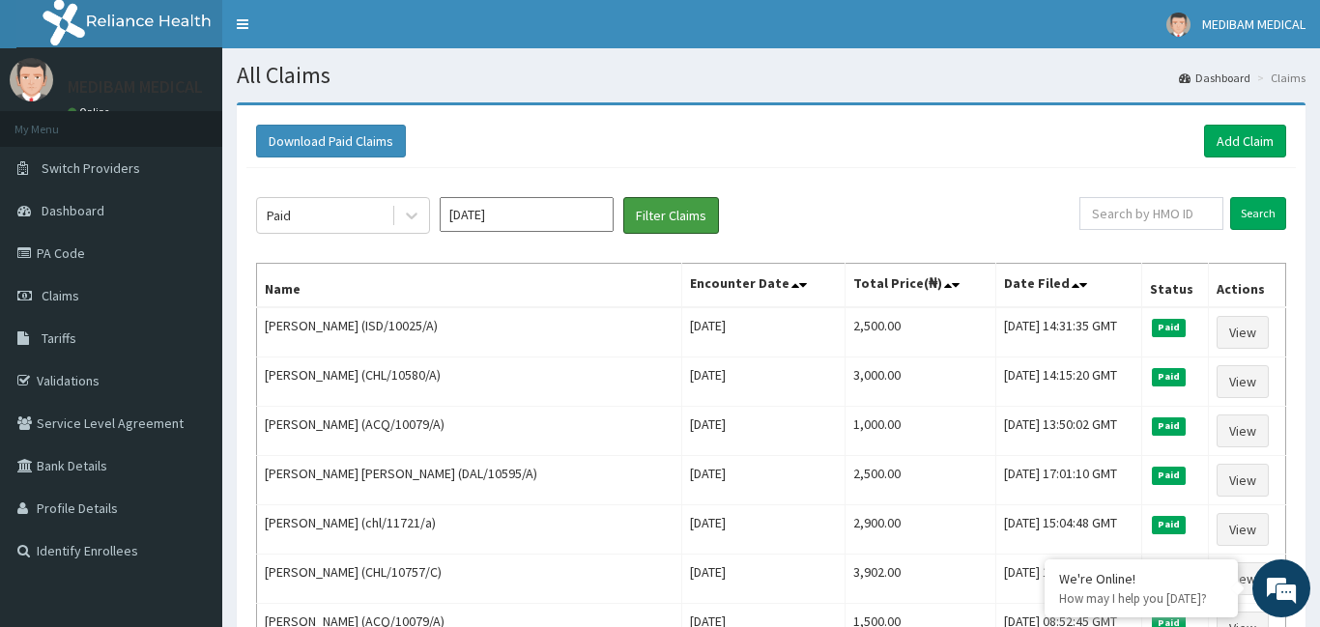
click at [623, 197] on button "Filter Claims" at bounding box center [671, 215] width 96 height 37
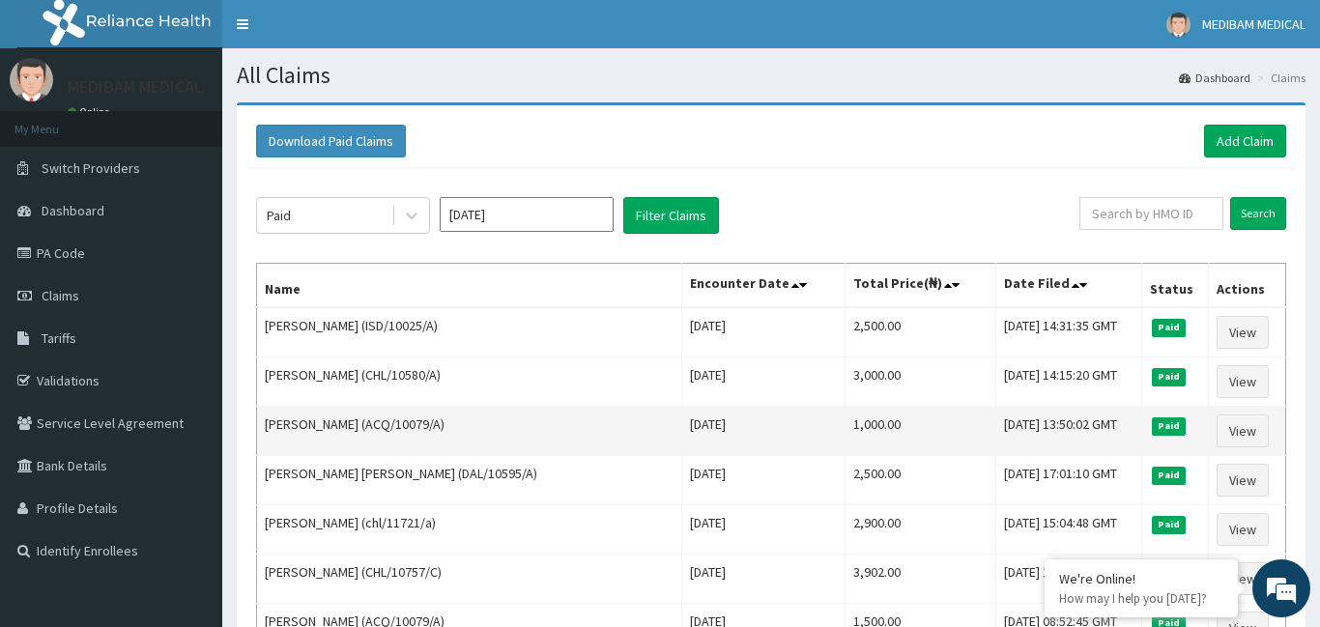
click at [845, 417] on td "1,000.00" at bounding box center [920, 431] width 151 height 49
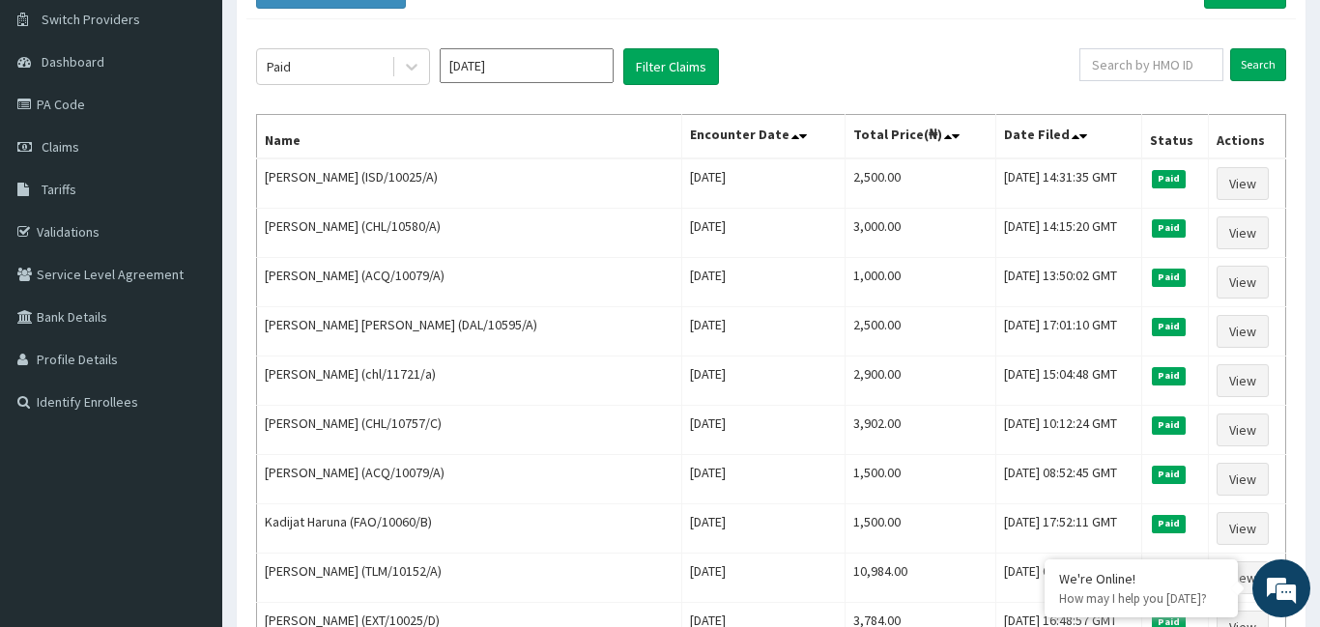
scroll to position [98, 0]
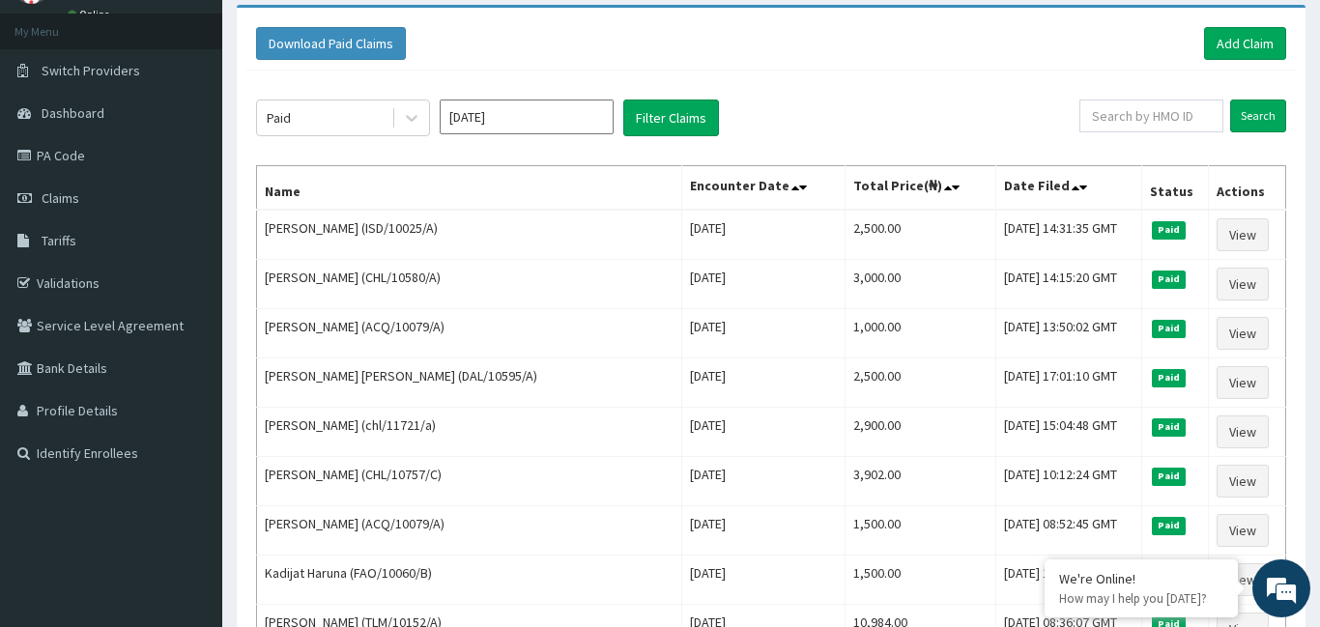
click at [575, 130] on input "Jul 2025" at bounding box center [527, 117] width 174 height 35
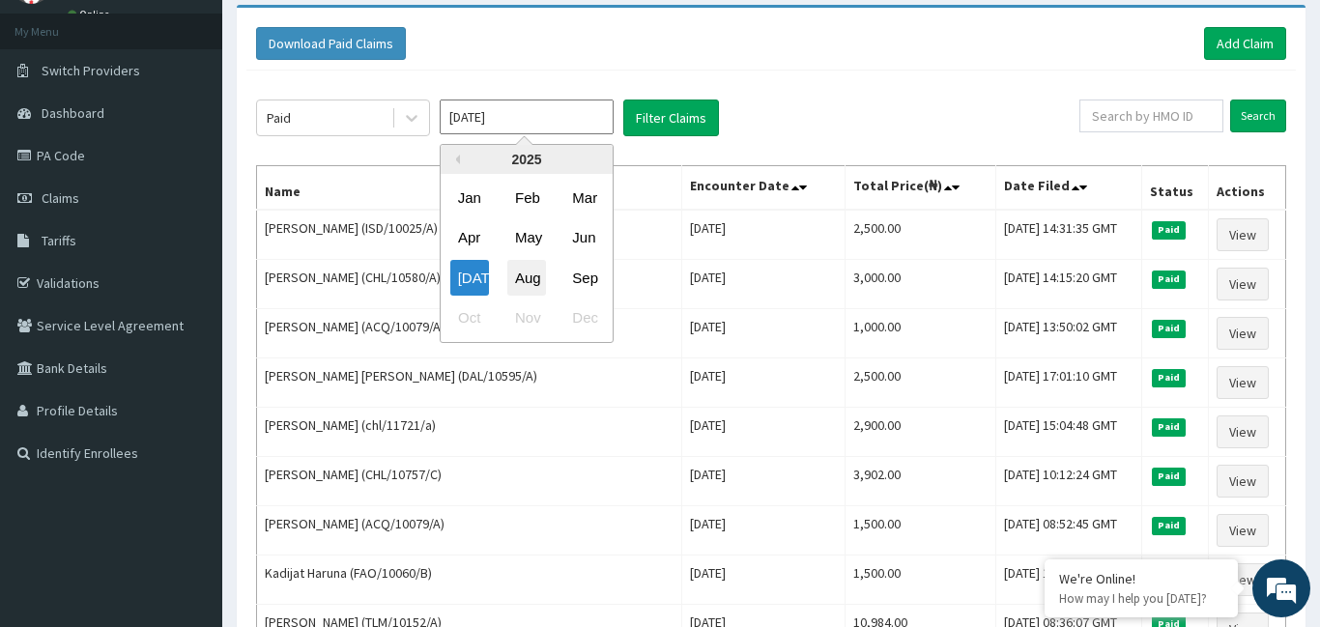
click at [535, 279] on div "Aug" at bounding box center [526, 278] width 39 height 36
type input "Aug 2025"
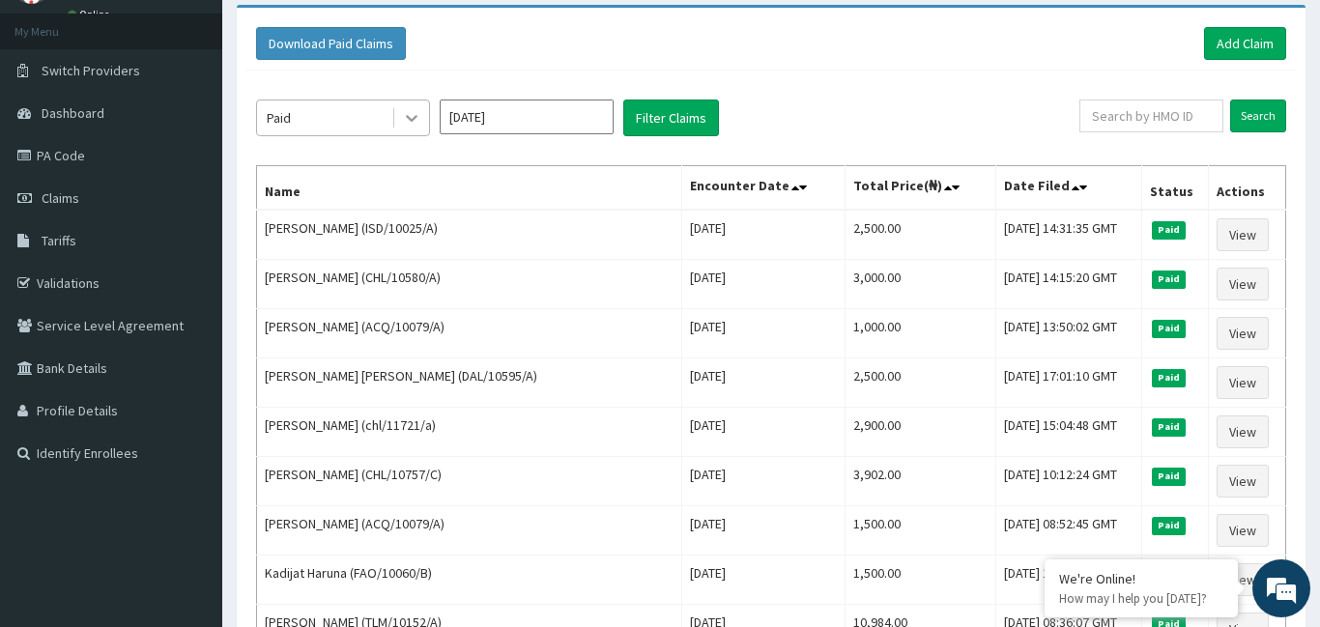
click at [407, 121] on icon at bounding box center [411, 117] width 19 height 19
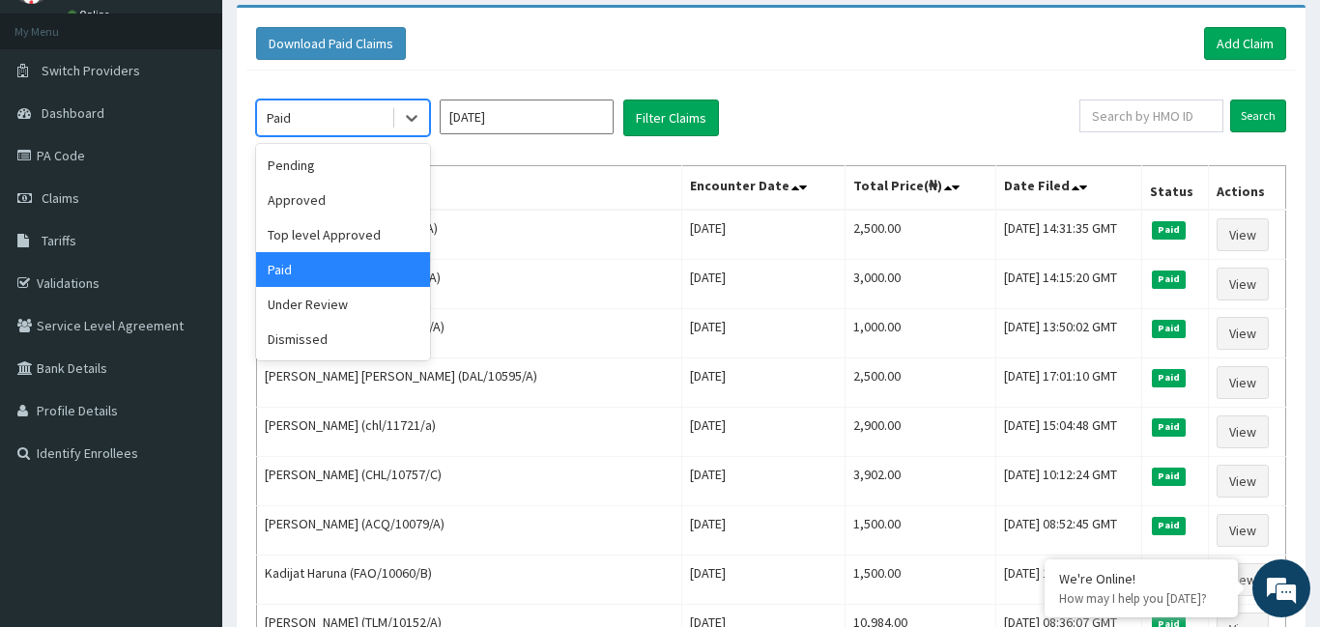
click at [287, 273] on div "Paid" at bounding box center [343, 269] width 174 height 35
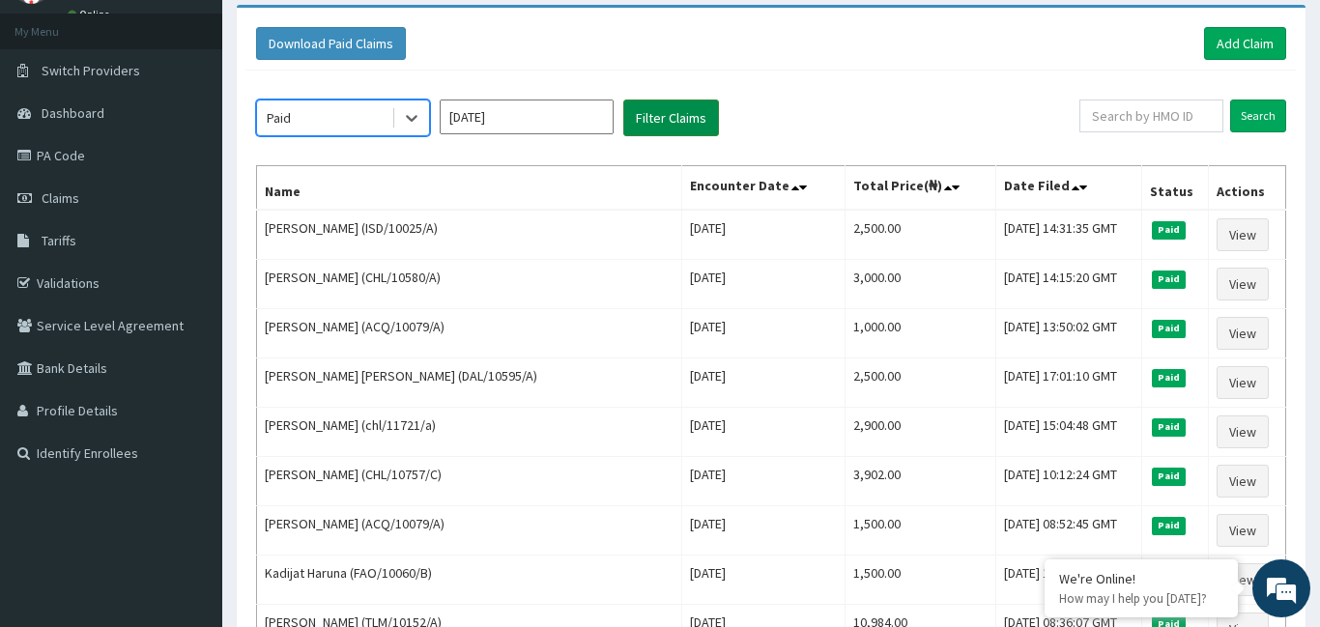
click at [641, 116] on button "Filter Claims" at bounding box center [671, 118] width 96 height 37
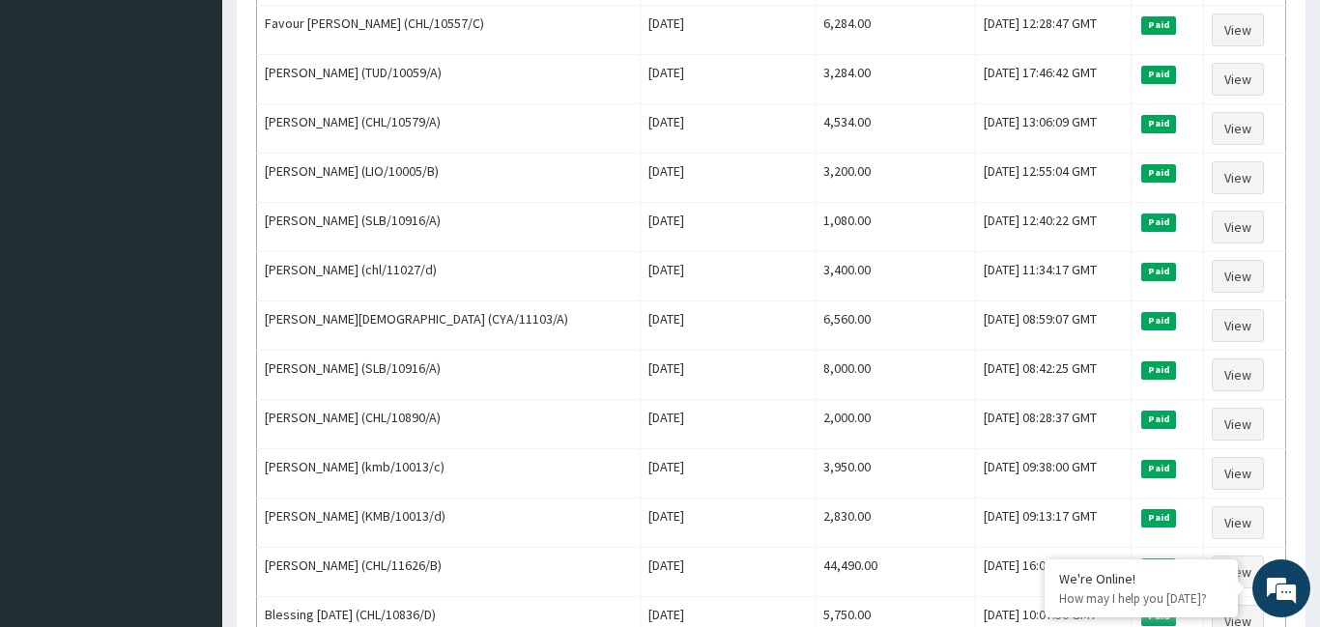
scroll to position [2224, 0]
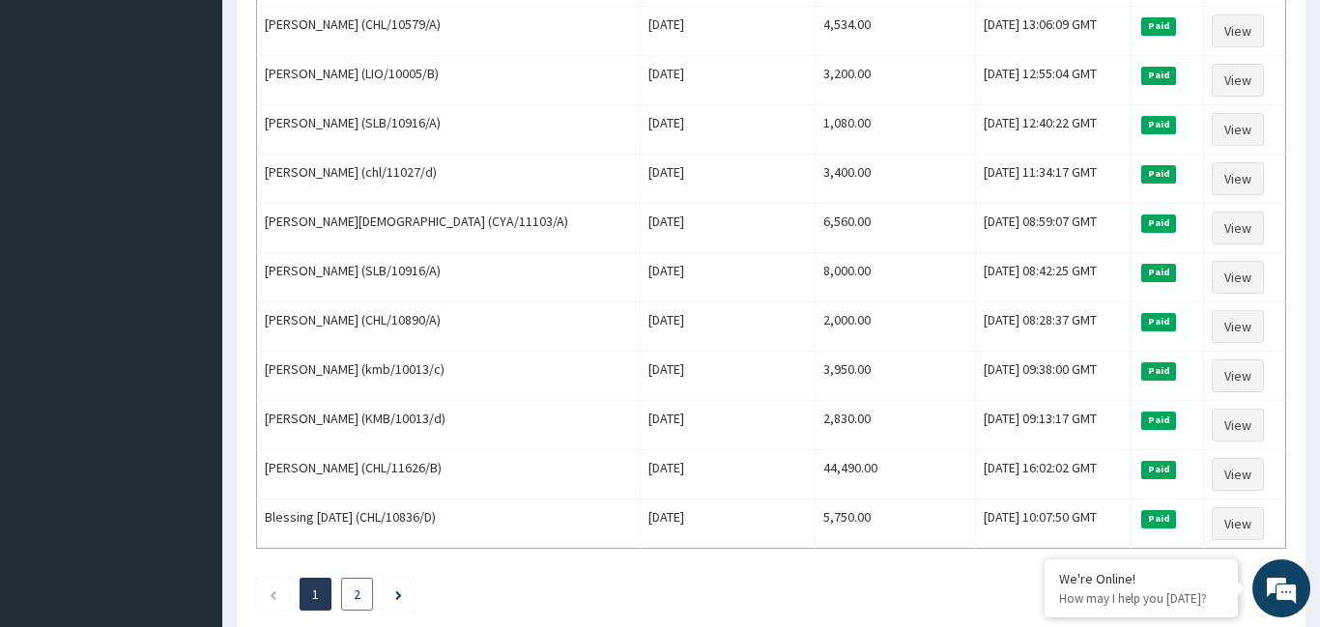
click at [359, 599] on link "2" at bounding box center [357, 594] width 7 height 17
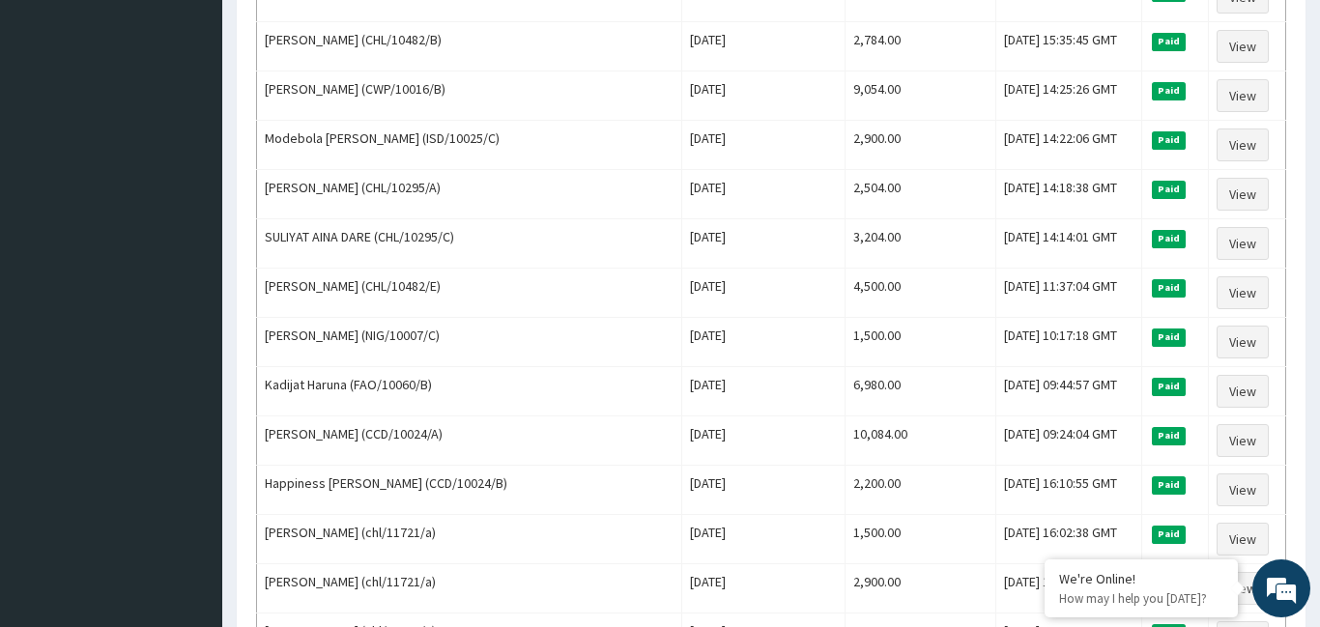
scroll to position [773, 0]
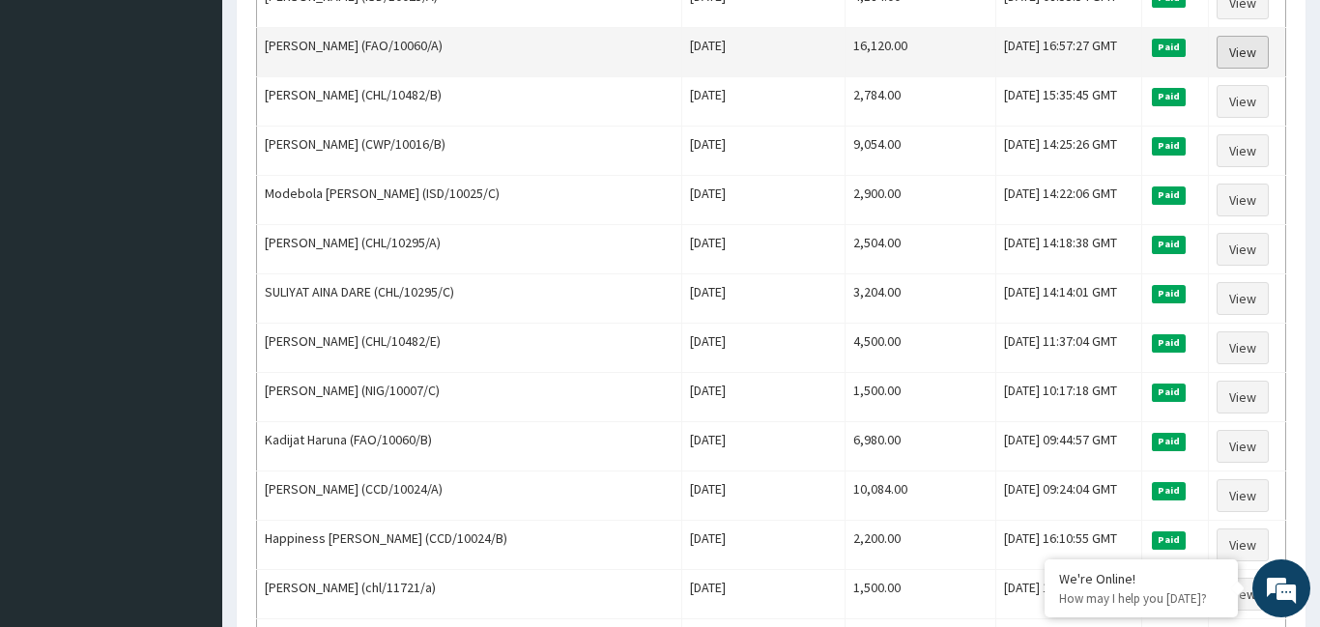
click at [1251, 50] on link "View" at bounding box center [1243, 52] width 52 height 33
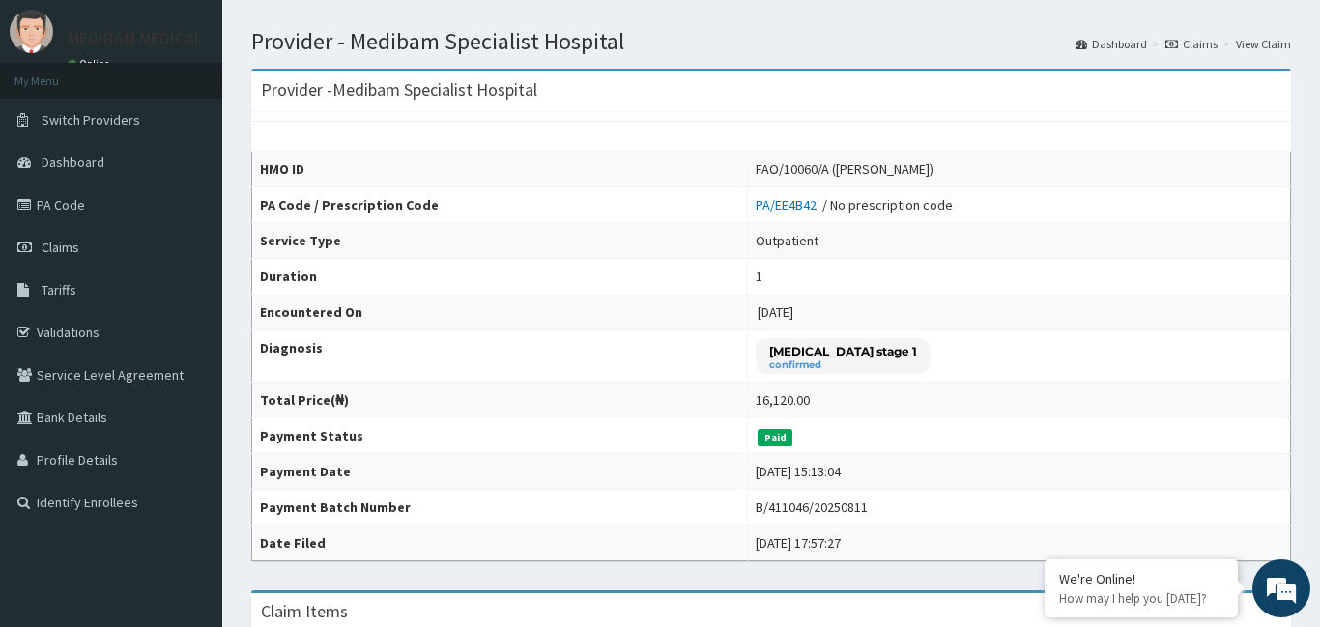
scroll to position [43, 0]
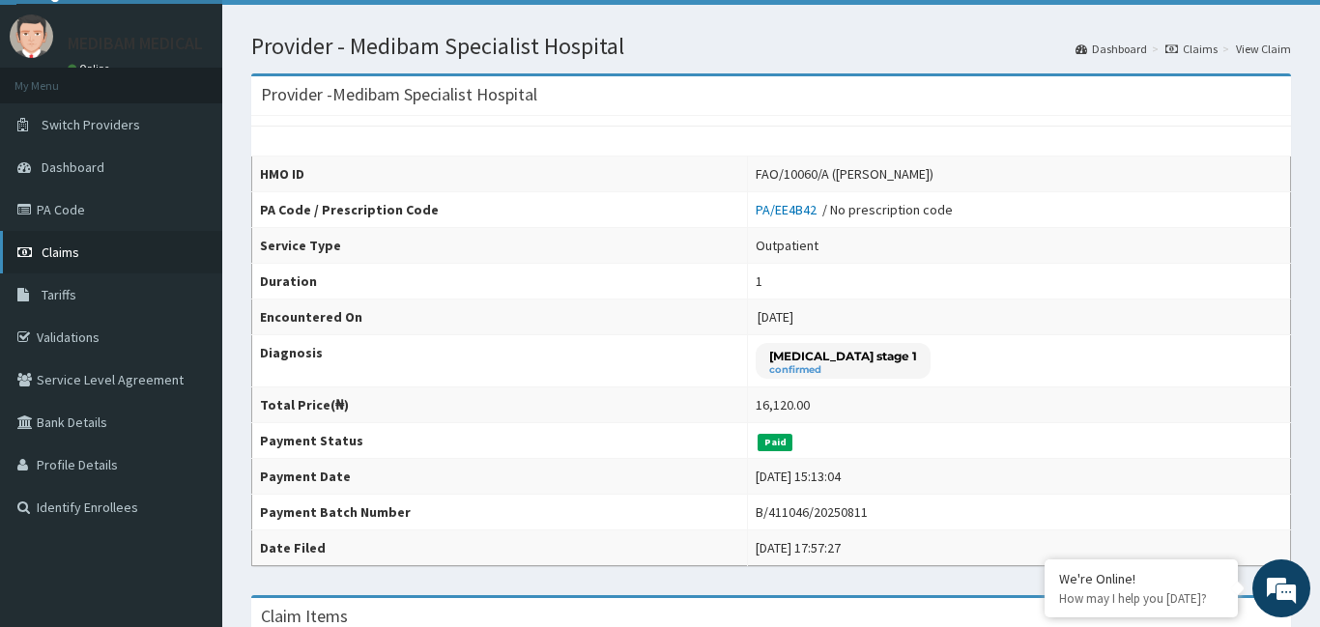
click at [73, 252] on span "Claims" at bounding box center [61, 252] width 38 height 17
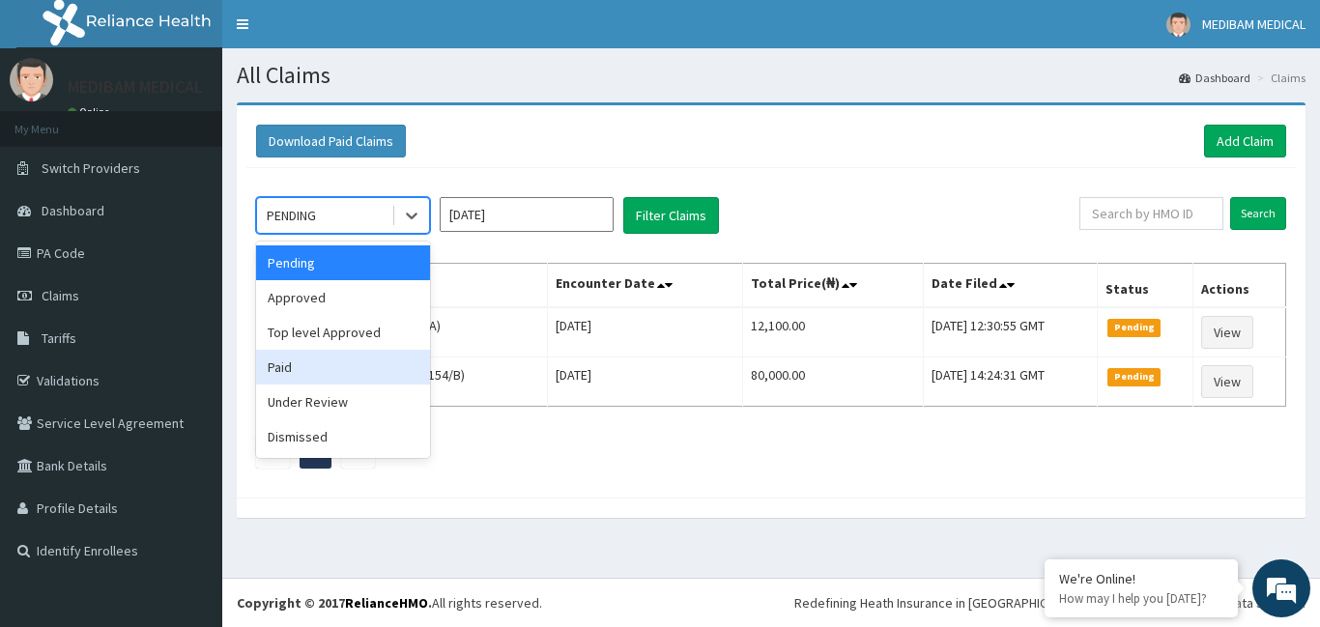
click at [295, 366] on div "Paid" at bounding box center [343, 367] width 174 height 35
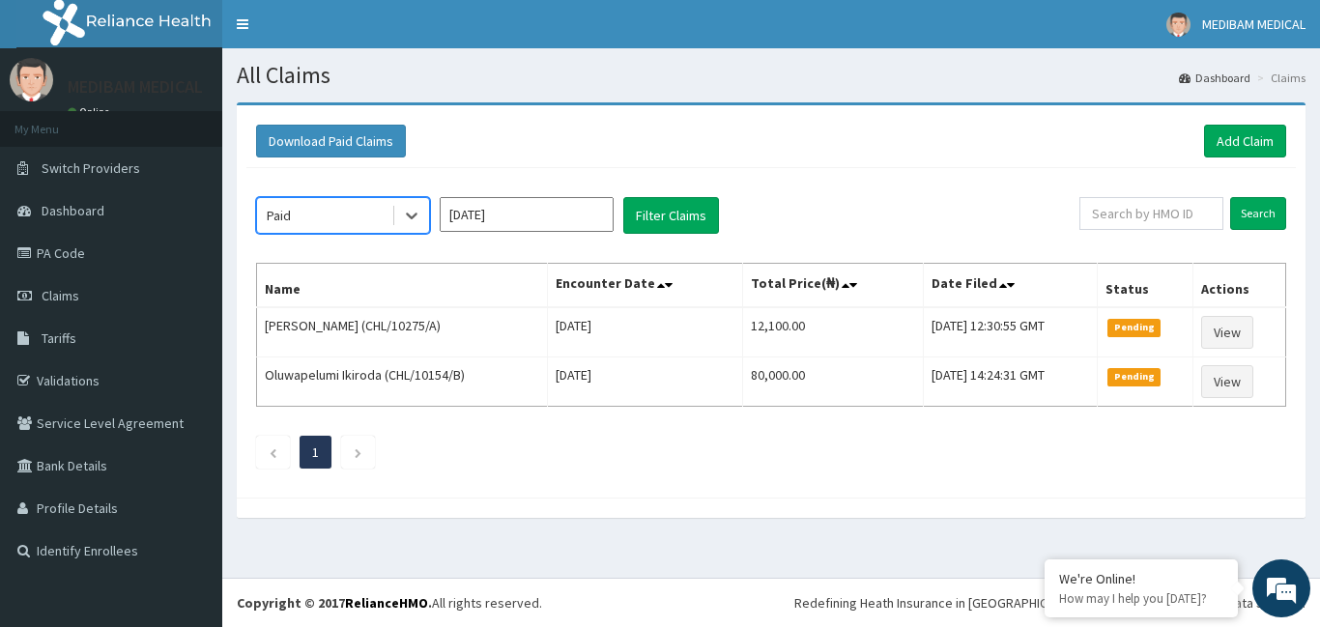
click at [503, 212] on input "[DATE]" at bounding box center [527, 214] width 174 height 35
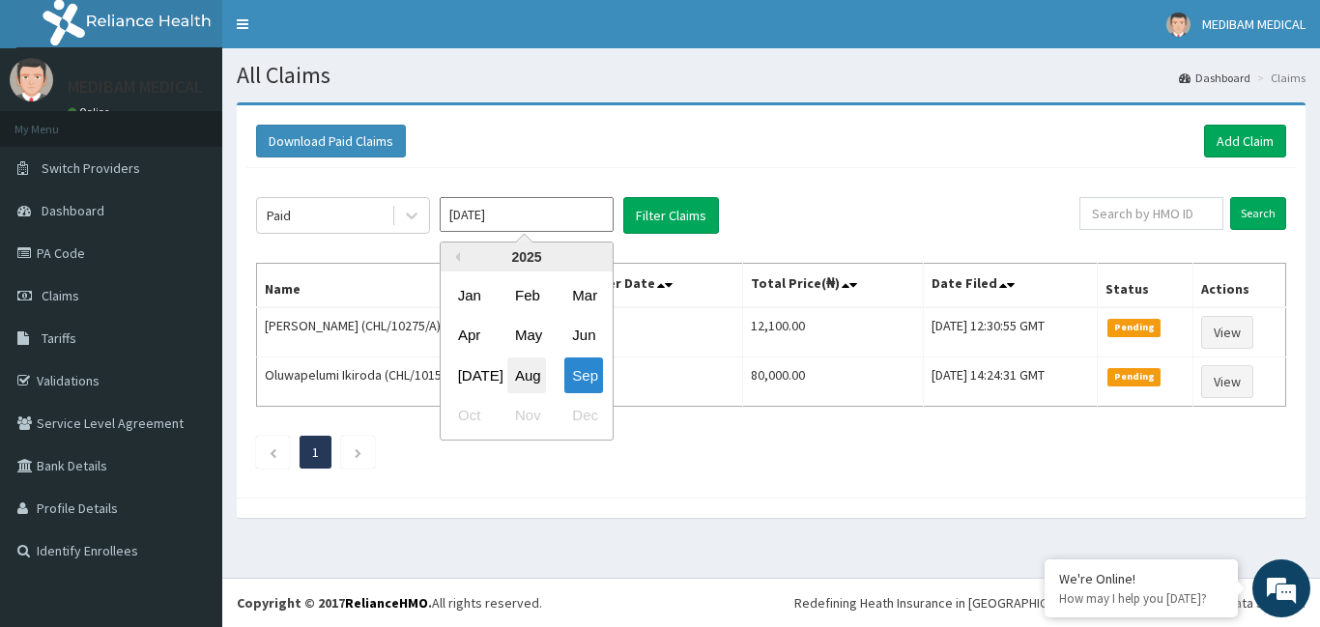
click at [535, 372] on div "Aug" at bounding box center [526, 376] width 39 height 36
type input "[DATE]"
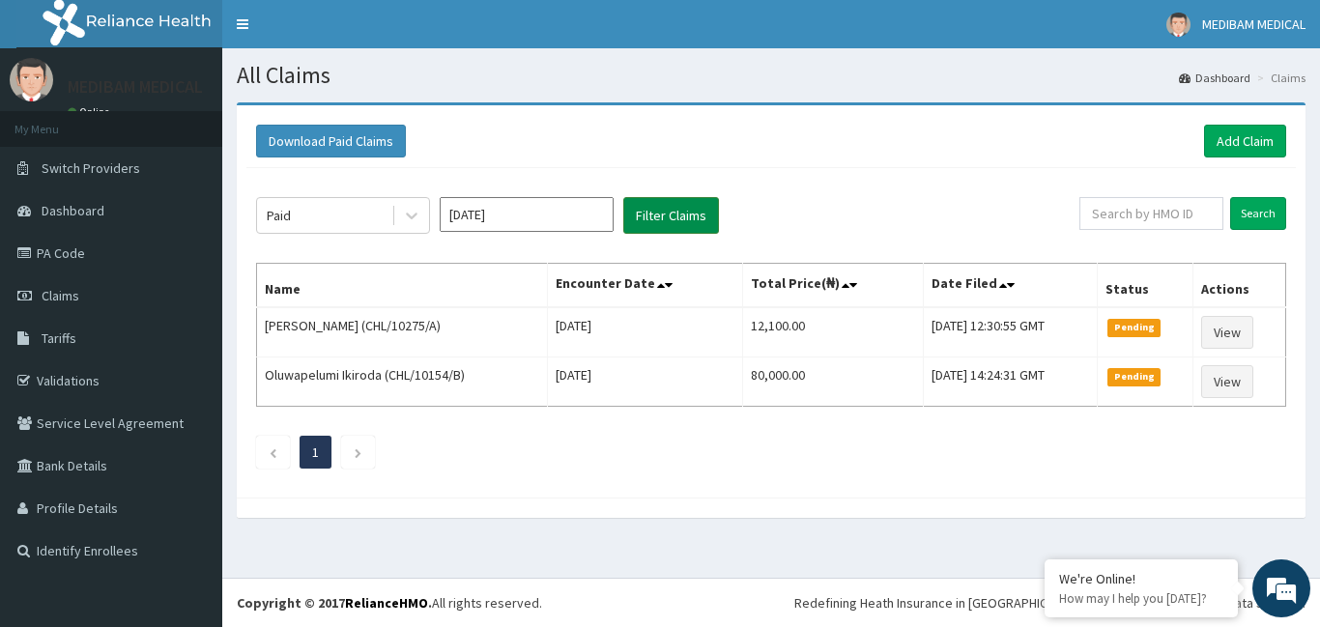
click at [671, 216] on button "Filter Claims" at bounding box center [671, 215] width 96 height 37
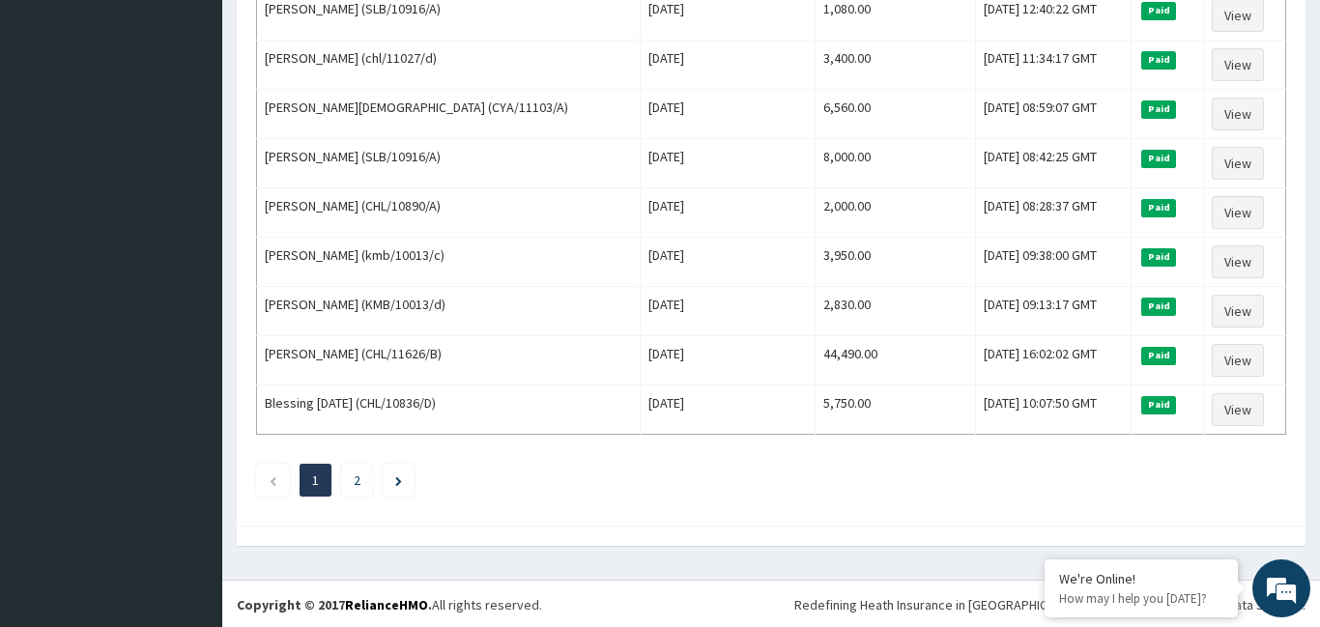
scroll to position [2341, 0]
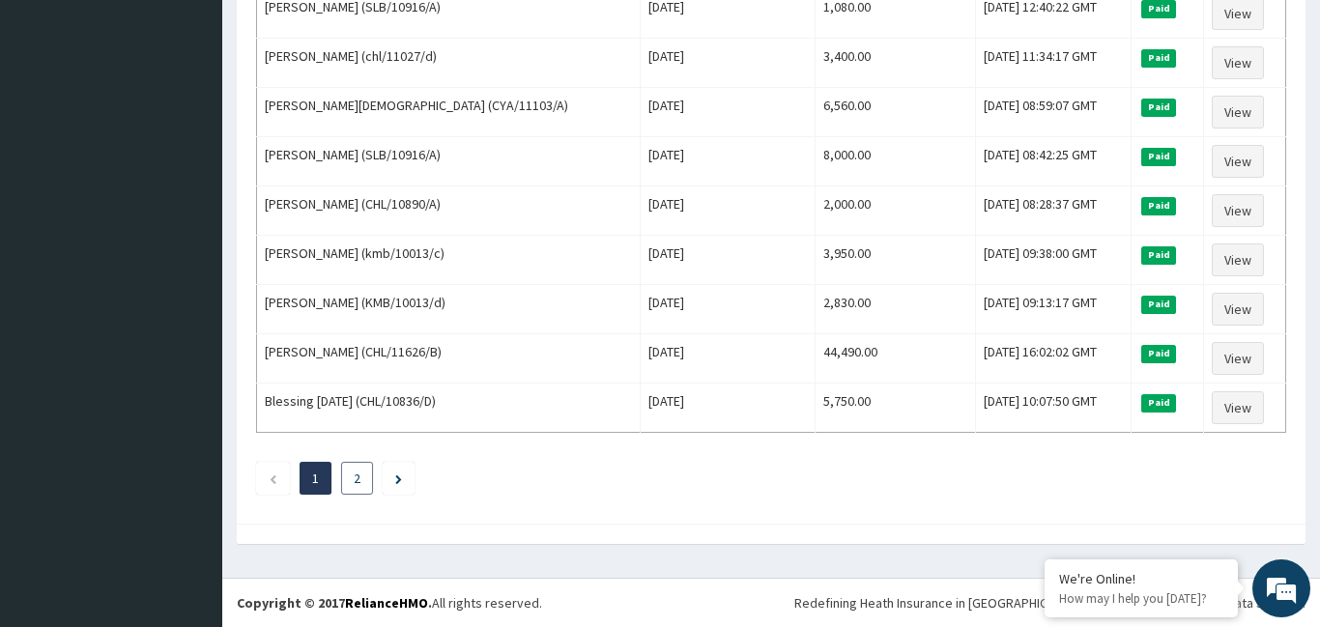
click at [358, 479] on link "2" at bounding box center [357, 478] width 7 height 17
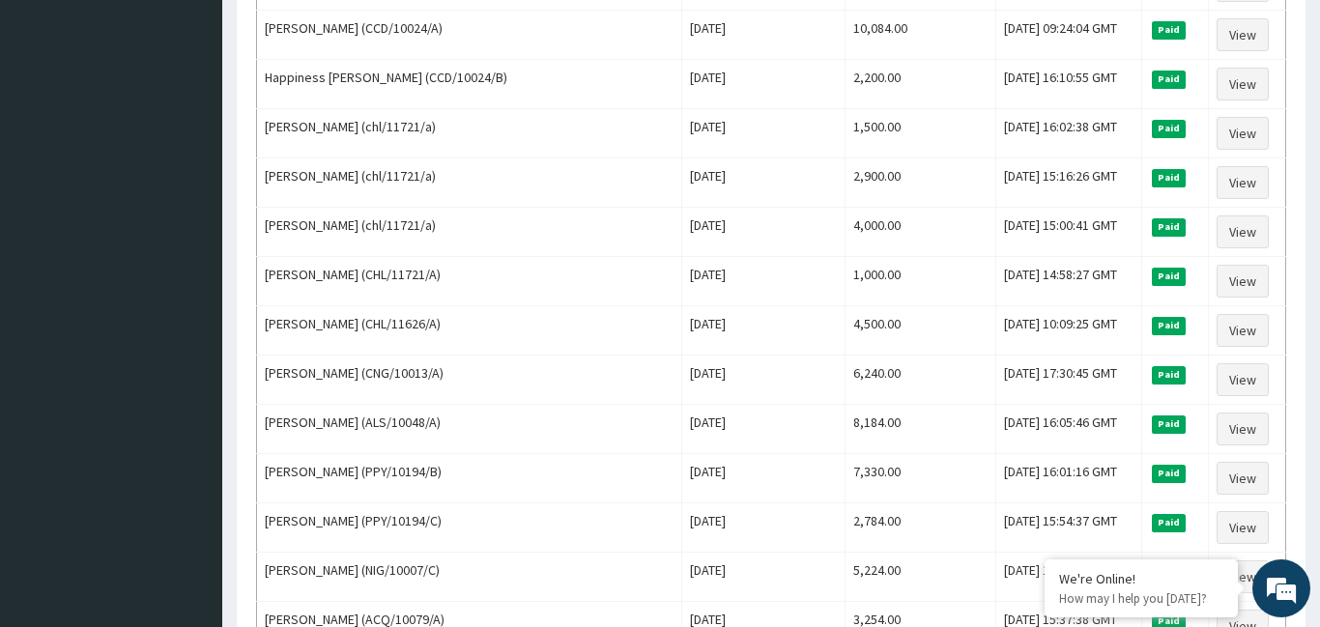
scroll to position [1237, 0]
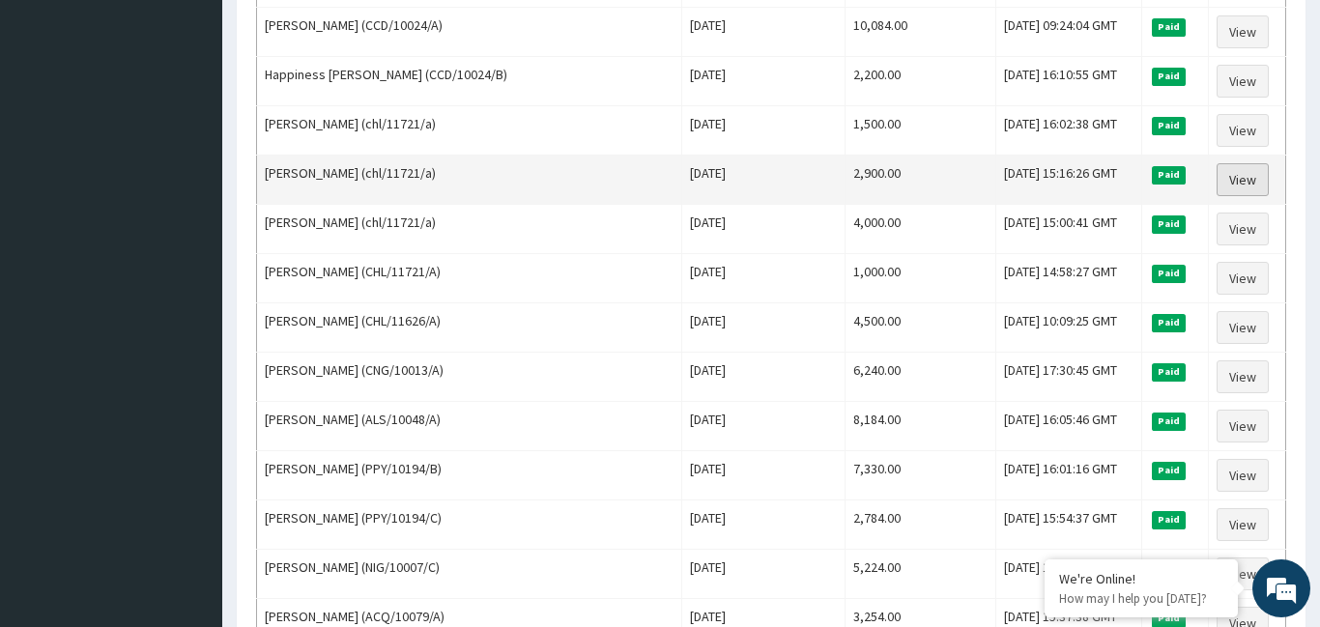
click at [1247, 185] on link "View" at bounding box center [1243, 179] width 52 height 33
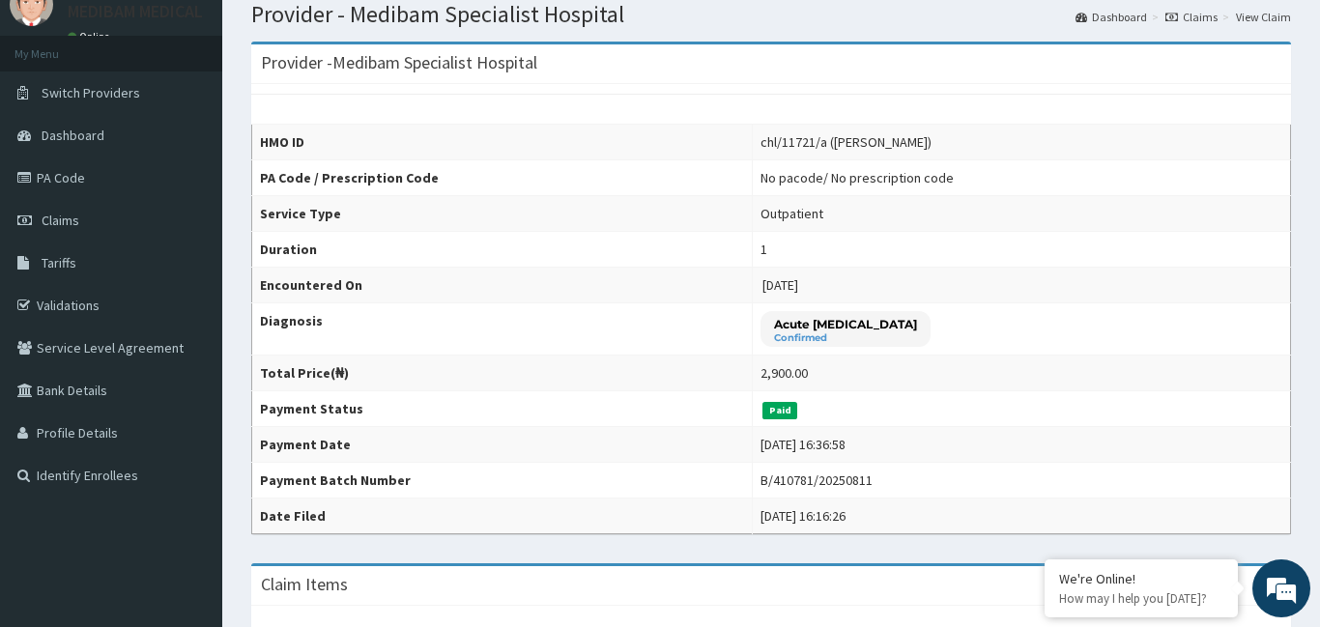
scroll to position [46, 0]
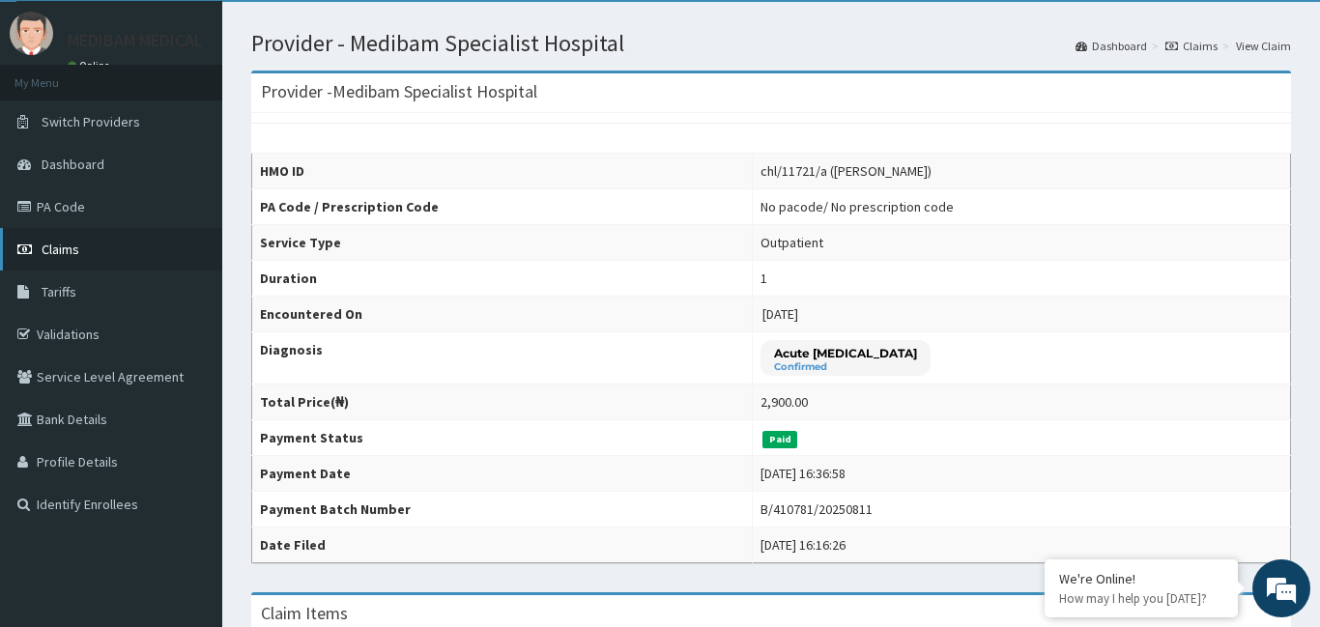
click at [60, 253] on span "Claims" at bounding box center [61, 249] width 38 height 17
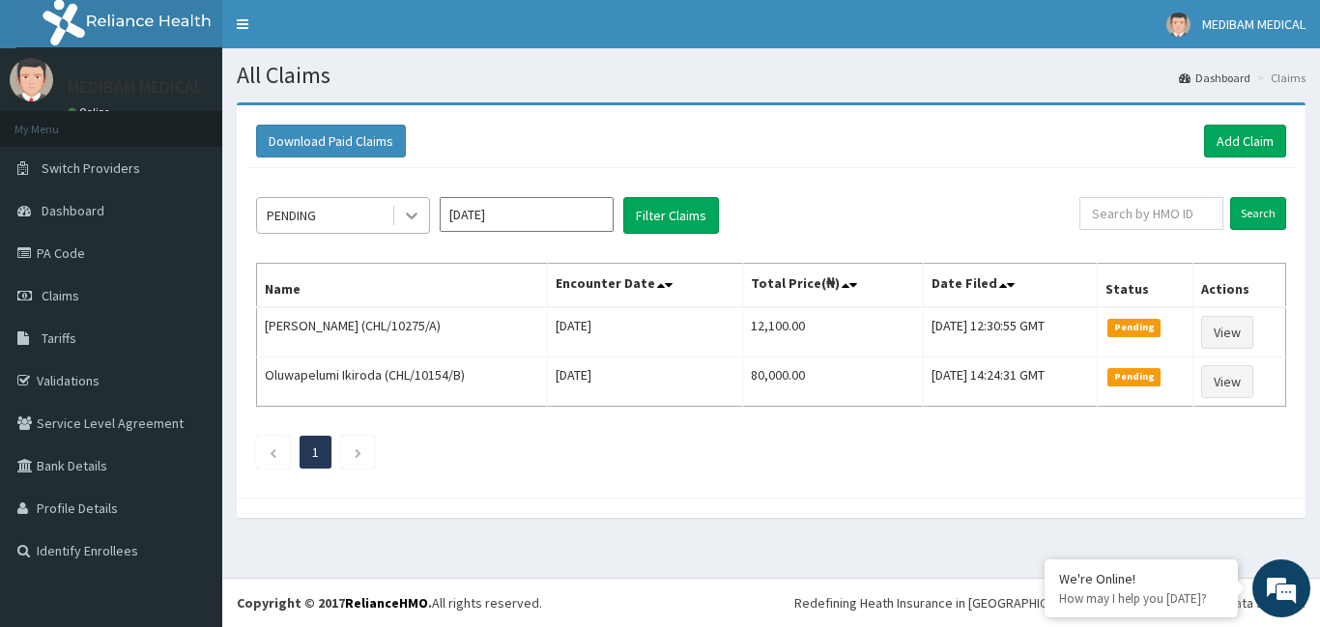
click at [409, 214] on icon at bounding box center [411, 215] width 19 height 19
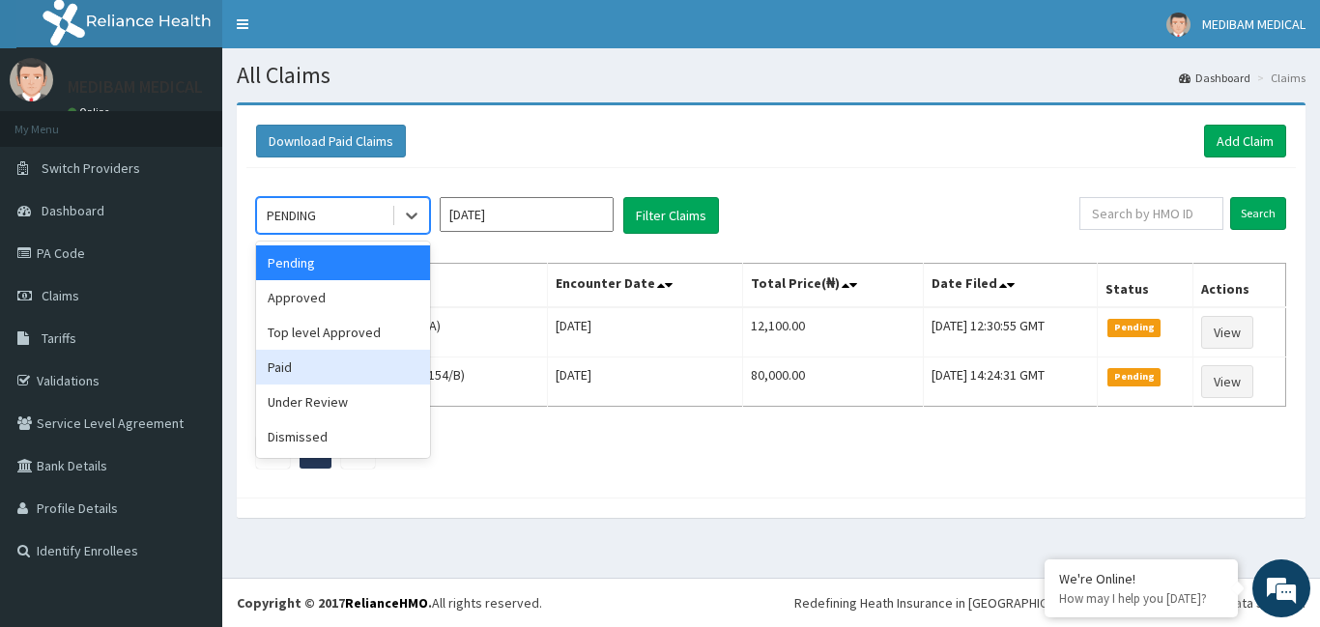
click at [341, 372] on div "Paid" at bounding box center [343, 367] width 174 height 35
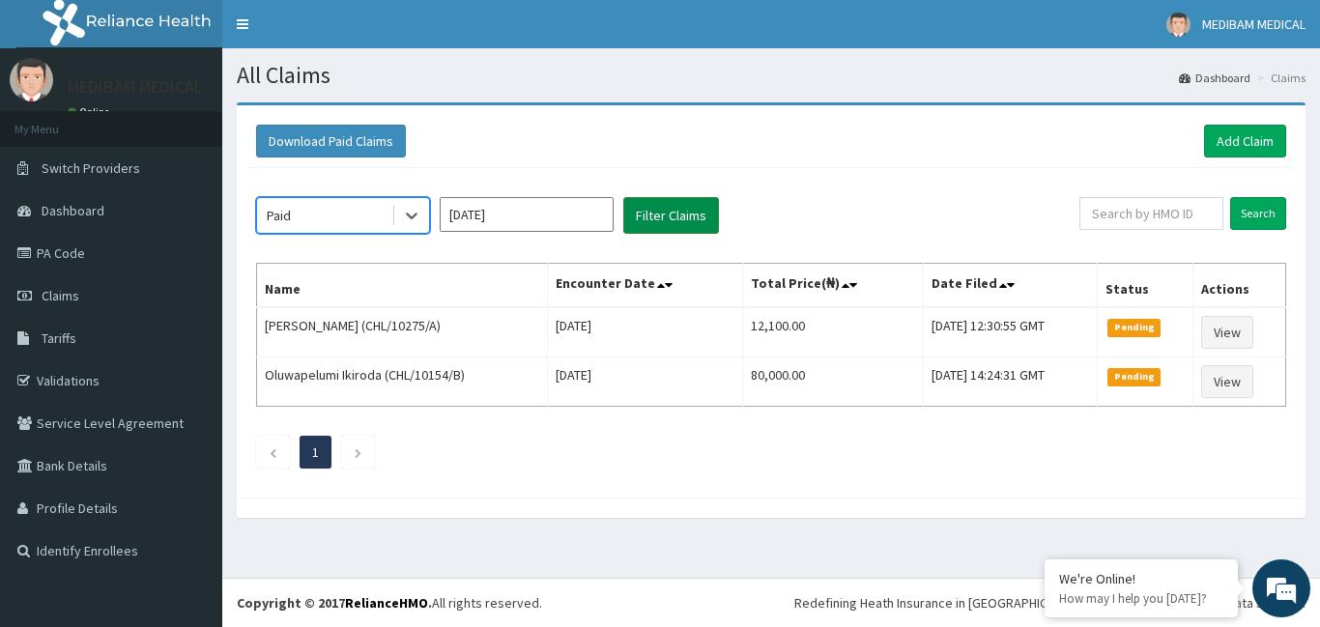
click at [652, 216] on button "Filter Claims" at bounding box center [671, 215] width 96 height 37
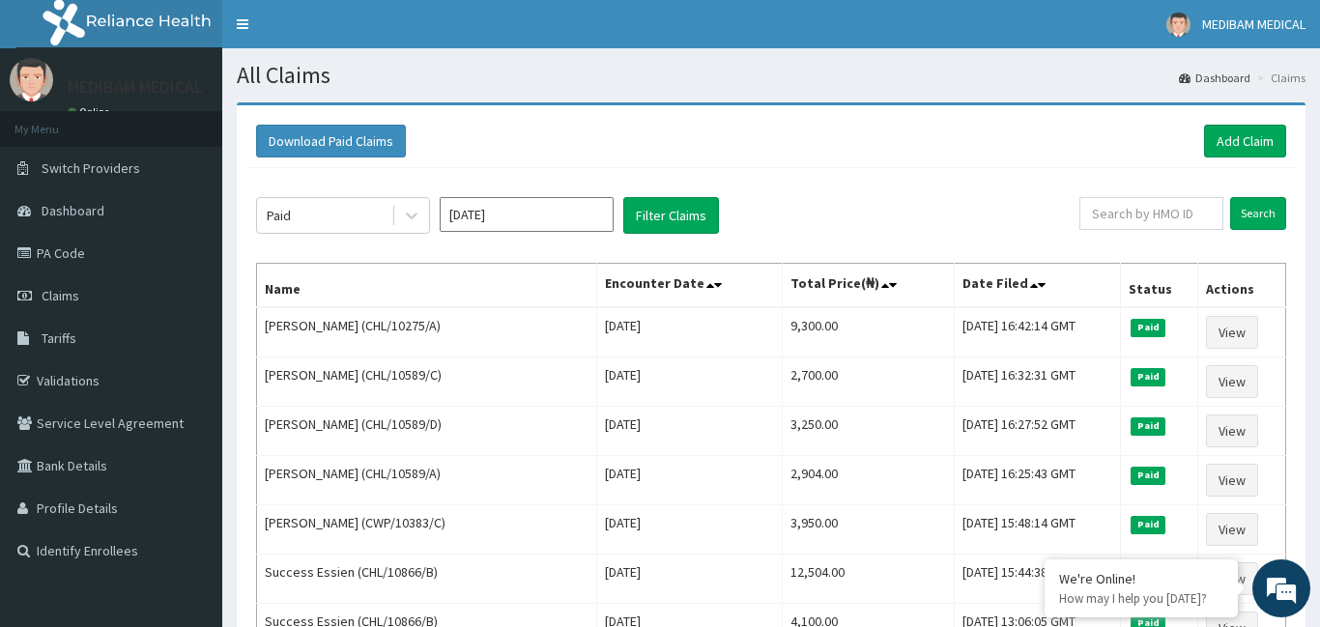
click at [600, 223] on input "[DATE]" at bounding box center [527, 214] width 174 height 35
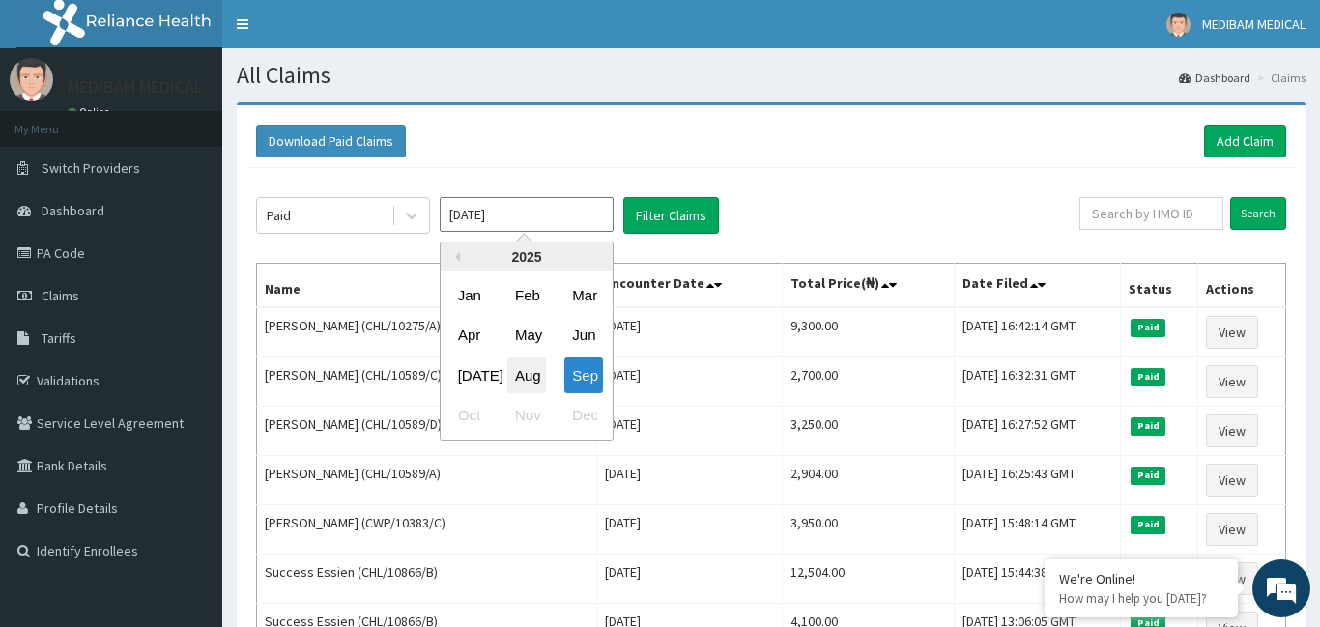
click at [525, 384] on div "Aug" at bounding box center [526, 376] width 39 height 36
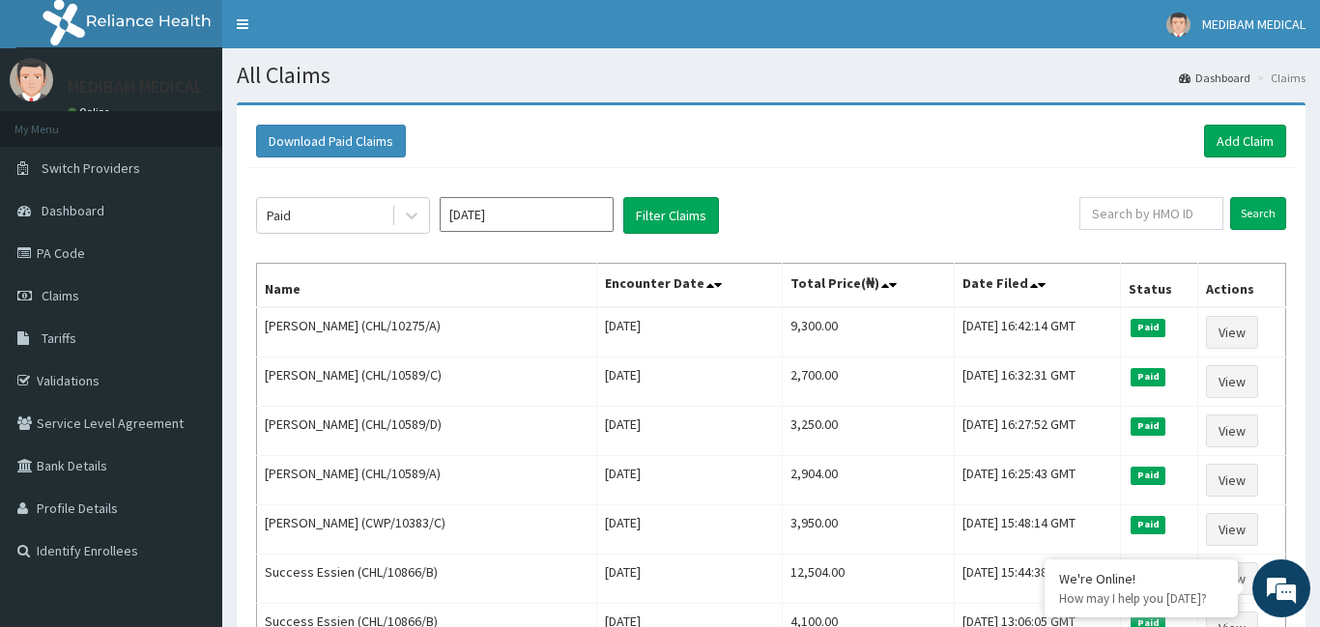
type input "[DATE]"
click at [407, 216] on icon at bounding box center [411, 215] width 19 height 19
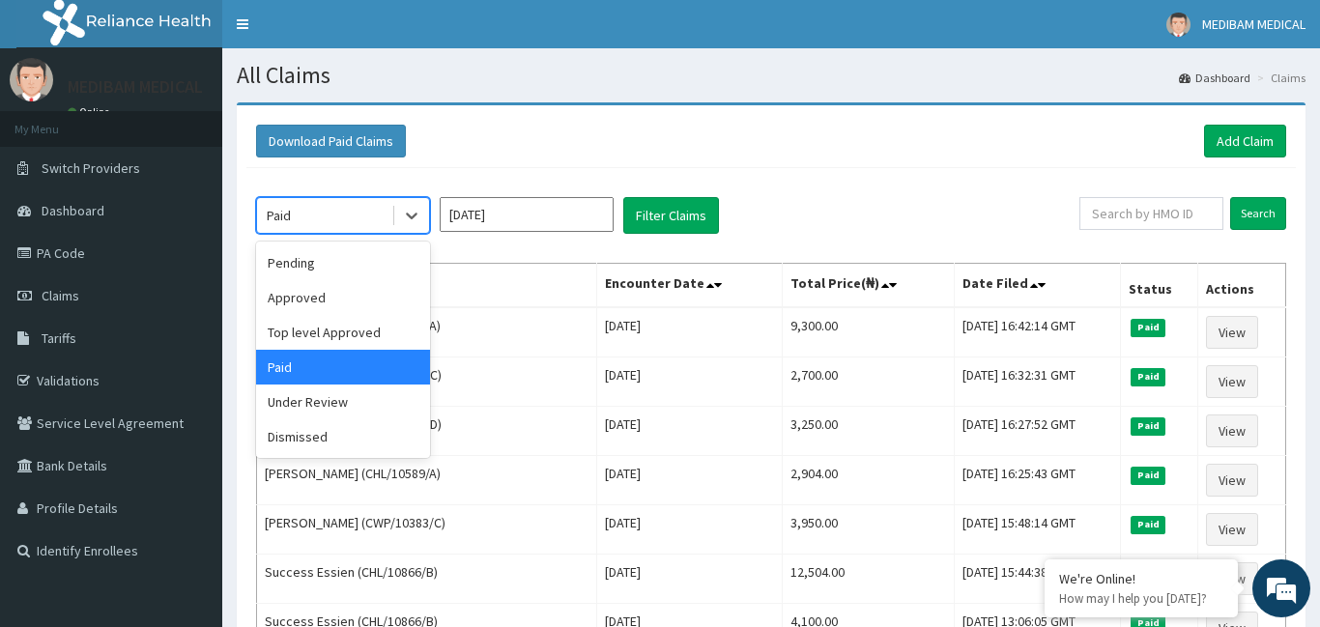
click at [374, 376] on div "Paid" at bounding box center [343, 367] width 174 height 35
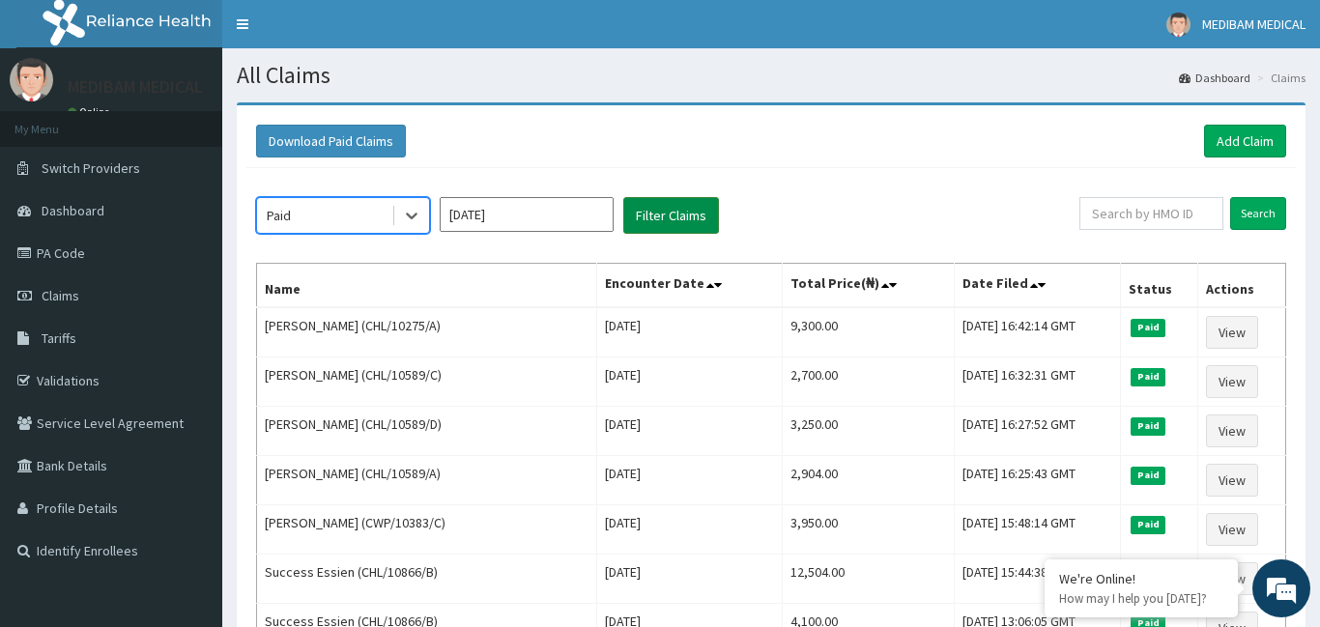
click at [649, 218] on button "Filter Claims" at bounding box center [671, 215] width 96 height 37
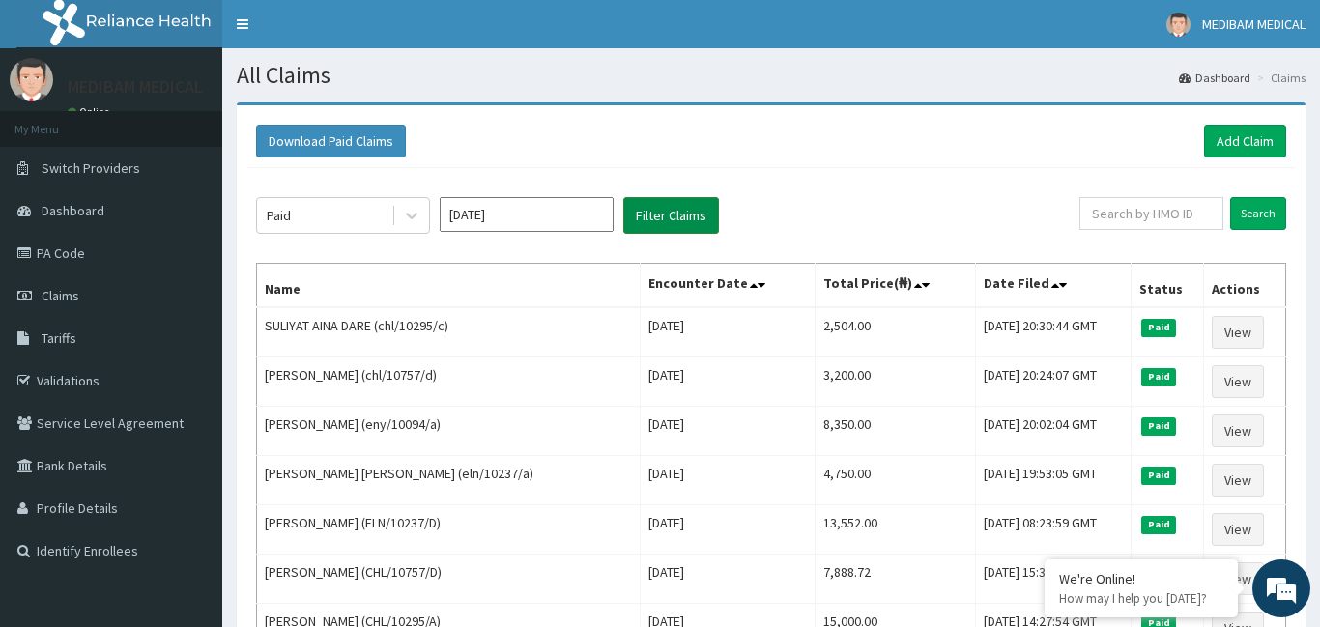
click at [649, 218] on button "Filter Claims" at bounding box center [671, 215] width 96 height 37
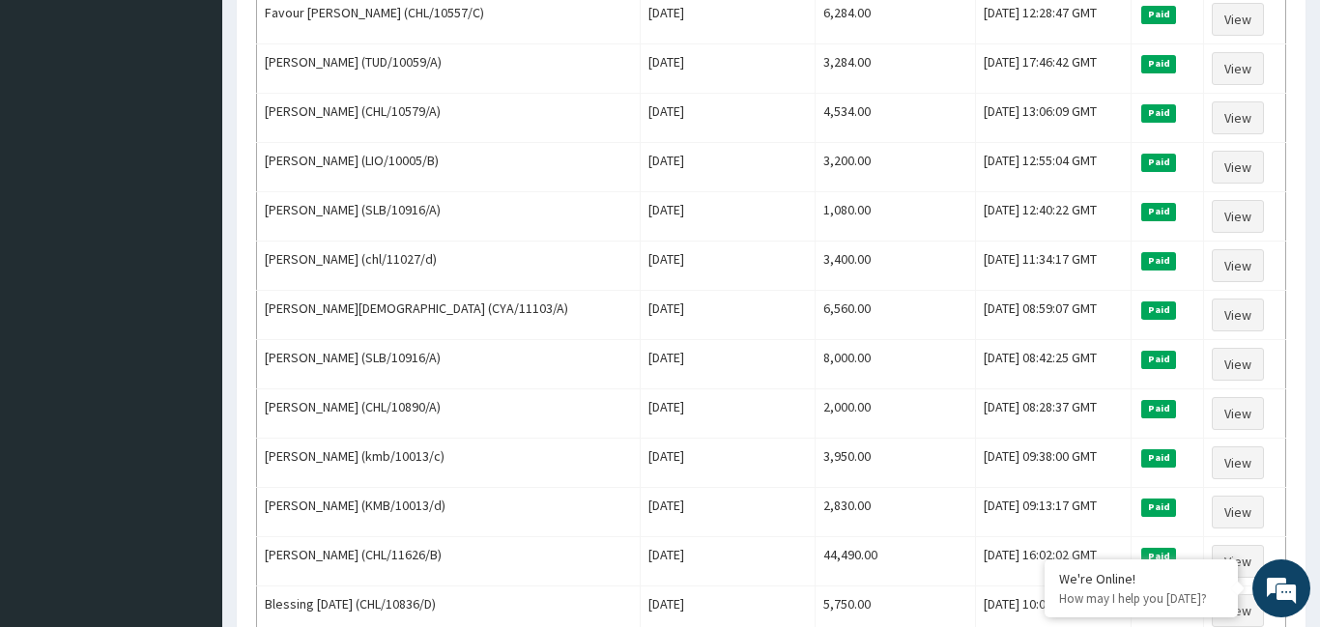
scroll to position [2203, 0]
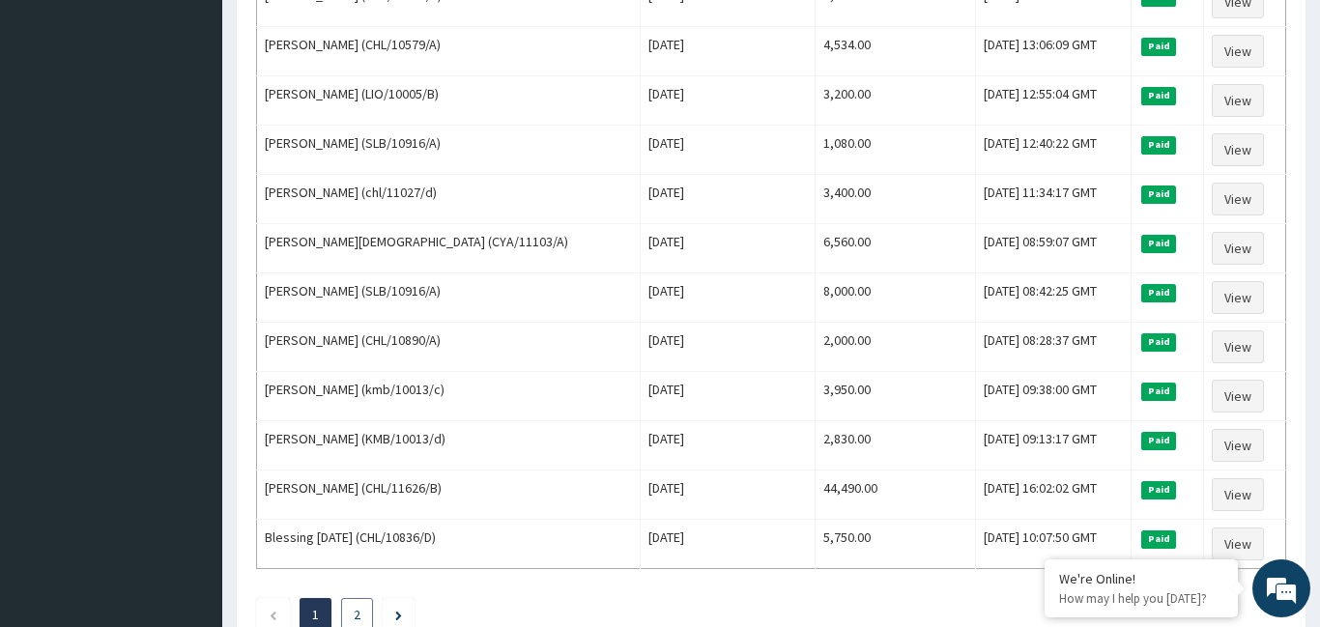
click at [360, 614] on link "2" at bounding box center [357, 614] width 7 height 17
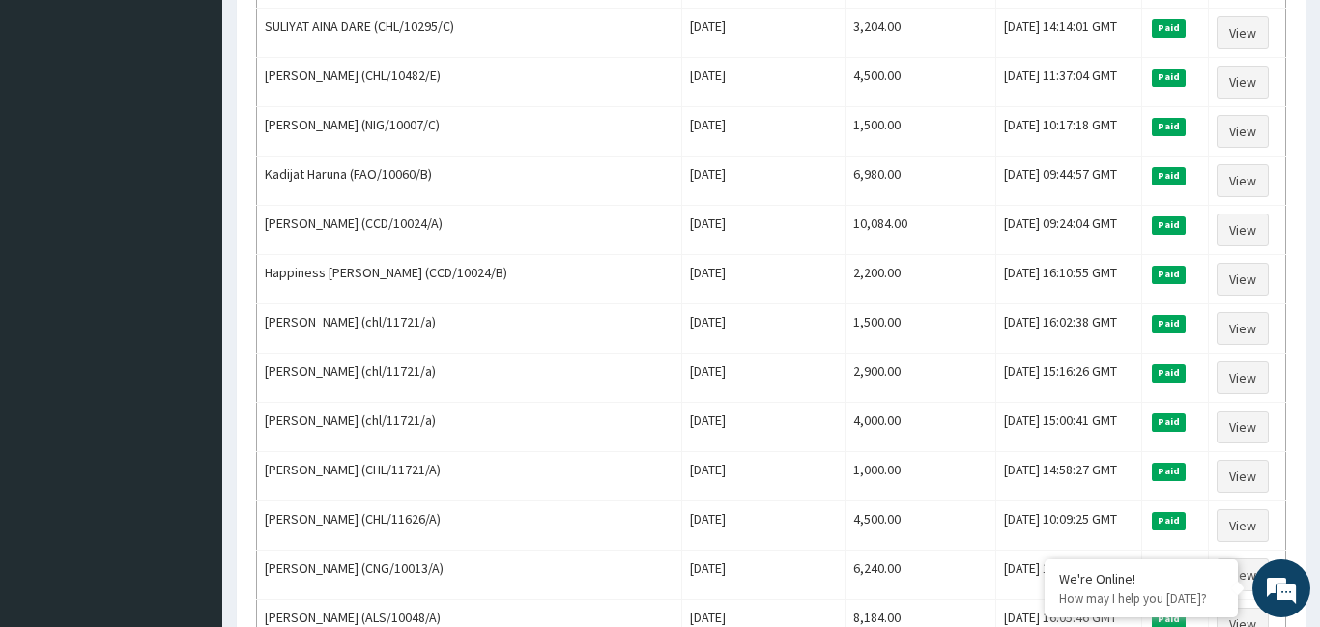
scroll to position [1044, 0]
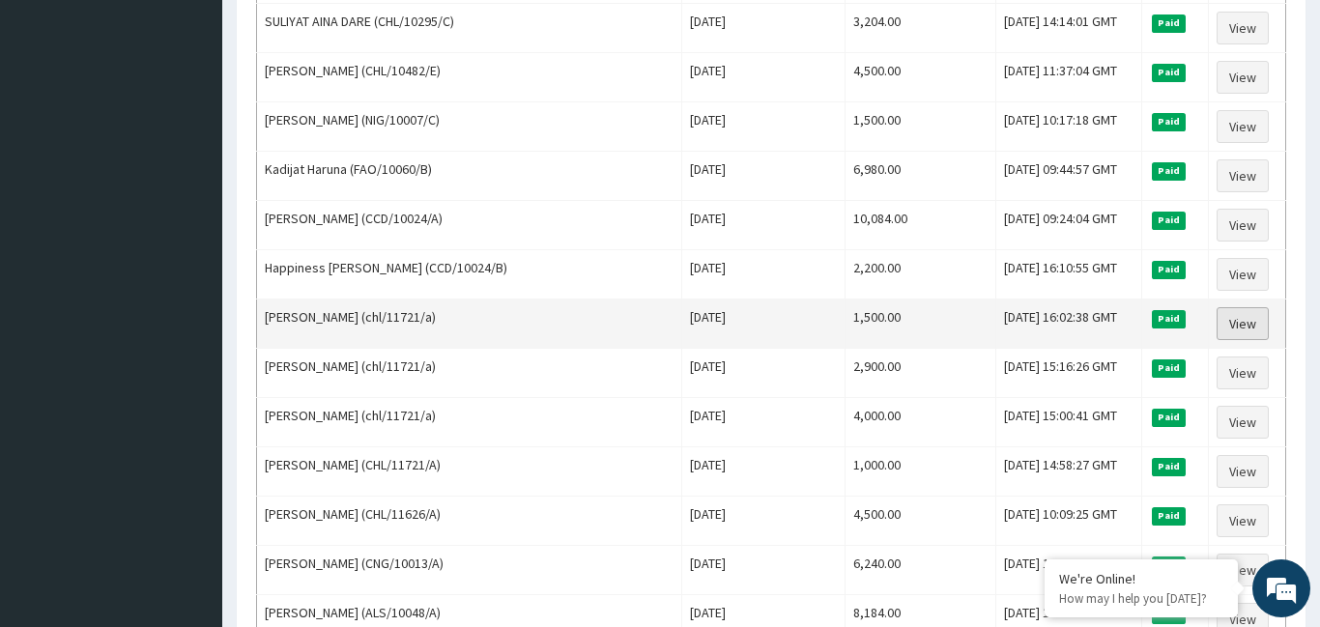
click at [1224, 328] on link "View" at bounding box center [1243, 323] width 52 height 33
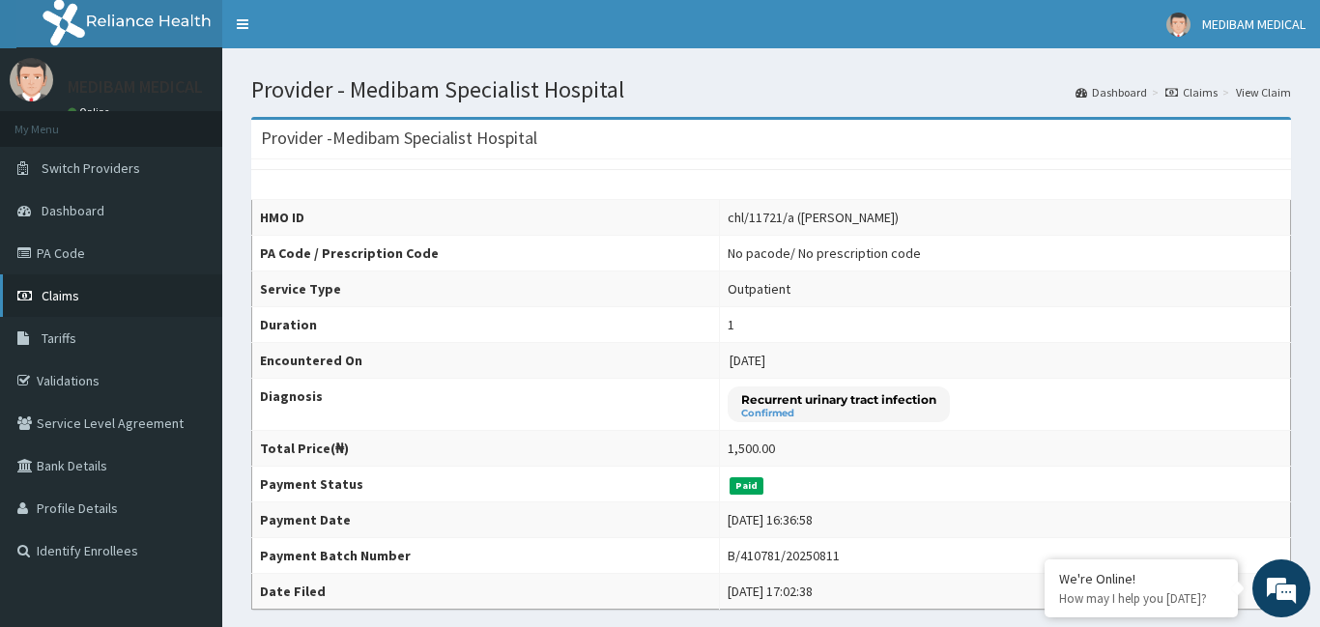
click at [67, 296] on span "Claims" at bounding box center [61, 295] width 38 height 17
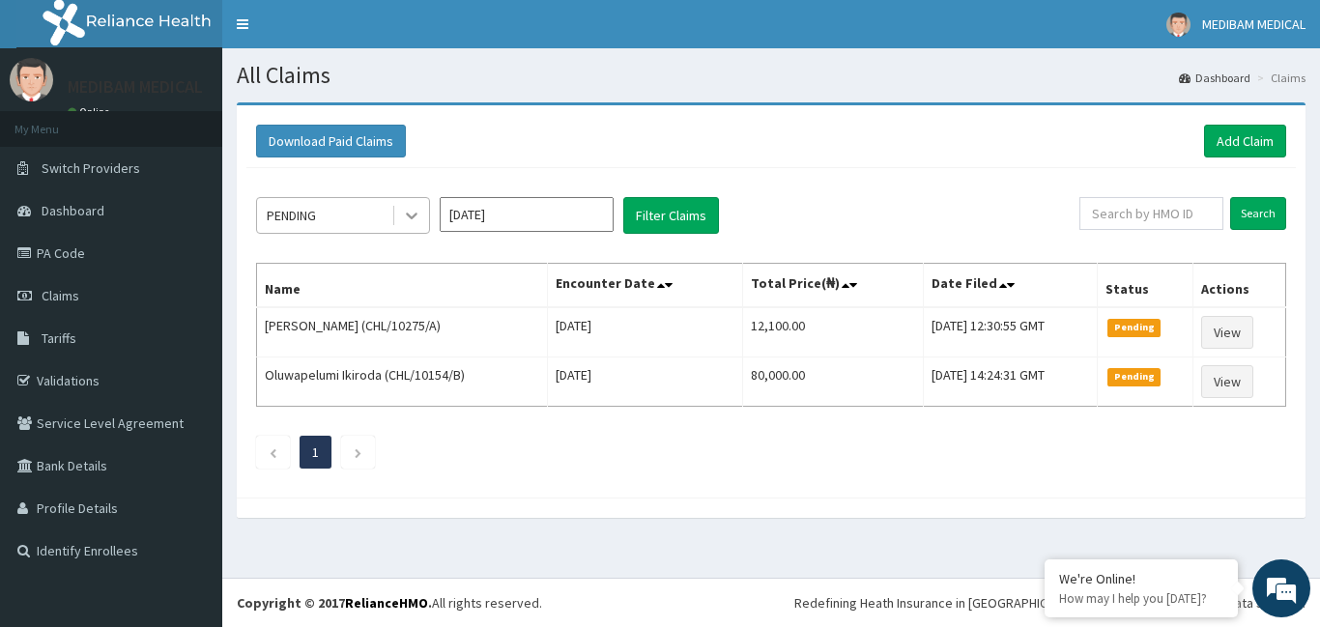
click at [407, 218] on icon at bounding box center [411, 215] width 19 height 19
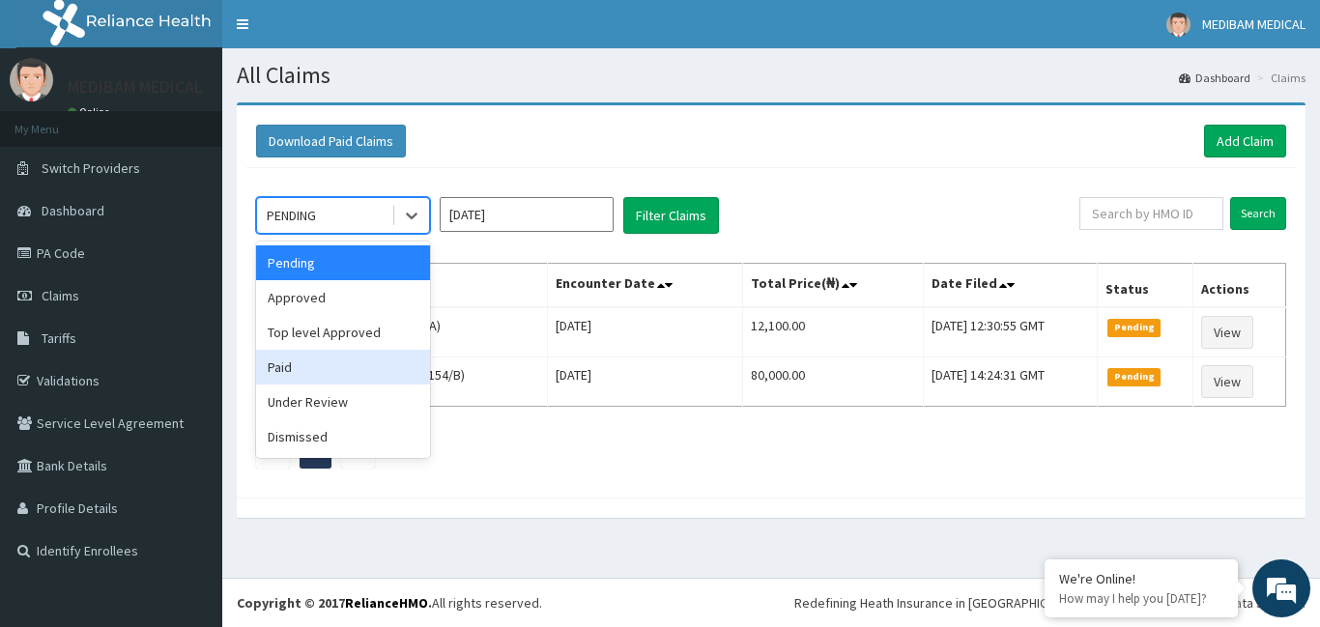
click at [324, 373] on div "Paid" at bounding box center [343, 367] width 174 height 35
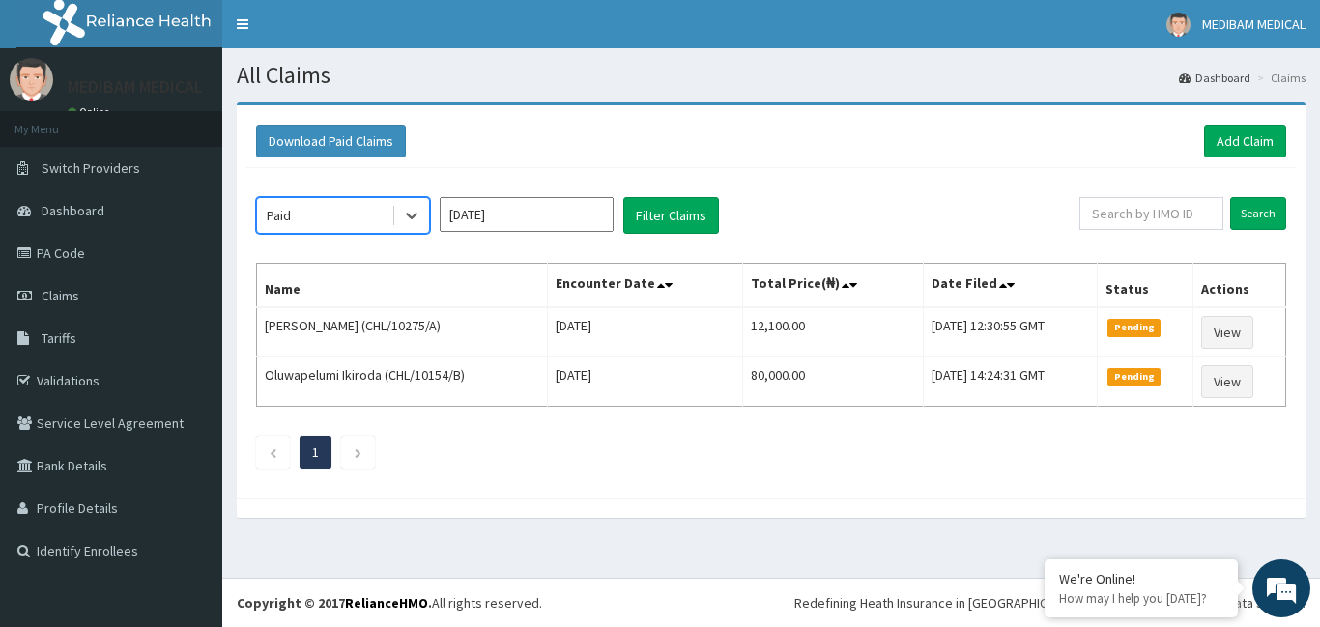
click at [592, 214] on input "[DATE]" at bounding box center [527, 214] width 174 height 35
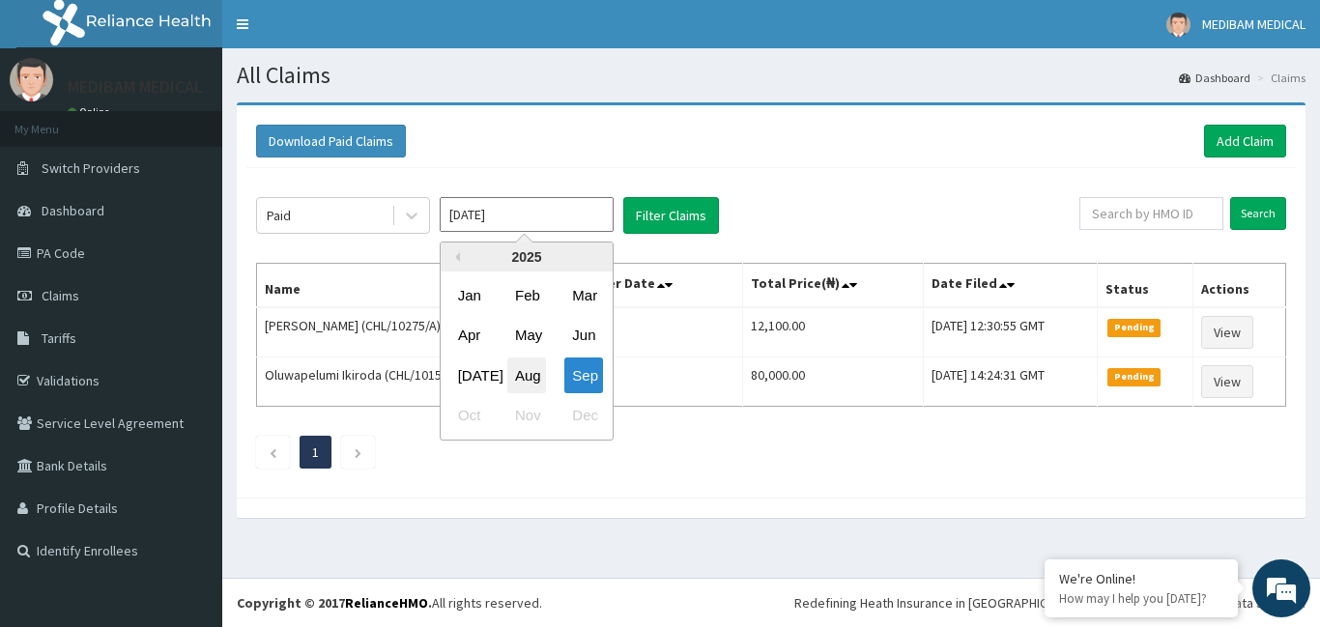
click at [526, 374] on div "Aug" at bounding box center [526, 376] width 39 height 36
type input "[DATE]"
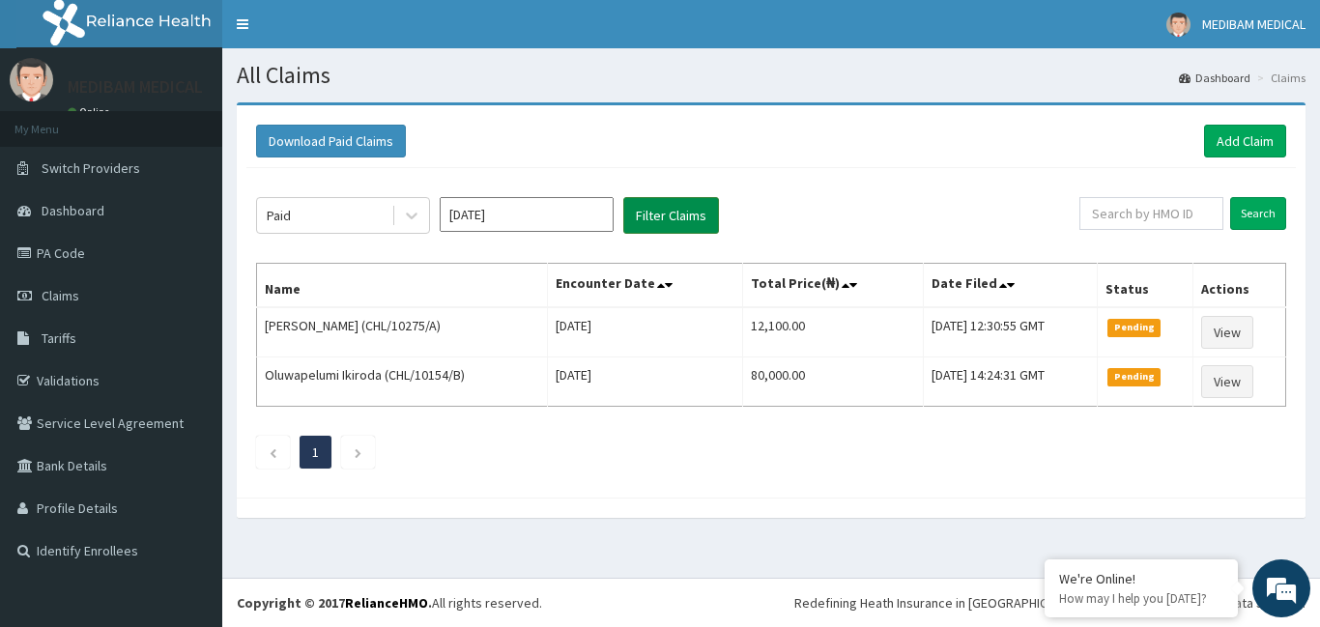
click at [672, 221] on button "Filter Claims" at bounding box center [671, 215] width 96 height 37
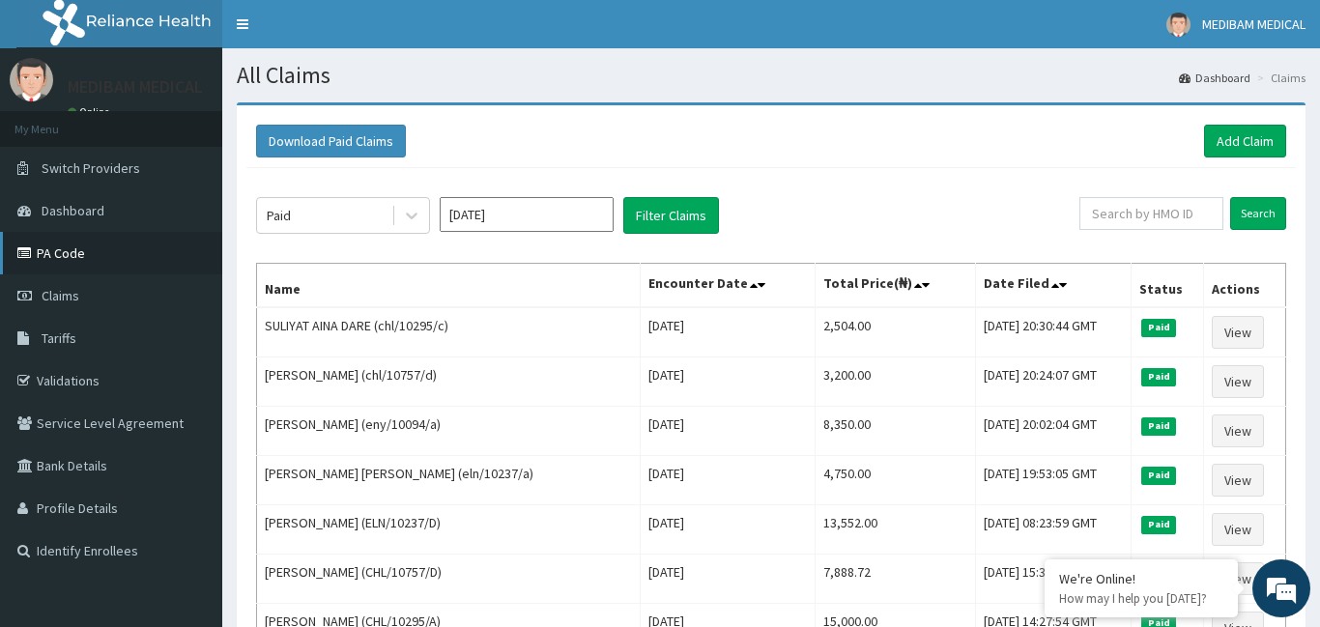
click at [72, 248] on link "PA Code" at bounding box center [111, 253] width 222 height 43
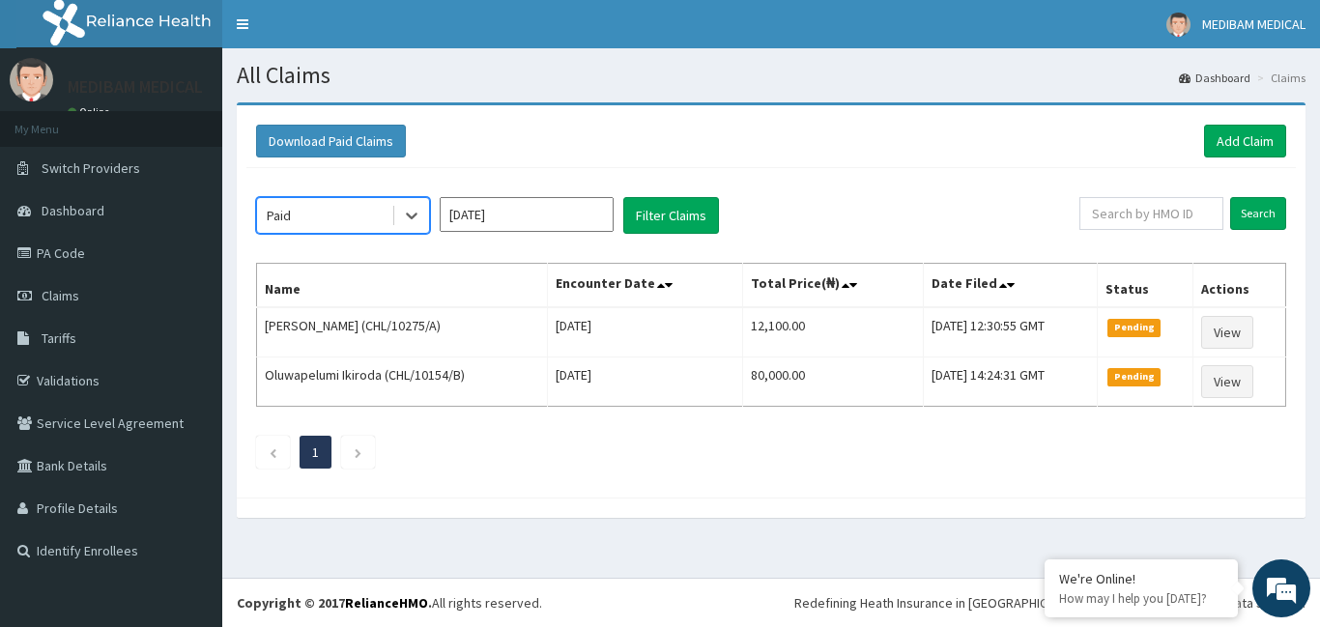
click at [597, 216] on input "[DATE]" at bounding box center [527, 214] width 174 height 35
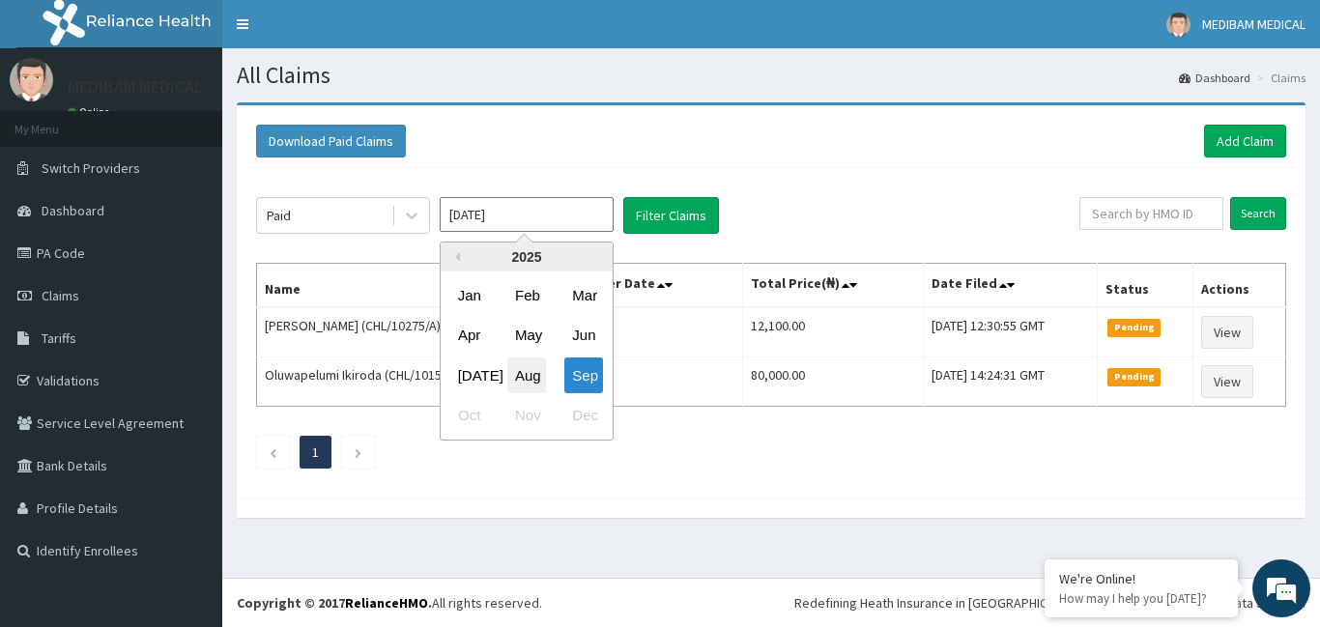
click at [541, 386] on div "Aug" at bounding box center [526, 376] width 39 height 36
type input "[DATE]"
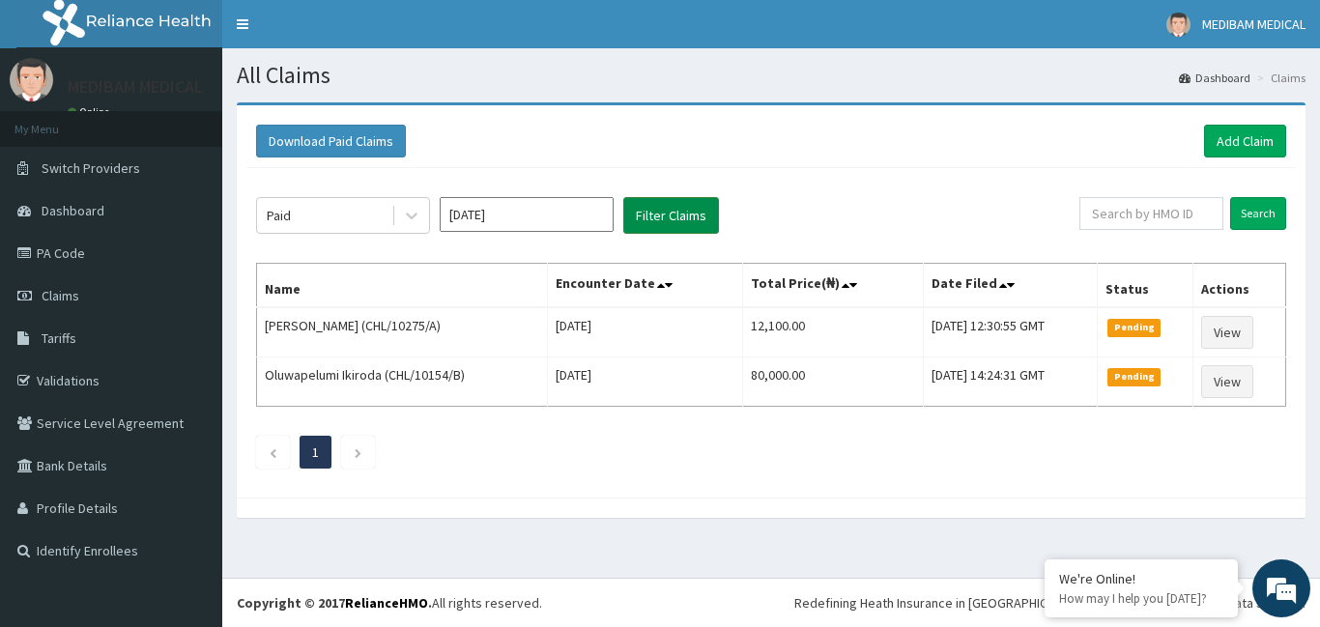
click at [645, 221] on button "Filter Claims" at bounding box center [671, 215] width 96 height 37
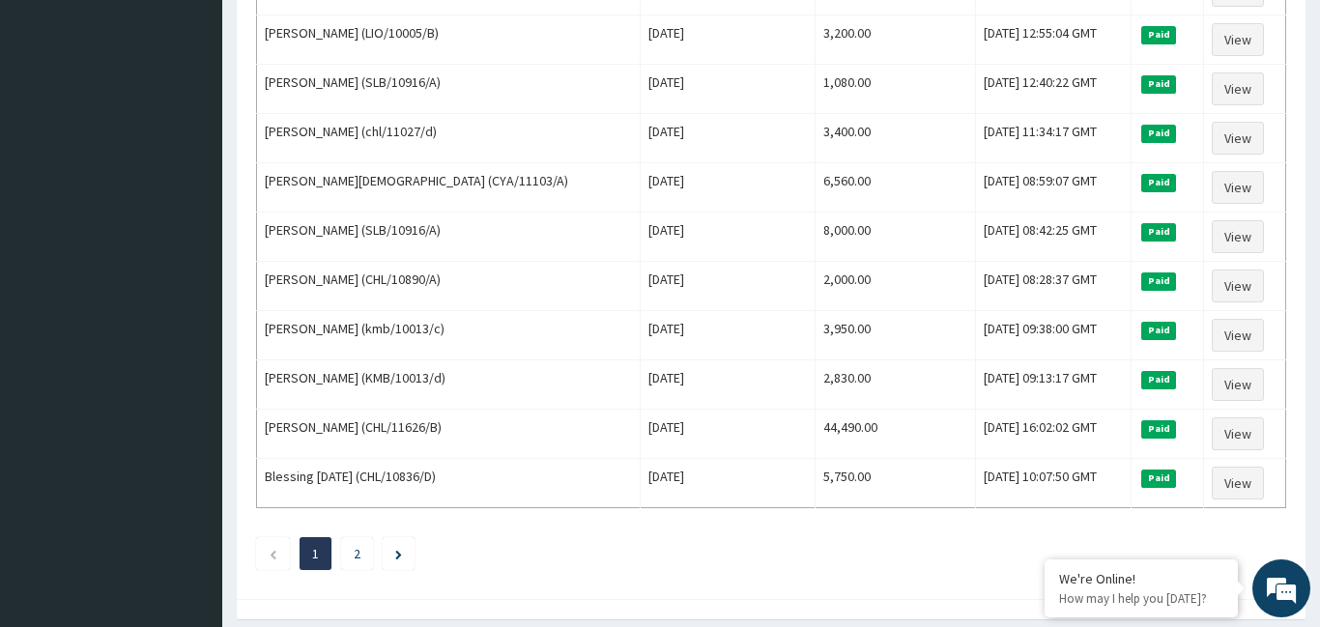
scroll to position [2341, 0]
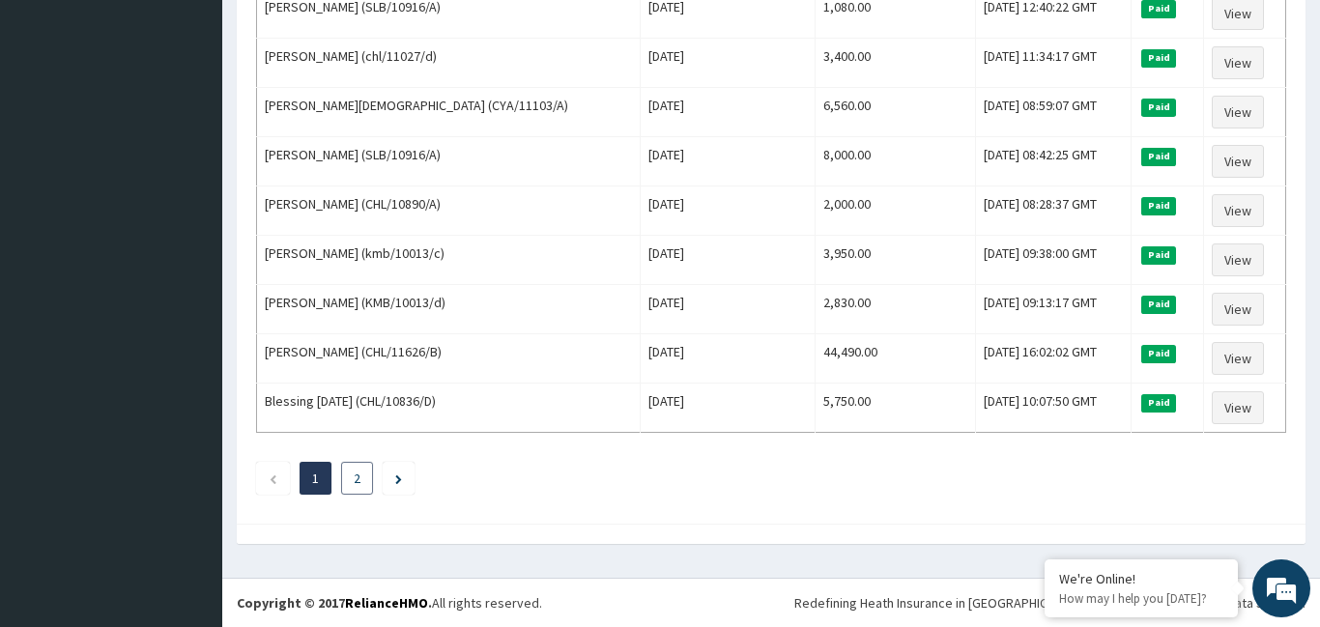
click at [354, 481] on li "2" at bounding box center [357, 478] width 32 height 33
click at [364, 487] on li "2" at bounding box center [357, 478] width 32 height 33
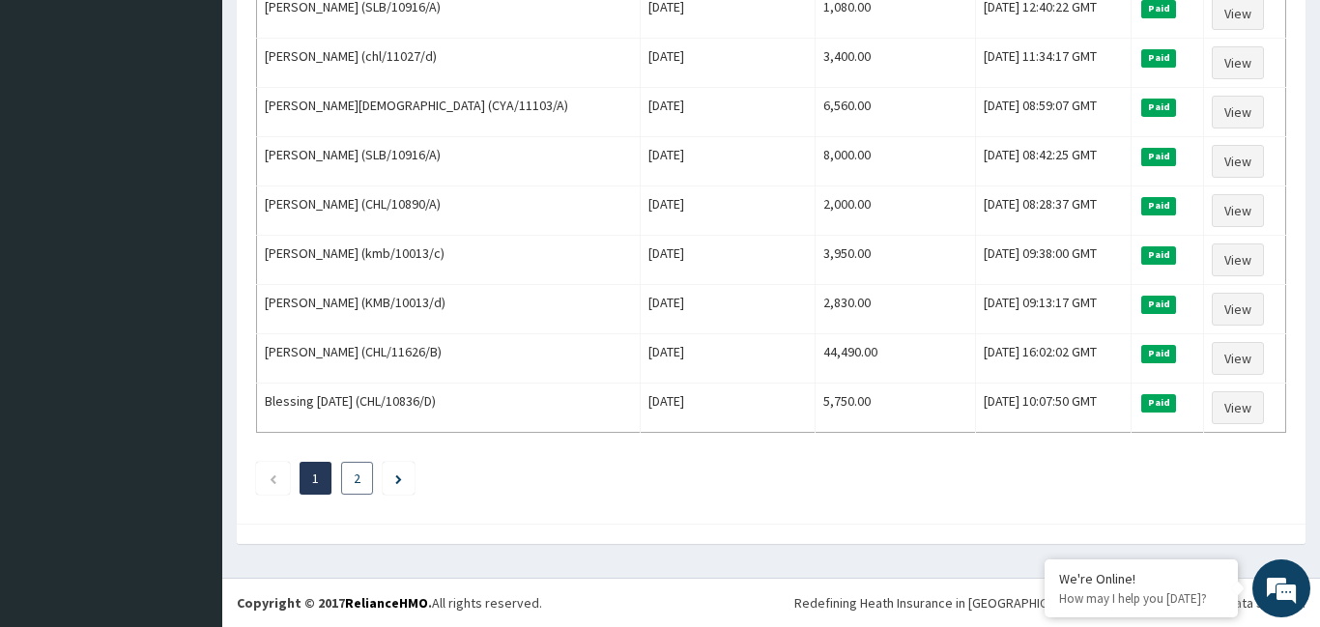
click at [364, 487] on li "2" at bounding box center [357, 478] width 32 height 33
click at [360, 480] on link "2" at bounding box center [357, 478] width 7 height 17
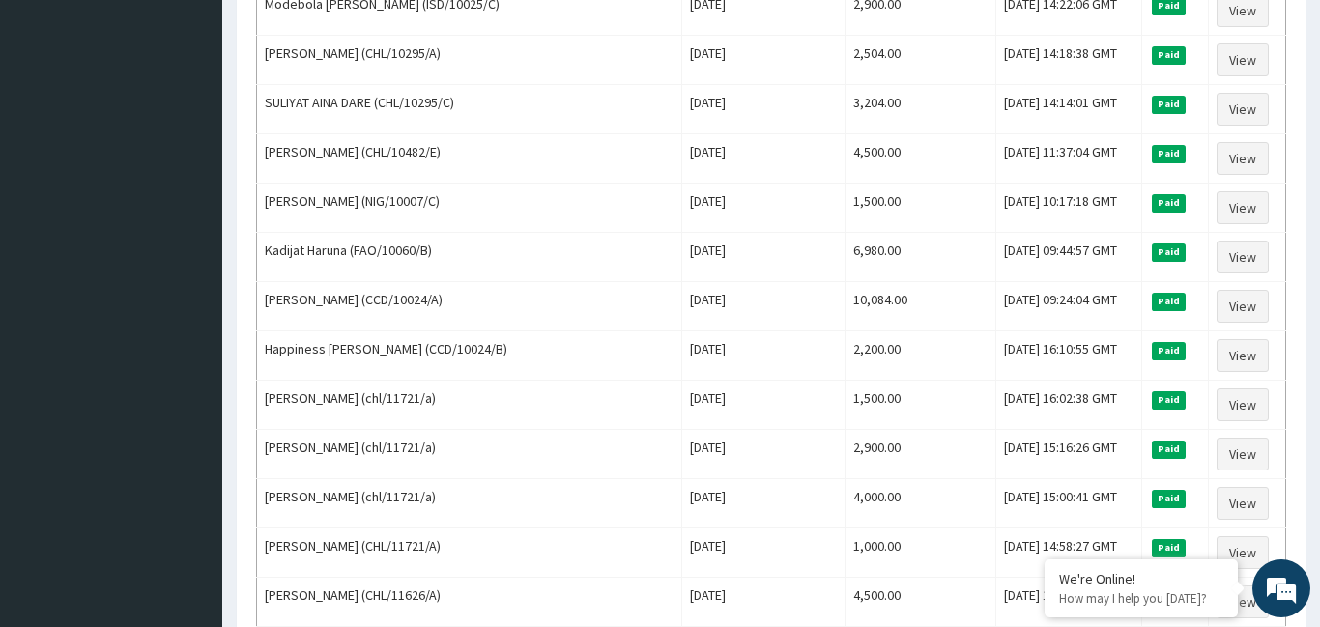
scroll to position [966, 0]
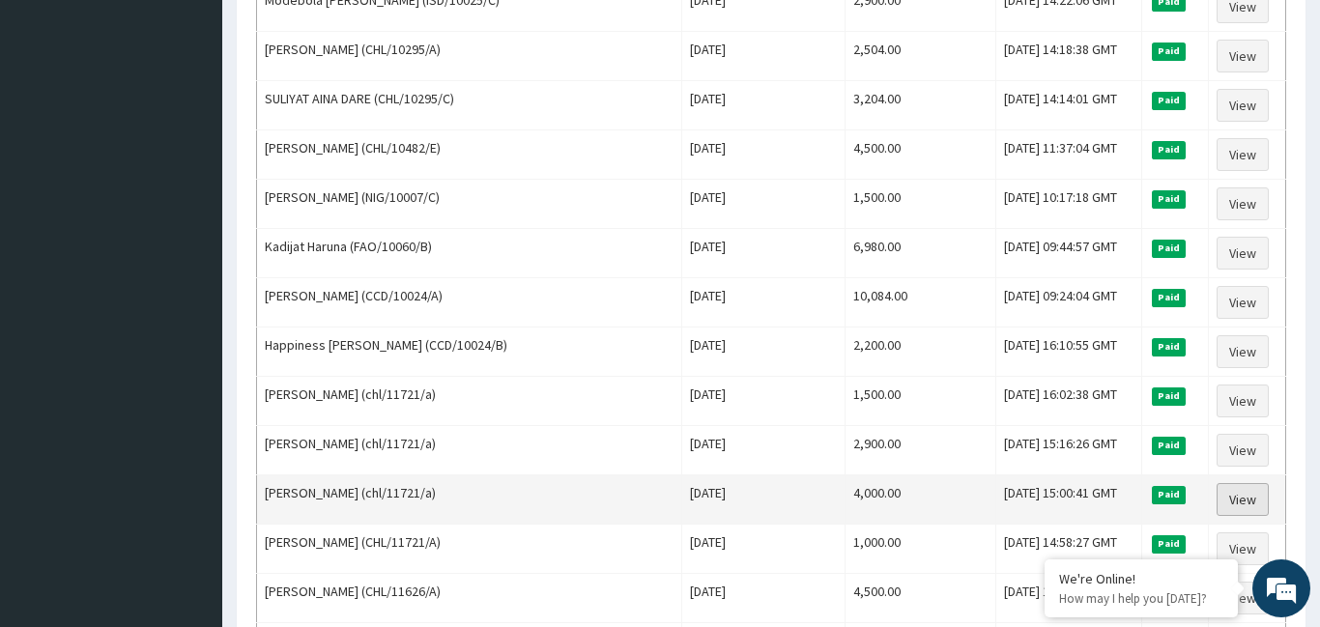
click at [1237, 508] on link "View" at bounding box center [1243, 499] width 52 height 33
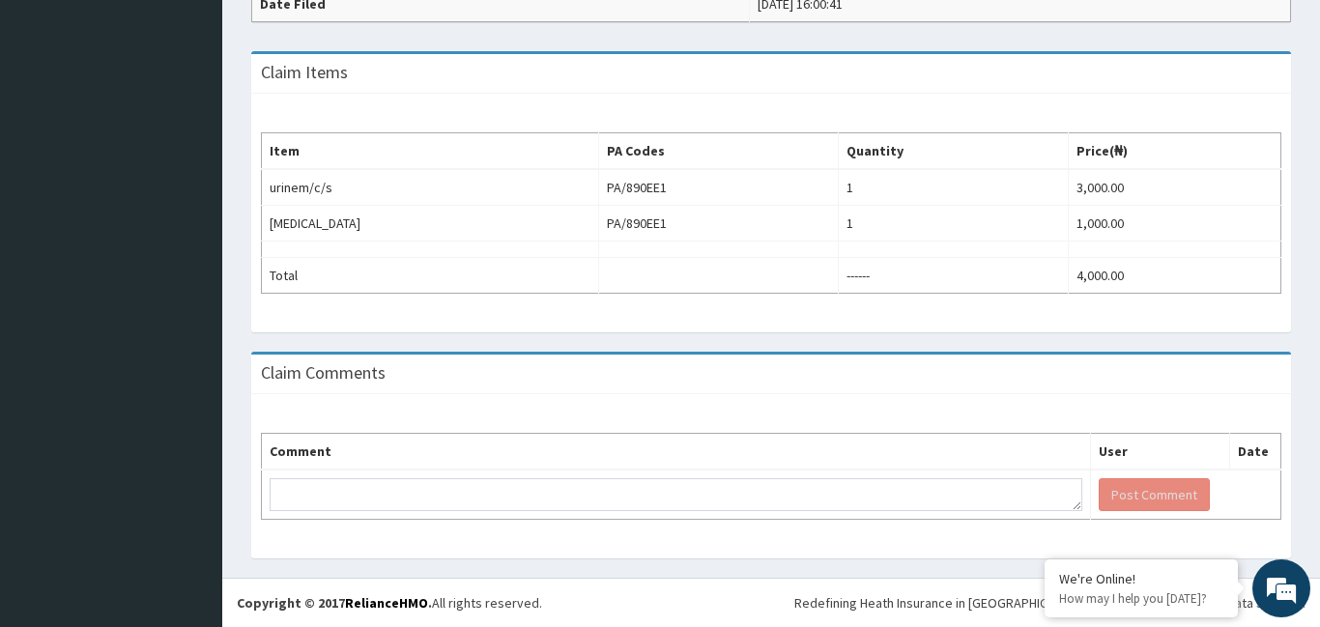
click at [499, 43] on div "Provider - Medibam Specialist Hospital HMO ID chl/11721/a ([PERSON_NAME]) PA Co…" at bounding box center [771, 53] width 1069 height 1049
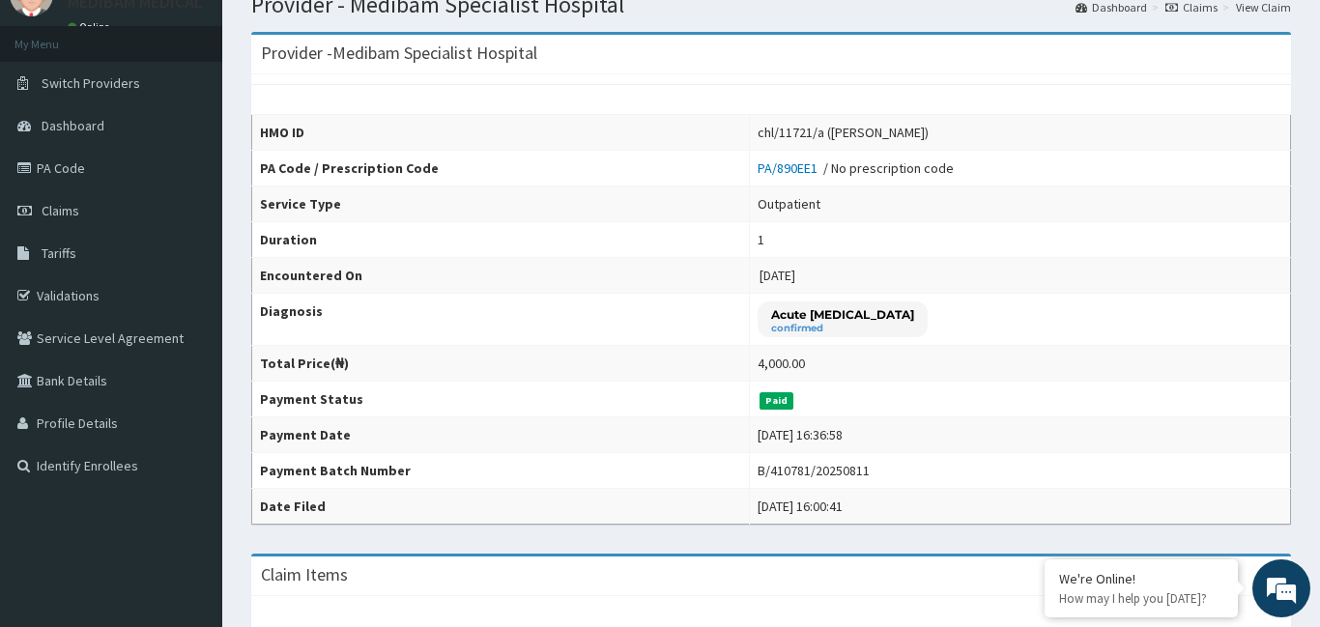
scroll to position [46, 0]
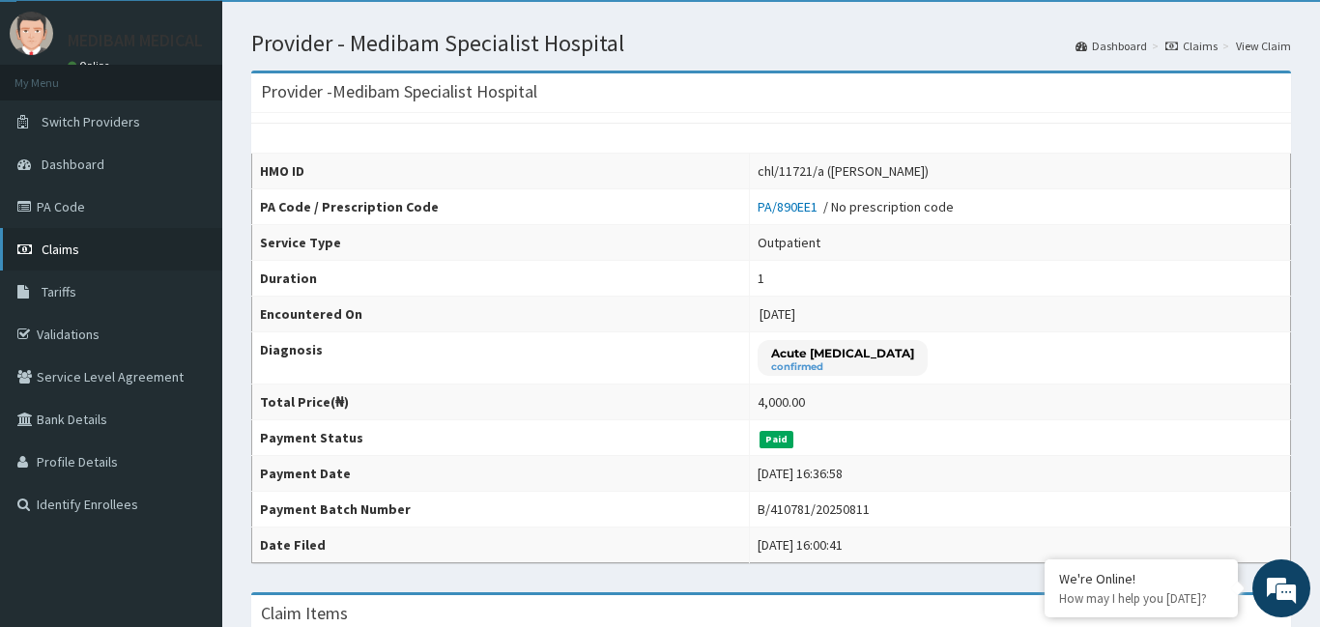
click at [83, 253] on link "Claims" at bounding box center [111, 249] width 222 height 43
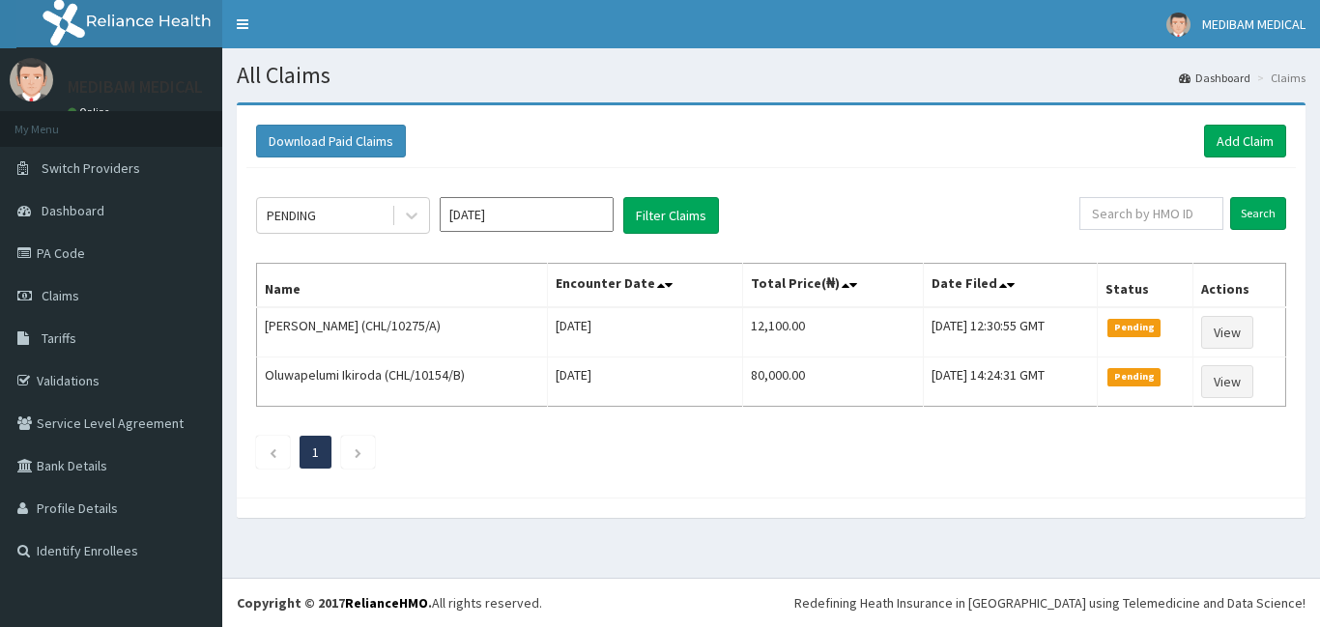
click at [561, 210] on input "[DATE]" at bounding box center [527, 214] width 174 height 35
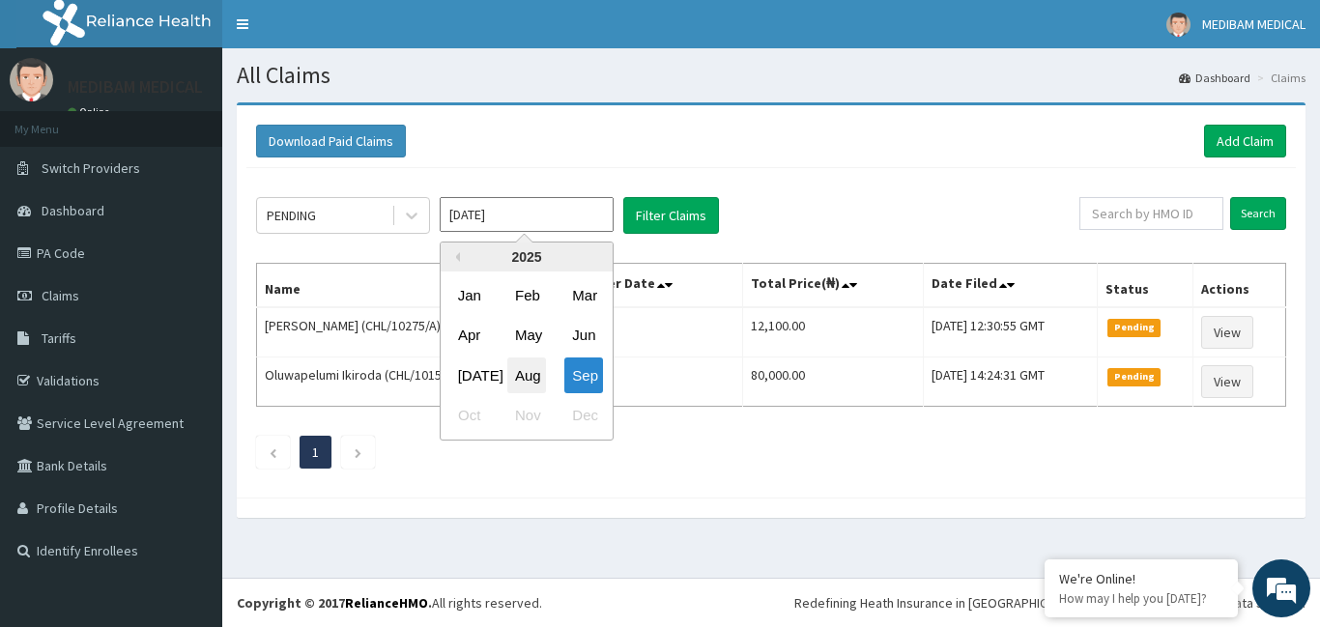
click at [524, 375] on div "Aug" at bounding box center [526, 376] width 39 height 36
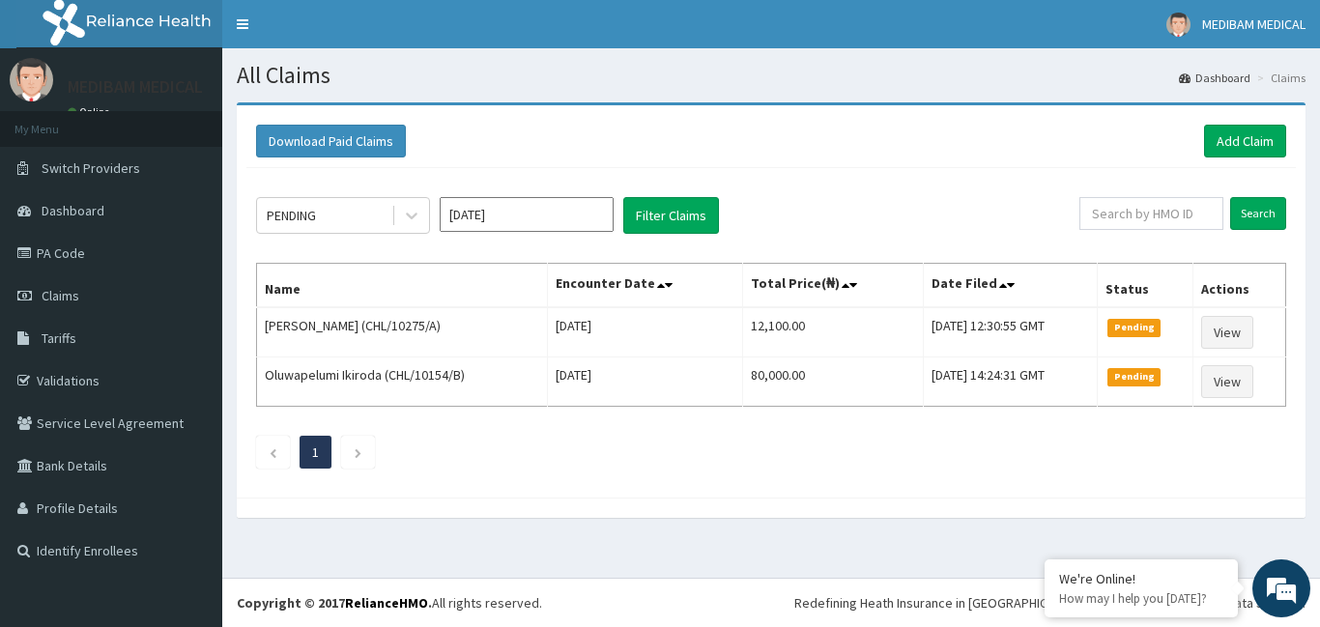
type input "[DATE]"
click at [406, 218] on icon at bounding box center [411, 215] width 19 height 19
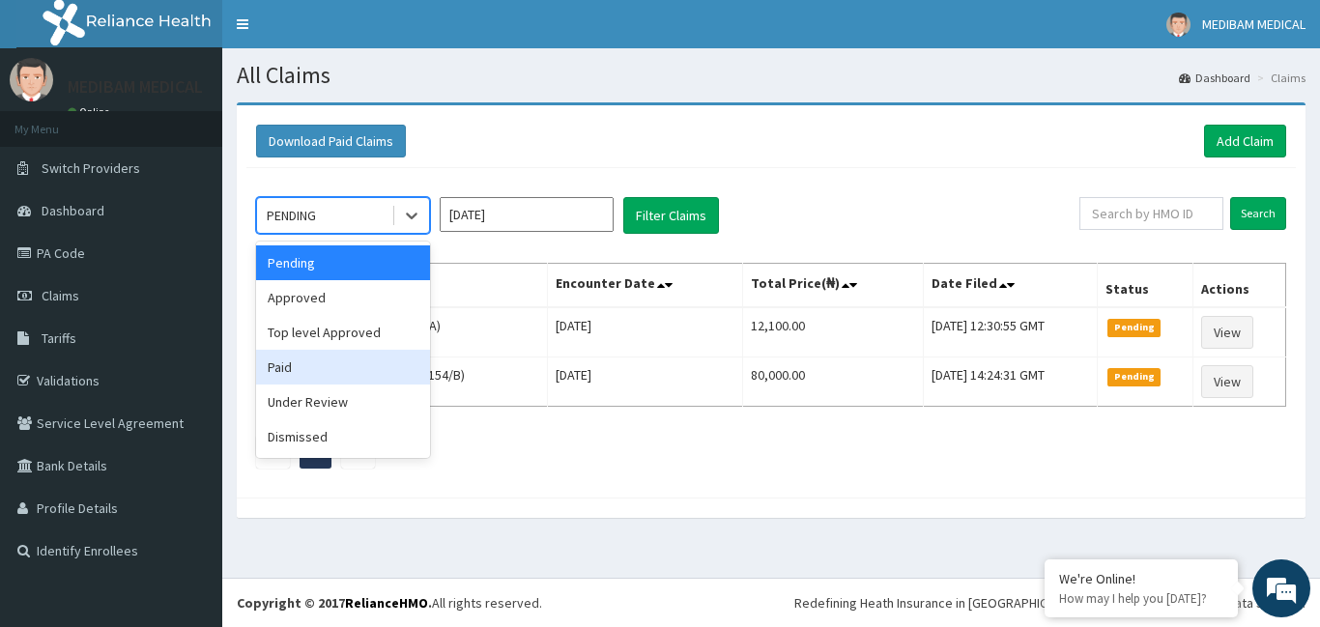
click at [350, 364] on div "Paid" at bounding box center [343, 367] width 174 height 35
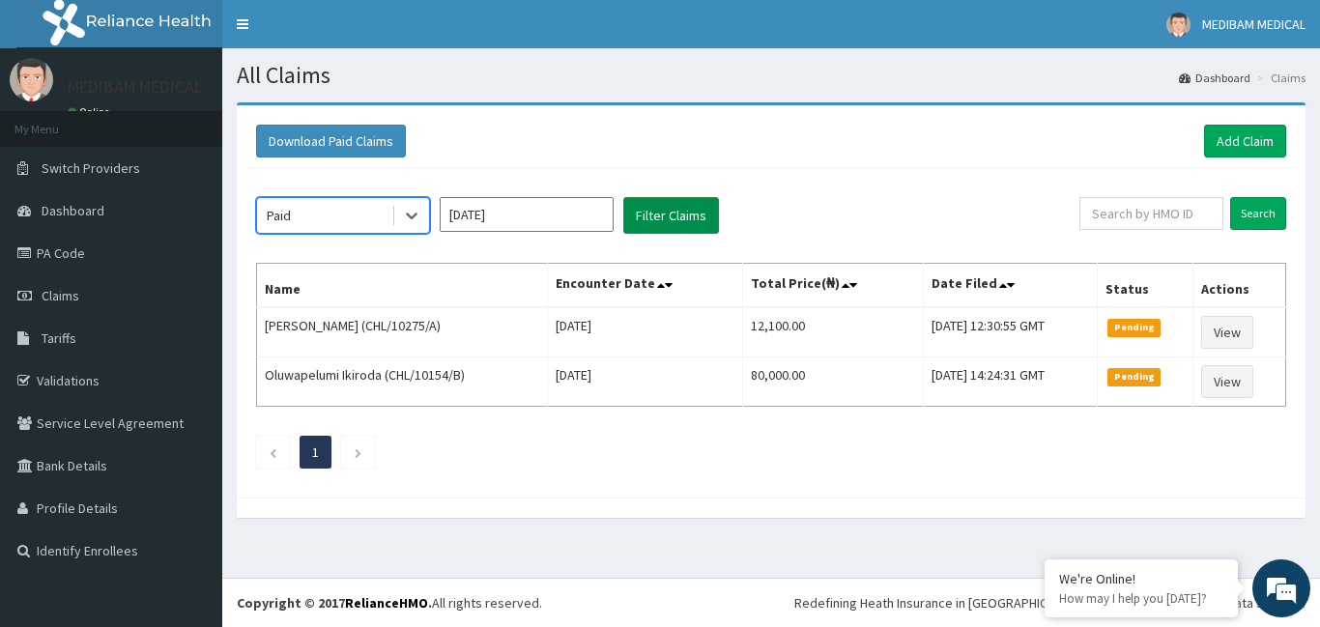
click at [704, 228] on button "Filter Claims" at bounding box center [671, 215] width 96 height 37
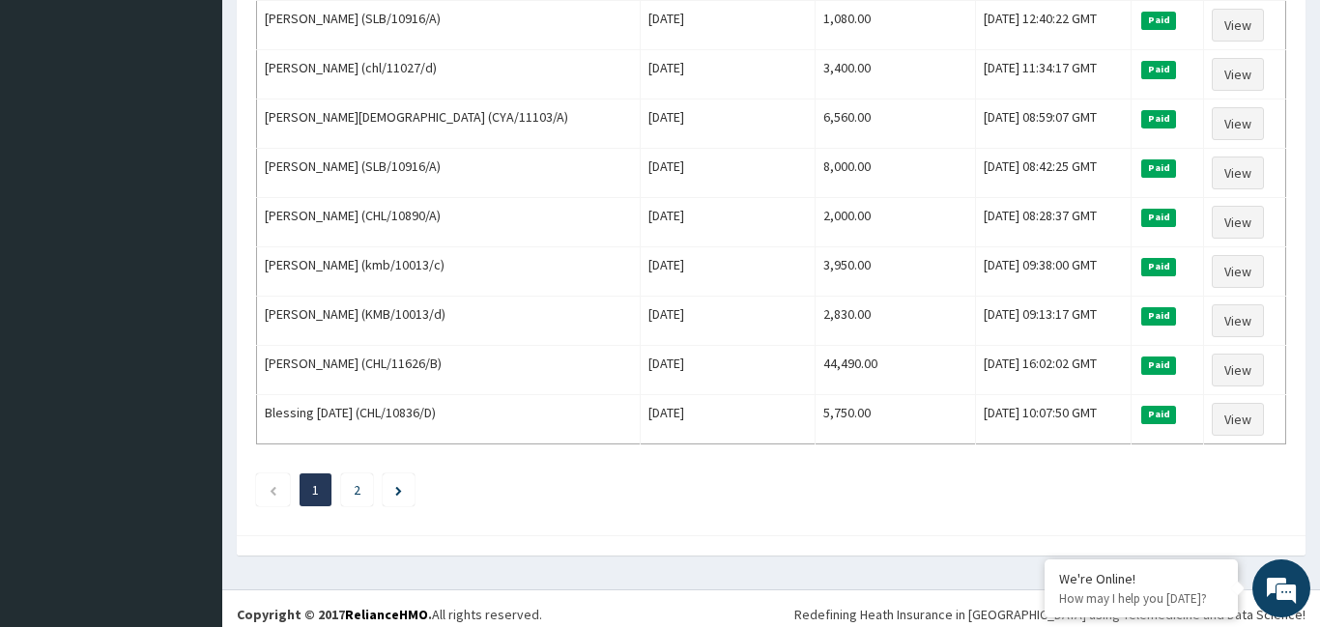
scroll to position [2341, 0]
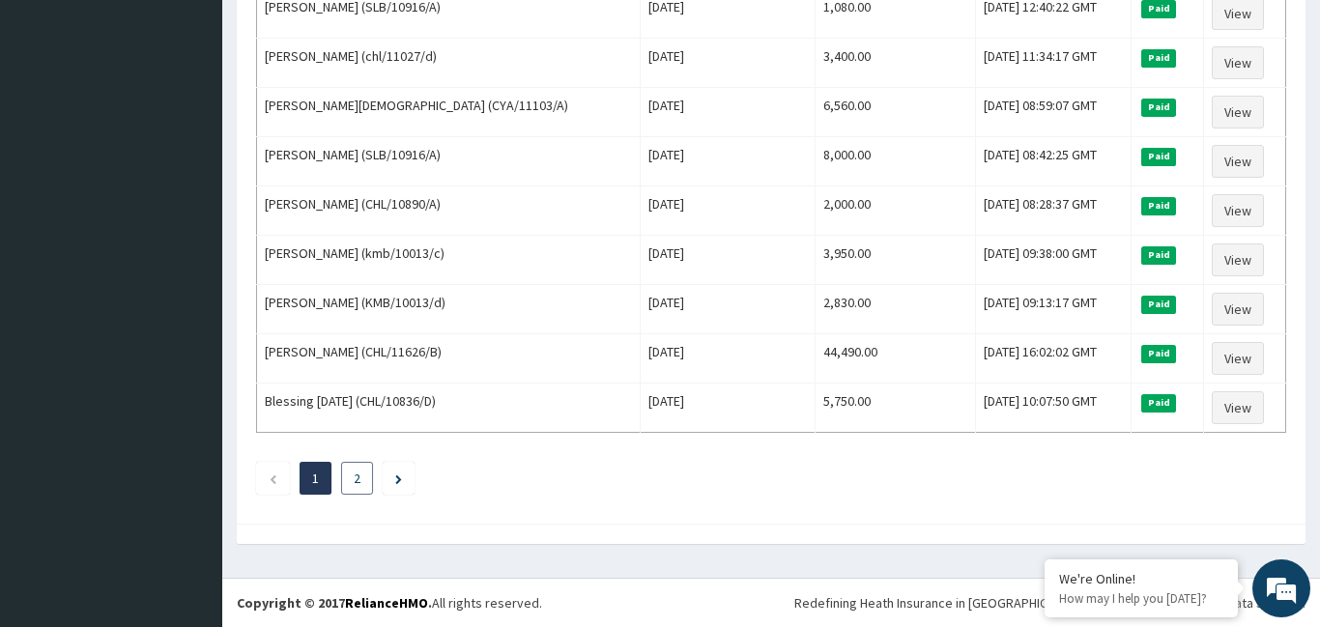
click at [358, 475] on link "2" at bounding box center [357, 478] width 7 height 17
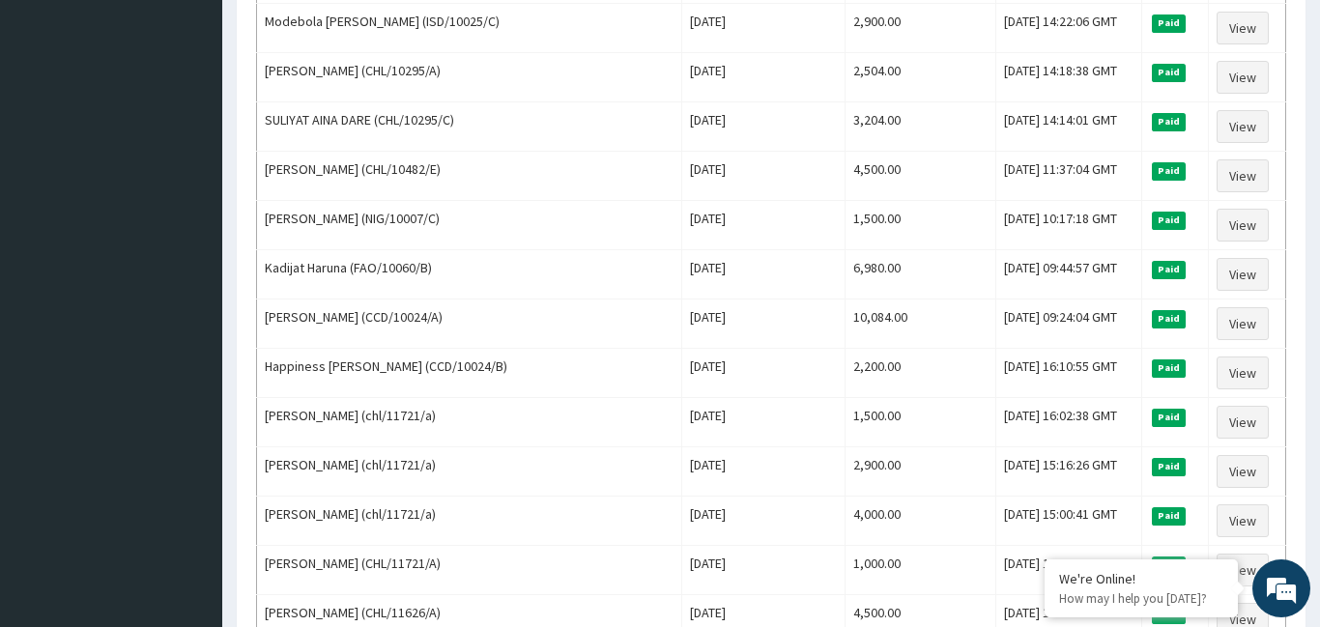
scroll to position [966, 0]
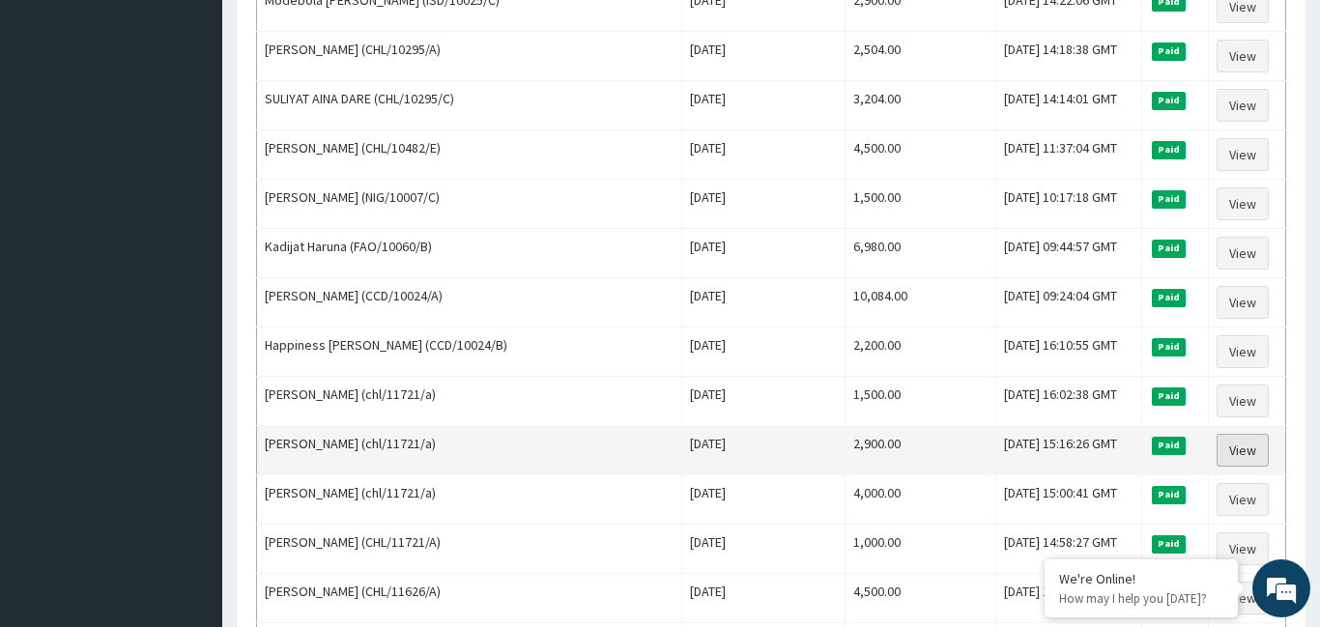
click at [1217, 452] on link "View" at bounding box center [1243, 450] width 52 height 33
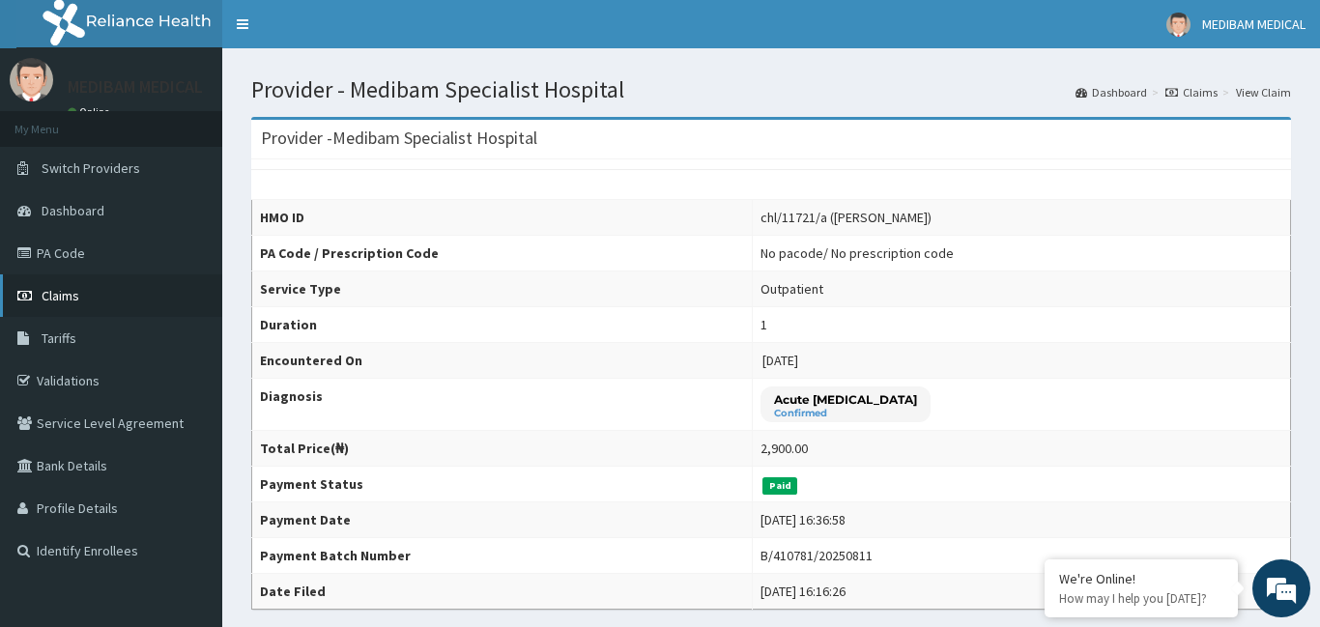
click at [57, 302] on span "Claims" at bounding box center [61, 295] width 38 height 17
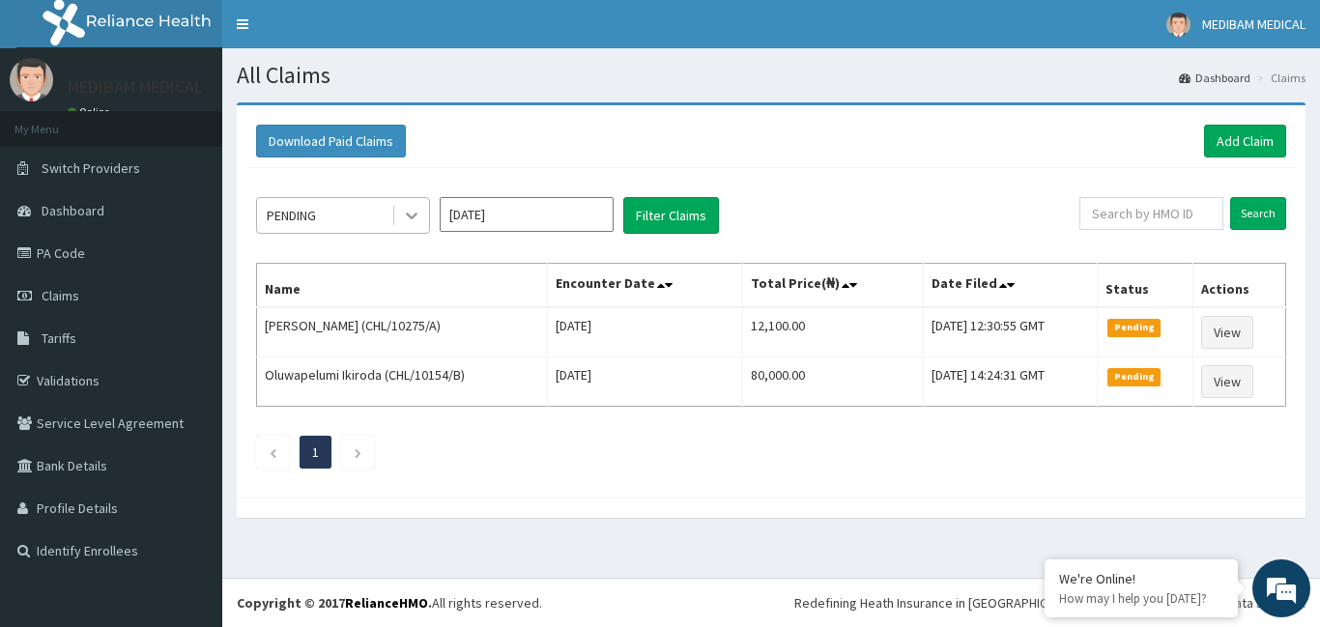
click at [408, 227] on div at bounding box center [411, 215] width 35 height 35
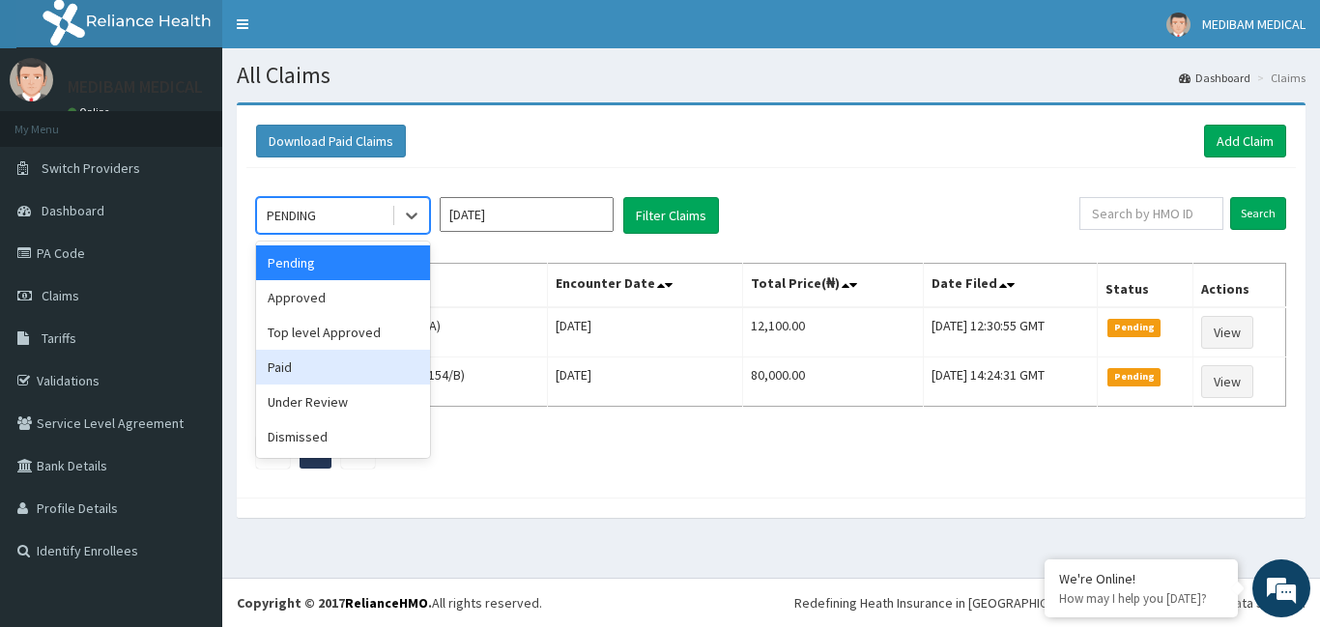
click at [313, 359] on div "Paid" at bounding box center [343, 367] width 174 height 35
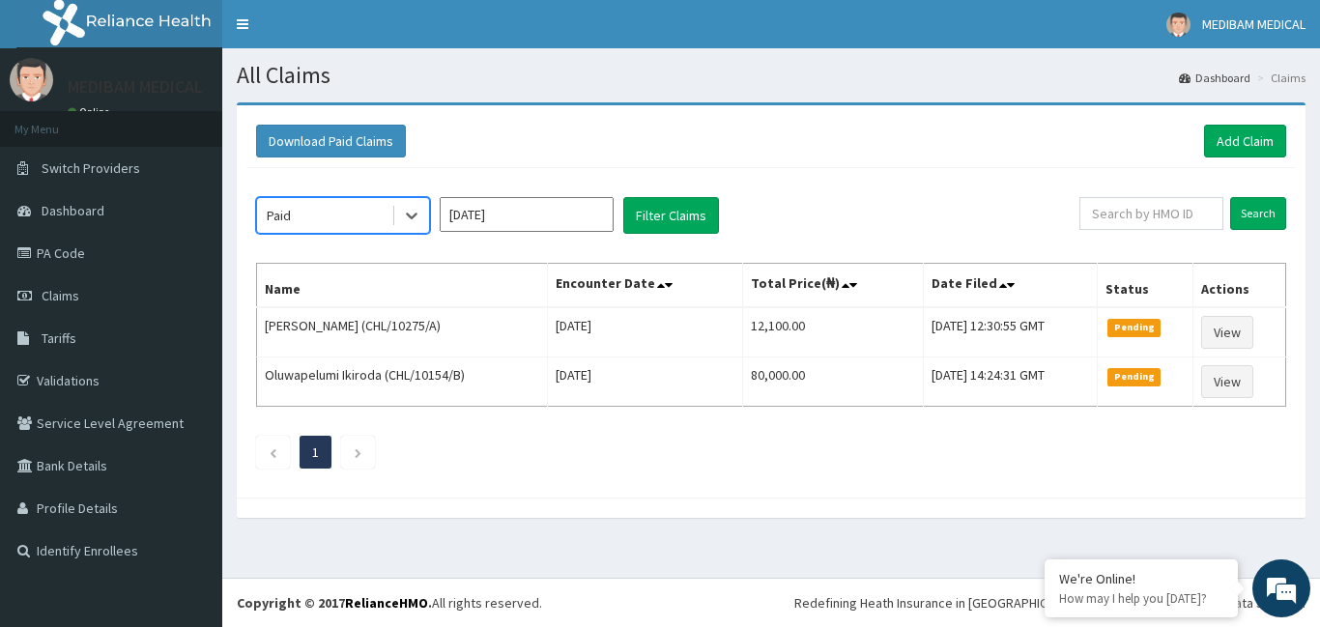
click at [562, 223] on input "[DATE]" at bounding box center [527, 214] width 174 height 35
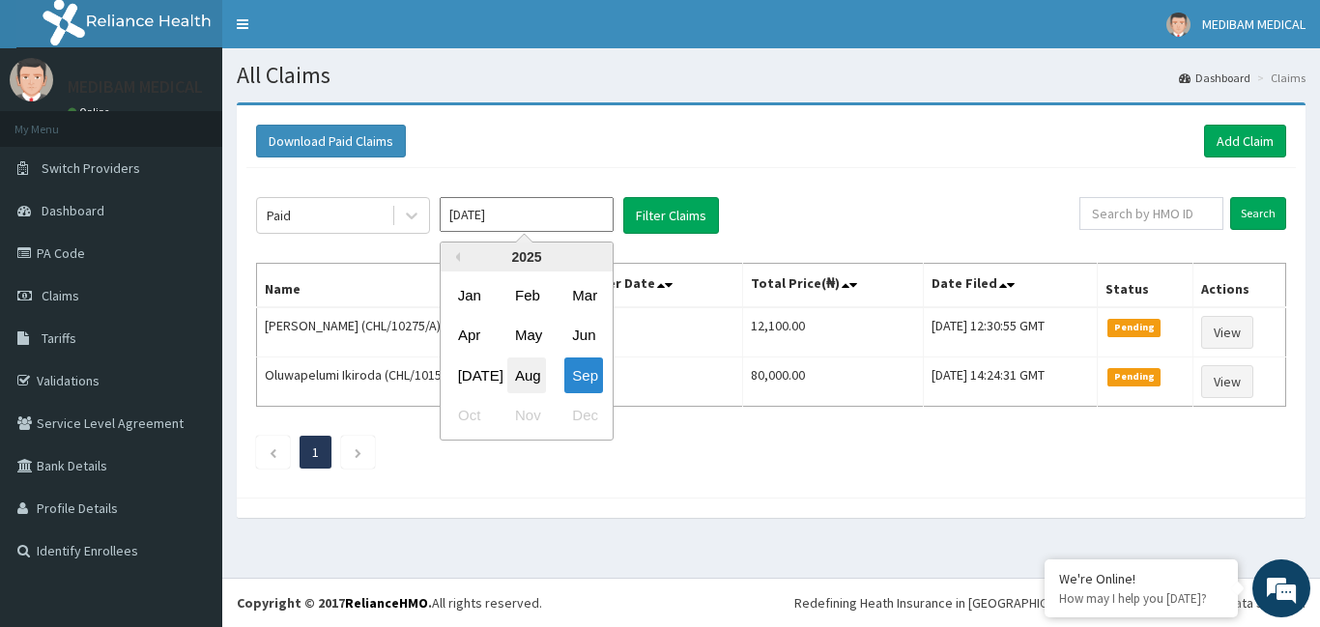
click at [532, 380] on div "Aug" at bounding box center [526, 376] width 39 height 36
type input "[DATE]"
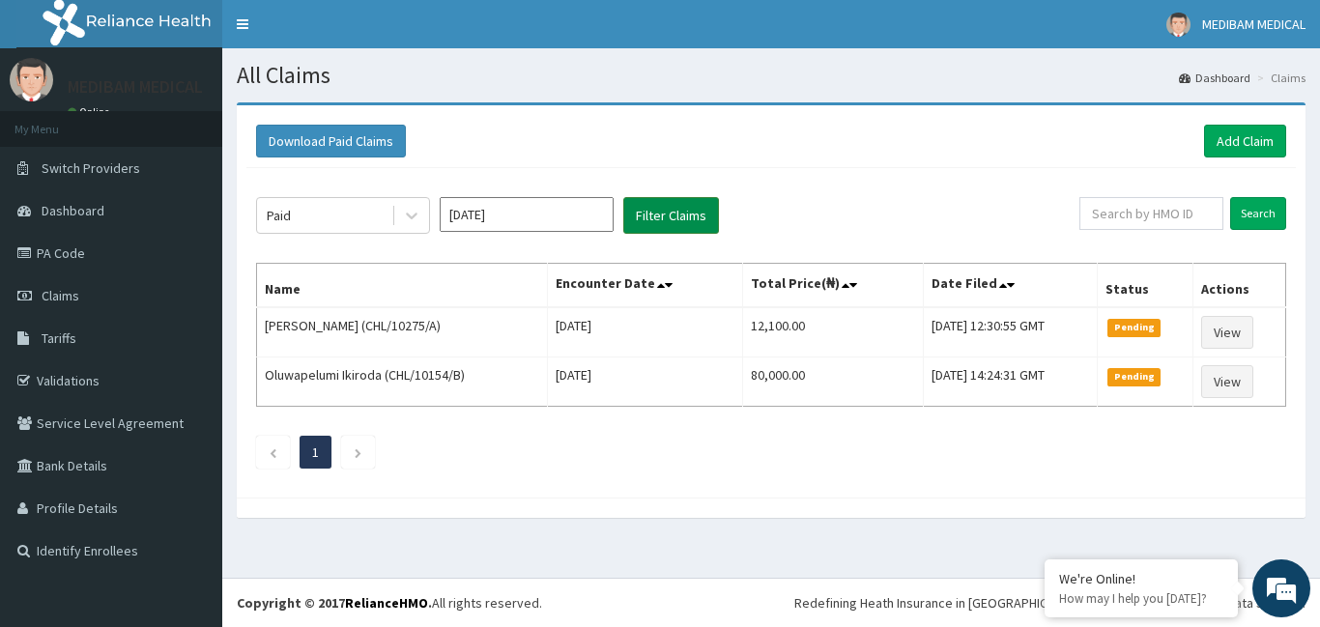
click at [658, 228] on button "Filter Claims" at bounding box center [671, 215] width 96 height 37
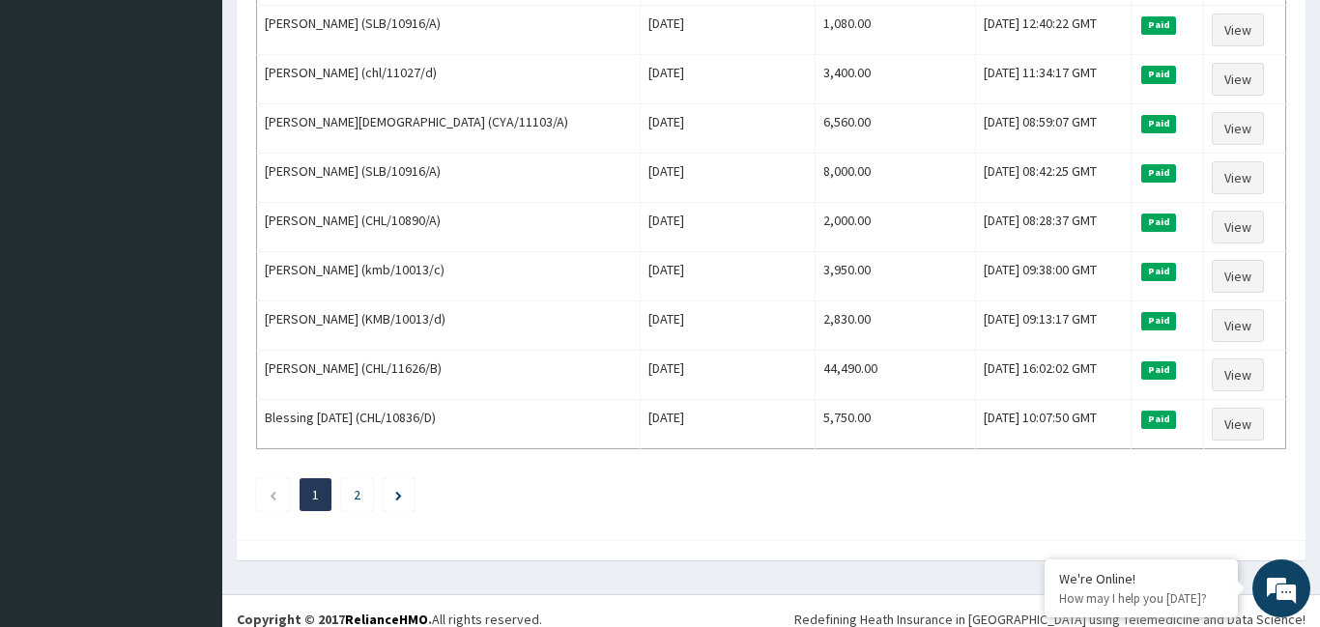
scroll to position [2341, 0]
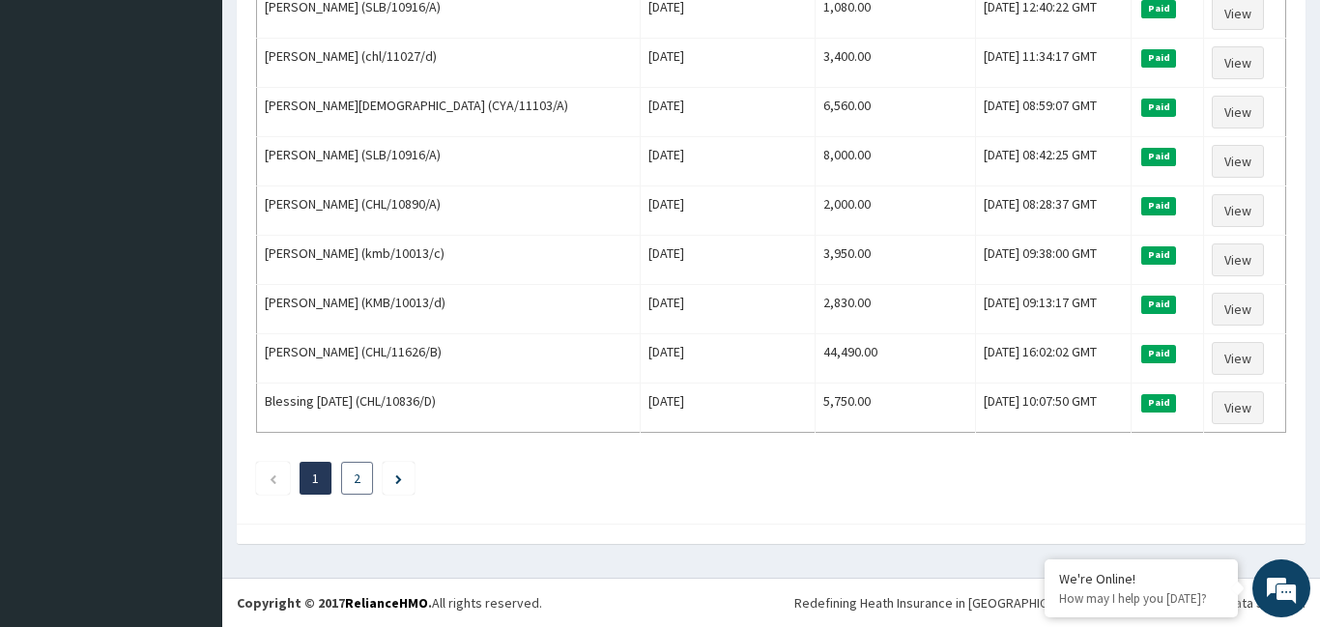
click at [363, 478] on li "2" at bounding box center [357, 478] width 32 height 33
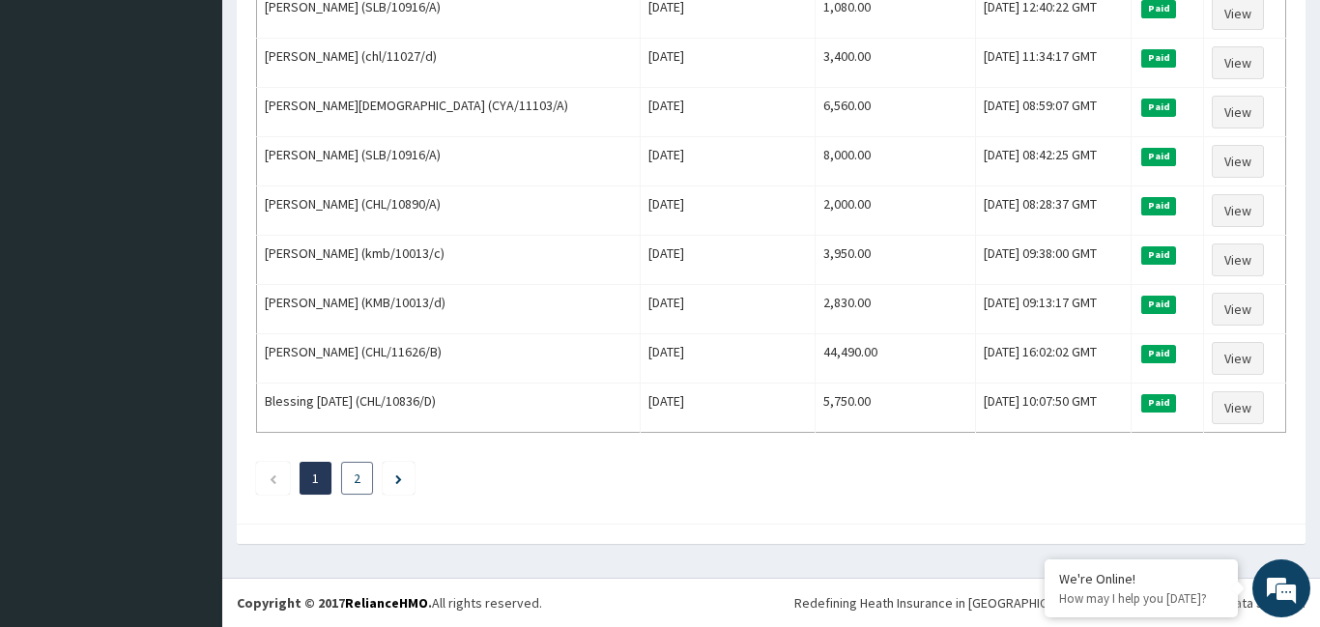
click at [363, 478] on li "2" at bounding box center [357, 478] width 32 height 33
click at [359, 477] on link "2" at bounding box center [357, 478] width 7 height 17
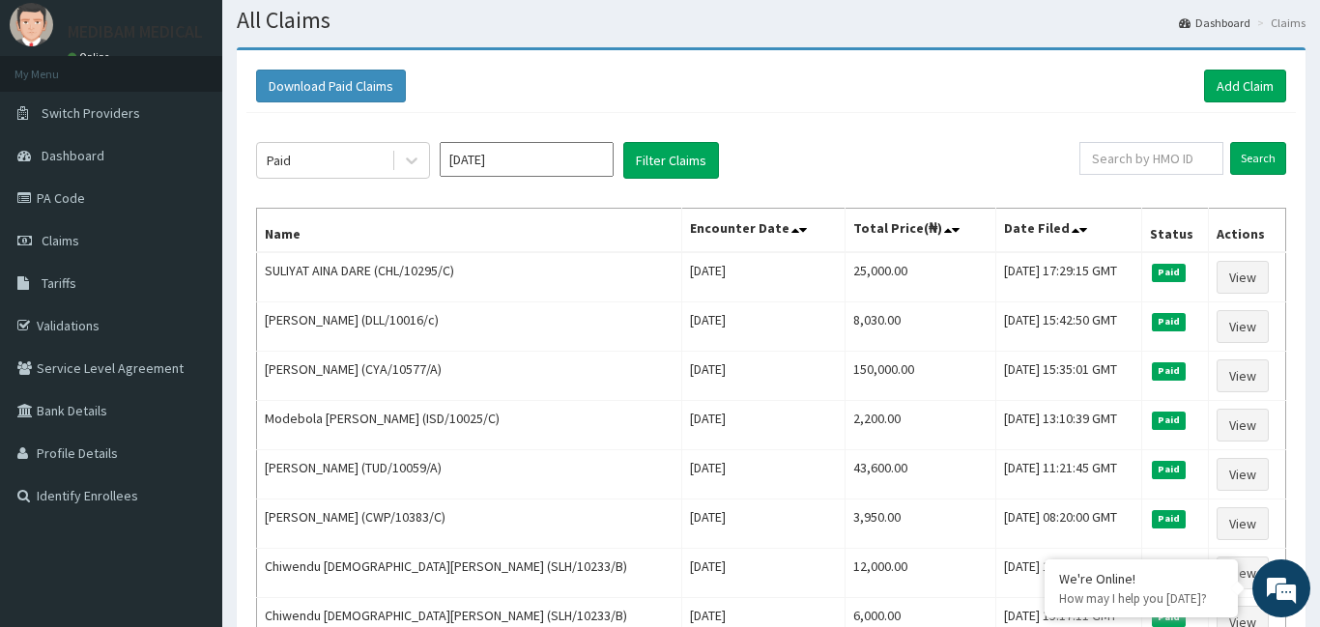
scroll to position [28, 0]
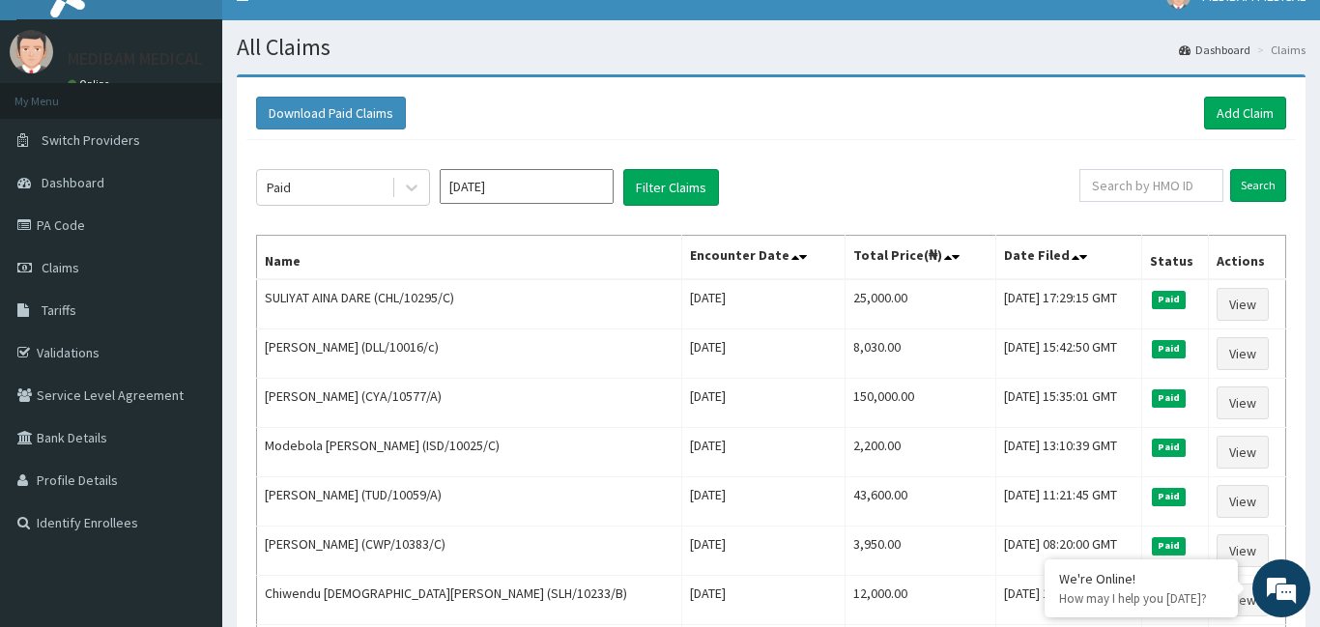
click at [478, 196] on input "[DATE]" at bounding box center [527, 186] width 174 height 35
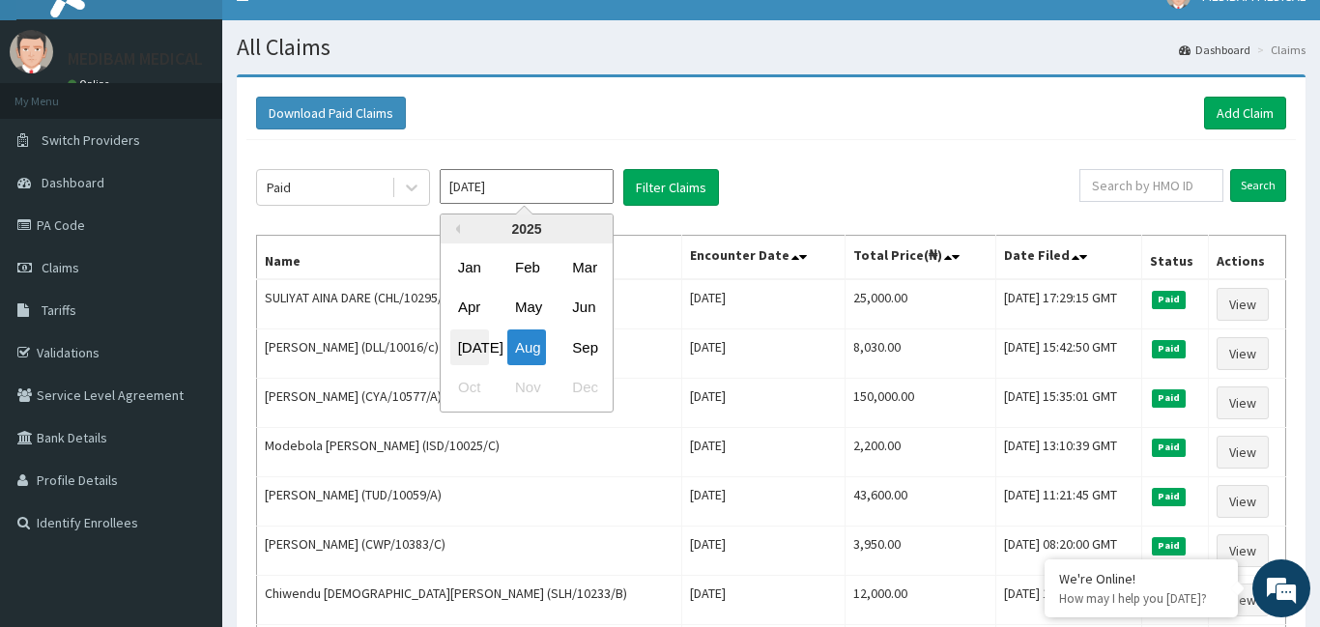
click at [475, 351] on div "[DATE]" at bounding box center [469, 348] width 39 height 36
type input "[DATE]"
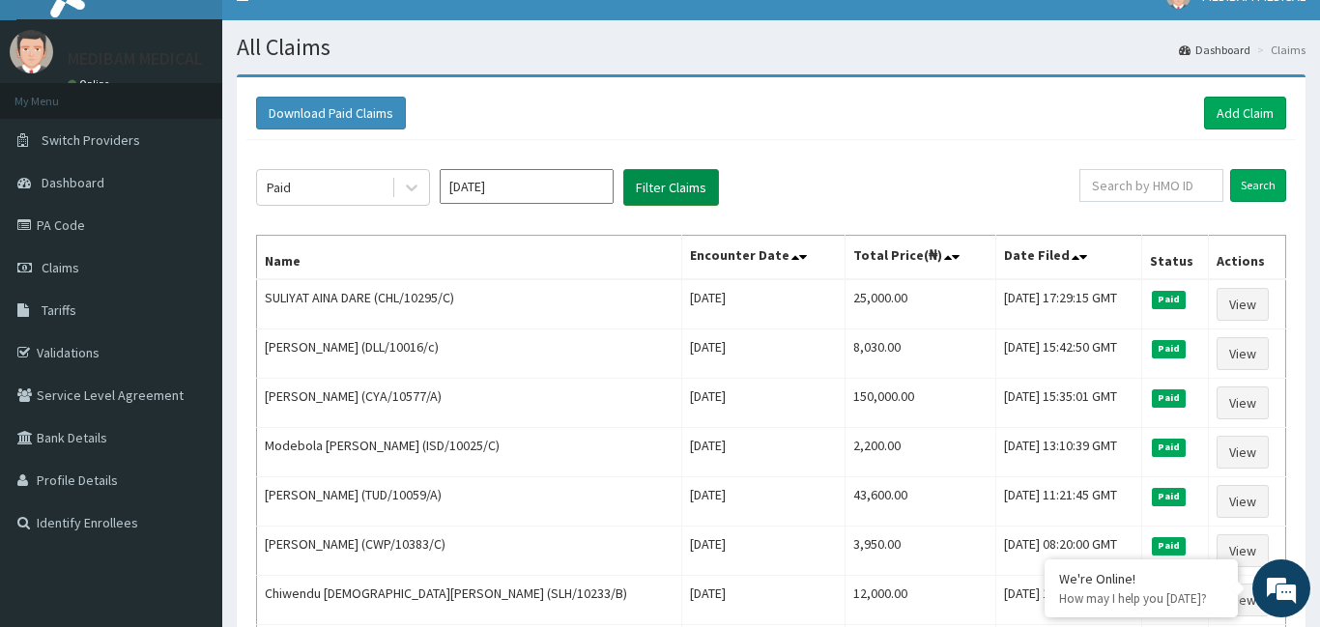
click at [678, 194] on button "Filter Claims" at bounding box center [671, 187] width 96 height 37
